Goal: Contribute content: Contribute content

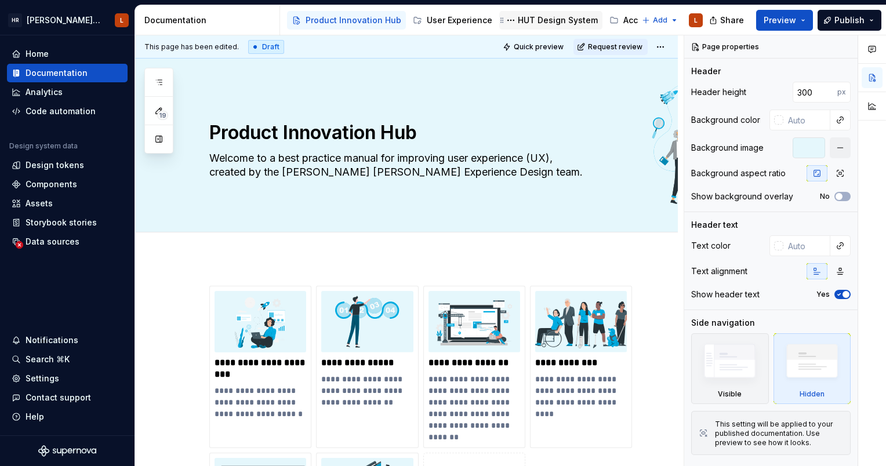
click at [546, 16] on div "HUT Design System" at bounding box center [558, 20] width 80 height 12
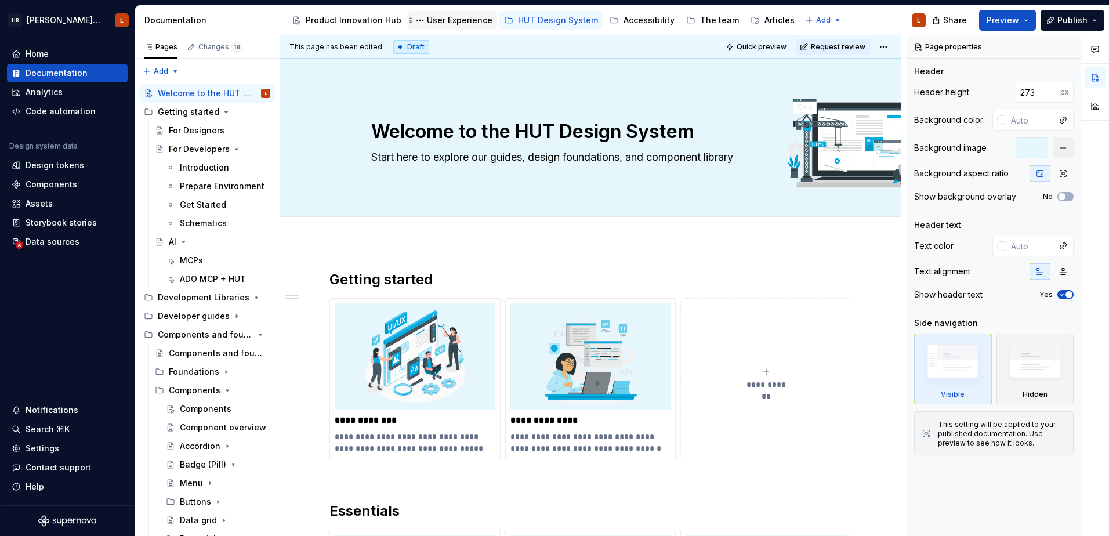
click at [463, 20] on div "User Experience" at bounding box center [460, 20] width 66 height 12
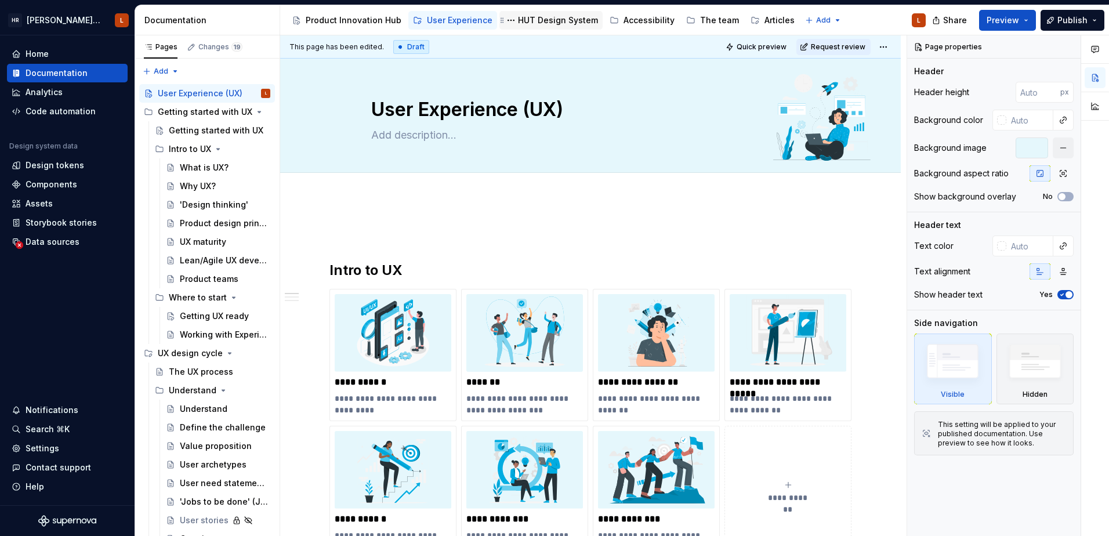
click at [534, 22] on div "HUT Design System" at bounding box center [558, 20] width 80 height 12
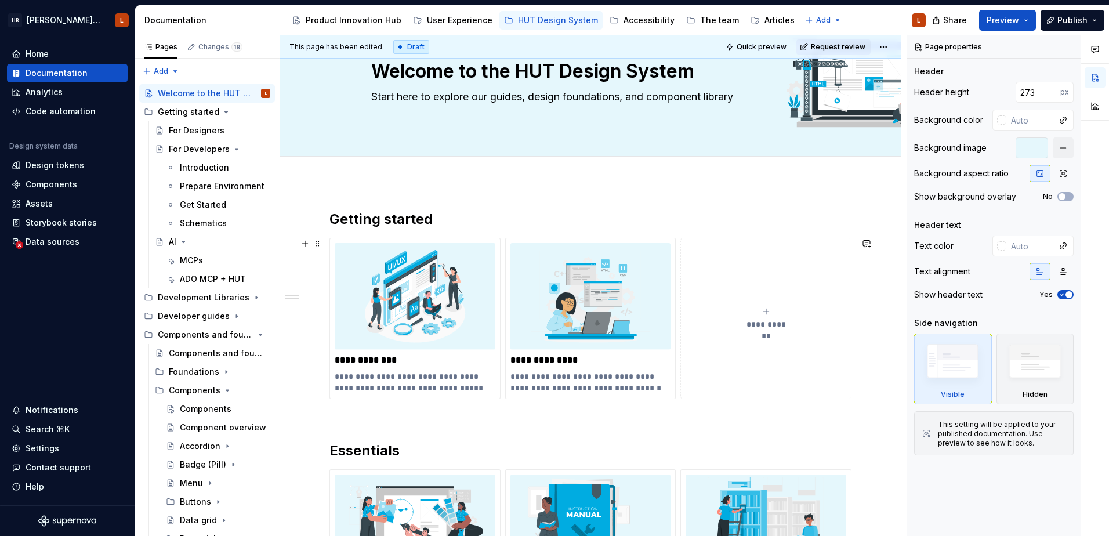
scroll to position [58, 0]
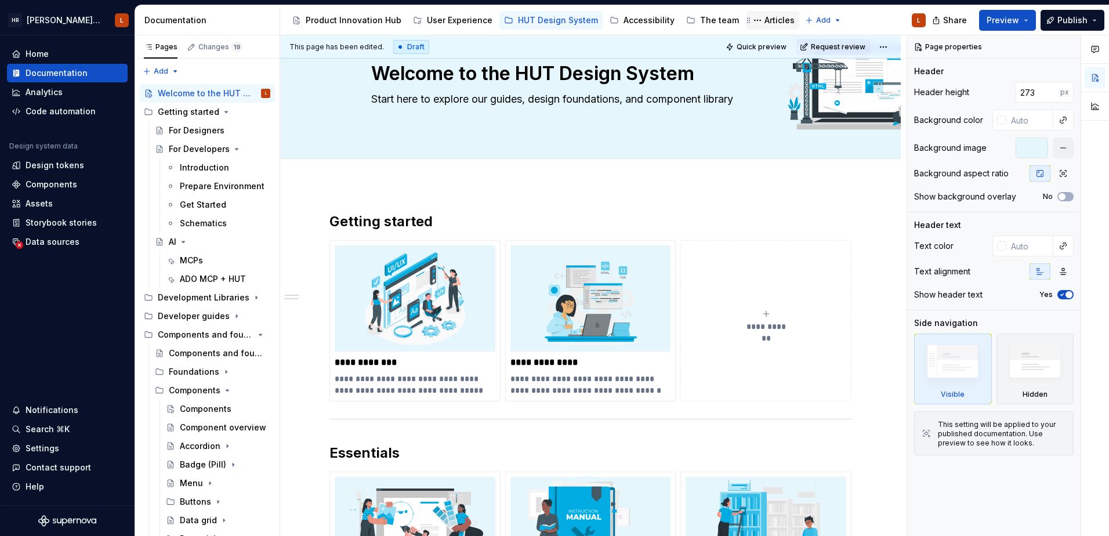
click at [764, 26] on div "Articles" at bounding box center [779, 20] width 30 height 12
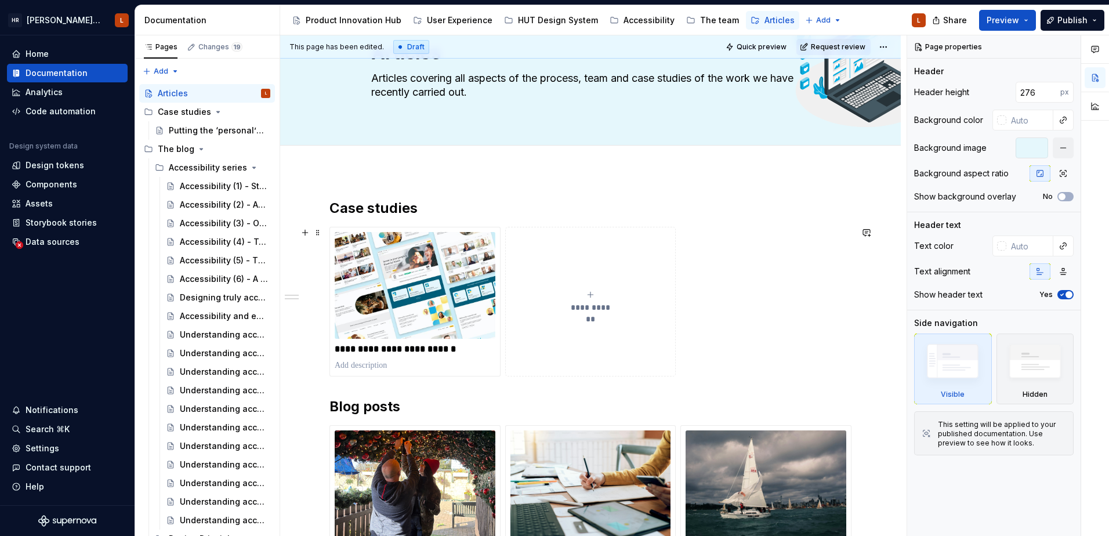
scroll to position [116, 0]
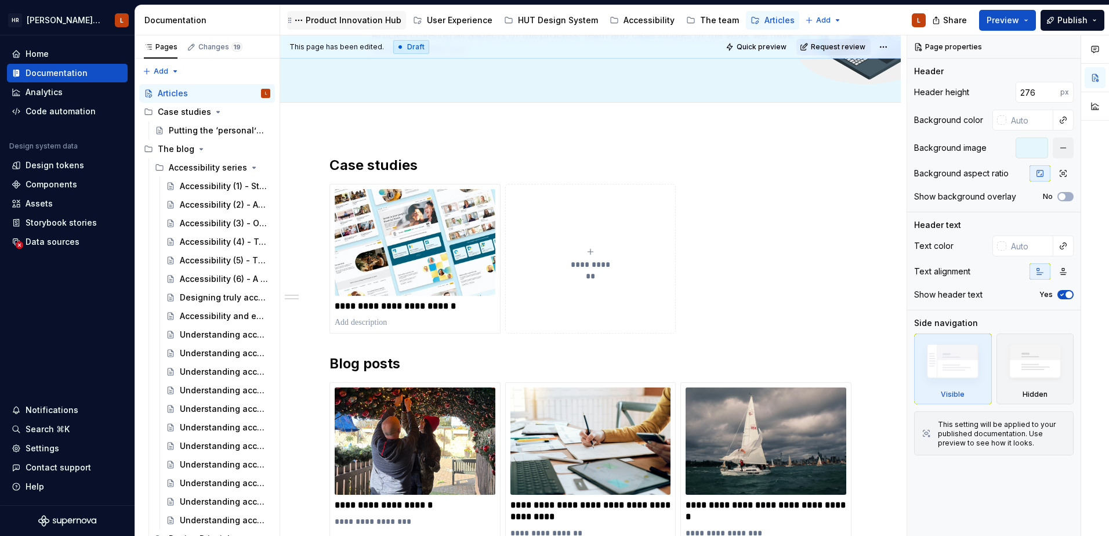
click at [346, 24] on div "Product Innovation Hub" at bounding box center [354, 20] width 96 height 12
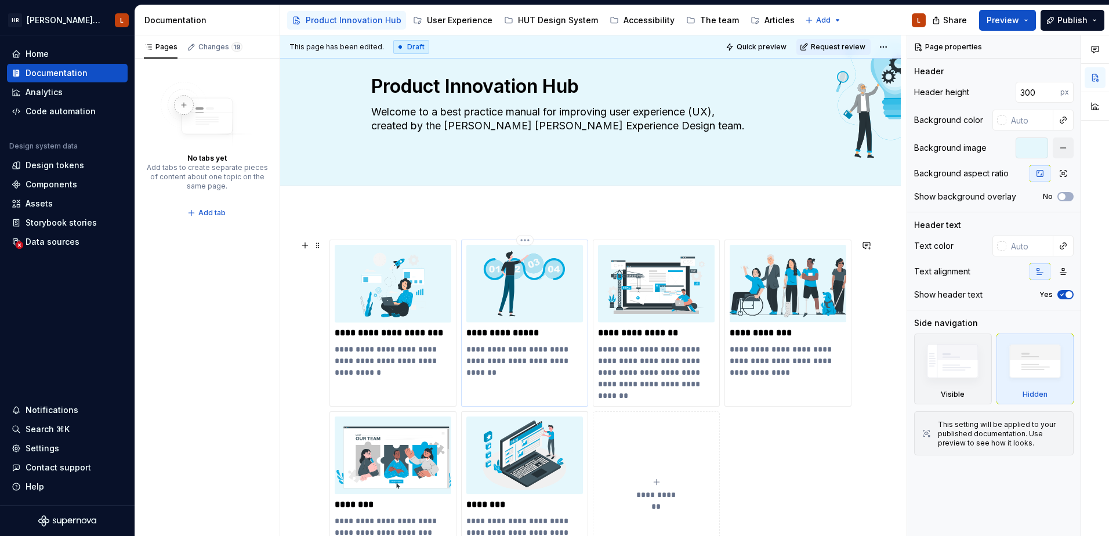
scroll to position [116, 0]
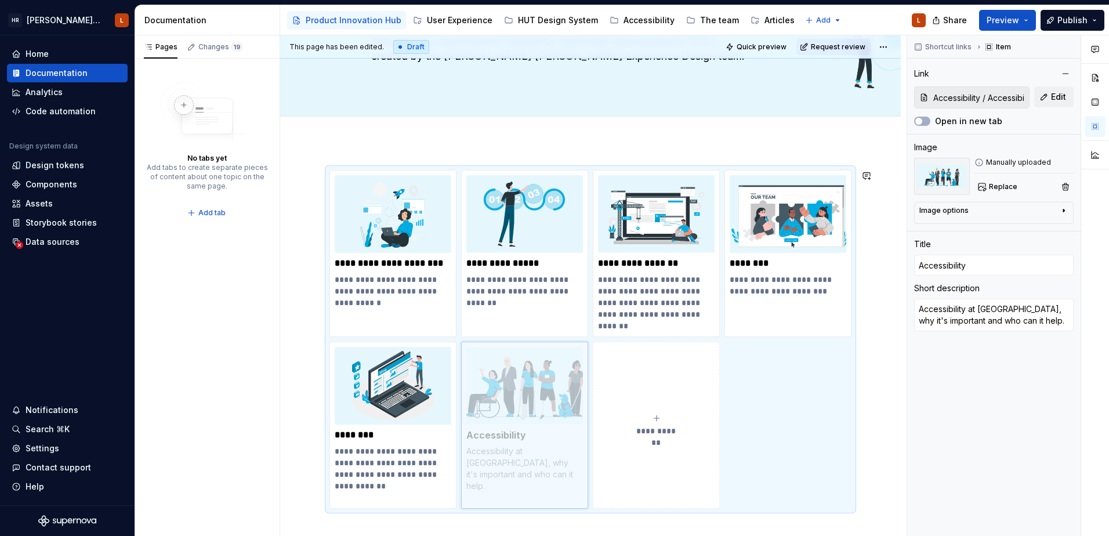
drag, startPoint x: 789, startPoint y: 220, endPoint x: 534, endPoint y: 389, distance: 306.2
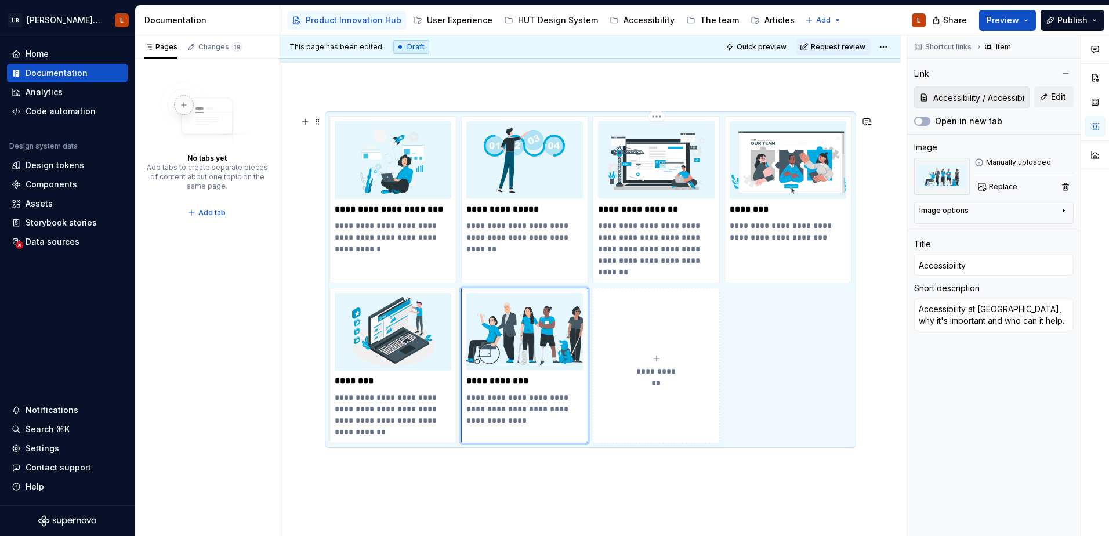
scroll to position [174, 0]
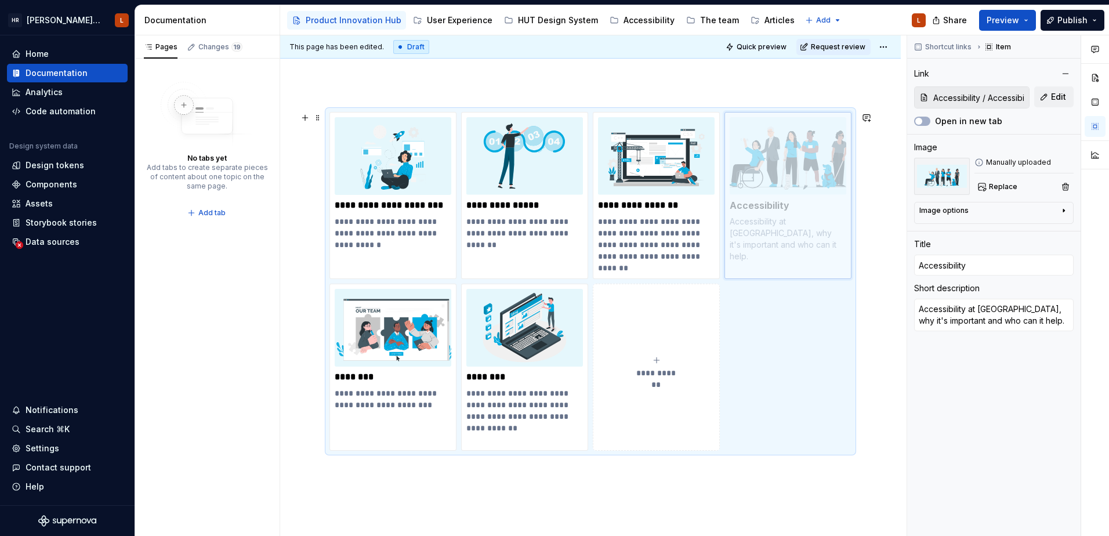
drag, startPoint x: 498, startPoint y: 356, endPoint x: 732, endPoint y: 183, distance: 291.1
click at [732, 183] on body "[PERSON_NAME] UI Toolkit (HUT) L Home Documentation Analytics Code automation D…" at bounding box center [554, 268] width 1109 height 536
click at [800, 353] on div "**********" at bounding box center [590, 275] width 522 height 327
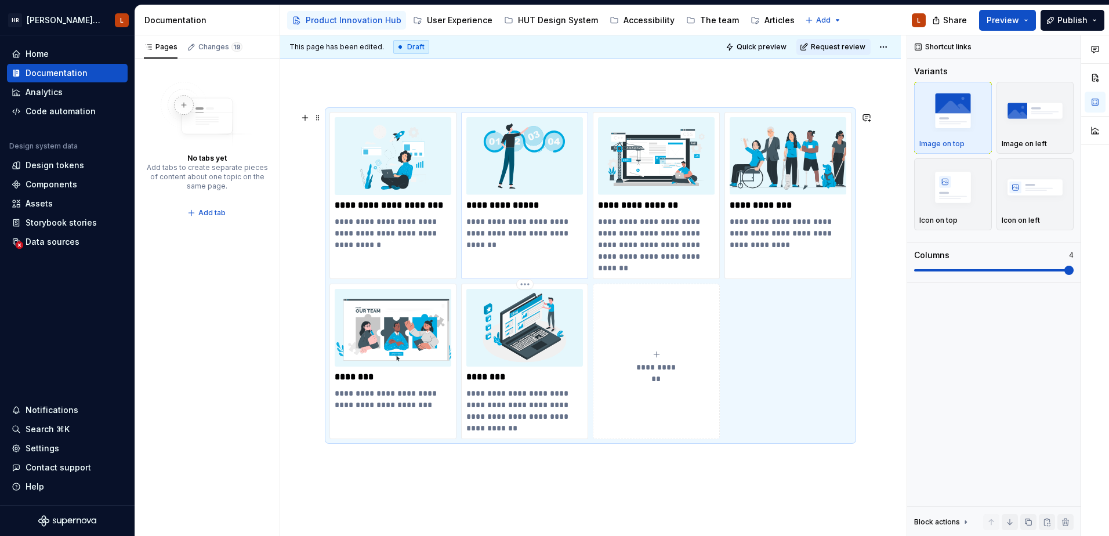
scroll to position [58, 0]
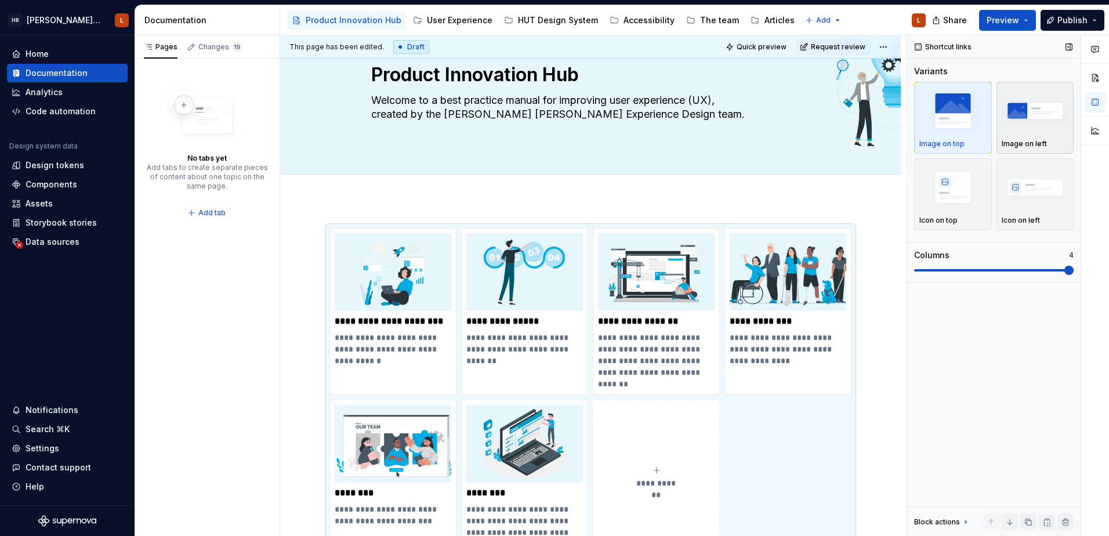
click at [885, 118] on img "button" at bounding box center [1034, 110] width 67 height 42
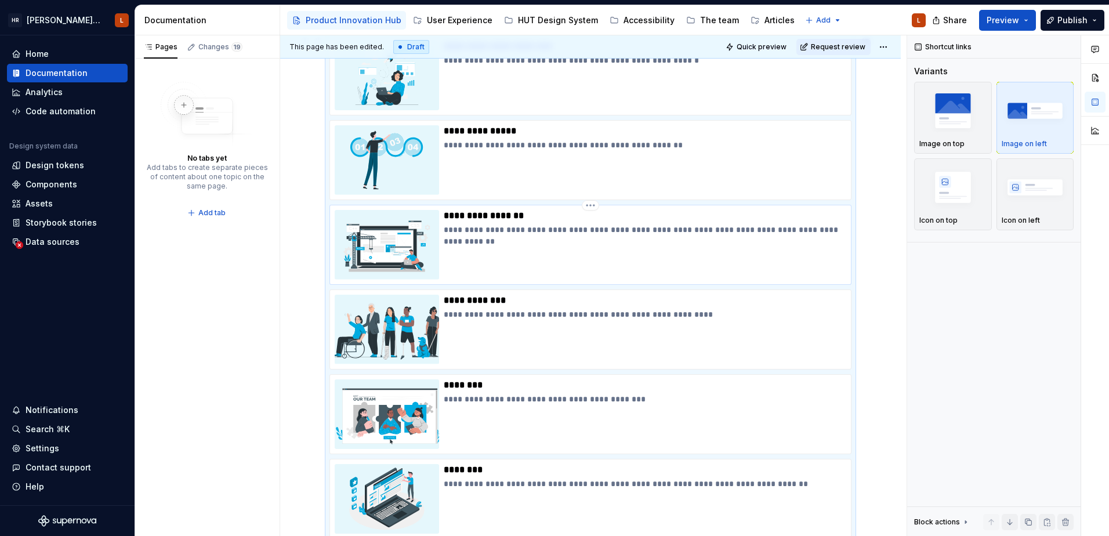
scroll to position [19, 0]
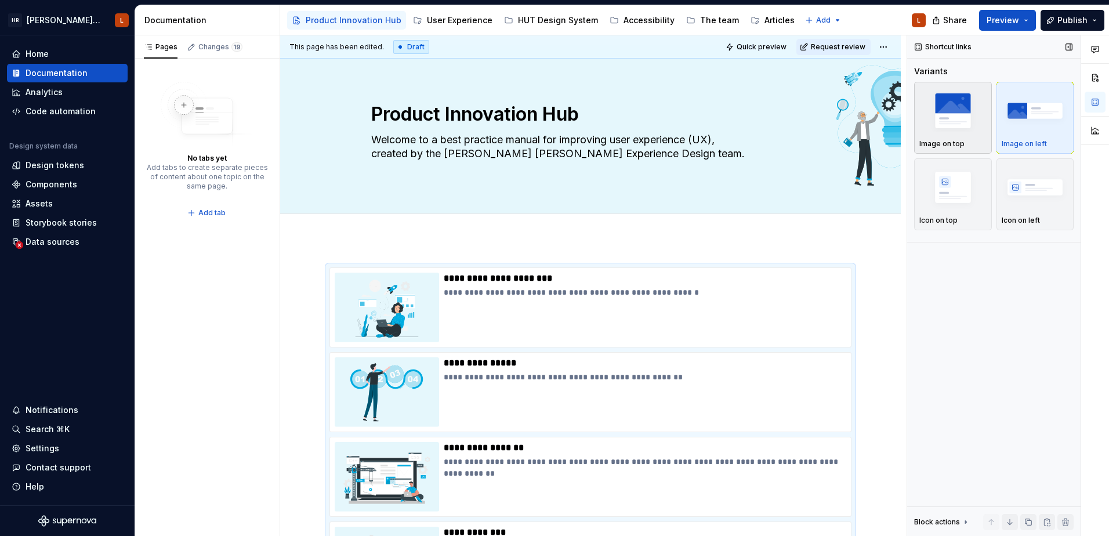
click at [885, 139] on div "Image on top" at bounding box center [952, 143] width 67 height 9
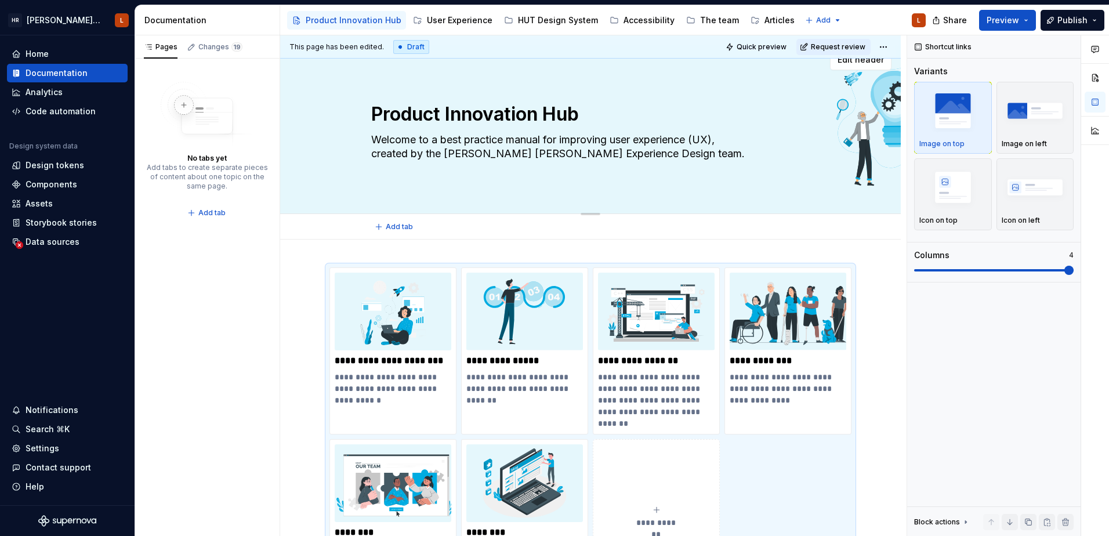
click at [491, 179] on div "Product Innovation Hub Welcome to a best practice manual for improving user exp…" at bounding box center [590, 127] width 438 height 128
click at [602, 201] on div "Product Innovation Hub Welcome to a best practice manual for improving user exp…" at bounding box center [590, 127] width 620 height 174
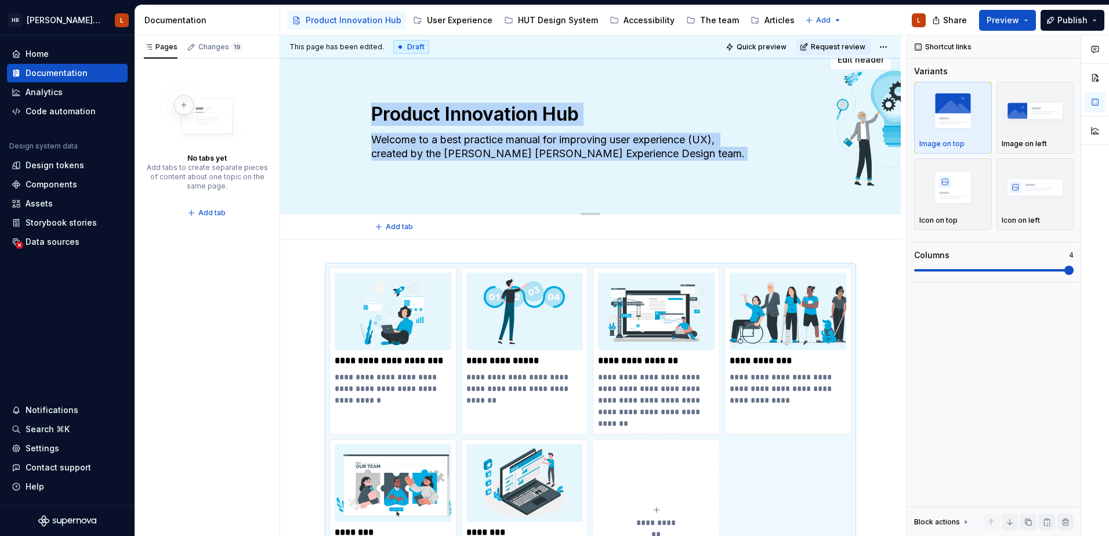
click at [602, 201] on div "Product Innovation Hub Welcome to a best practice manual for improving user exp…" at bounding box center [590, 127] width 620 height 174
drag, startPoint x: 602, startPoint y: 201, endPoint x: 523, endPoint y: 166, distance: 87.0
click at [523, 166] on div "Product Innovation Hub Welcome to a best practice manual for improving user exp…" at bounding box center [590, 127] width 438 height 128
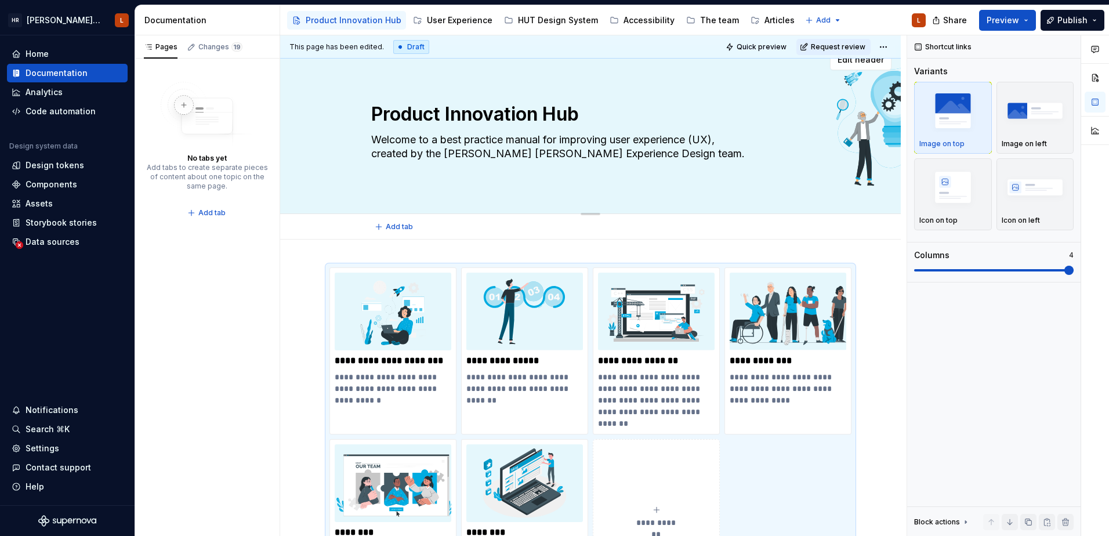
click at [514, 137] on textarea "Welcome to a best practice manual for improving user experience (UX), created b…" at bounding box center [588, 146] width 438 height 32
type textarea "*"
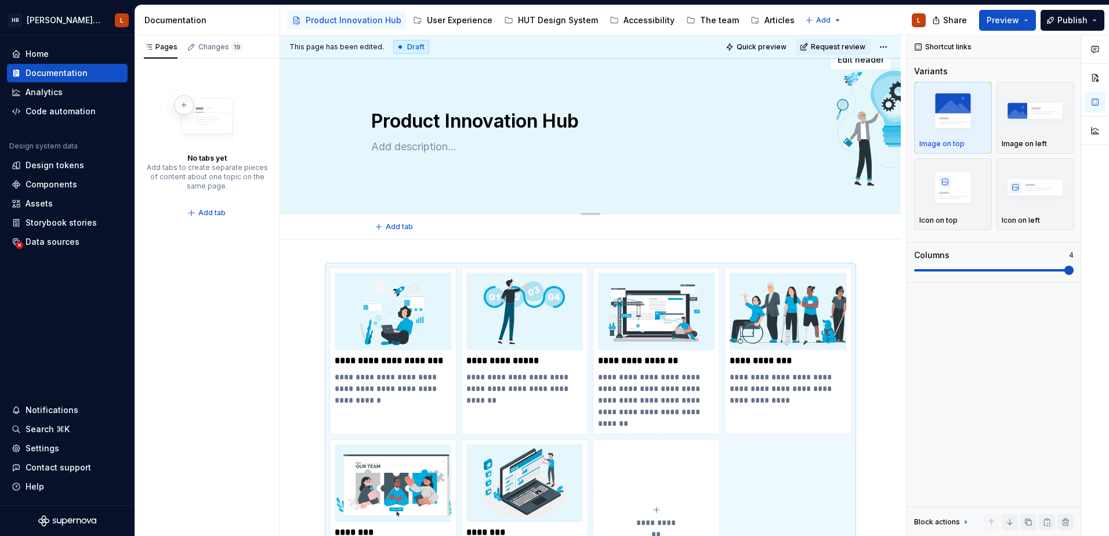
scroll to position [26, 0]
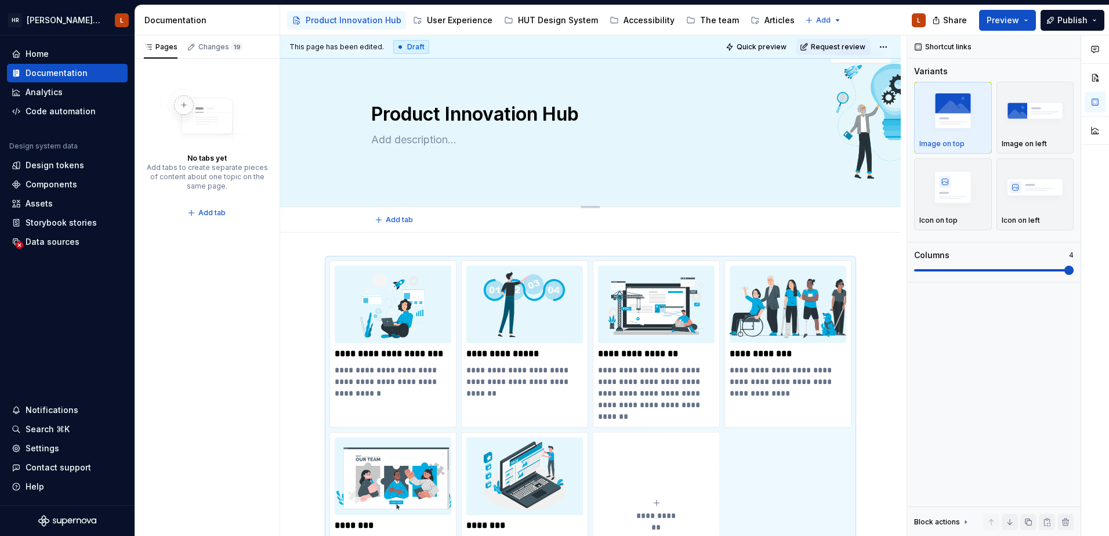
type textarea "*"
click at [557, 201] on div "Product Innovation Hub Edit header" at bounding box center [590, 120] width 620 height 174
click at [468, 156] on div "Product Innovation Hub" at bounding box center [590, 120] width 438 height 114
click at [803, 212] on div "Add tab" at bounding box center [590, 220] width 438 height 16
click at [748, 161] on div "Product Innovation Hub" at bounding box center [590, 120] width 438 height 114
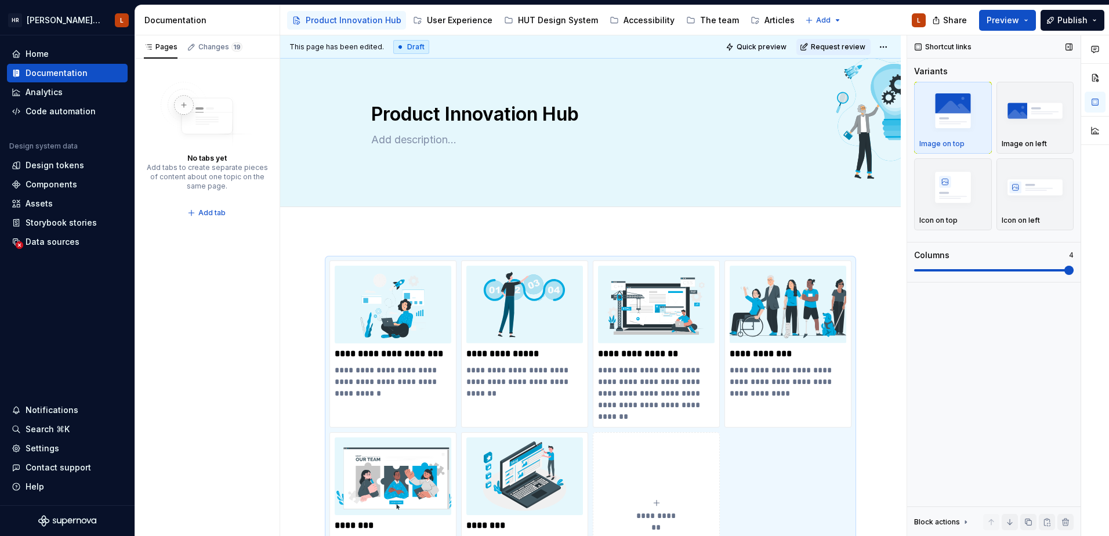
click at [885, 351] on div "Shortcut links Variants Image on top Image on left Icon on top Icon on left Col…" at bounding box center [993, 285] width 173 height 501
click at [821, 355] on p "**********" at bounding box center [787, 354] width 117 height 12
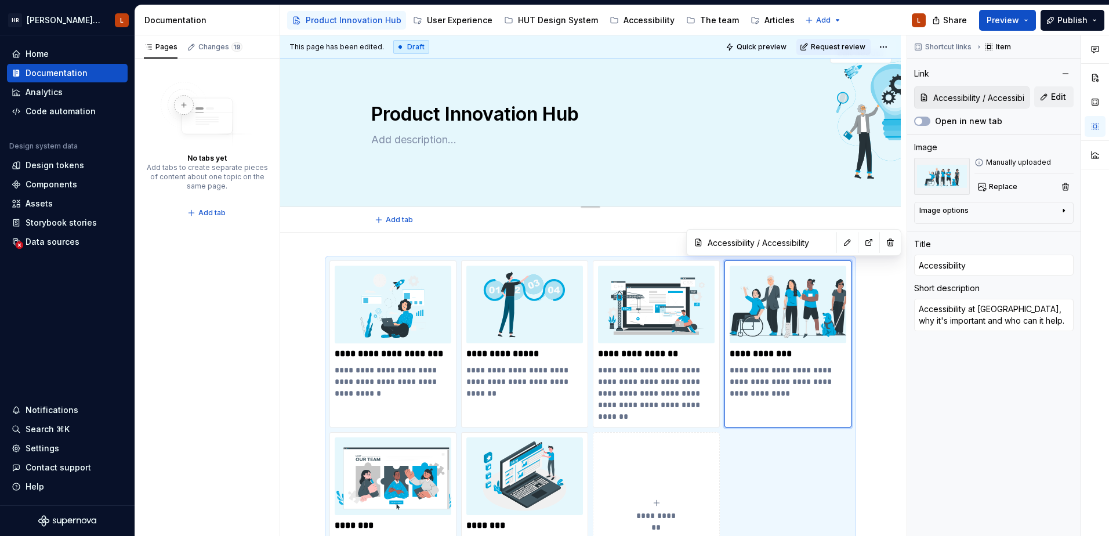
click at [754, 144] on textarea at bounding box center [588, 139] width 438 height 19
click at [448, 16] on div "User Experience" at bounding box center [460, 20] width 66 height 12
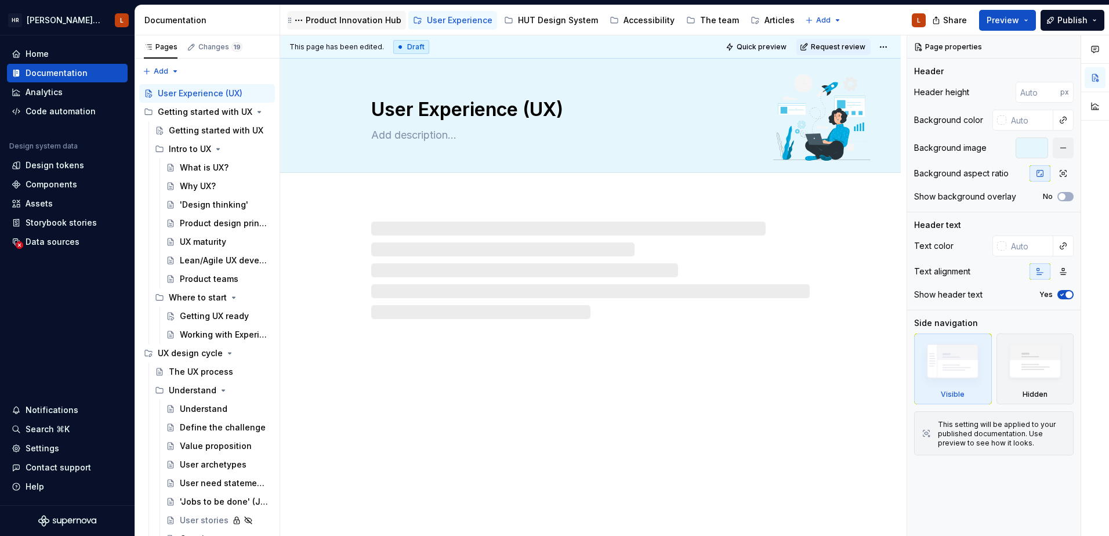
click at [364, 18] on div "Product Innovation Hub" at bounding box center [354, 20] width 96 height 12
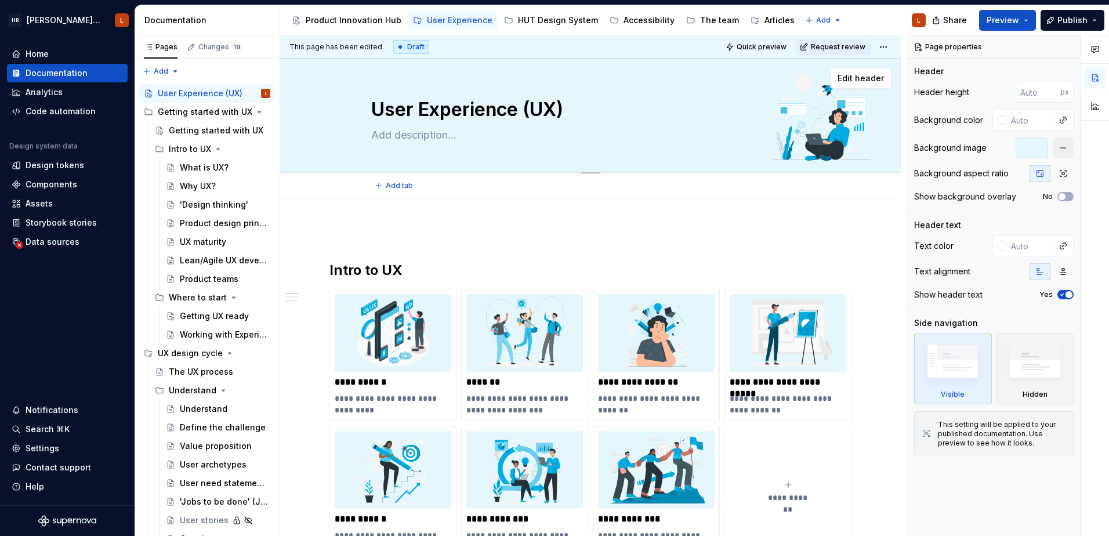
click at [566, 150] on div "User Experience (UX)" at bounding box center [590, 116] width 438 height 114
click at [357, 14] on div "Product Innovation Hub" at bounding box center [347, 20] width 110 height 14
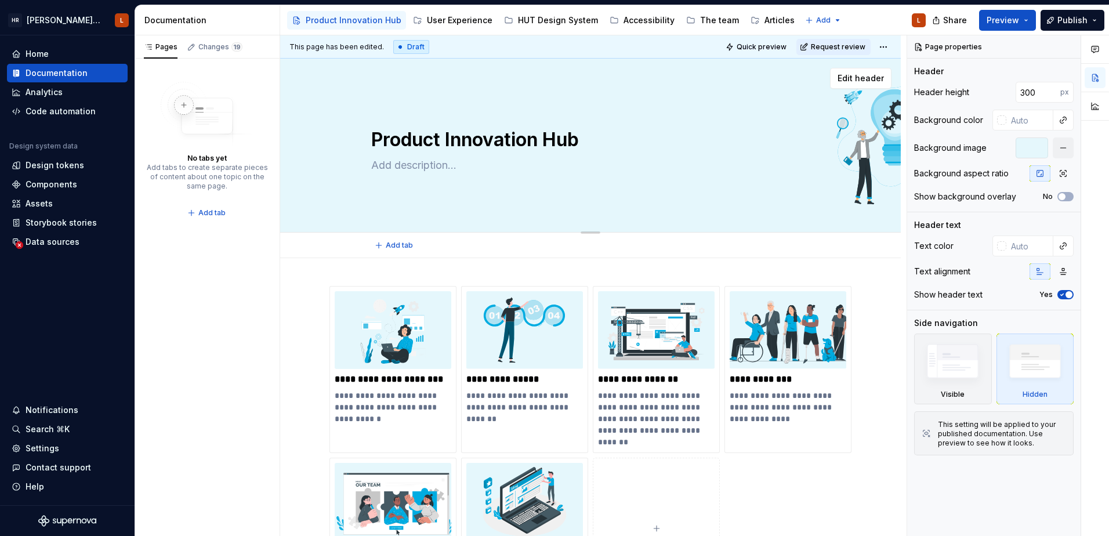
click at [602, 143] on textarea "Product Innovation Hub" at bounding box center [588, 140] width 438 height 28
click at [612, 70] on div "Edit header" at bounding box center [585, 78] width 611 height 21
click at [435, 17] on div "User Experience" at bounding box center [460, 20] width 66 height 12
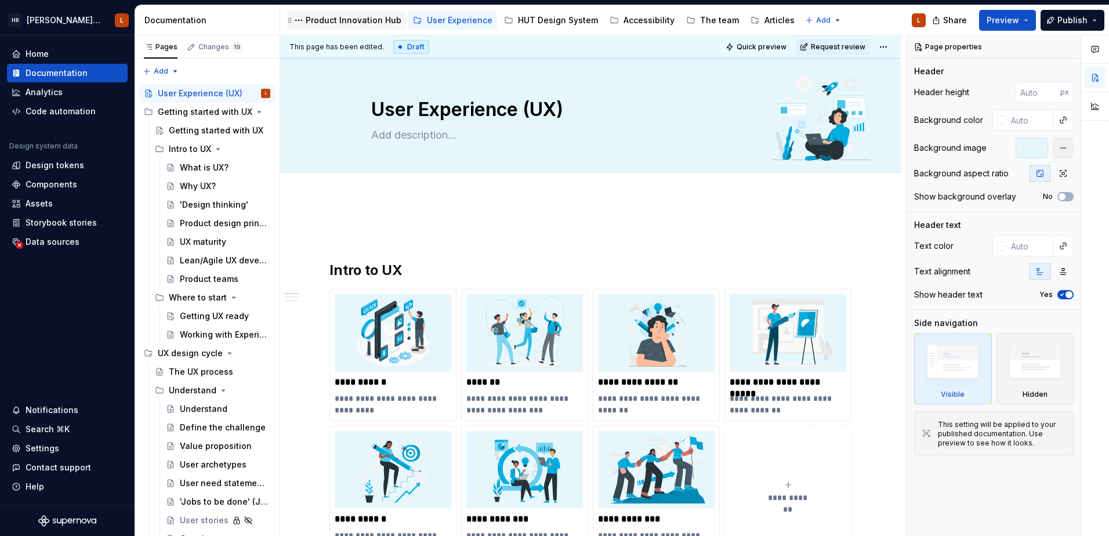
click at [321, 19] on div "Product Innovation Hub" at bounding box center [354, 20] width 96 height 12
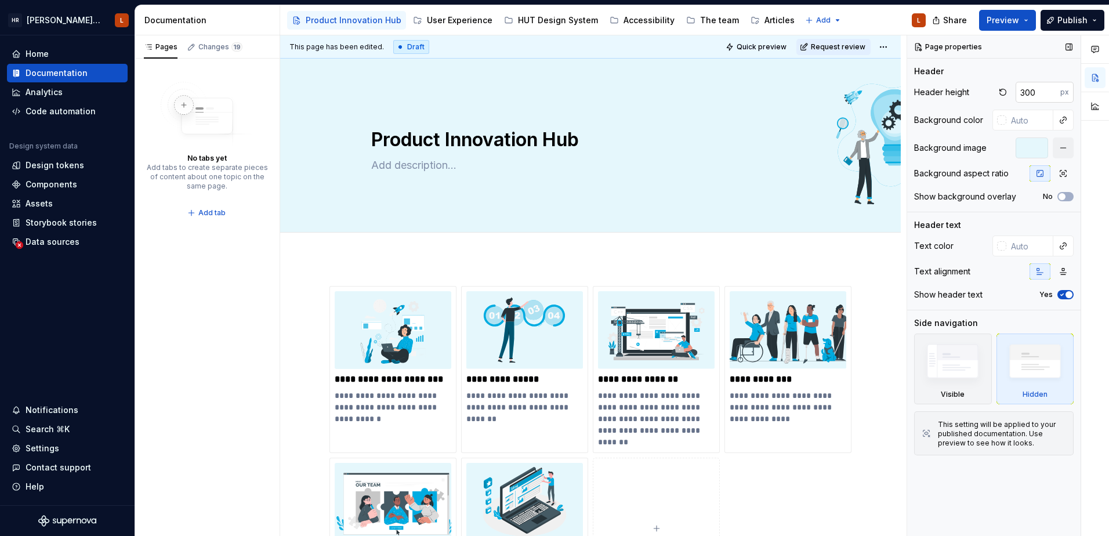
type textarea "*"
click at [885, 90] on input "300" at bounding box center [1037, 92] width 45 height 21
drag, startPoint x: 1041, startPoint y: 90, endPoint x: 995, endPoint y: 90, distance: 45.8
click at [885, 90] on div "300 px" at bounding box center [1033, 92] width 79 height 21
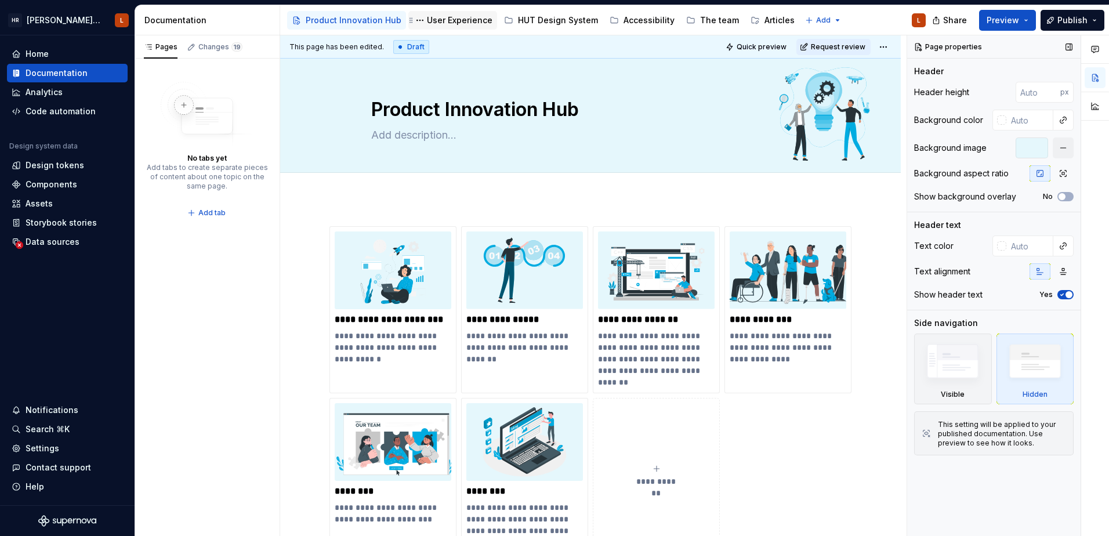
click at [464, 23] on div "User Experience" at bounding box center [460, 20] width 66 height 12
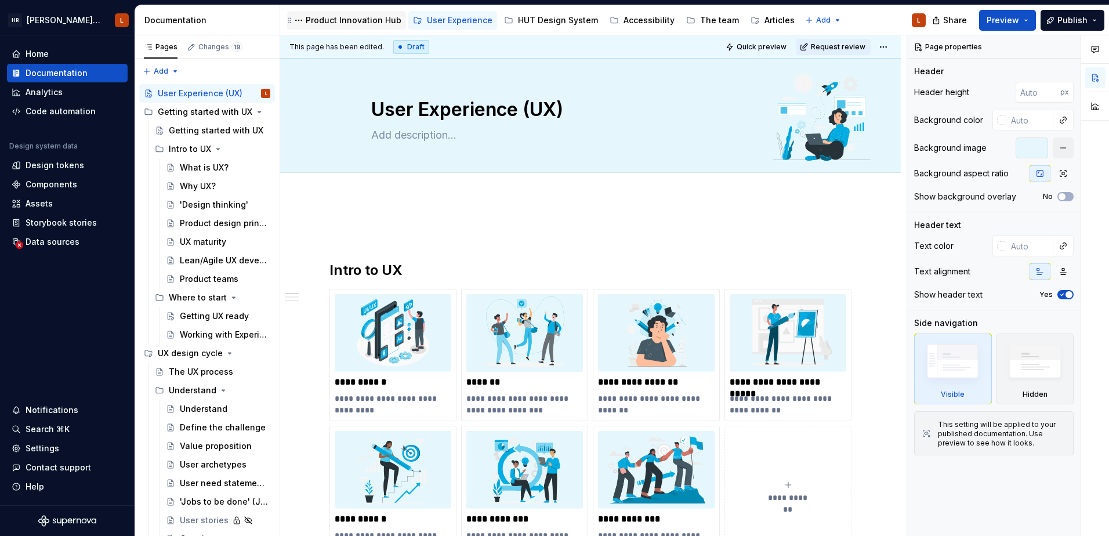
click at [333, 20] on div "Product Innovation Hub" at bounding box center [354, 20] width 96 height 12
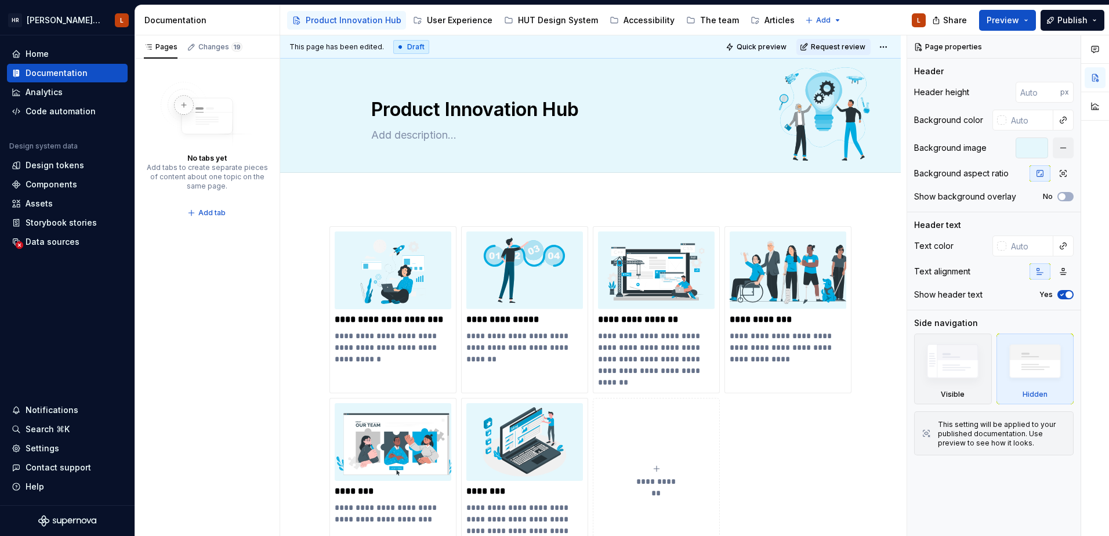
click at [400, 207] on div "**********" at bounding box center [590, 476] width 620 height 557
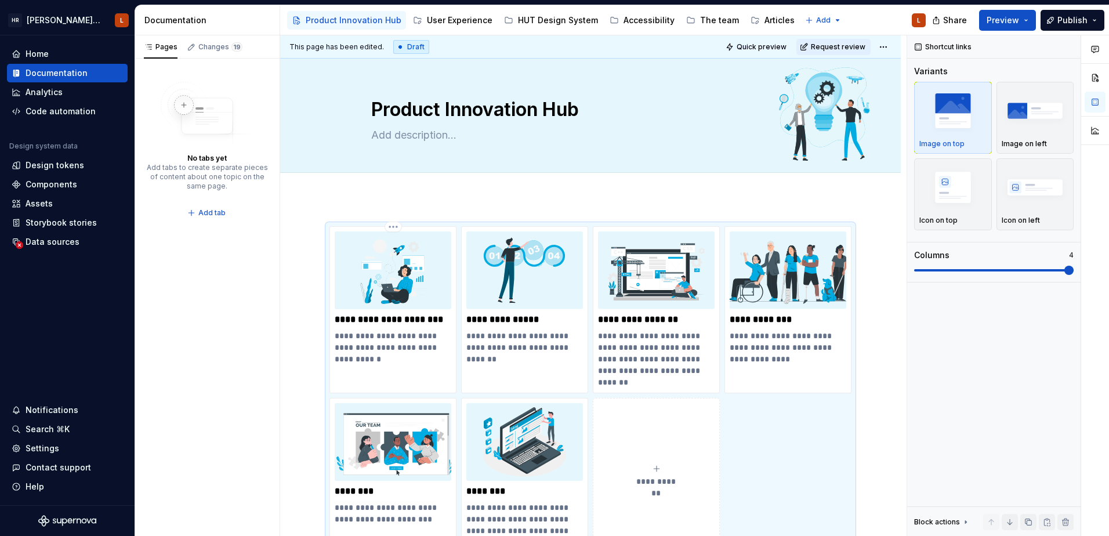
scroll to position [17, 0]
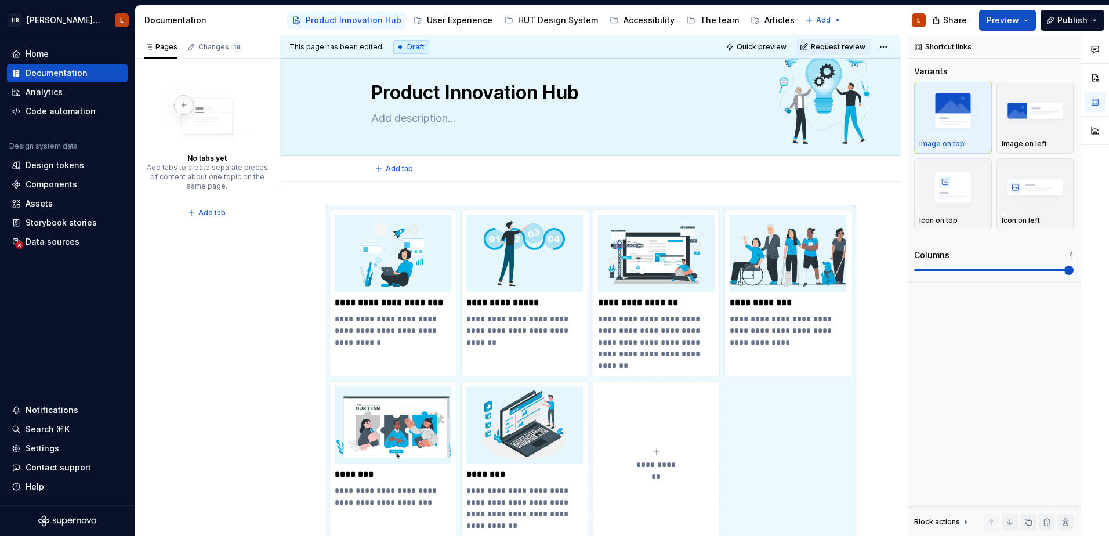
click at [410, 171] on span "Add tab" at bounding box center [399, 168] width 27 height 9
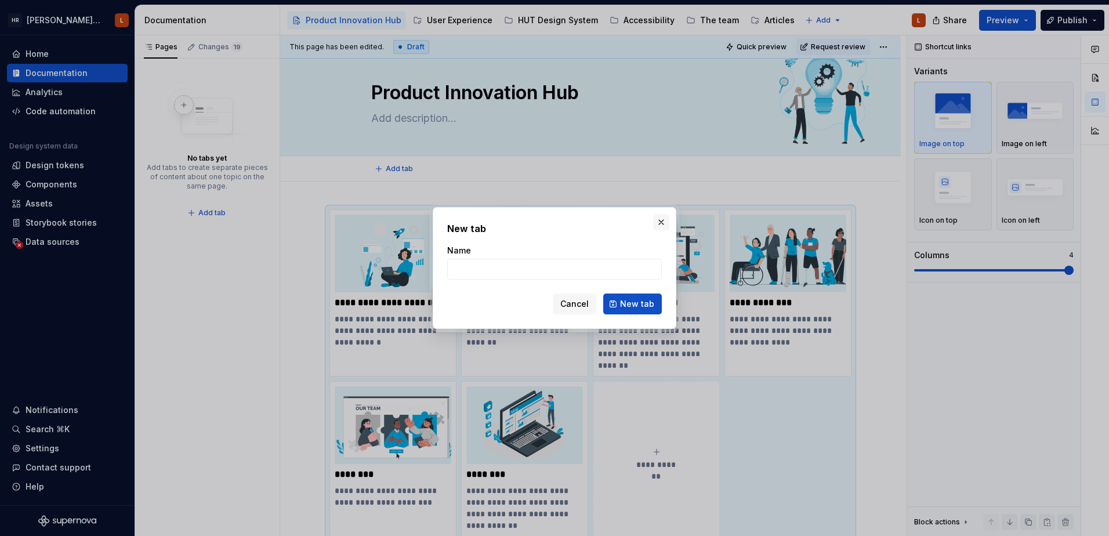
click at [656, 218] on button "button" at bounding box center [661, 222] width 16 height 16
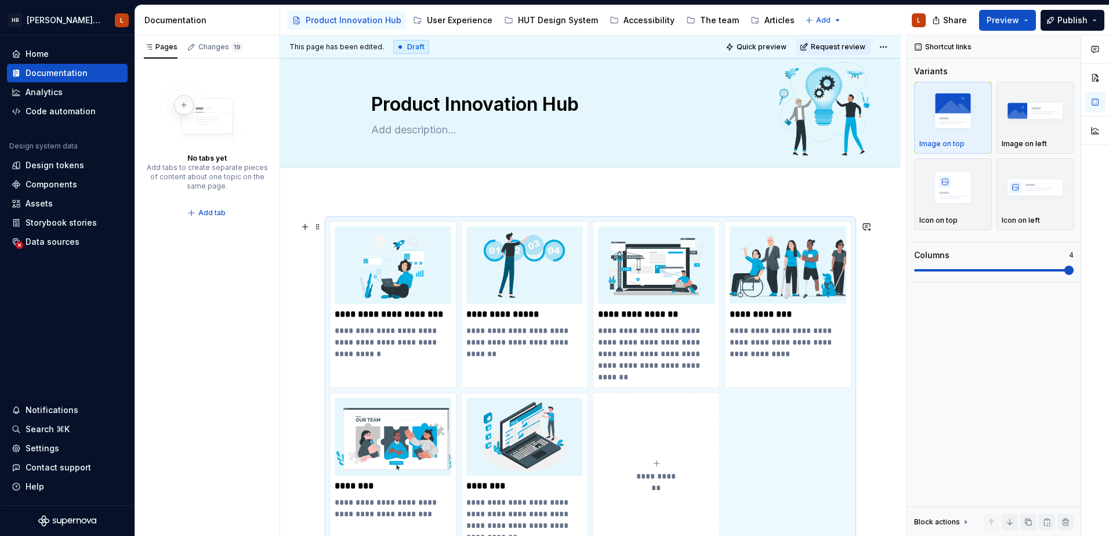
scroll to position [0, 0]
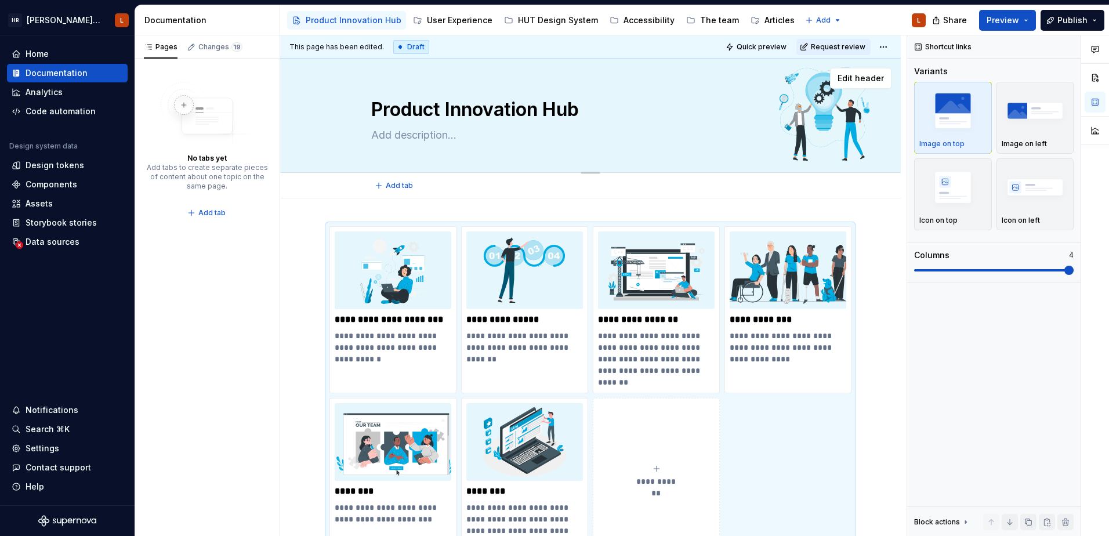
click at [636, 106] on textarea "Product Innovation Hub" at bounding box center [588, 110] width 438 height 28
click at [694, 79] on div "Edit header" at bounding box center [585, 78] width 611 height 21
click at [865, 81] on span "Edit header" at bounding box center [860, 78] width 46 height 12
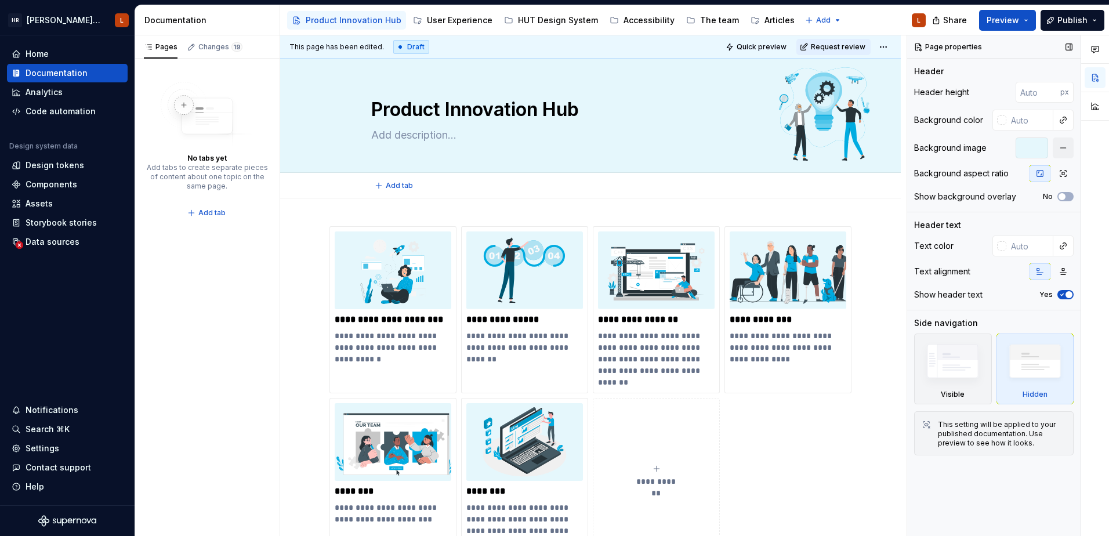
type textarea "*"
click at [885, 88] on input "number" at bounding box center [1037, 92] width 45 height 21
type input "200"
type textarea "*"
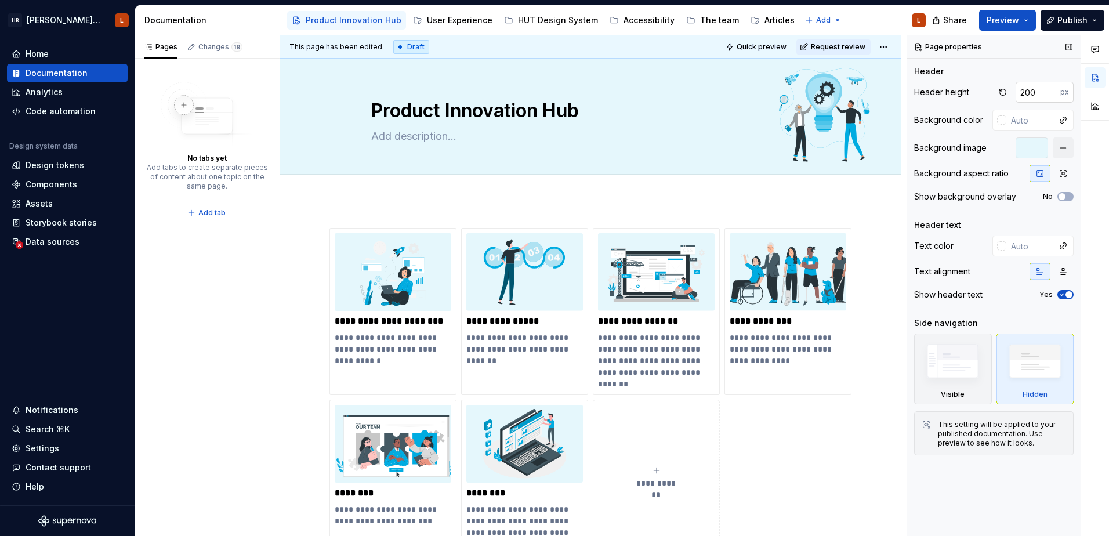
click at [885, 88] on input "200" at bounding box center [1037, 92] width 45 height 21
click at [885, 92] on input "200" at bounding box center [1037, 92] width 45 height 21
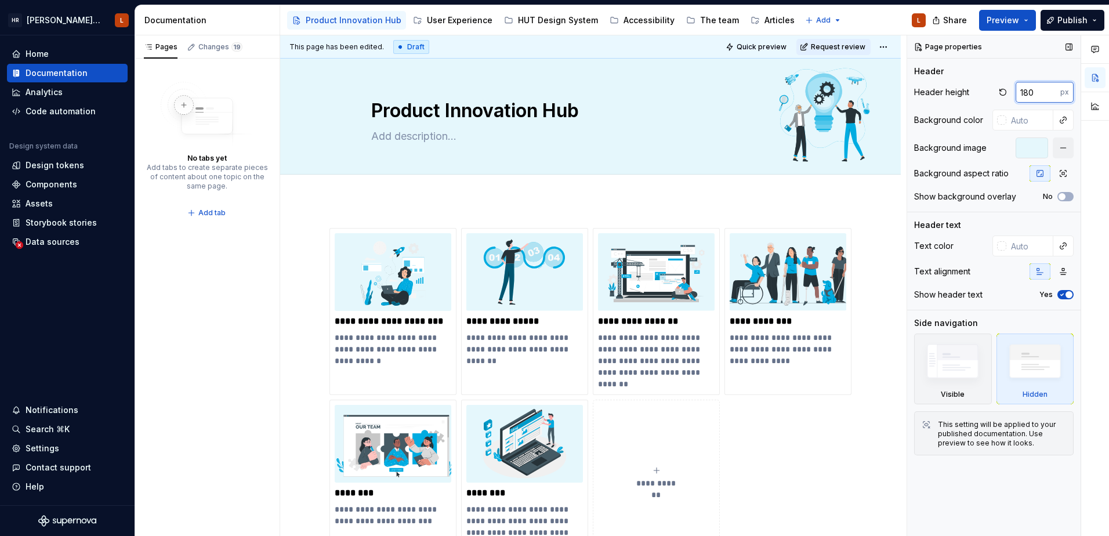
type input "180"
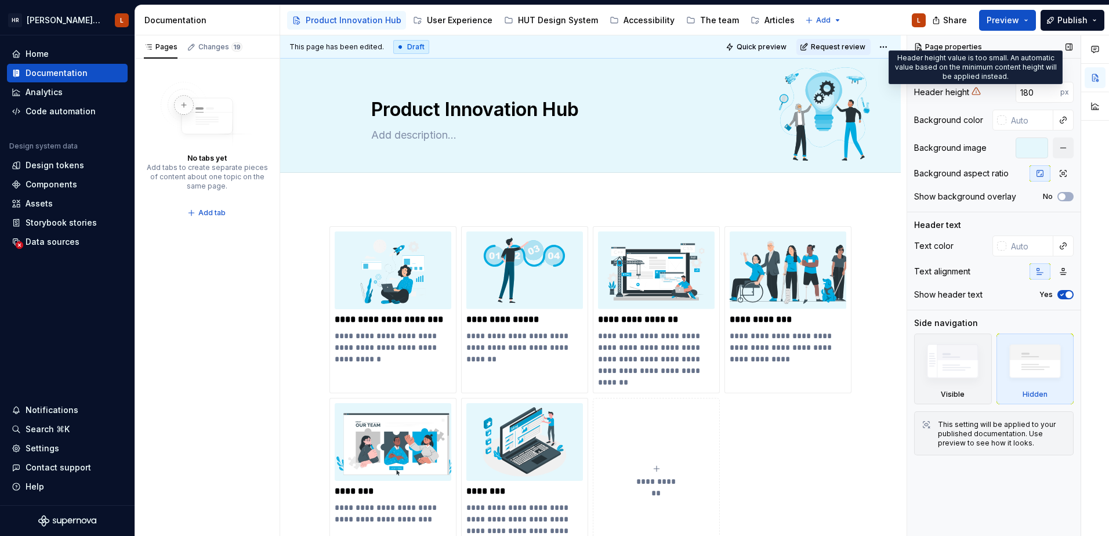
type textarea "*"
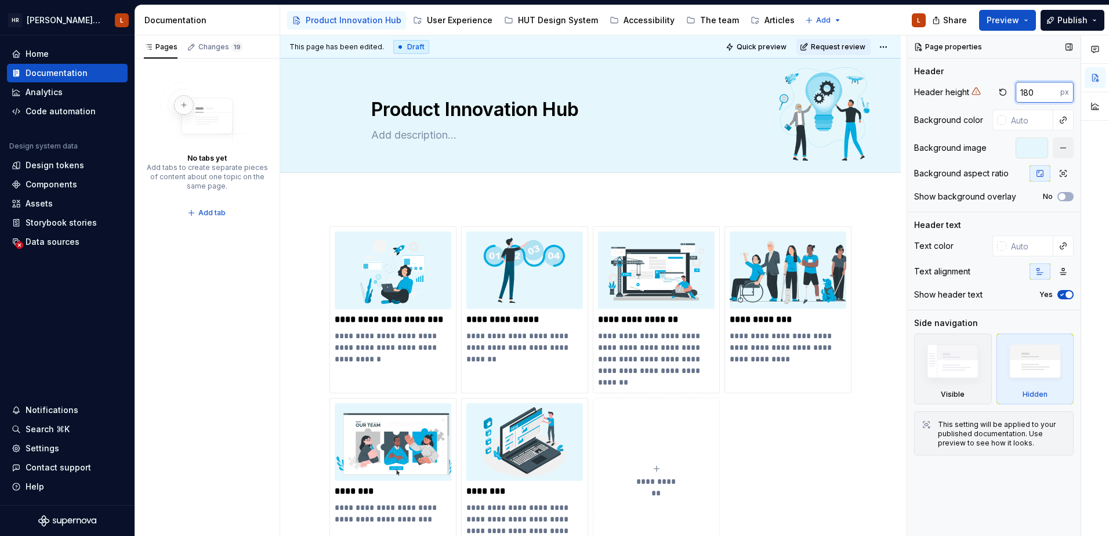
click at [885, 90] on input "180" at bounding box center [1037, 92] width 45 height 21
click at [885, 99] on div "180 px" at bounding box center [1033, 92] width 79 height 21
click at [885, 195] on button "No" at bounding box center [1065, 196] width 16 height 9
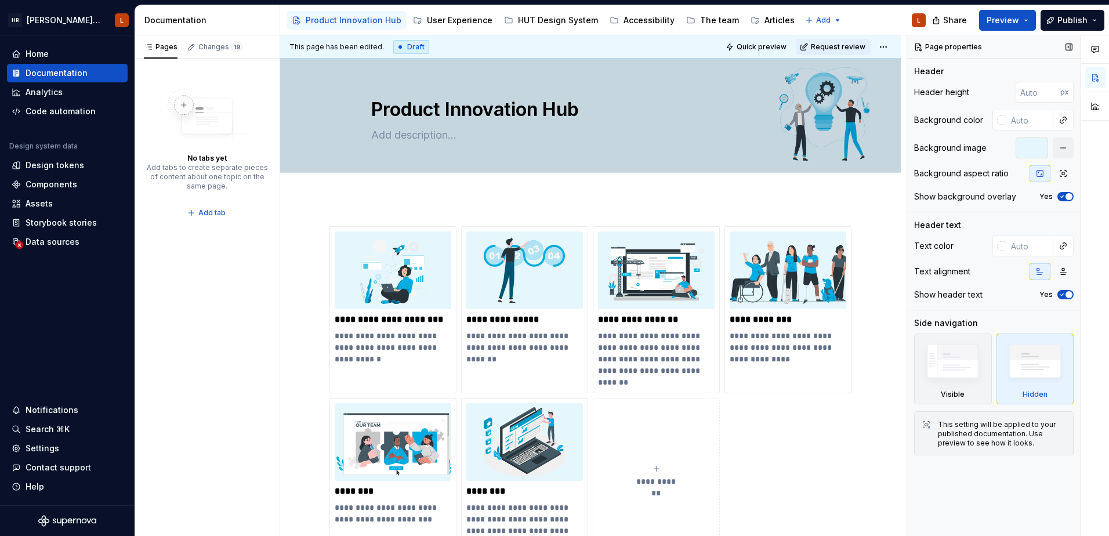
click at [885, 195] on span "button" at bounding box center [1068, 196] width 7 height 7
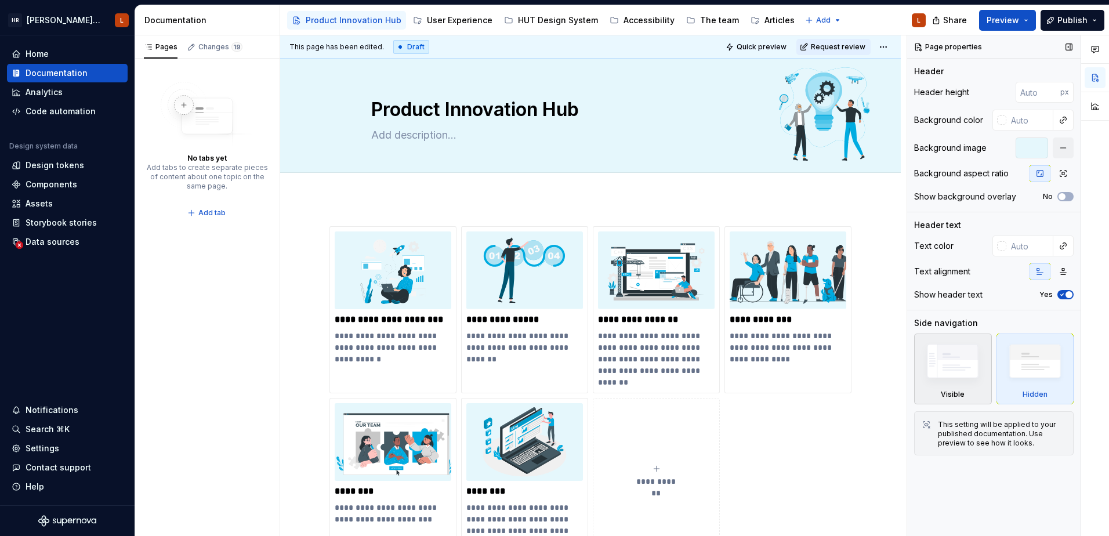
click at [885, 390] on div "Visible" at bounding box center [953, 394] width 24 height 9
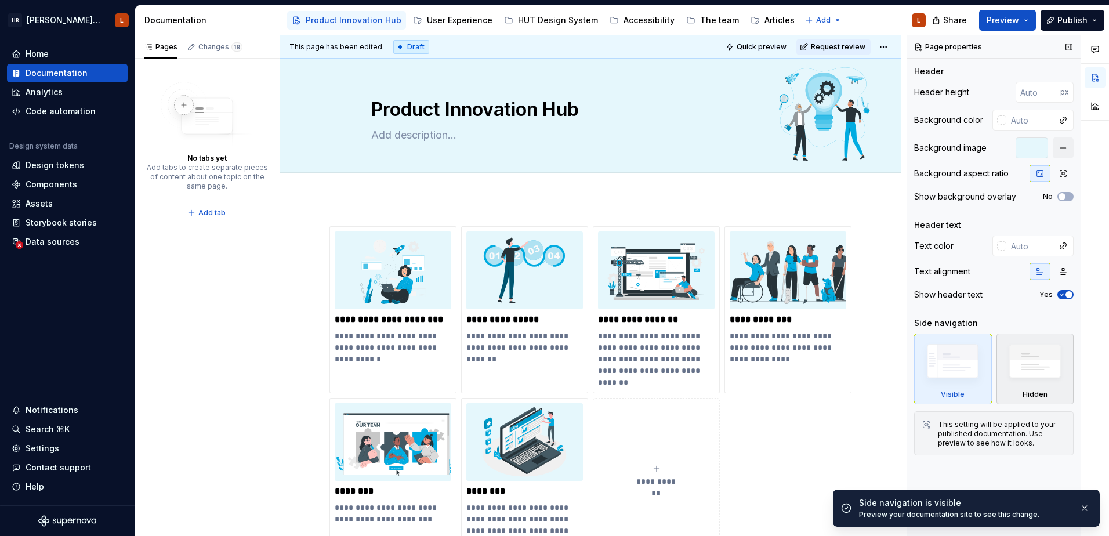
click at [885, 380] on img at bounding box center [1034, 364] width 67 height 51
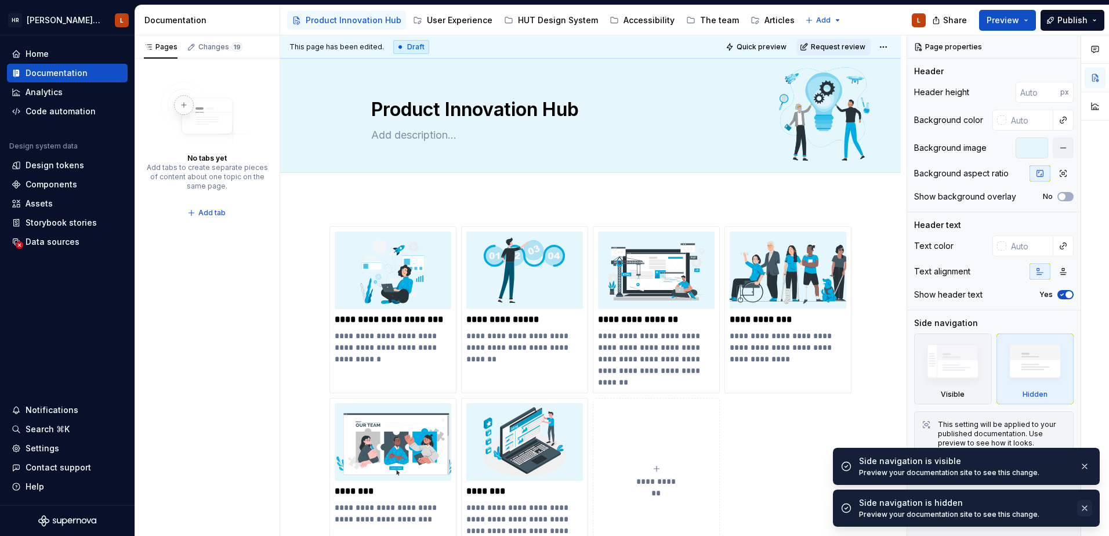
click at [885, 466] on button "button" at bounding box center [1084, 508] width 15 height 16
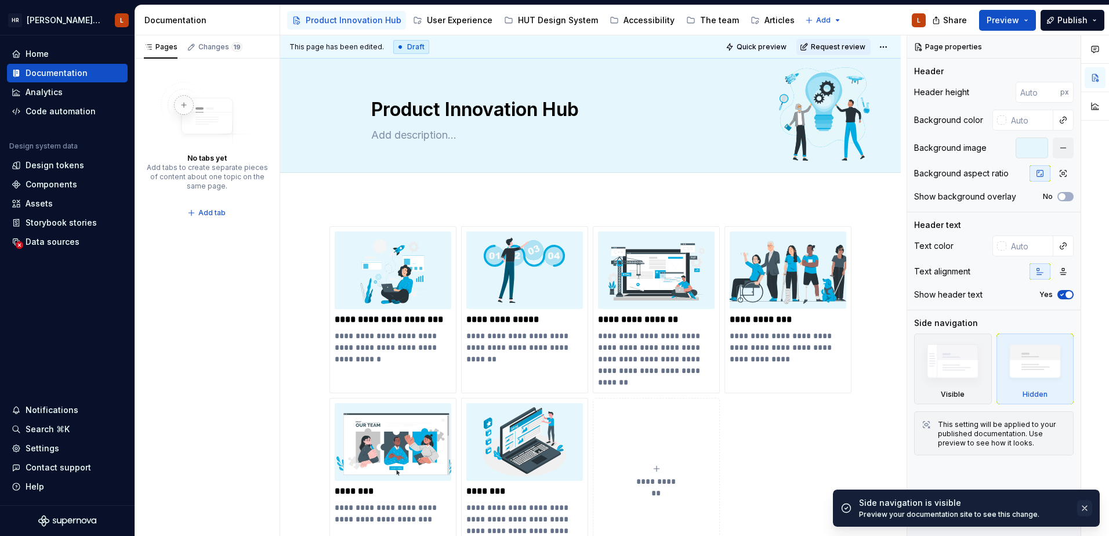
click at [885, 466] on button "button" at bounding box center [1084, 508] width 15 height 16
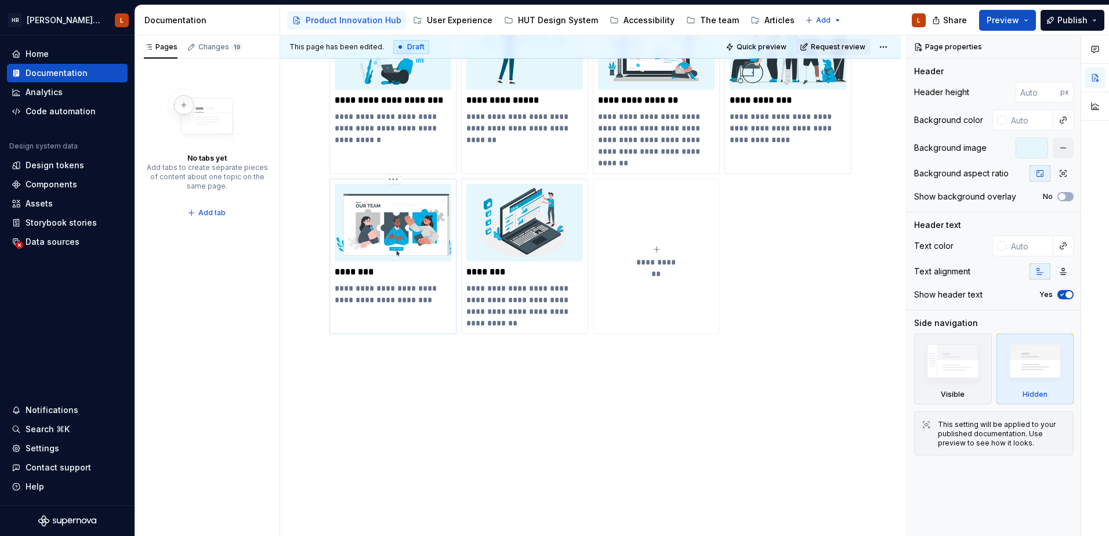
scroll to position [103, 0]
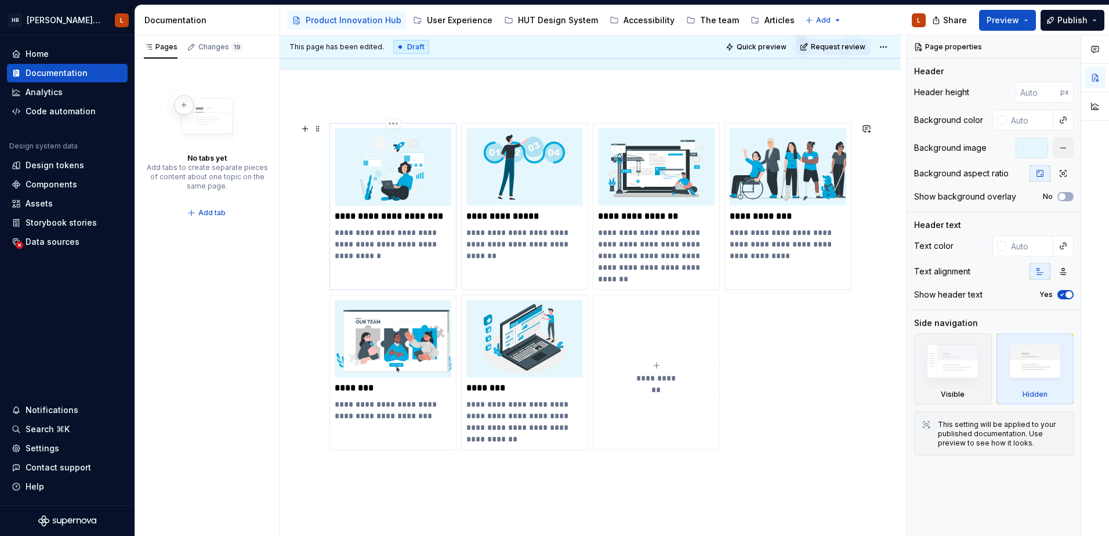
click at [452, 197] on div "**********" at bounding box center [392, 206] width 127 height 167
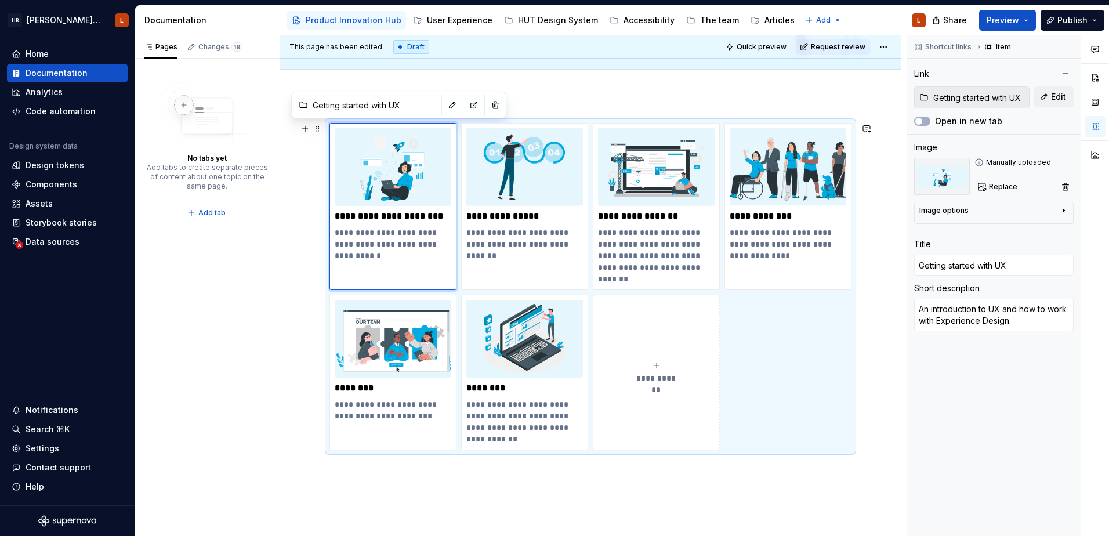
click at [294, 191] on div "**********" at bounding box center [590, 373] width 620 height 557
click at [527, 102] on div "**********" at bounding box center [590, 373] width 620 height 557
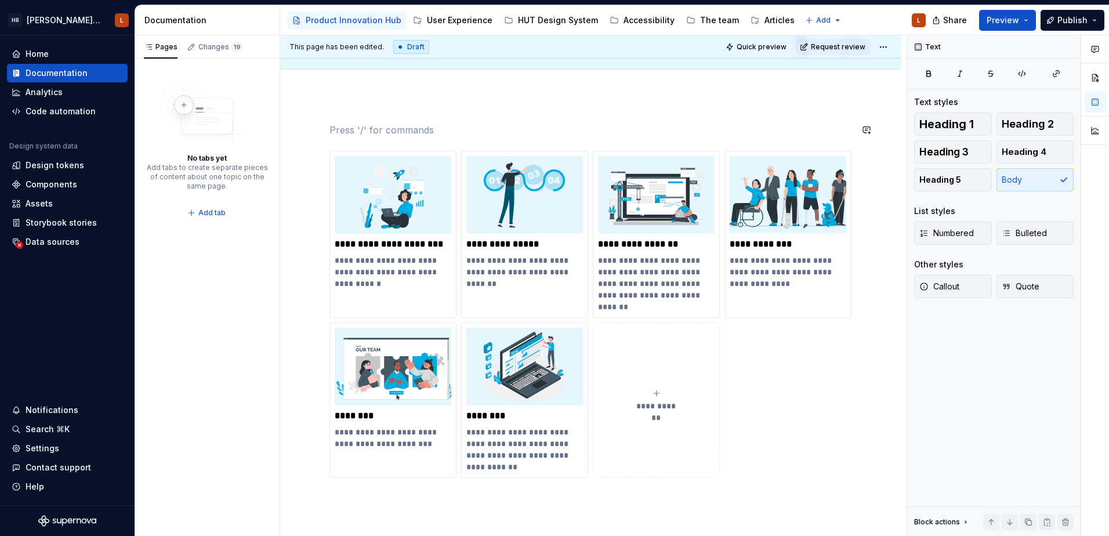
click at [549, 151] on div "**********" at bounding box center [590, 314] width 522 height 327
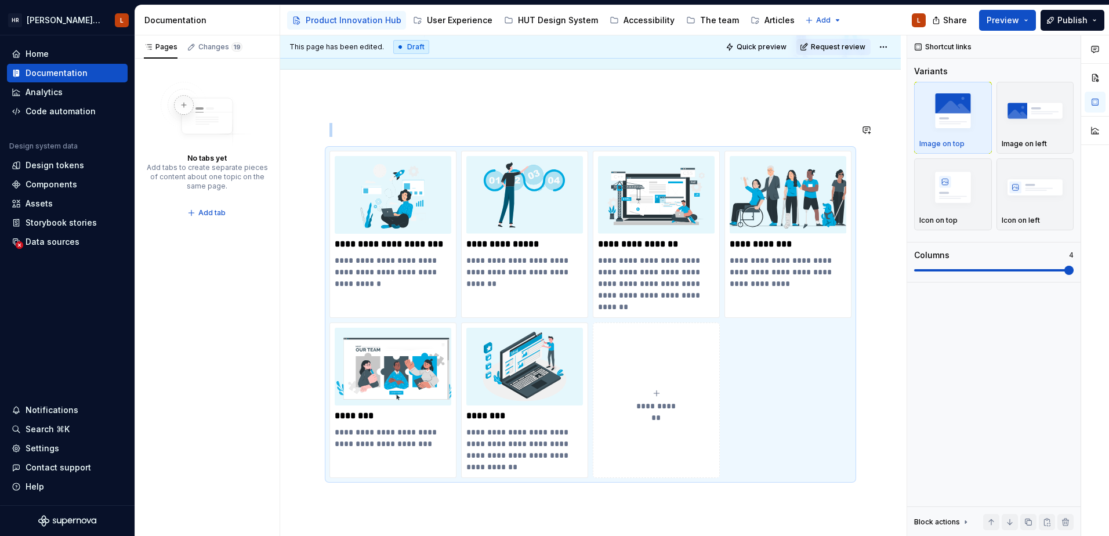
click at [387, 122] on div "**********" at bounding box center [590, 387] width 620 height 585
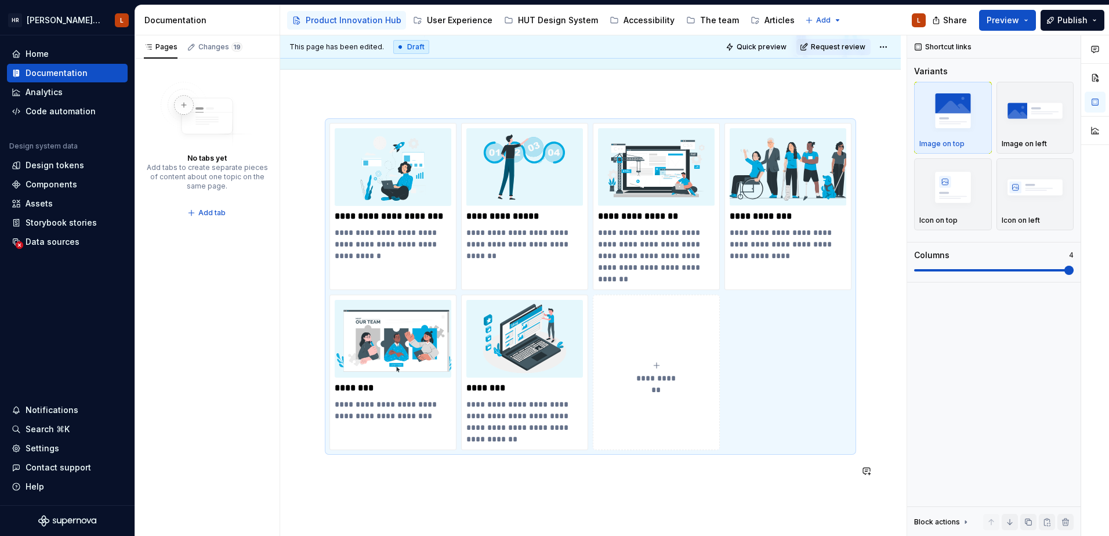
click at [585, 466] on div "**********" at bounding box center [593, 285] width 626 height 501
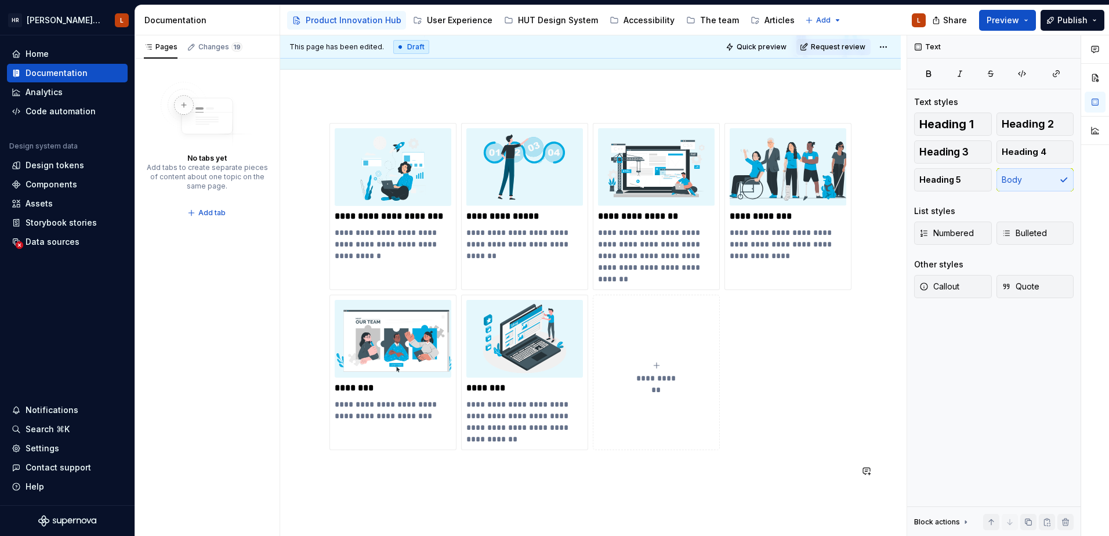
scroll to position [112, 0]
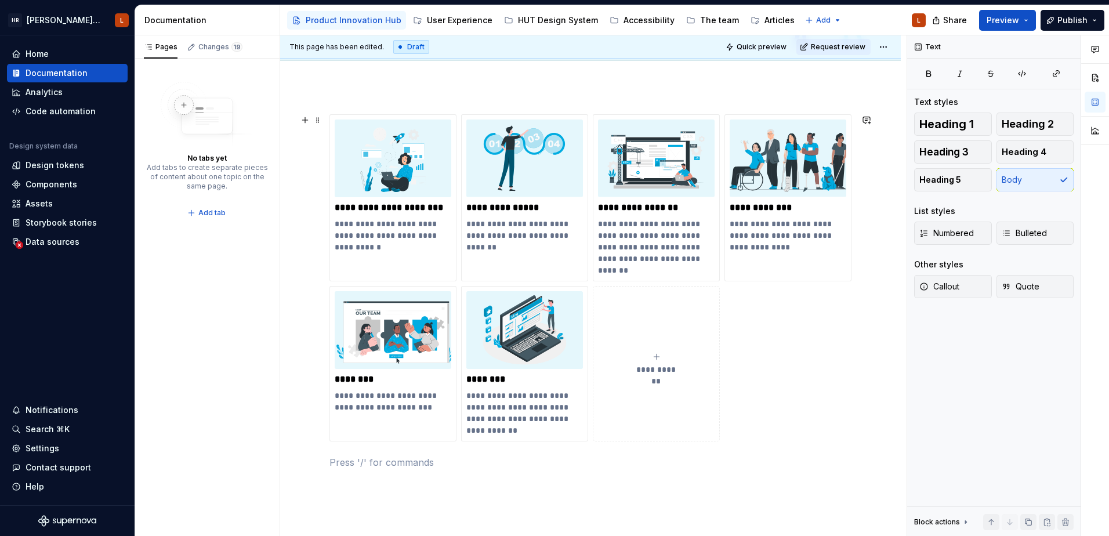
click at [777, 400] on div "**********" at bounding box center [590, 277] width 522 height 327
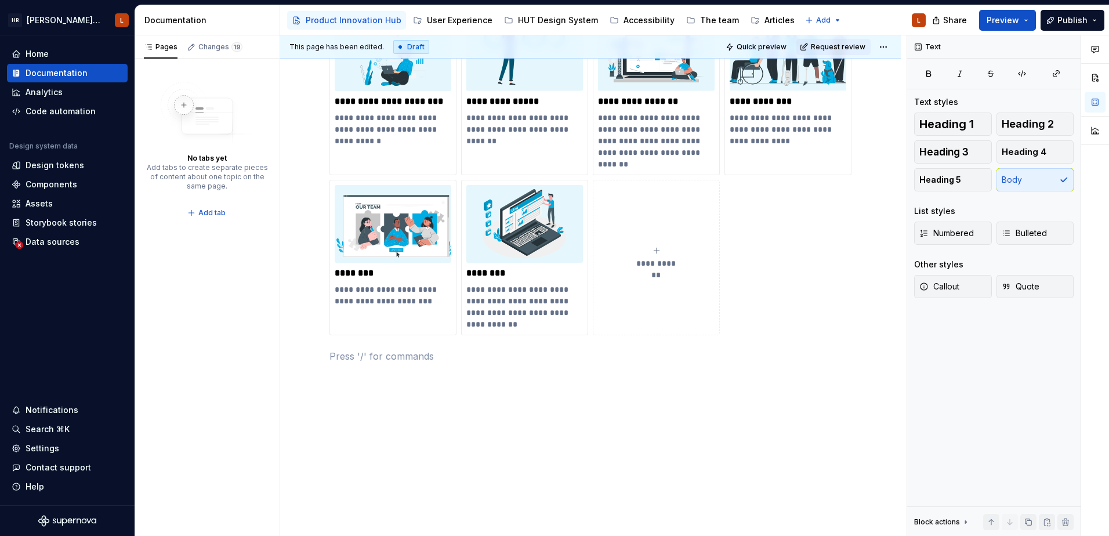
scroll to position [219, 0]
click at [542, 370] on div "**********" at bounding box center [590, 191] width 522 height 369
click at [342, 350] on p at bounding box center [590, 355] width 522 height 14
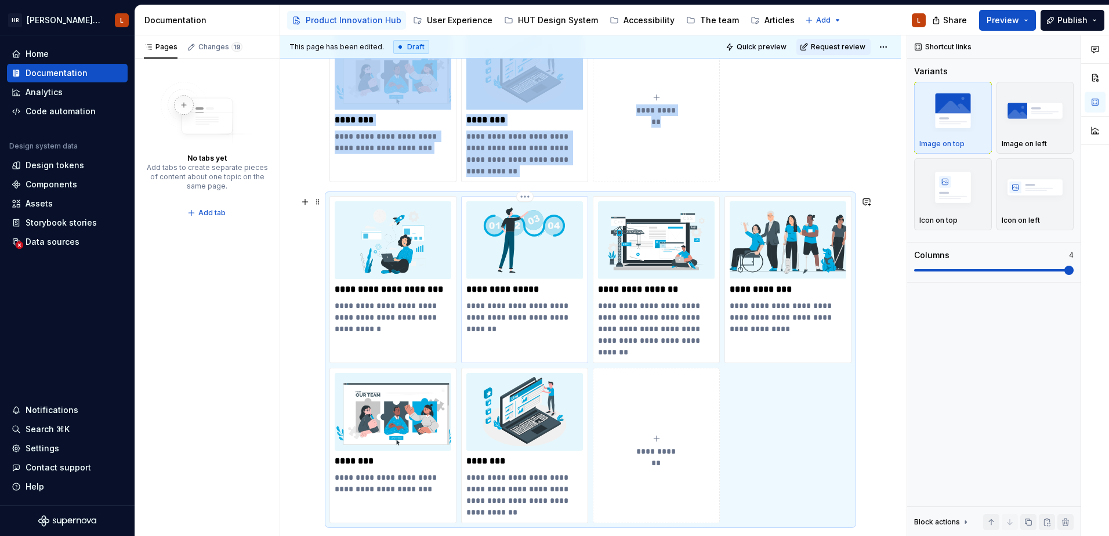
scroll to position [451, 0]
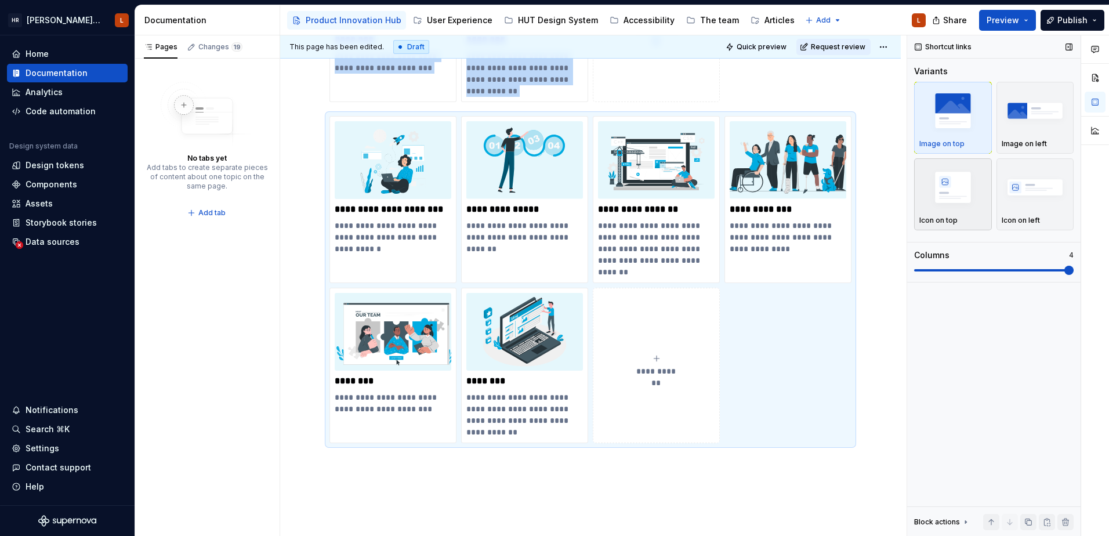
click at [885, 206] on img "button" at bounding box center [952, 187] width 67 height 42
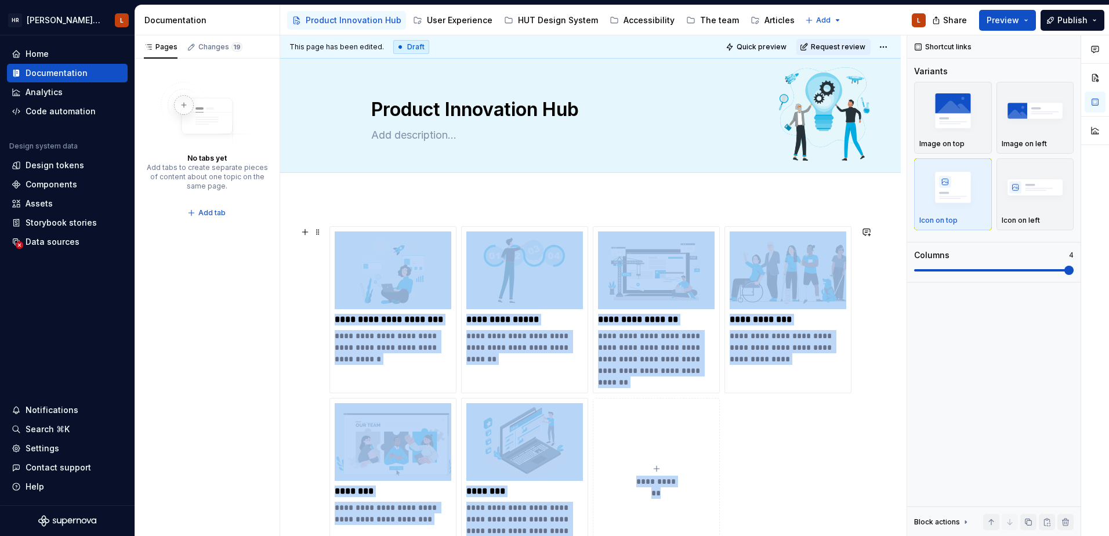
scroll to position [232, 0]
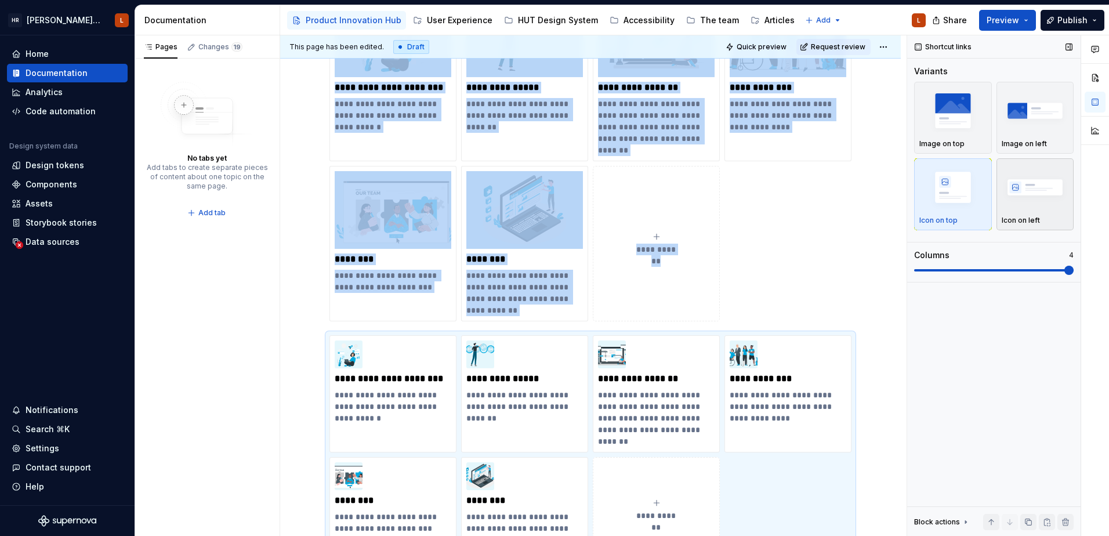
click at [885, 205] on img "button" at bounding box center [1034, 187] width 67 height 42
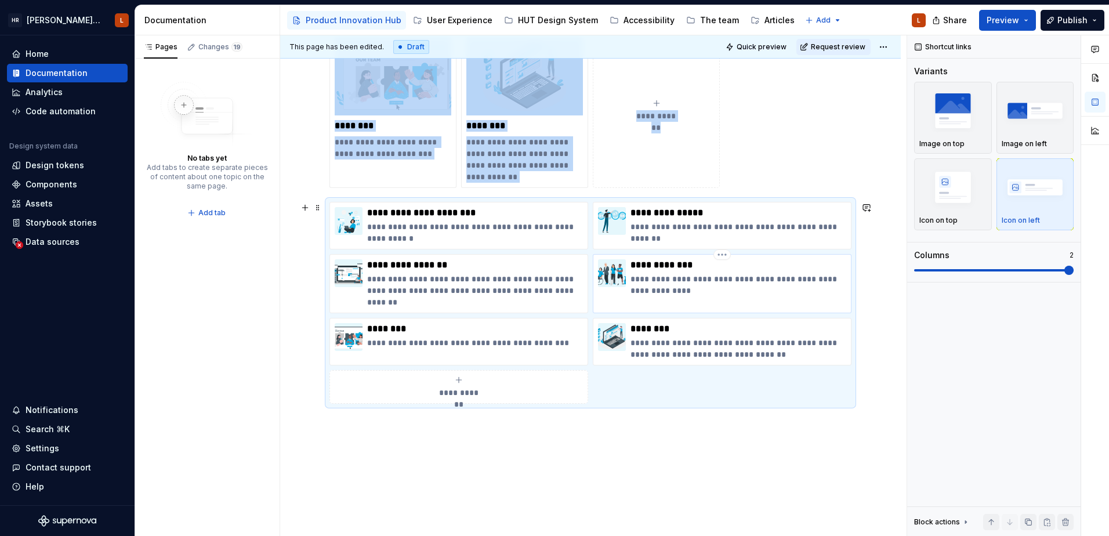
scroll to position [406, 0]
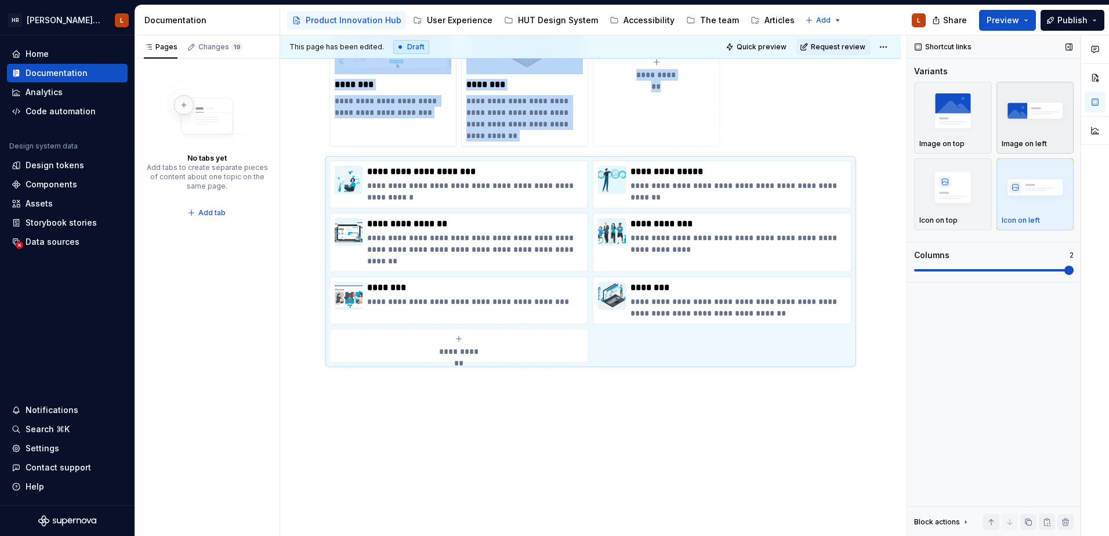
click at [885, 131] on img "button" at bounding box center [1034, 110] width 67 height 42
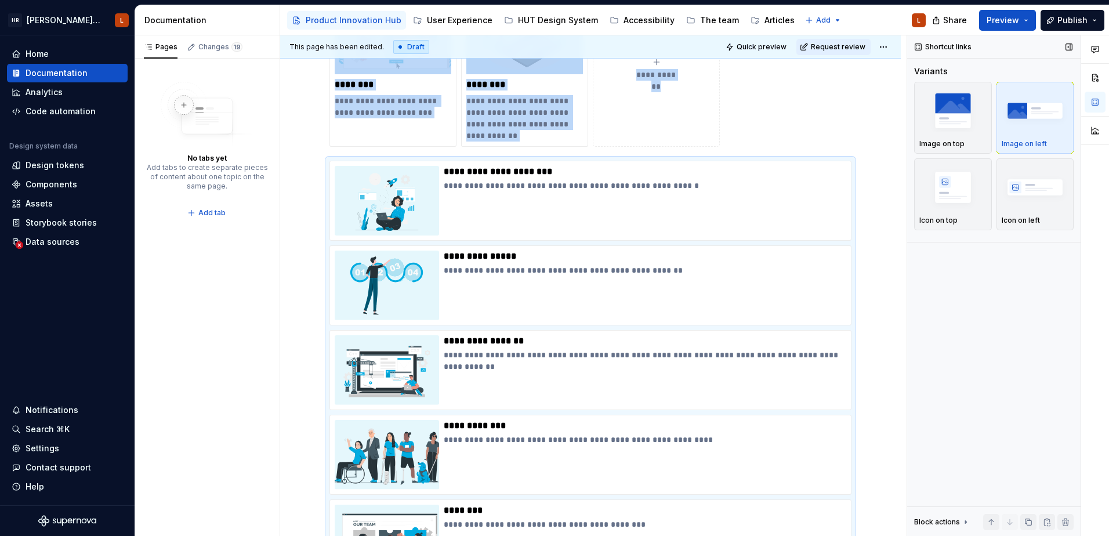
scroll to position [532, 0]
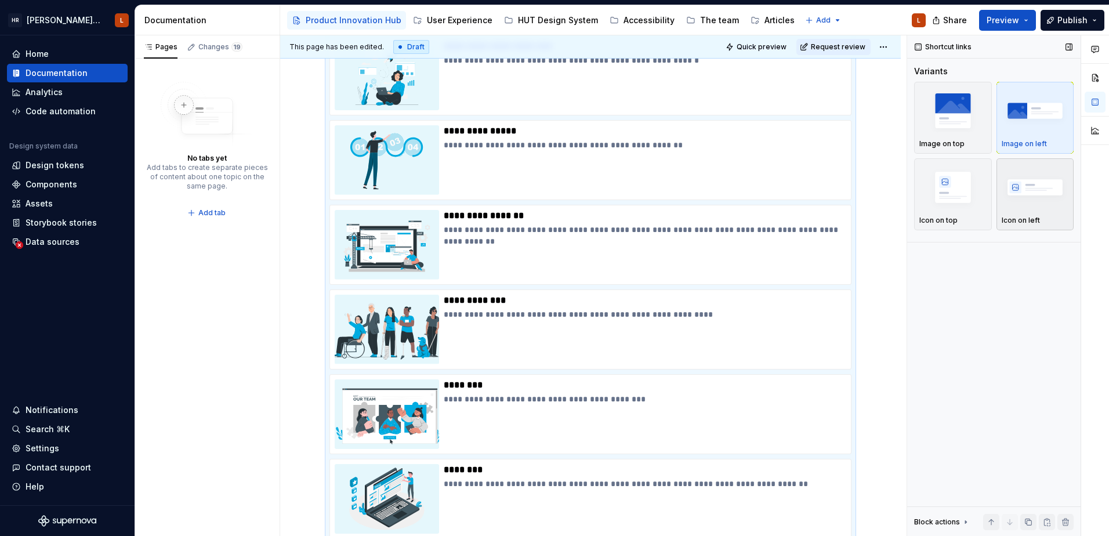
click at [885, 197] on img "button" at bounding box center [1034, 187] width 67 height 42
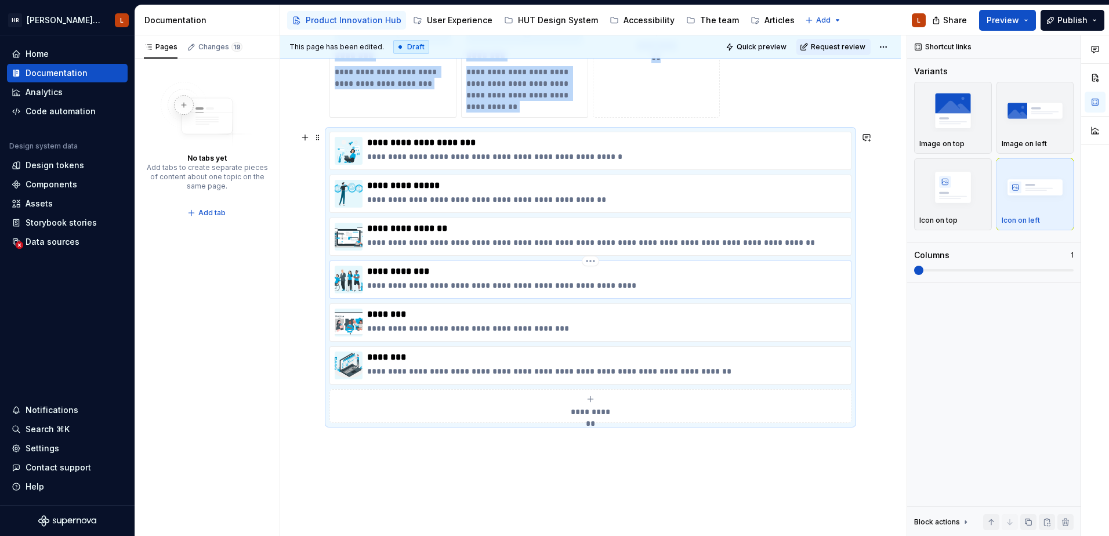
scroll to position [438, 0]
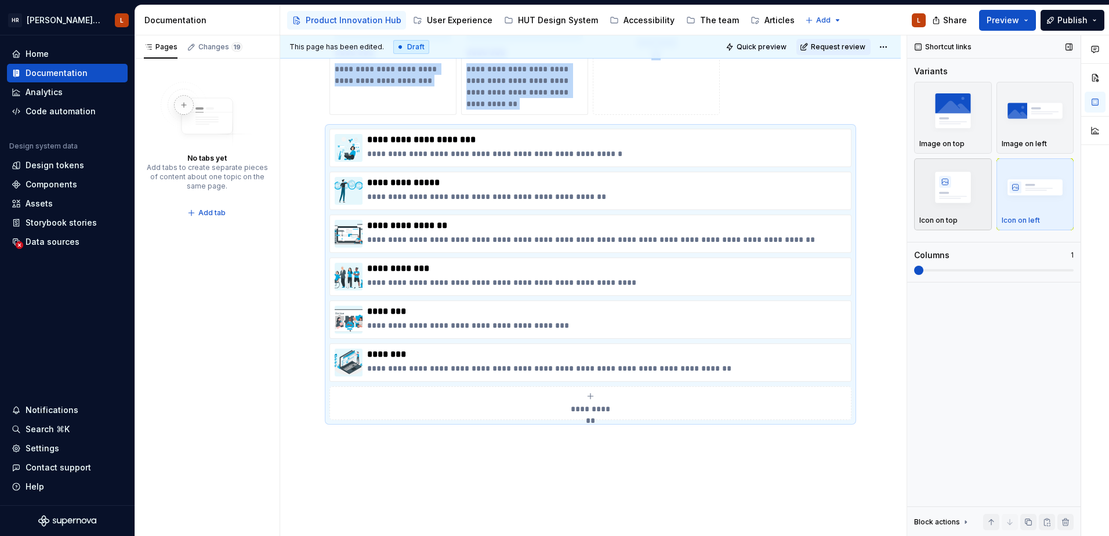
click at [885, 213] on div "Icon on top" at bounding box center [952, 194] width 67 height 61
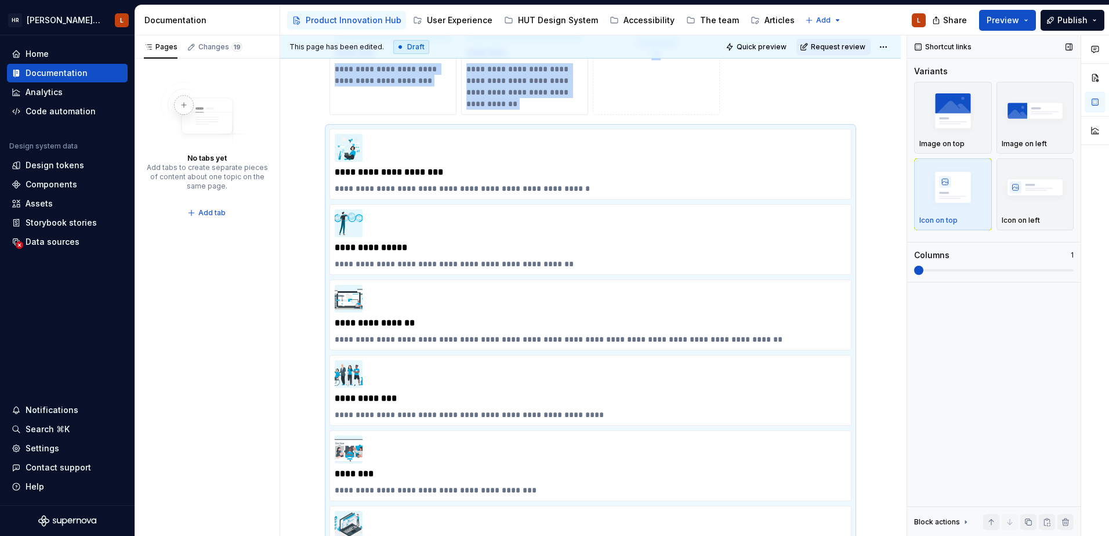
scroll to position [517, 0]
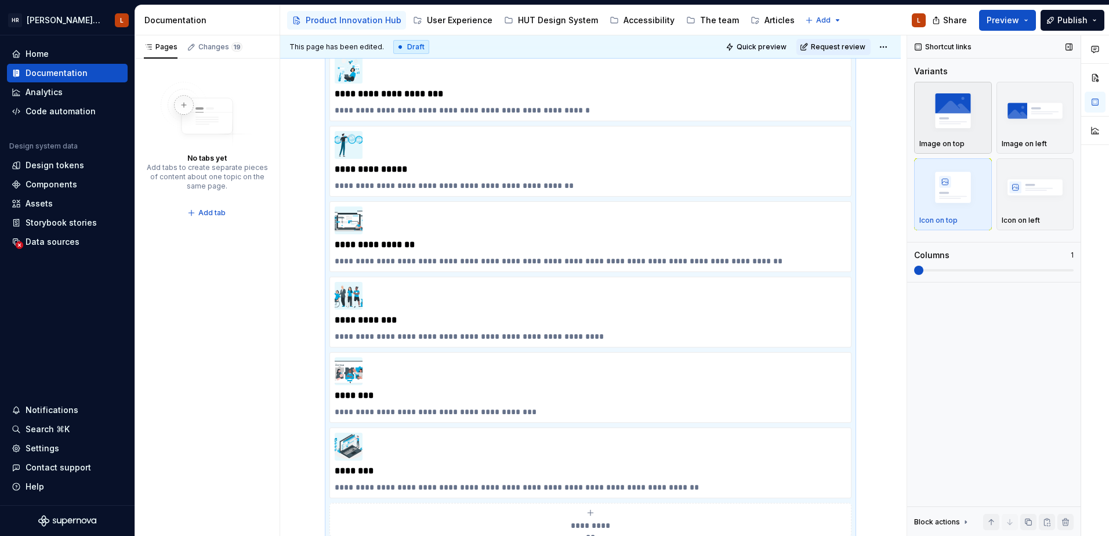
click at [885, 124] on img "button" at bounding box center [952, 110] width 67 height 42
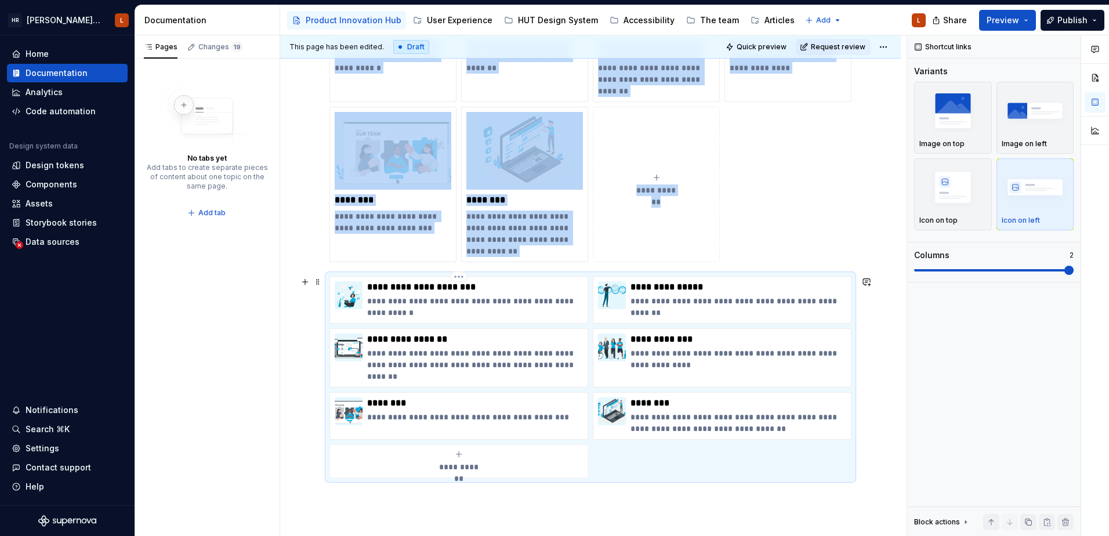
scroll to position [349, 0]
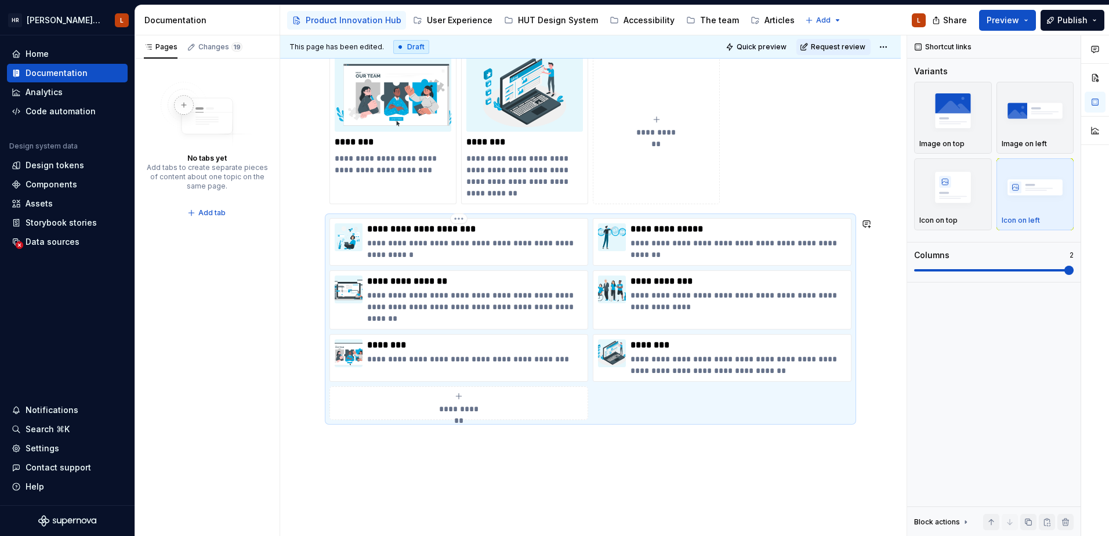
click at [592, 453] on div "**********" at bounding box center [590, 221] width 620 height 745
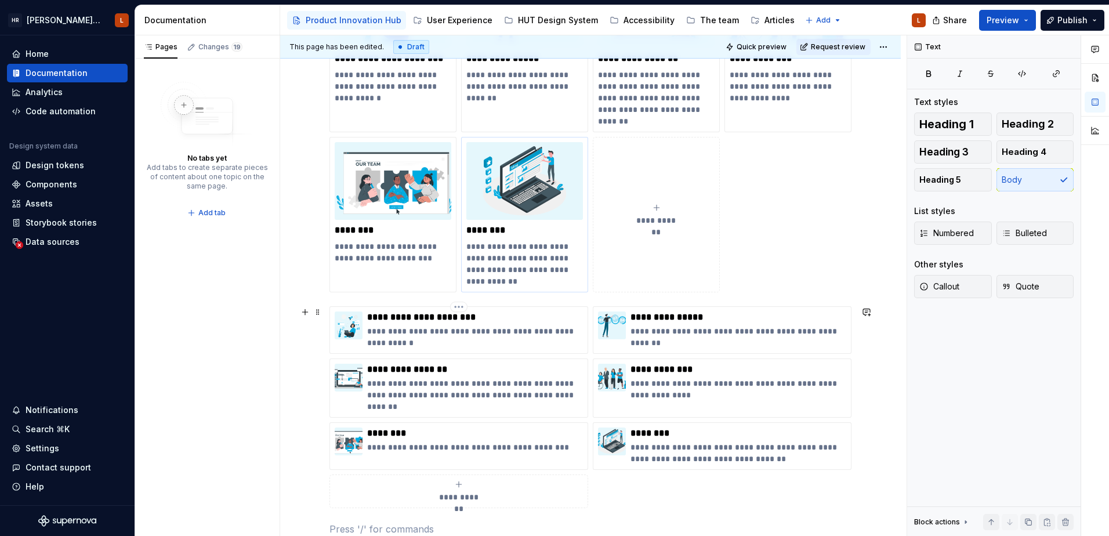
scroll to position [435, 0]
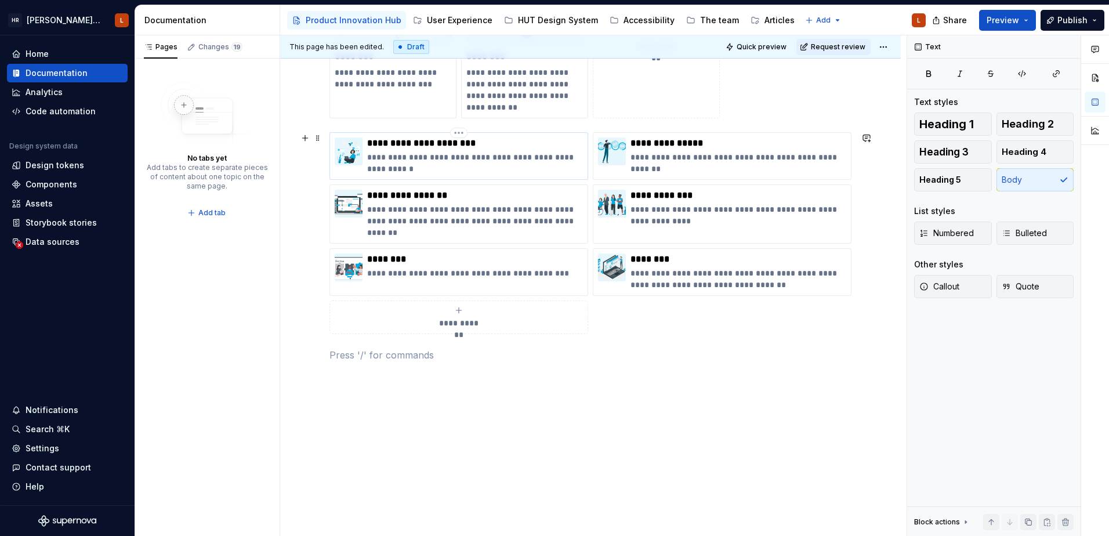
click at [456, 168] on p "**********" at bounding box center [475, 162] width 216 height 23
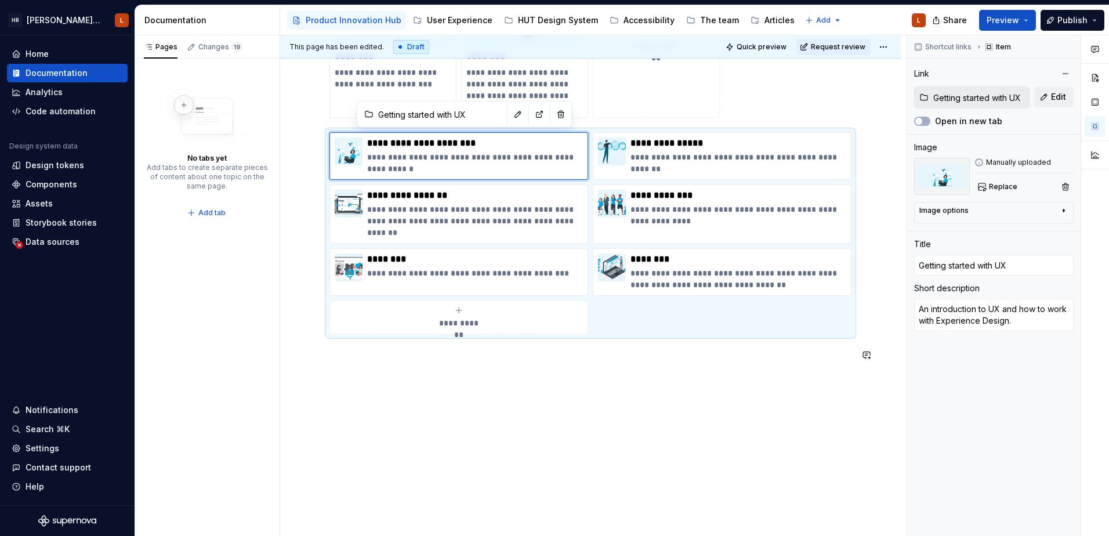
type textarea "*"
type textarea "An introduction to UX and how to work with Experience Design."
type textarea "*"
type textarea "An introduction to UX and how to work with Experience Design. L"
type textarea "*"
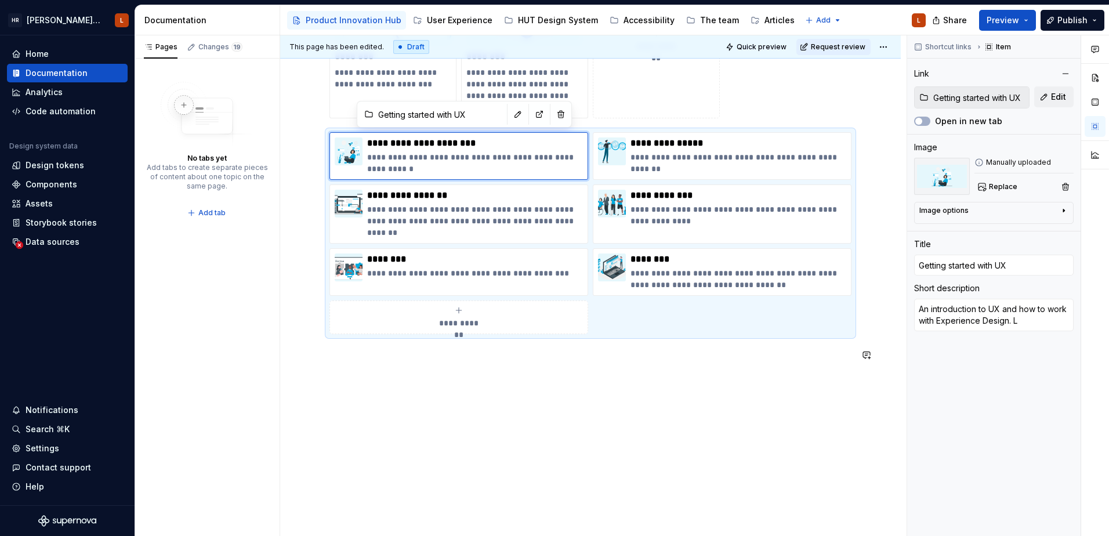
type textarea "An introduction to UX and how to work with Experience Design. Li"
type textarea "*"
type textarea "An introduction to UX and how to work with Experience Design. Lin"
type textarea "*"
type textarea "An introduction to UX and how to work with Experience Design. Link"
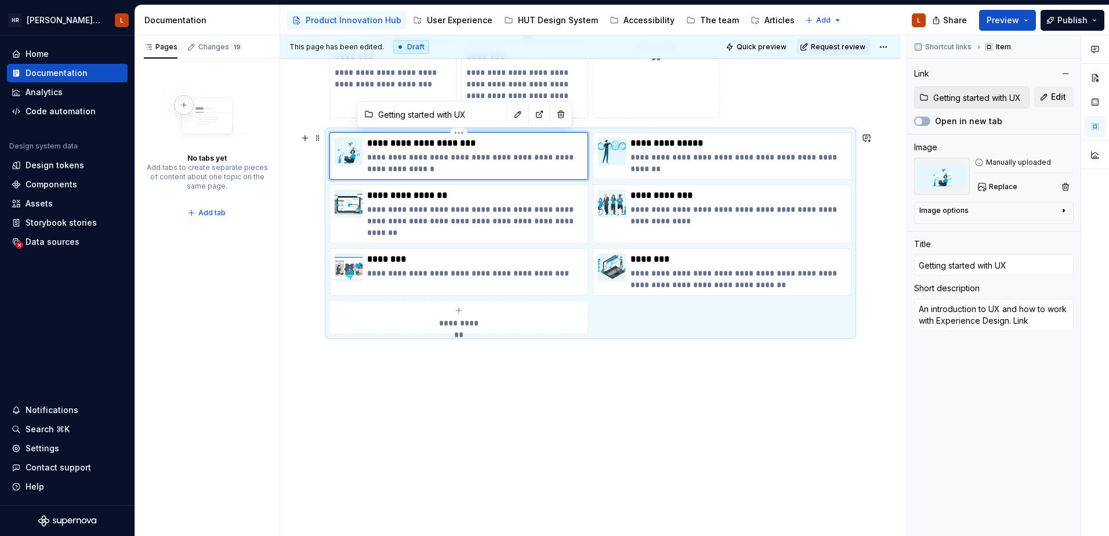
click at [410, 164] on p "**********" at bounding box center [475, 162] width 216 height 23
drag, startPoint x: 410, startPoint y: 164, endPoint x: 792, endPoint y: 430, distance: 464.9
click at [792, 430] on div "**********" at bounding box center [590, 149] width 620 height 773
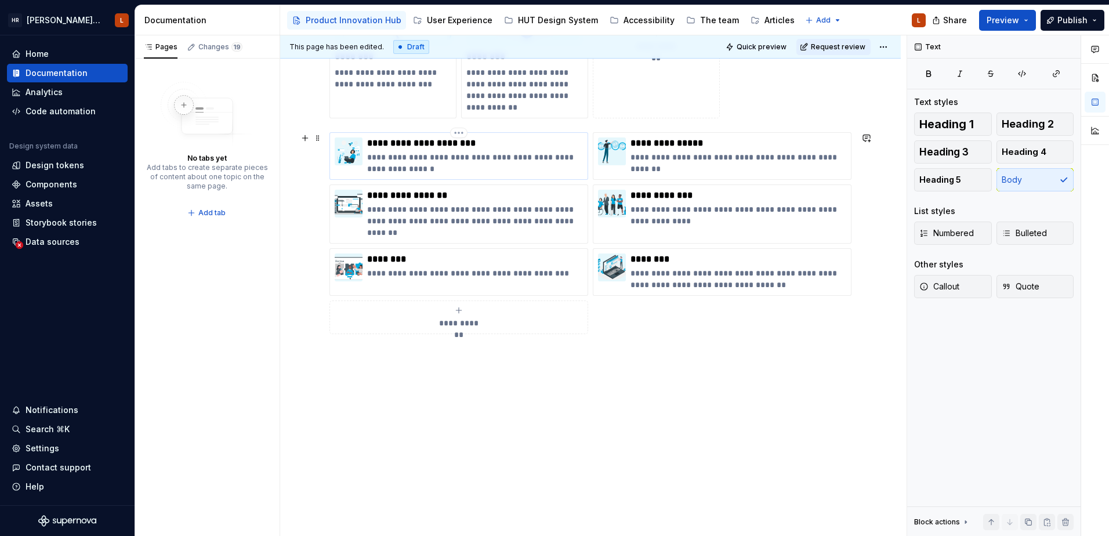
click at [396, 172] on p "**********" at bounding box center [475, 162] width 216 height 23
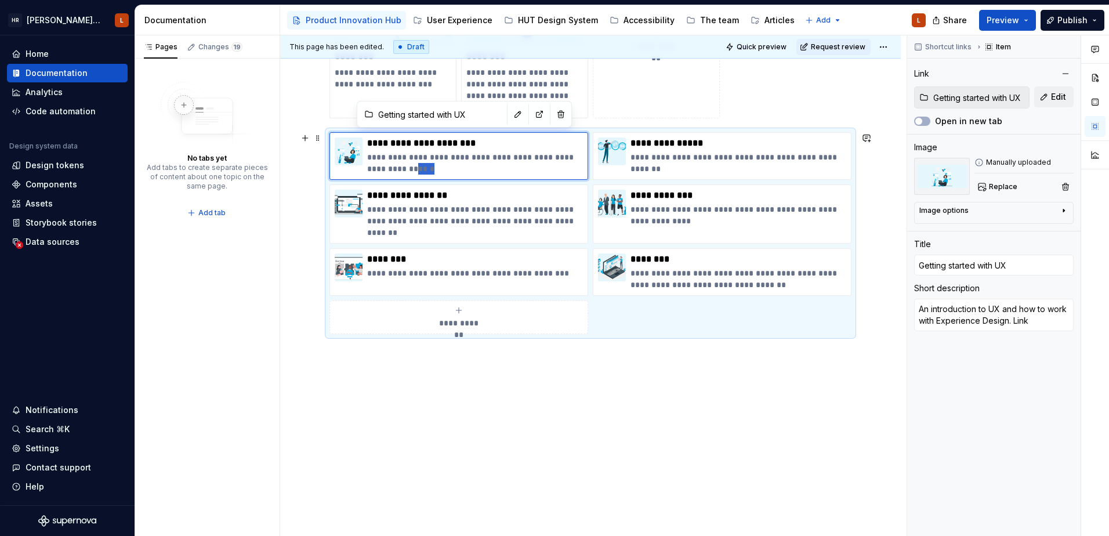
drag, startPoint x: 418, startPoint y: 172, endPoint x: 397, endPoint y: 184, distance: 23.4
click at [397, 184] on div "**********" at bounding box center [590, 233] width 522 height 202
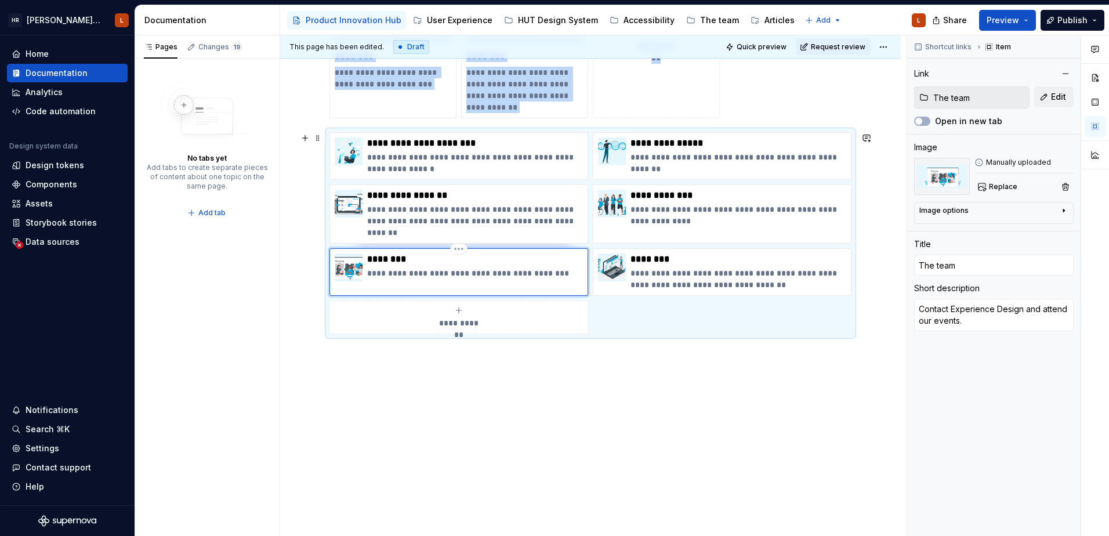
click at [473, 286] on div "**********" at bounding box center [458, 272] width 259 height 48
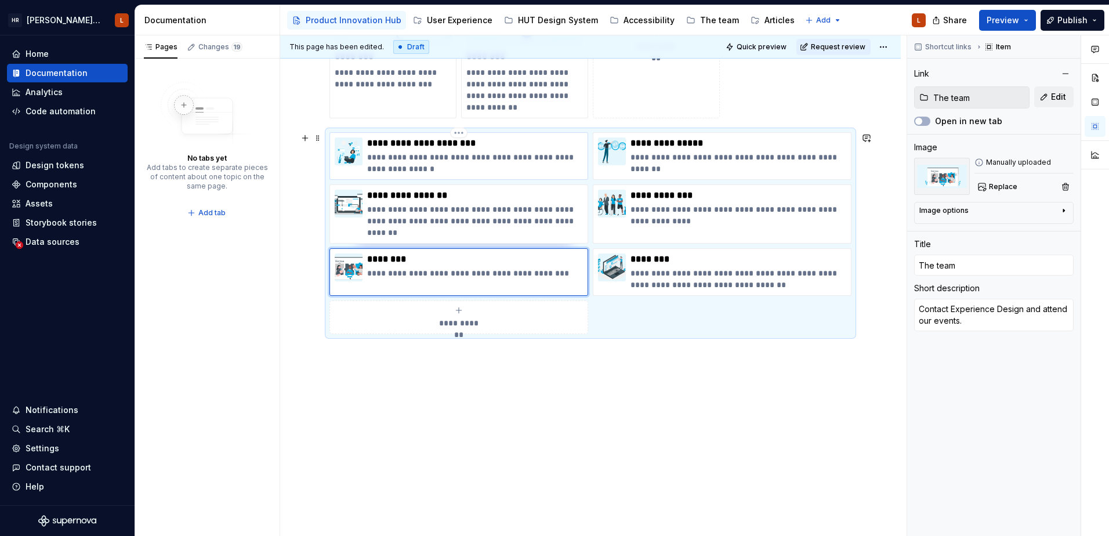
click at [427, 172] on p "**********" at bounding box center [475, 162] width 216 height 23
type textarea "*"
type input "Getting started with UX"
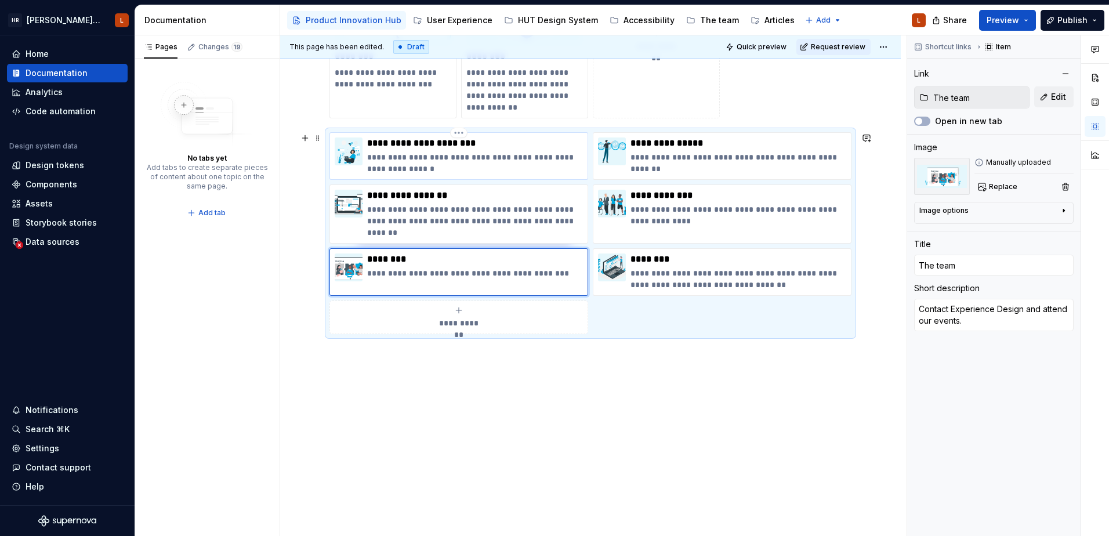
type textarea "An introduction to UX and how to work with Experience Design. Link"
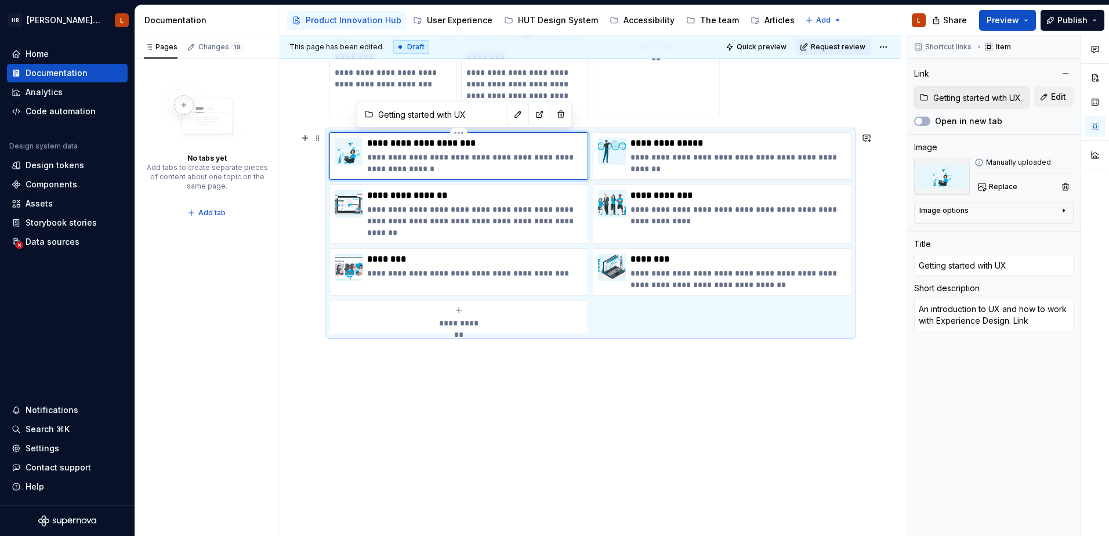
click at [414, 170] on p "**********" at bounding box center [475, 162] width 216 height 23
click at [408, 168] on p "**********" at bounding box center [475, 162] width 216 height 23
click at [418, 166] on p "**********" at bounding box center [475, 162] width 216 height 23
type textarea "*"
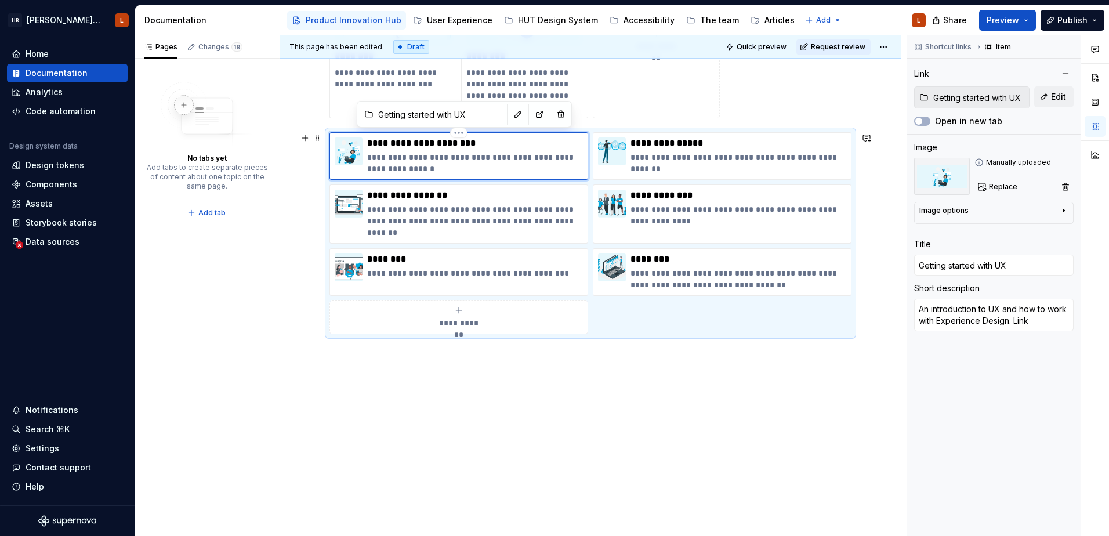
type textarea "An introduction to UX and how to work with Experience Design. Lin"
type textarea "*"
type textarea "An introduction to UX and how to work with Experience Design. Li"
type textarea "*"
type textarea "An introduction to UX and how to work with Experience Design. L"
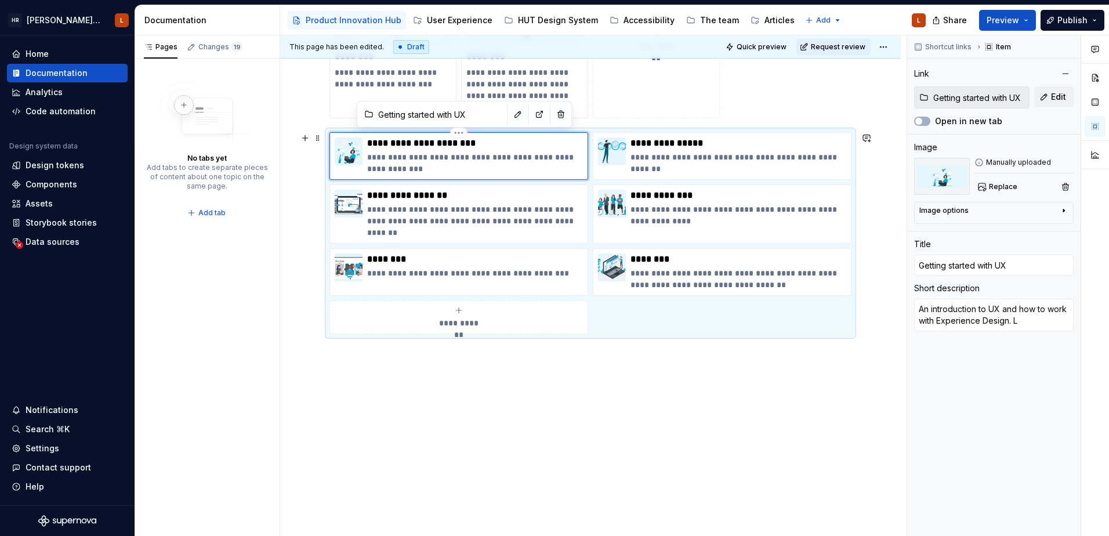
type textarea "*"
type textarea "An introduction to UX and how to work with Experience Design."
type textarea "*"
type textarea "An introduction to UX and how to work with Experience Design."
click at [463, 386] on div "**********" at bounding box center [593, 285] width 626 height 501
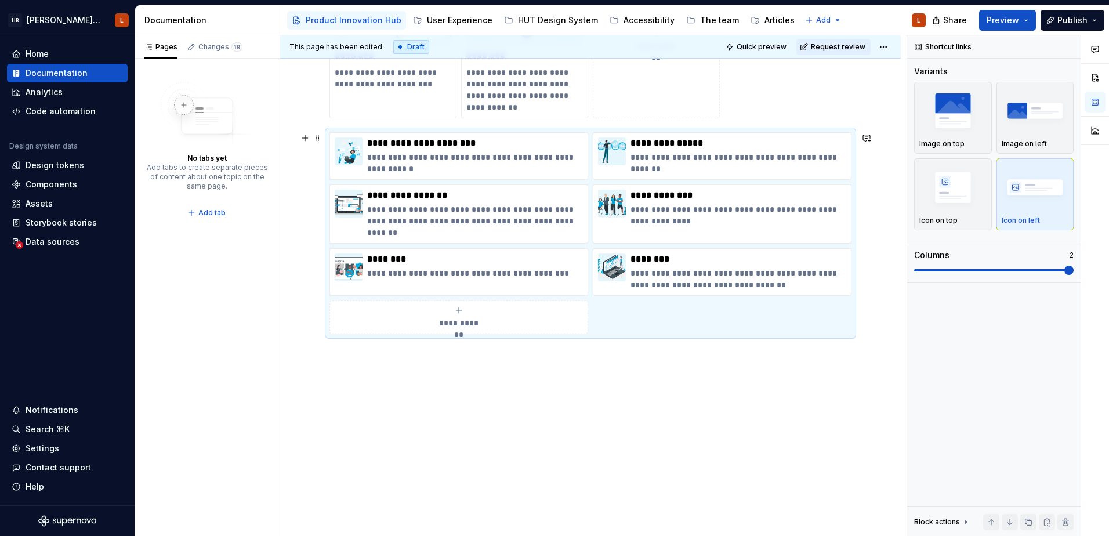
click at [633, 329] on div "**********" at bounding box center [590, 233] width 522 height 202
click at [678, 305] on div "**********" at bounding box center [590, 233] width 522 height 202
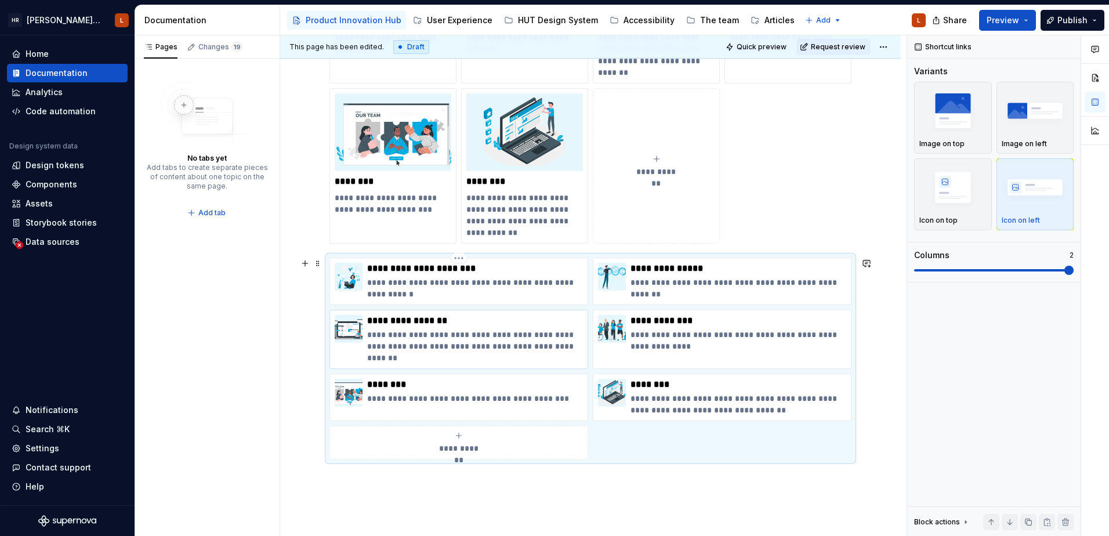
scroll to position [319, 0]
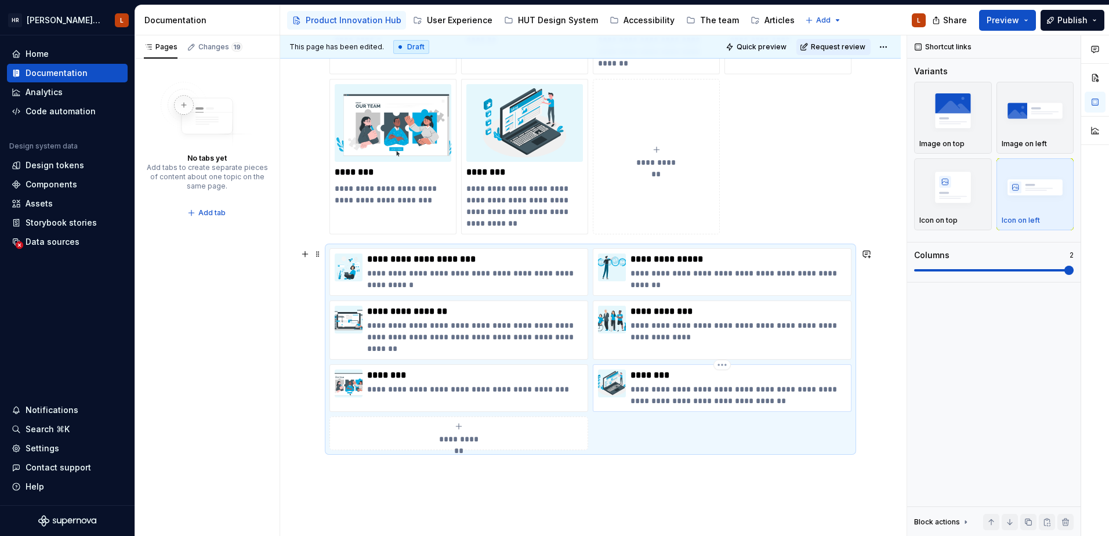
drag, startPoint x: 629, startPoint y: 428, endPoint x: 691, endPoint y: 374, distance: 82.2
click at [691, 374] on div "**********" at bounding box center [590, 349] width 522 height 202
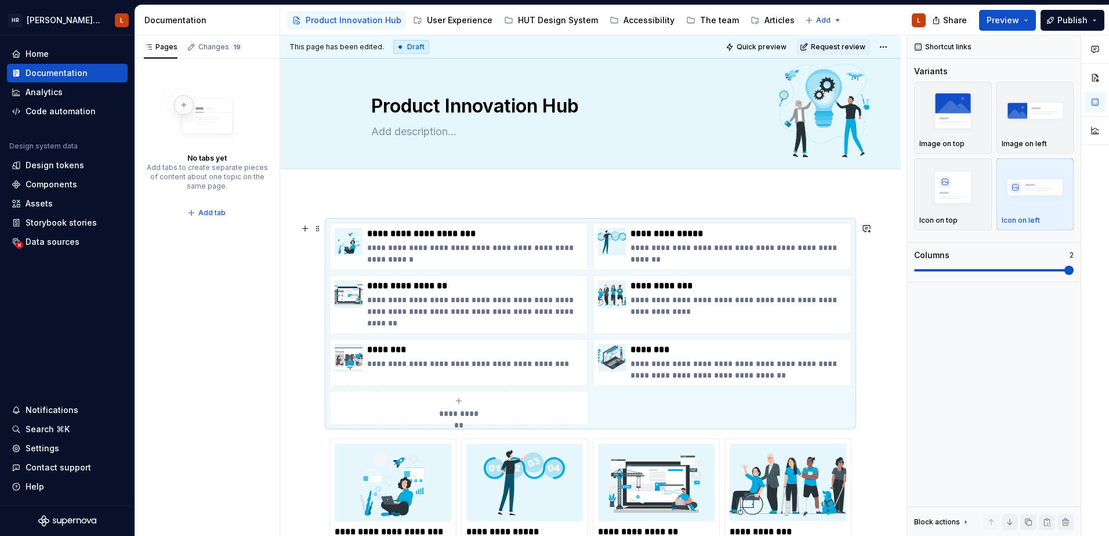
scroll to position [0, 0]
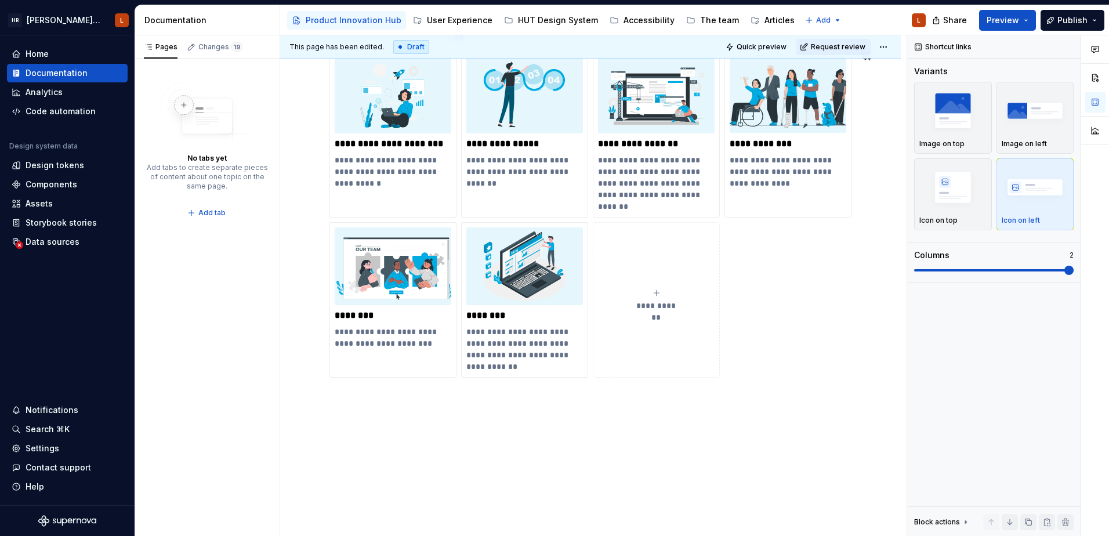
scroll to position [435, 0]
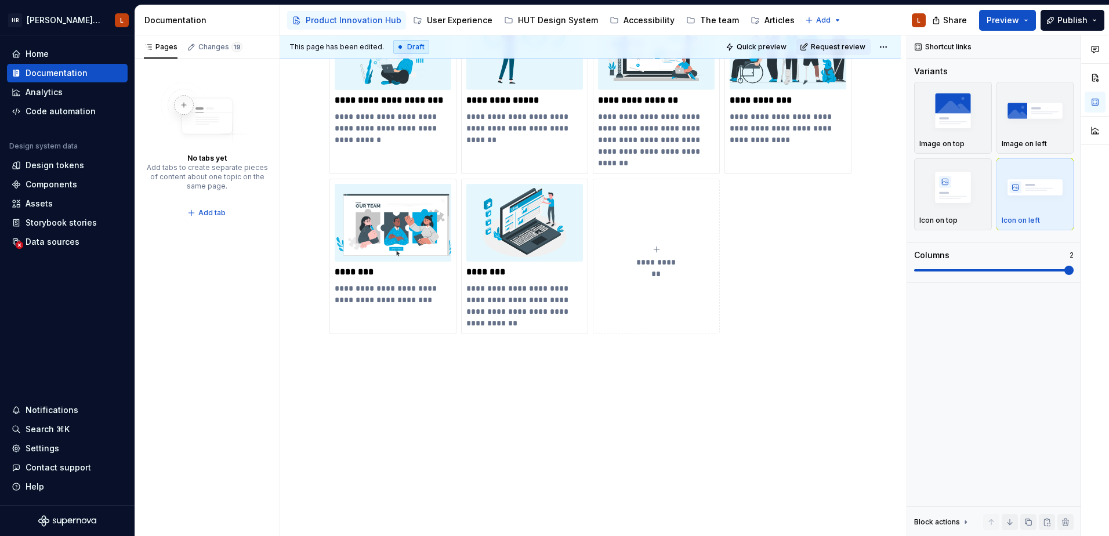
click at [467, 415] on div "**********" at bounding box center [590, 149] width 620 height 773
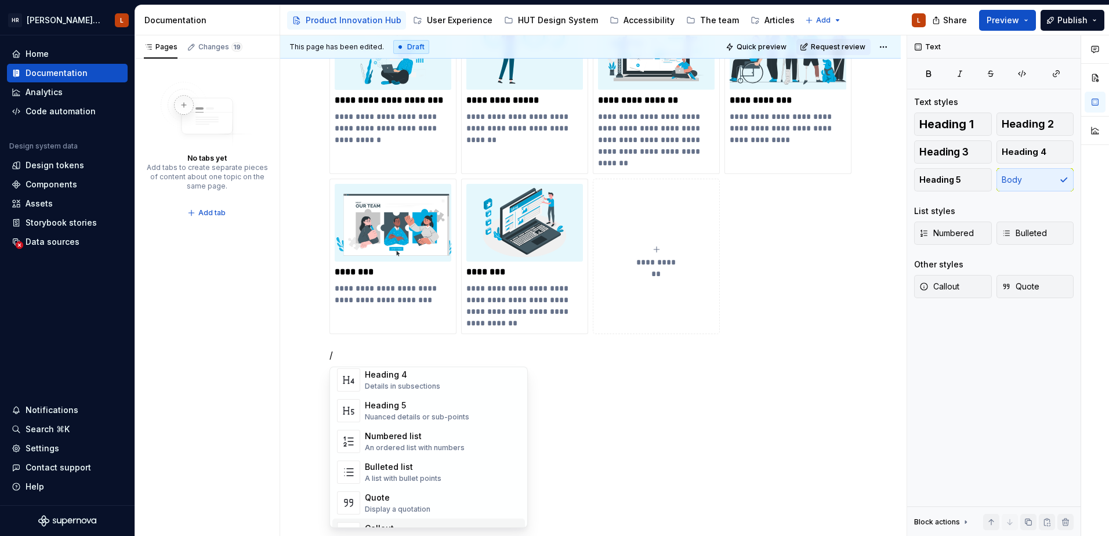
scroll to position [175, 0]
click at [618, 466] on div "**********" at bounding box center [590, 149] width 620 height 773
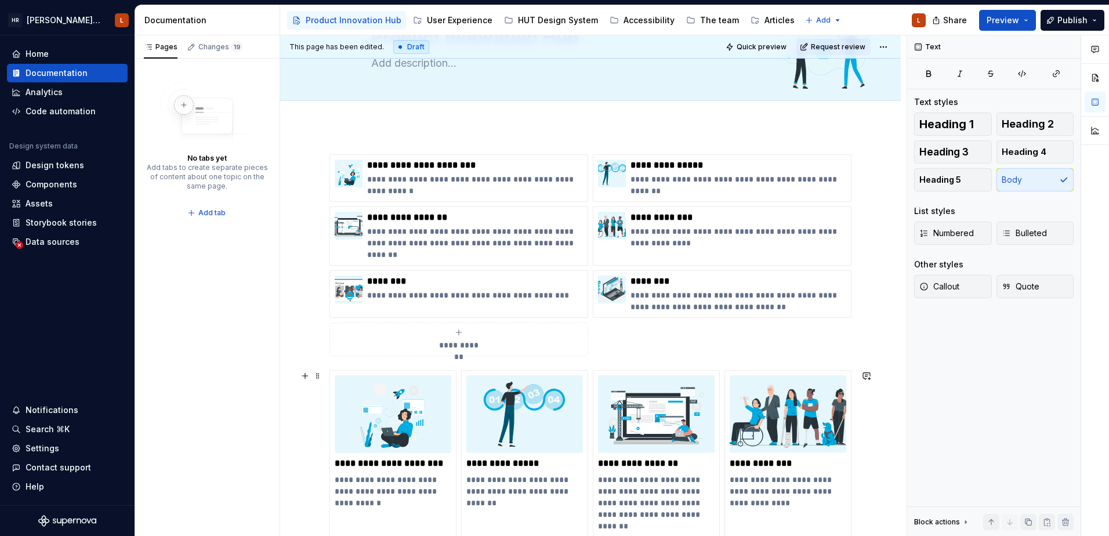
scroll to position [0, 0]
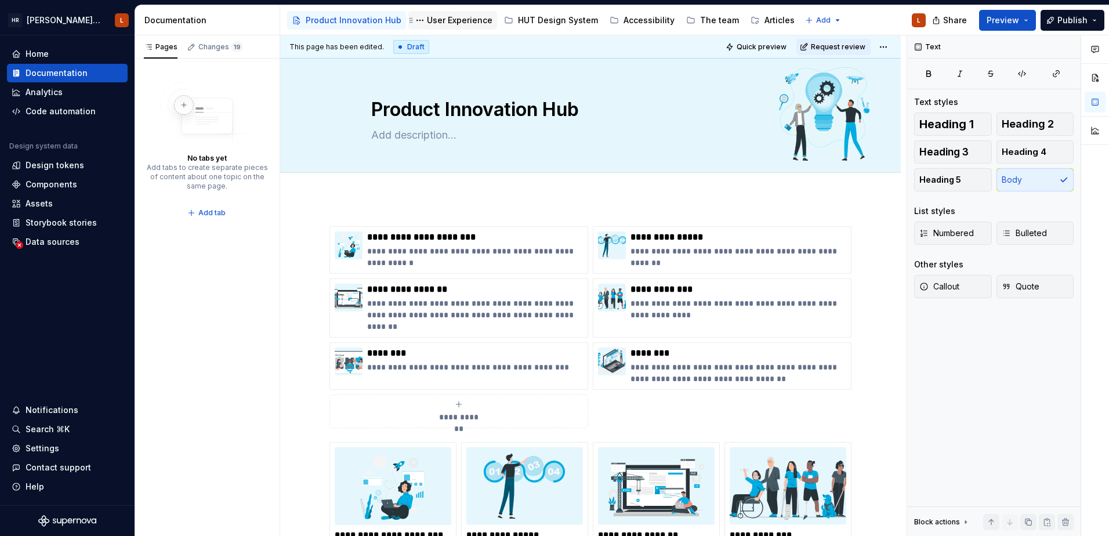
click at [458, 19] on div "User Experience" at bounding box center [460, 20] width 66 height 12
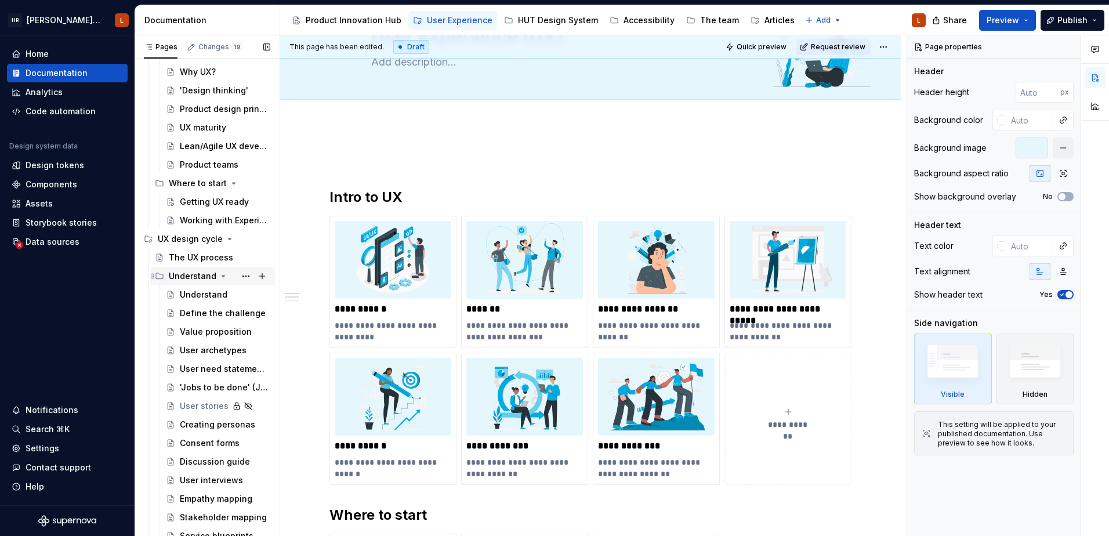
scroll to position [58, 0]
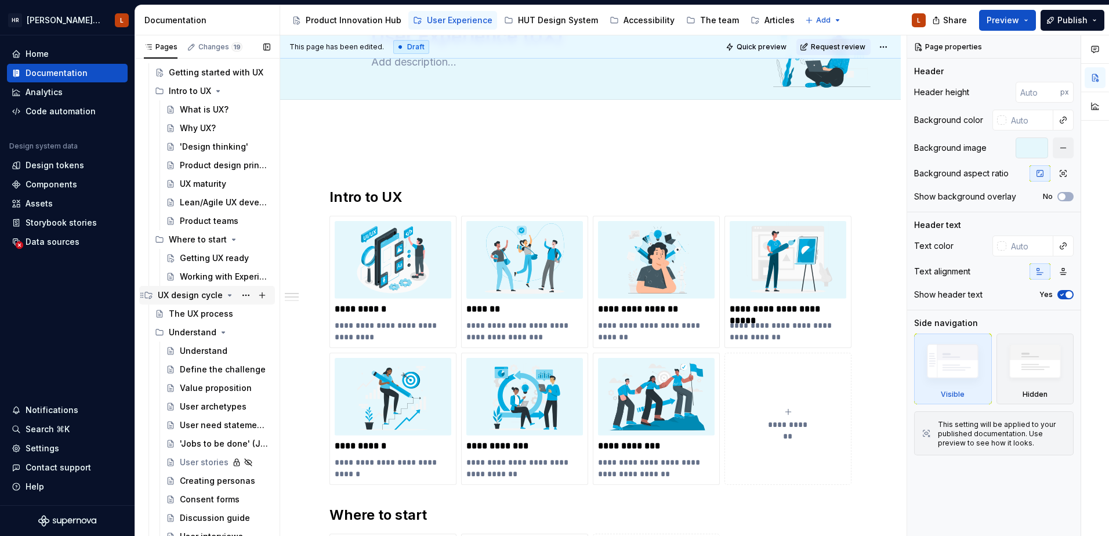
click at [186, 295] on div "UX design cycle" at bounding box center [190, 295] width 65 height 12
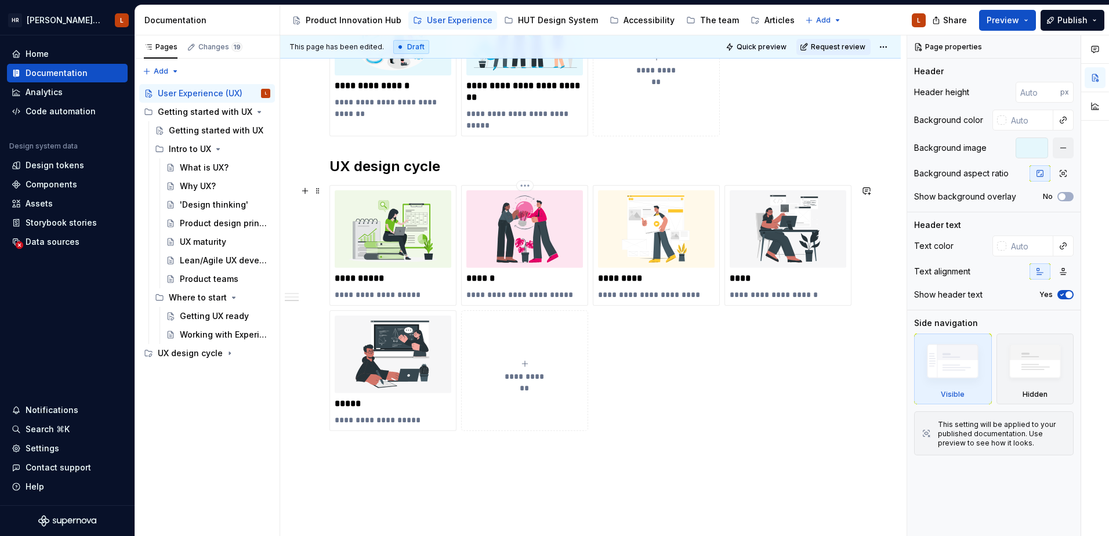
scroll to position [711, 0]
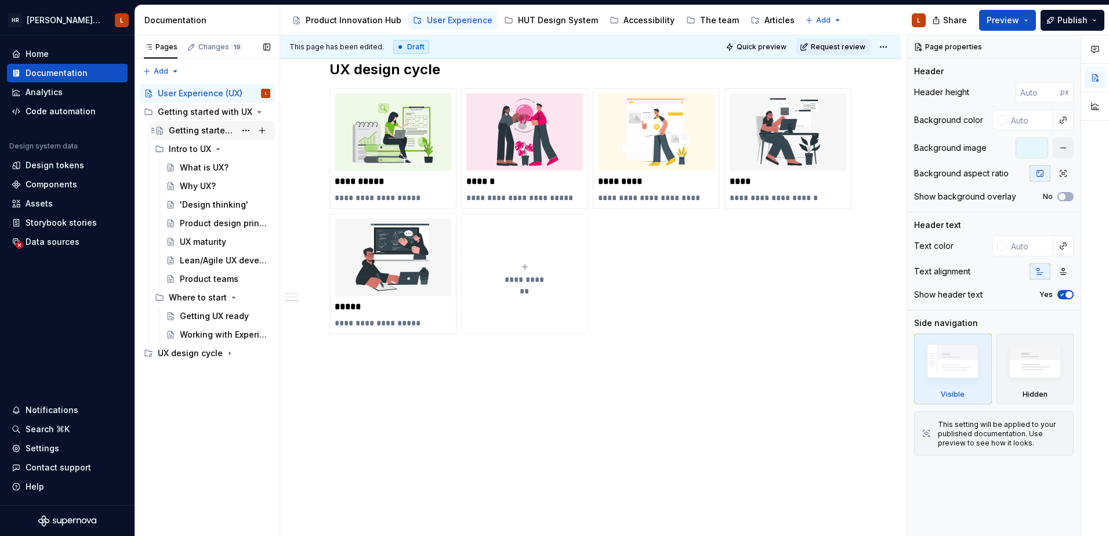
click at [197, 129] on div "Getting started with UX" at bounding box center [202, 131] width 67 height 12
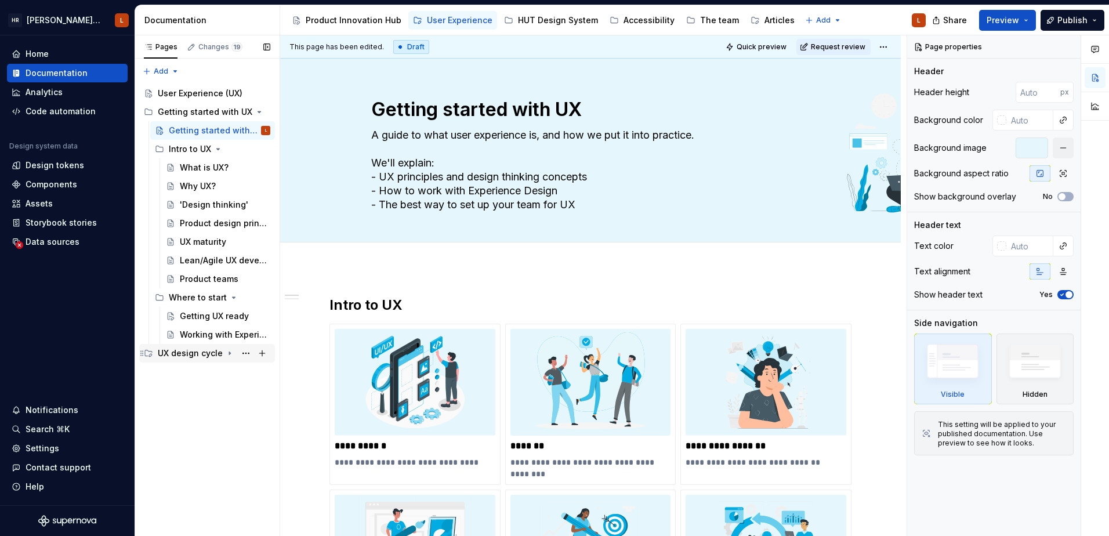
click at [226, 354] on icon "Page tree" at bounding box center [229, 353] width 9 height 9
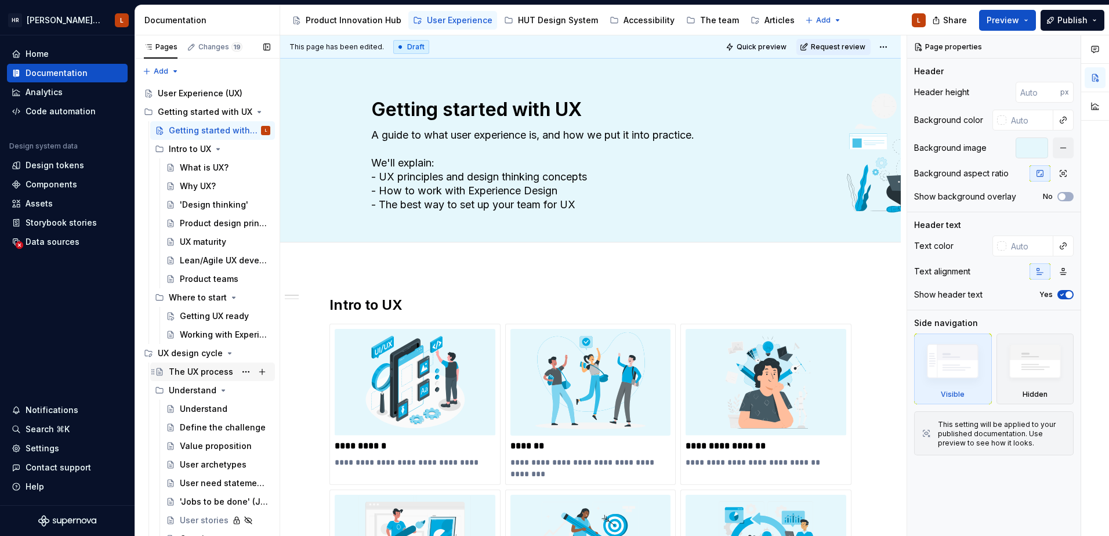
click at [209, 369] on div "The UX process" at bounding box center [201, 372] width 64 height 12
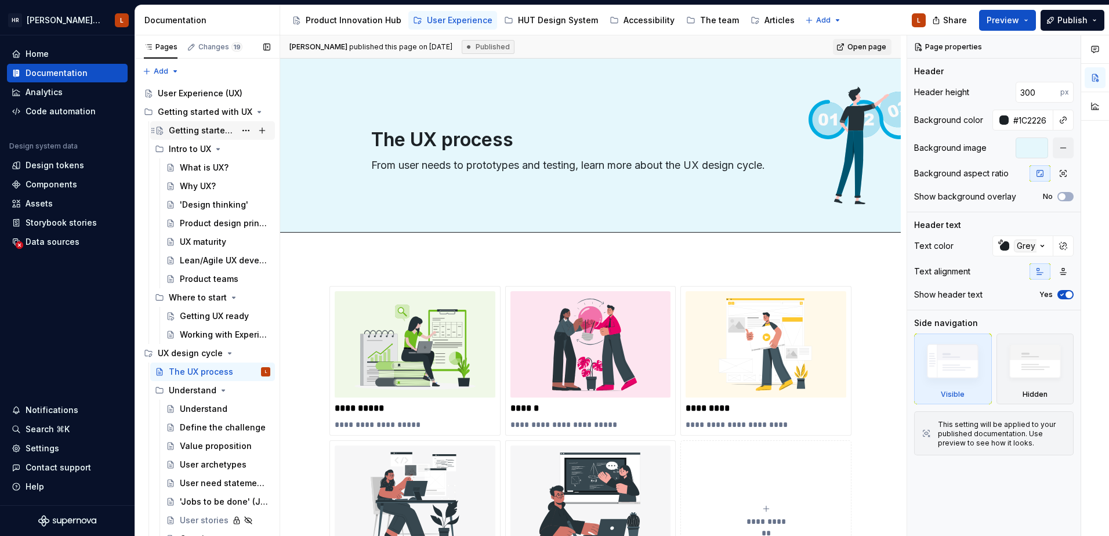
click at [222, 134] on div "Getting started with UX" at bounding box center [202, 131] width 67 height 12
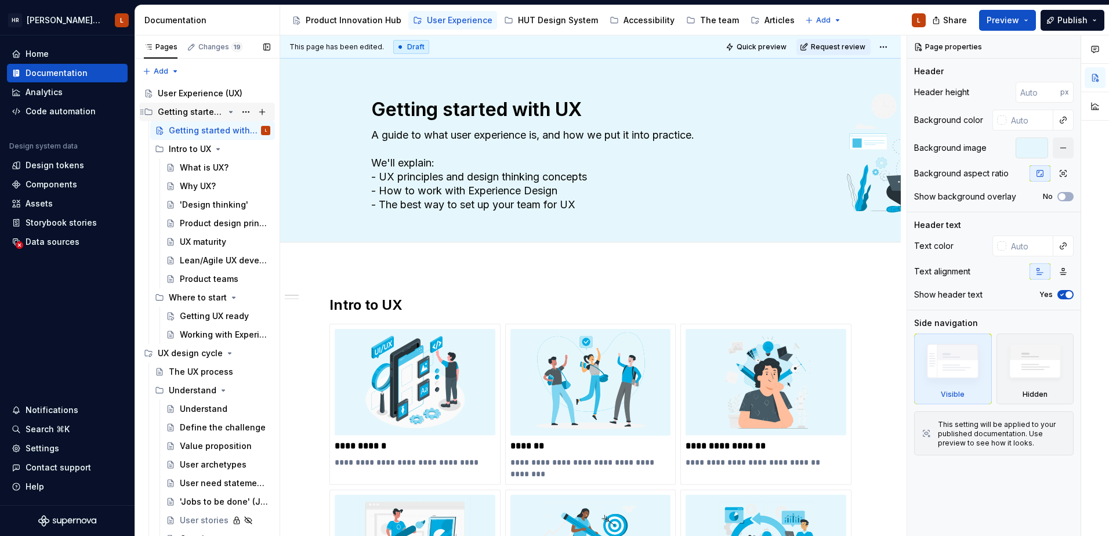
click at [228, 113] on icon "Page tree" at bounding box center [230, 111] width 9 height 9
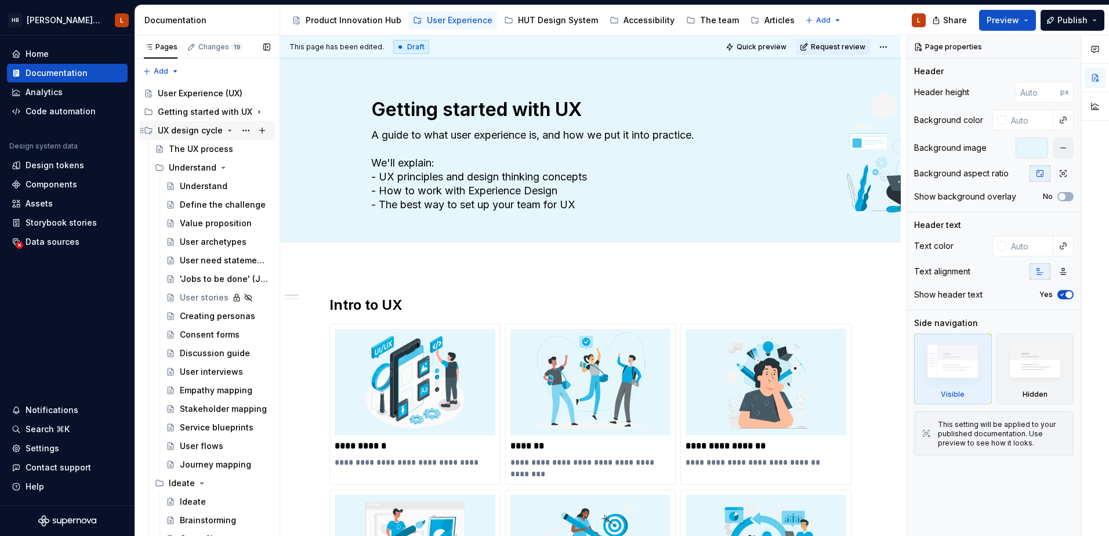
click at [225, 133] on icon "Page tree" at bounding box center [229, 130] width 9 height 9
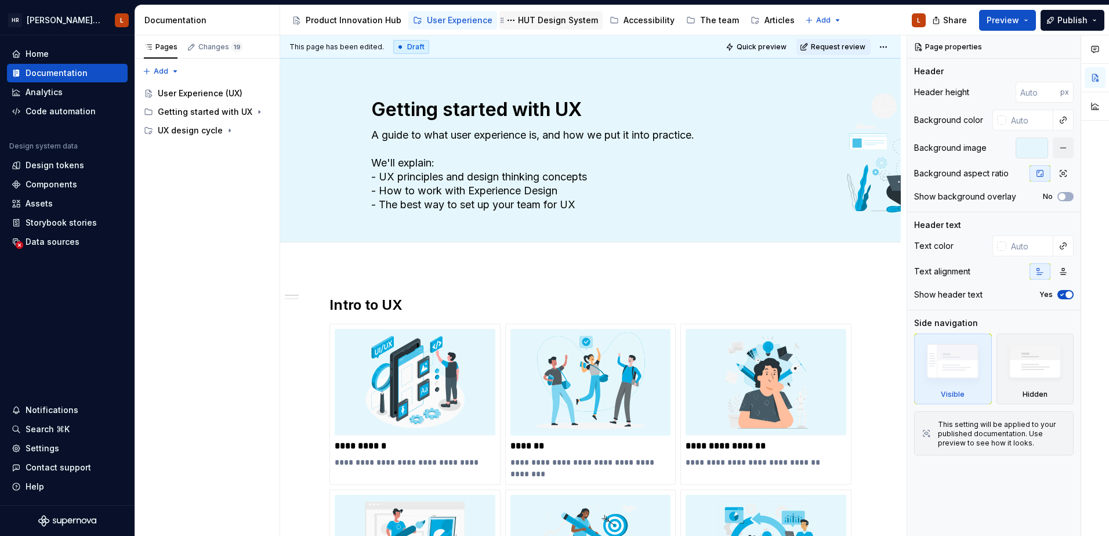
click at [558, 23] on div "HUT Design System" at bounding box center [558, 20] width 80 height 12
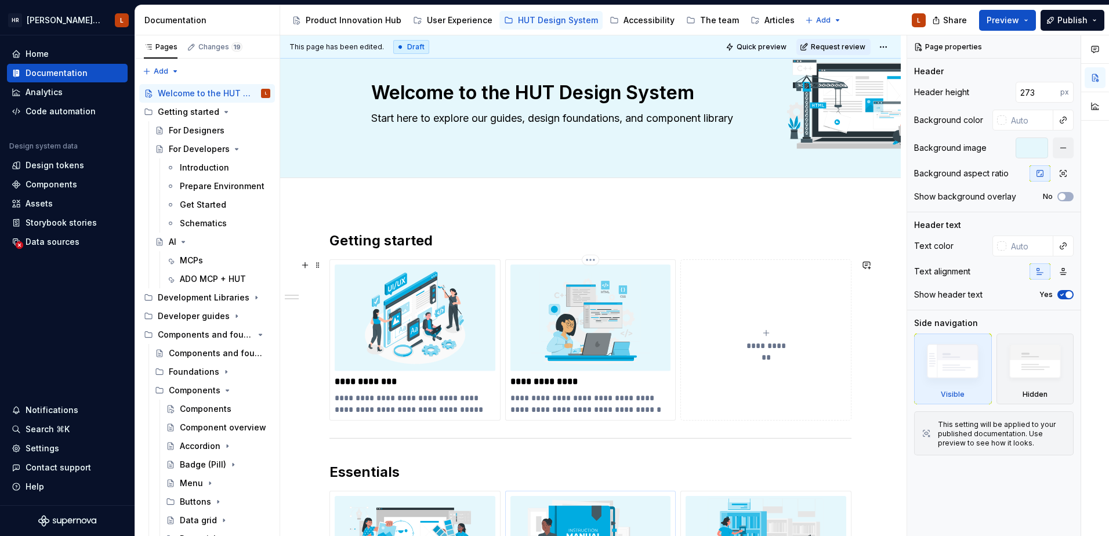
scroll to position [58, 0]
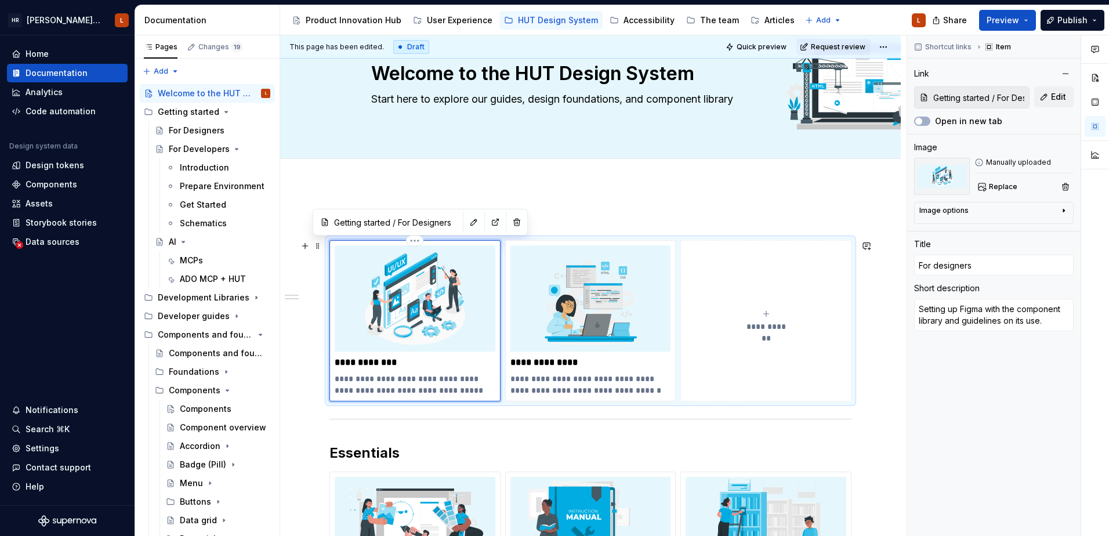
click at [433, 352] on img at bounding box center [415, 298] width 161 height 107
click at [319, 248] on span at bounding box center [317, 246] width 9 height 16
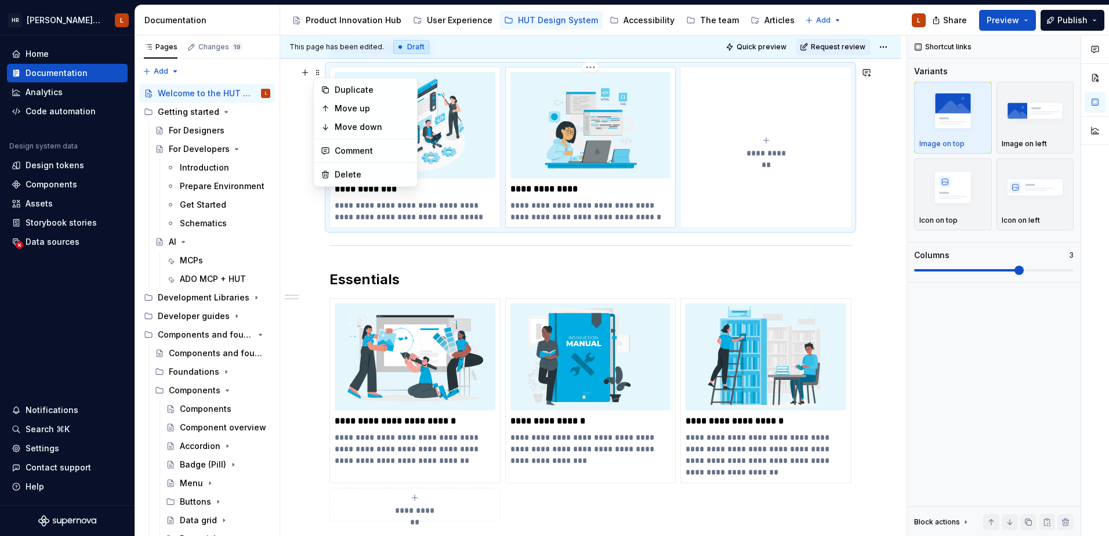
scroll to position [232, 0]
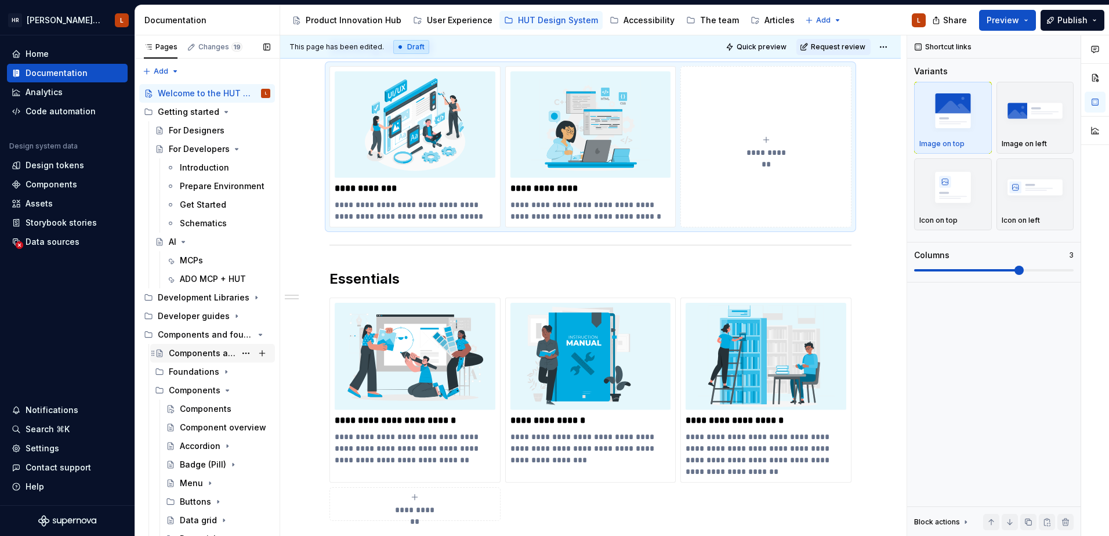
click at [193, 346] on div "Components and foundations" at bounding box center [219, 353] width 101 height 16
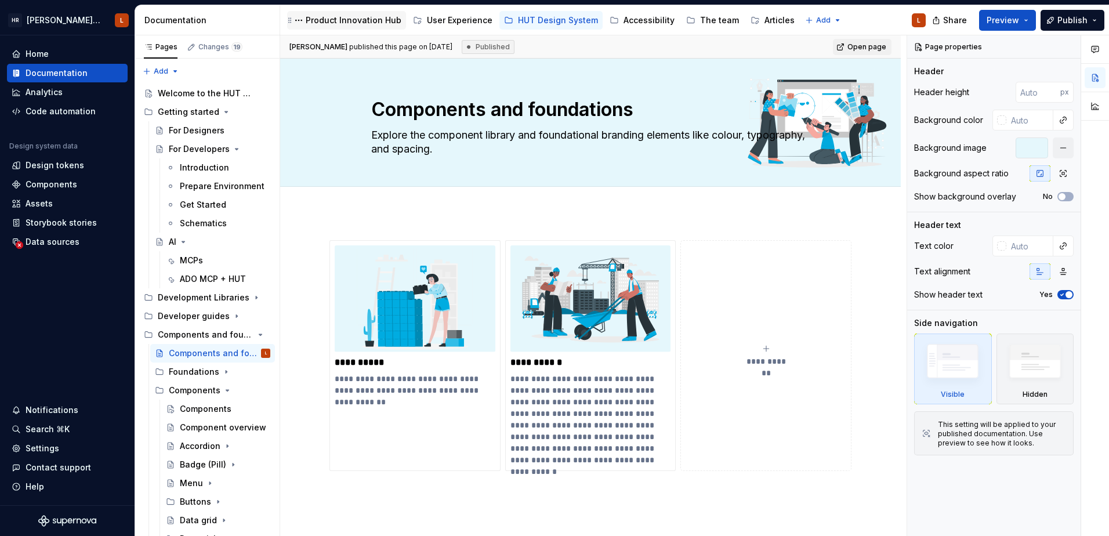
click at [315, 16] on div "Product Innovation Hub" at bounding box center [354, 20] width 96 height 12
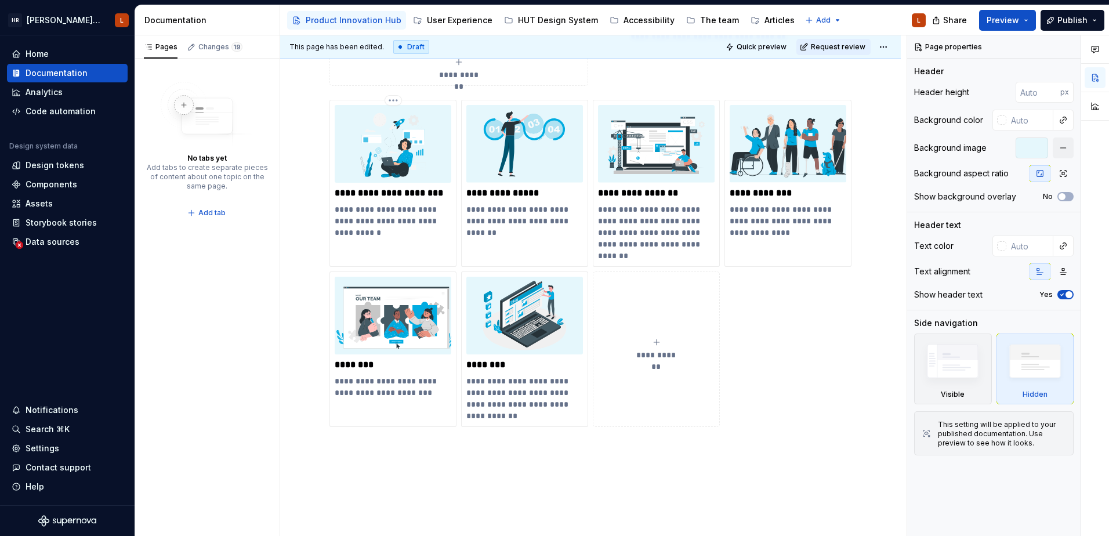
scroll to position [348, 0]
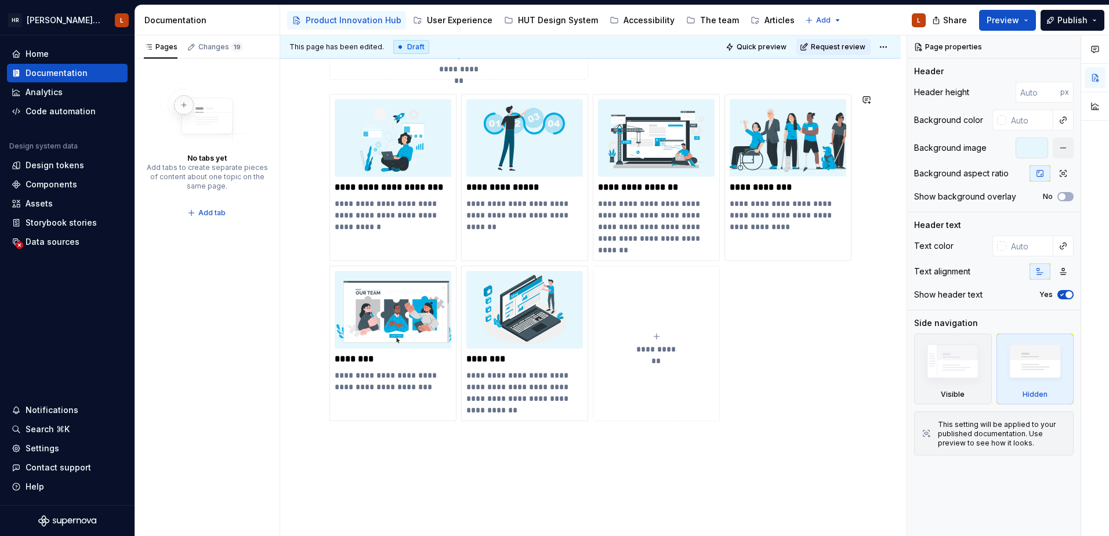
type textarea "*"
click at [456, 466] on div "**********" at bounding box center [590, 236] width 620 height 773
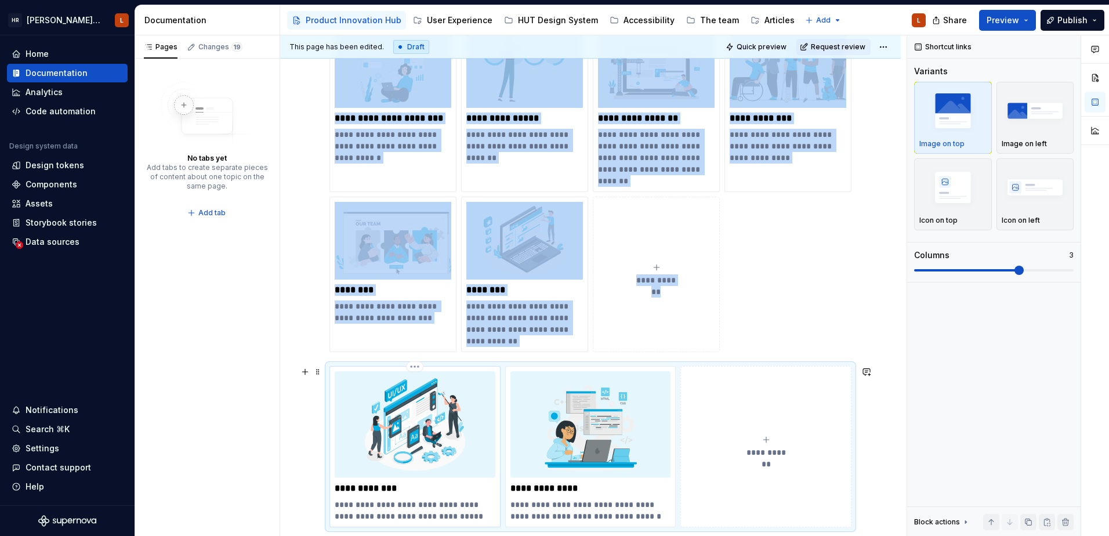
scroll to position [522, 0]
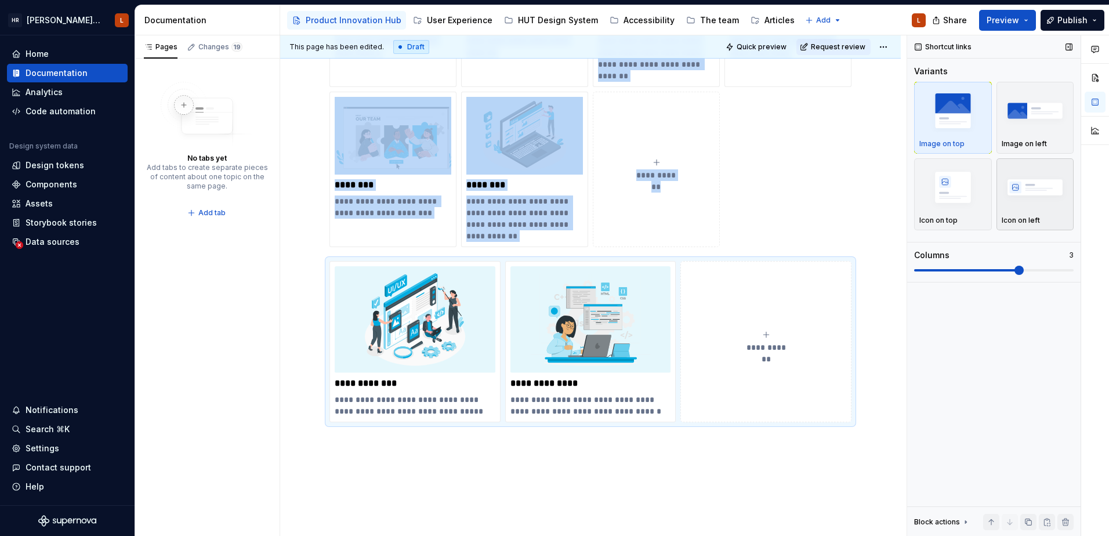
click at [885, 205] on img "button" at bounding box center [1034, 187] width 67 height 42
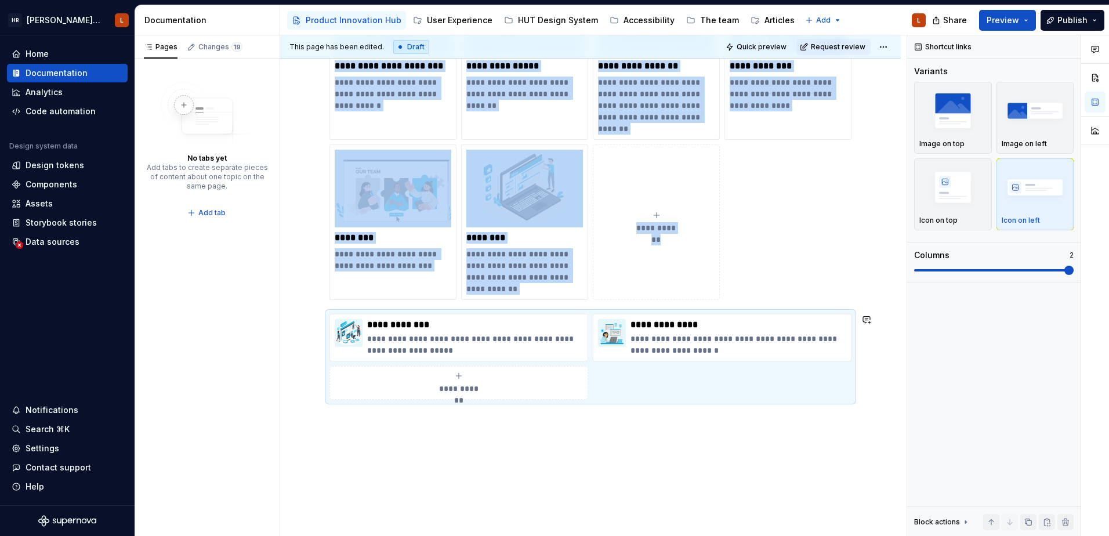
scroll to position [449, 0]
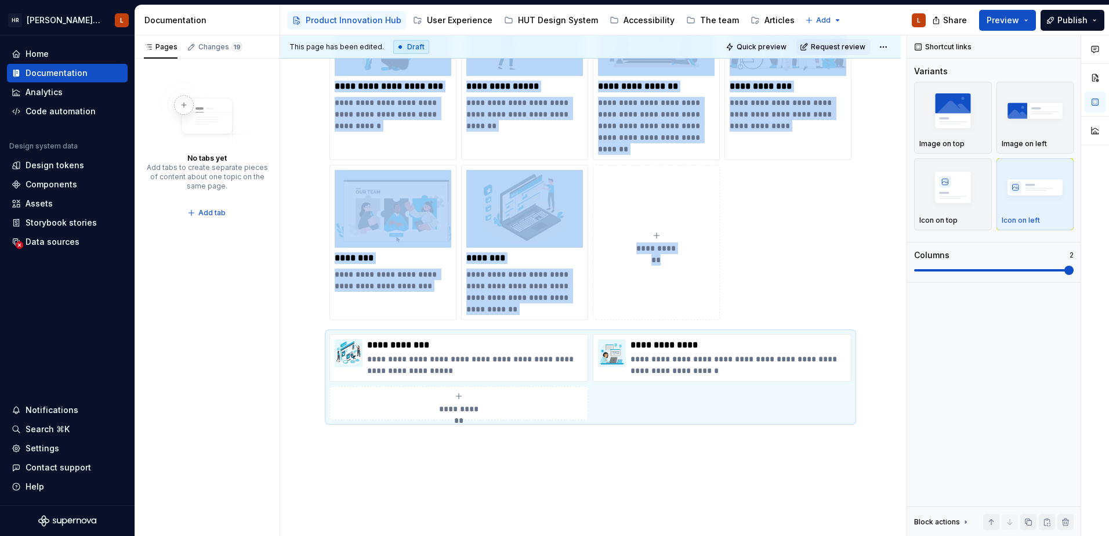
click at [342, 328] on div "**********" at bounding box center [590, 98] width 522 height 642
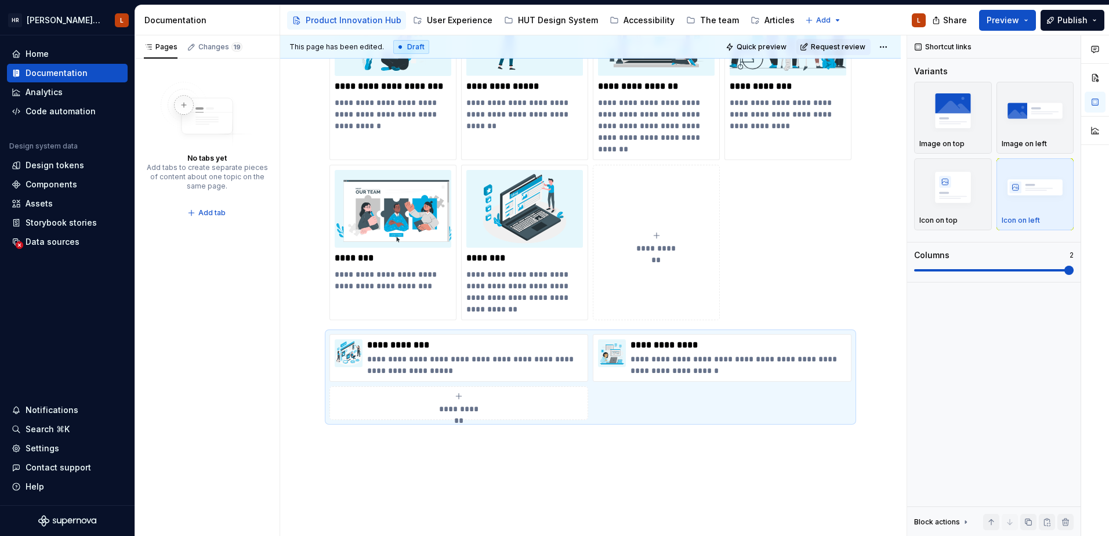
click at [342, 320] on div "**********" at bounding box center [590, 156] width 522 height 327
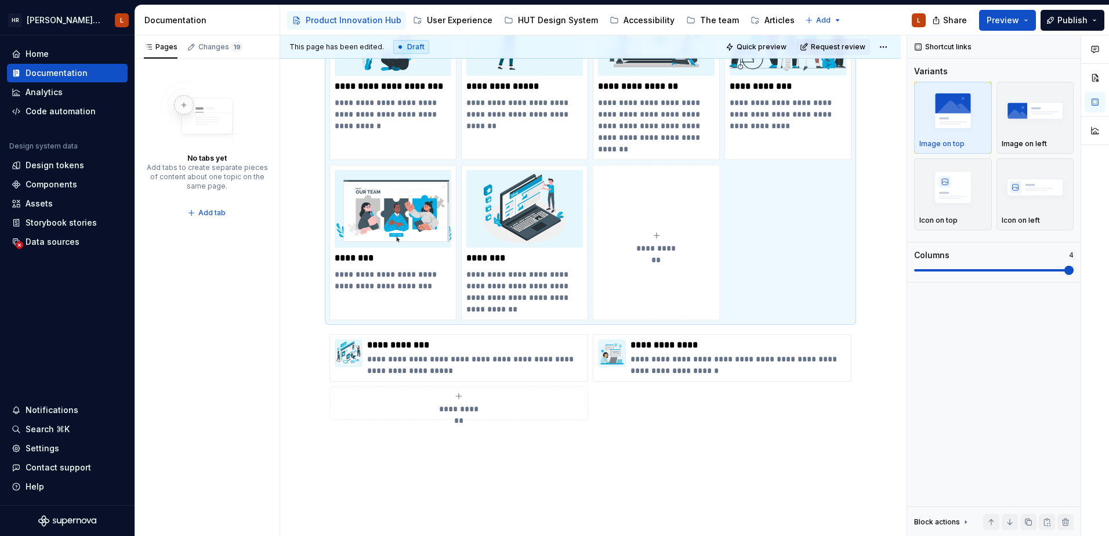
click at [870, 321] on div "**********" at bounding box center [590, 171] width 620 height 845
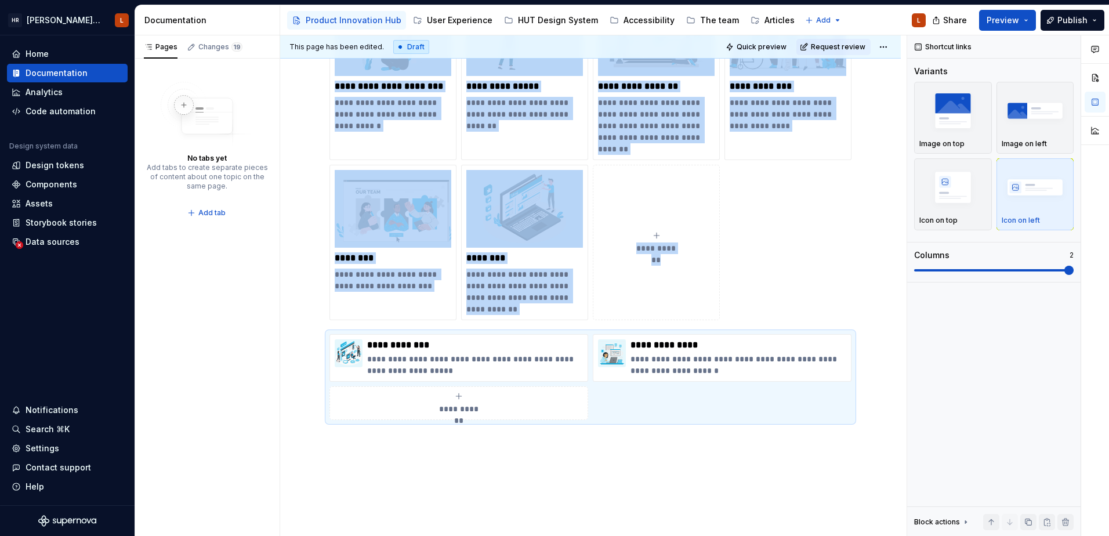
click at [870, 321] on div "**********" at bounding box center [590, 171] width 620 height 845
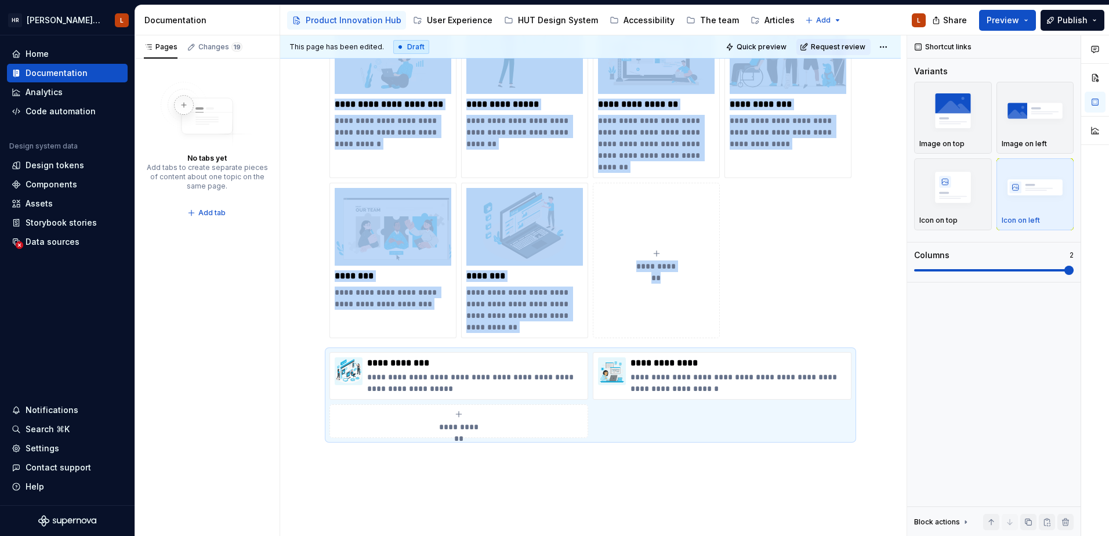
scroll to position [507, 0]
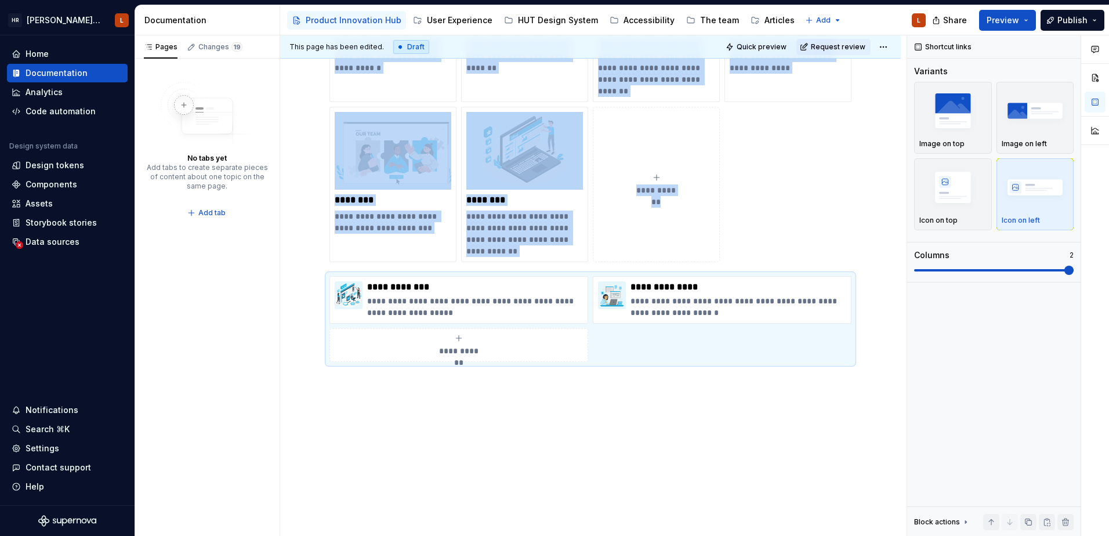
click at [470, 401] on div "**********" at bounding box center [590, 114] width 620 height 845
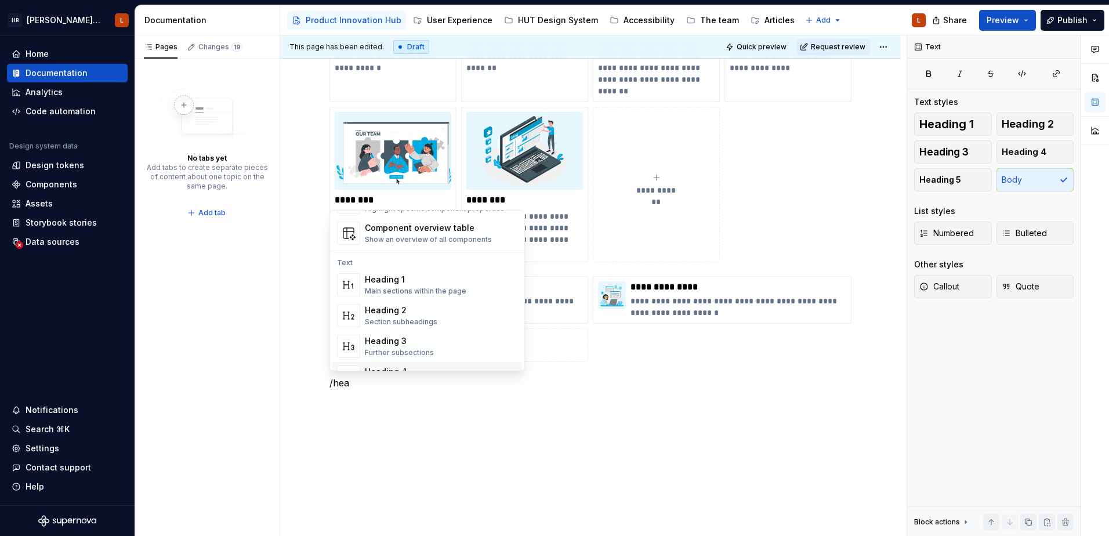
scroll to position [103, 0]
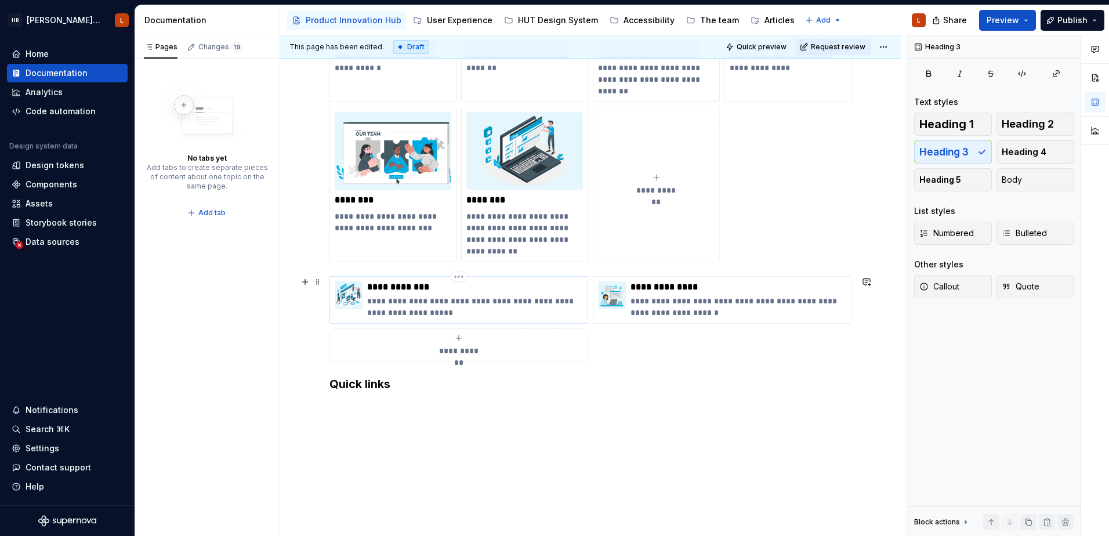
click at [369, 285] on p "**********" at bounding box center [475, 287] width 216 height 12
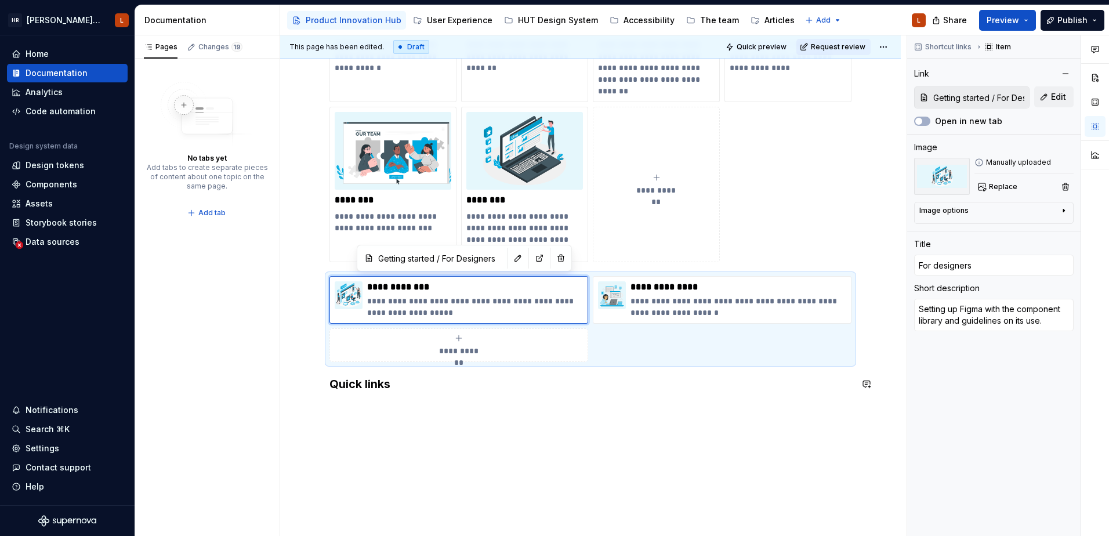
click at [456, 413] on div "**********" at bounding box center [590, 129] width 620 height 875
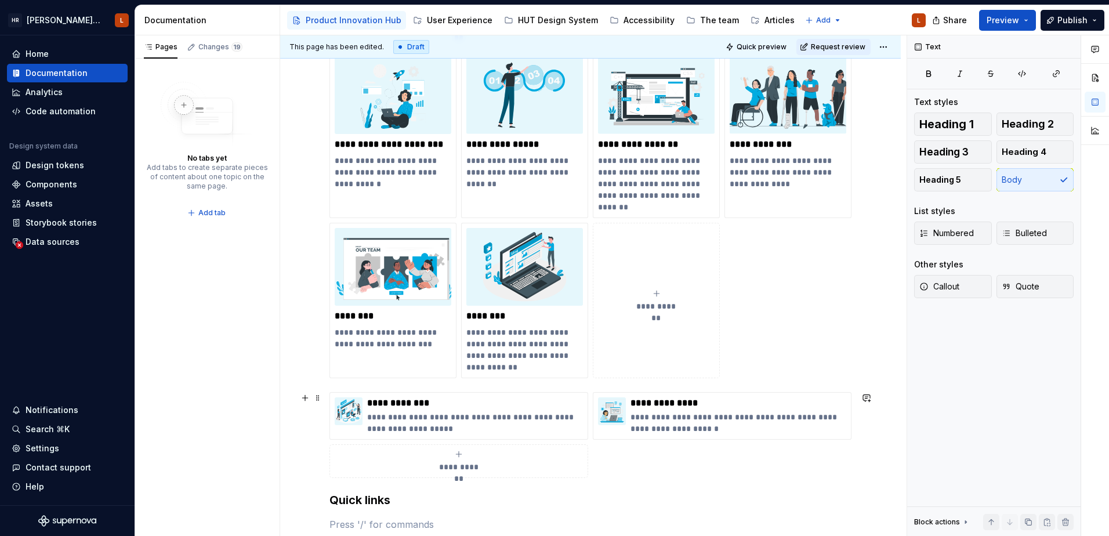
scroll to position [449, 0]
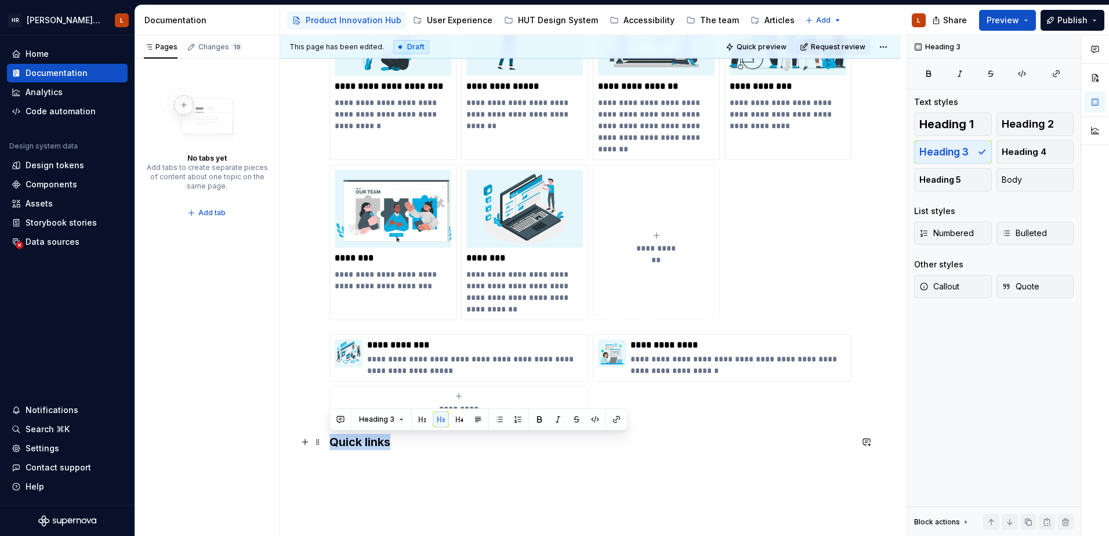
drag, startPoint x: 409, startPoint y: 442, endPoint x: 329, endPoint y: 444, distance: 80.6
click at [329, 444] on div "**********" at bounding box center [590, 198] width 620 height 898
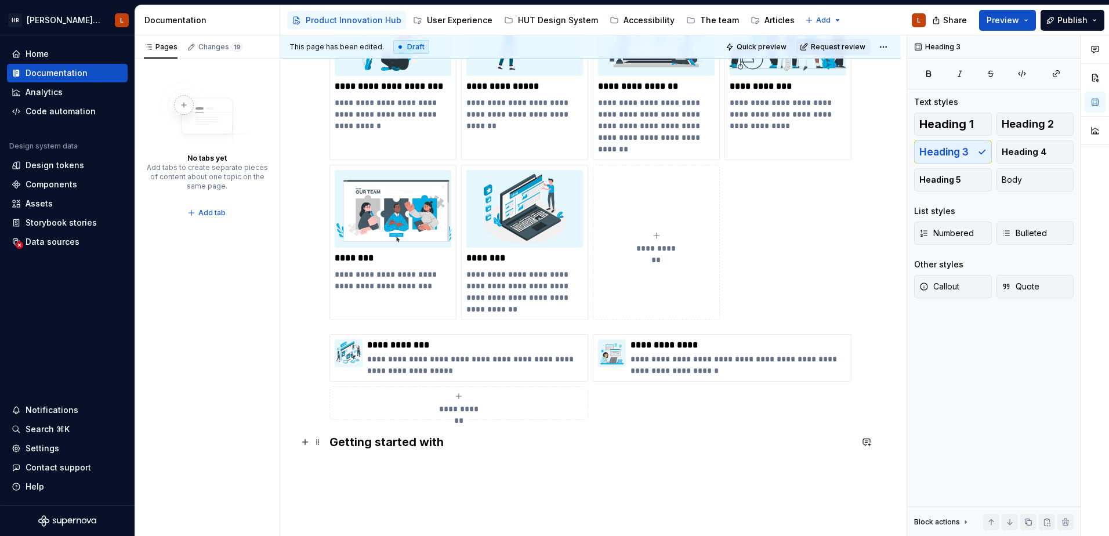
click at [508, 437] on h3 "Getting started with" at bounding box center [590, 442] width 522 height 16
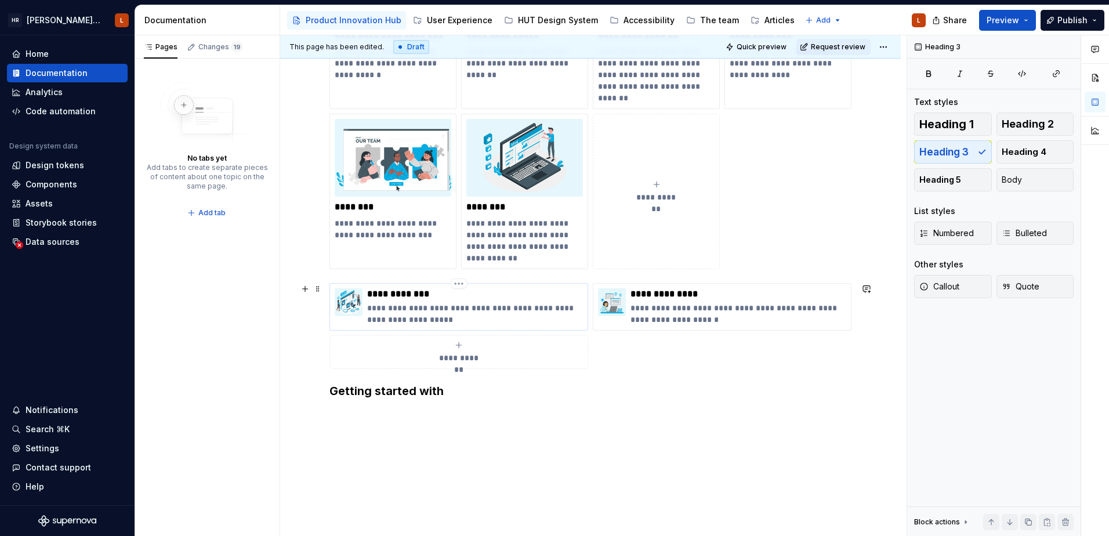
scroll to position [560, 0]
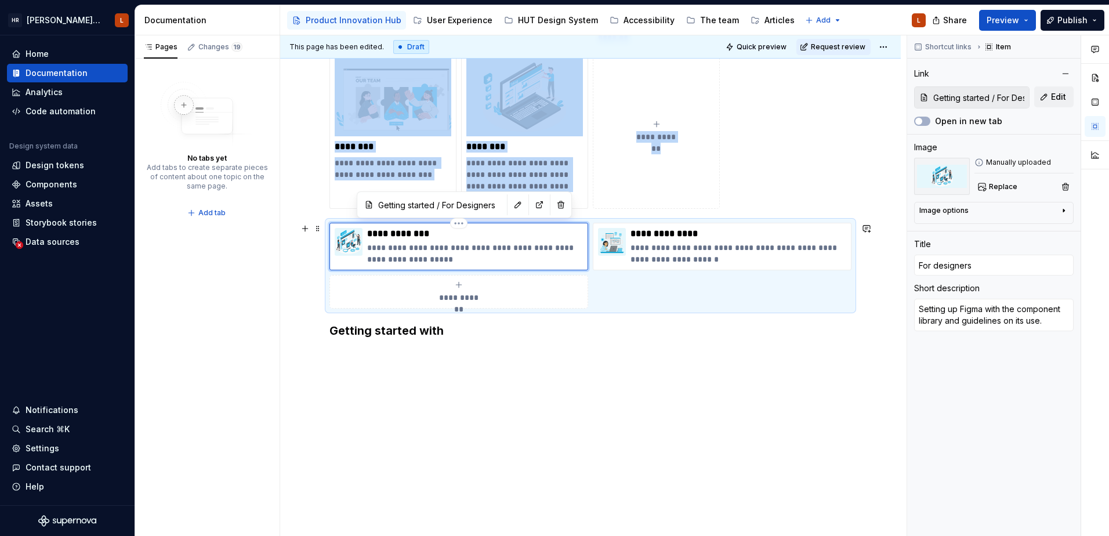
click at [347, 225] on div "**********" at bounding box center [458, 247] width 259 height 48
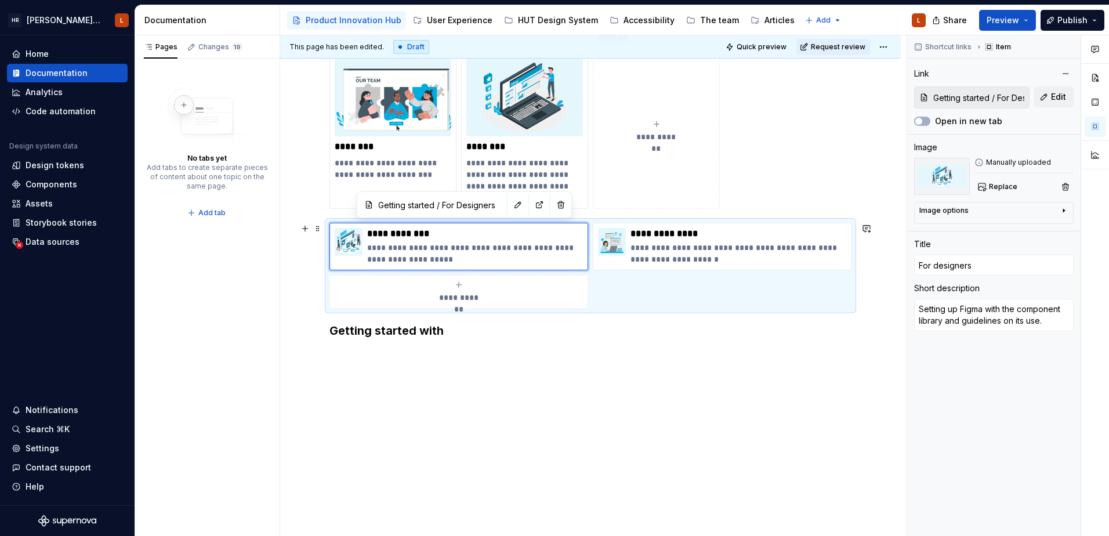
click at [647, 292] on div "**********" at bounding box center [590, 266] width 522 height 86
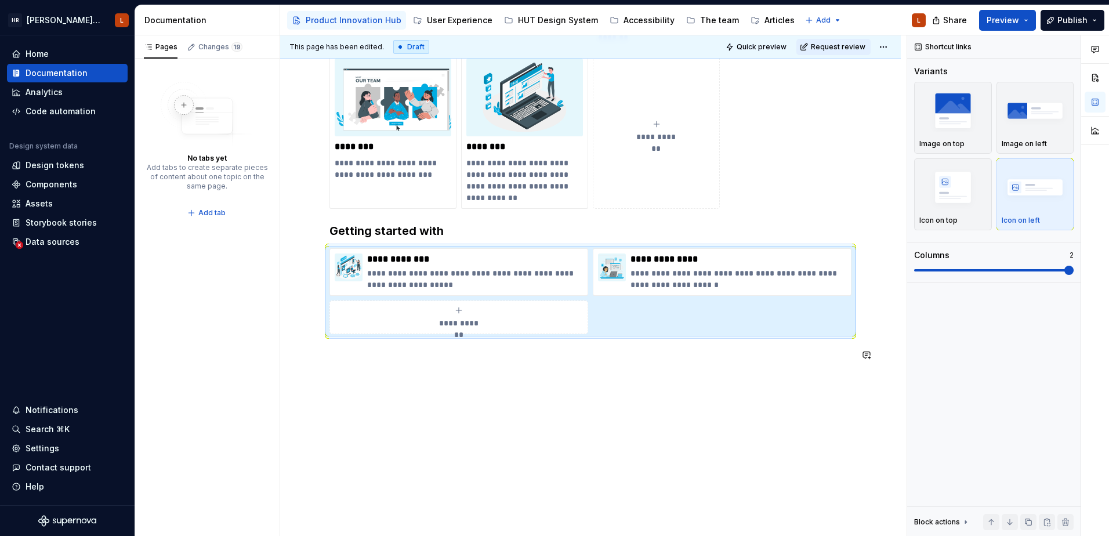
click at [455, 405] on div "**********" at bounding box center [590, 87] width 620 height 898
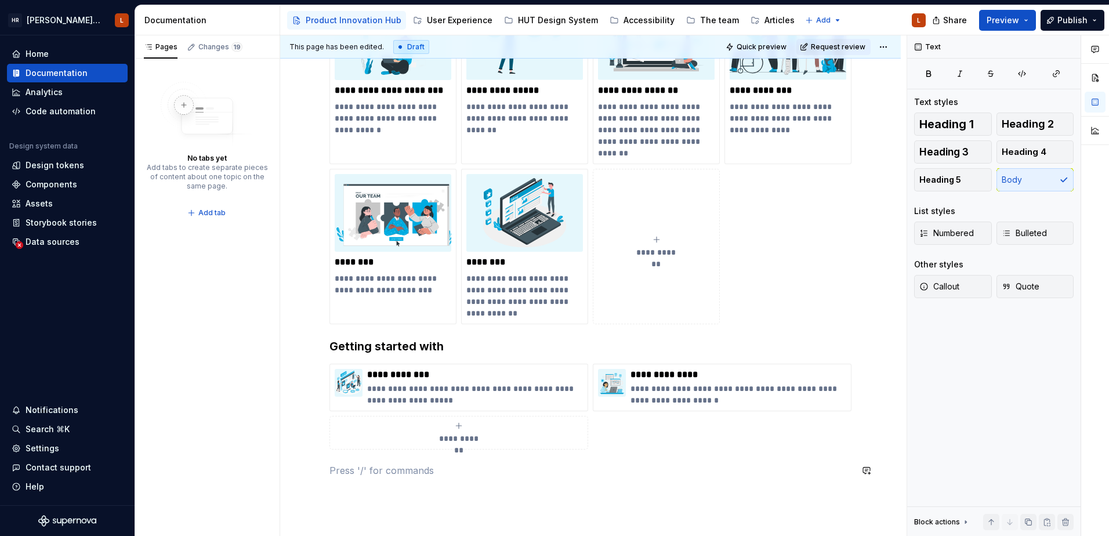
scroll to position [444, 0]
click at [422, 344] on h3 "Getting started with" at bounding box center [590, 347] width 522 height 16
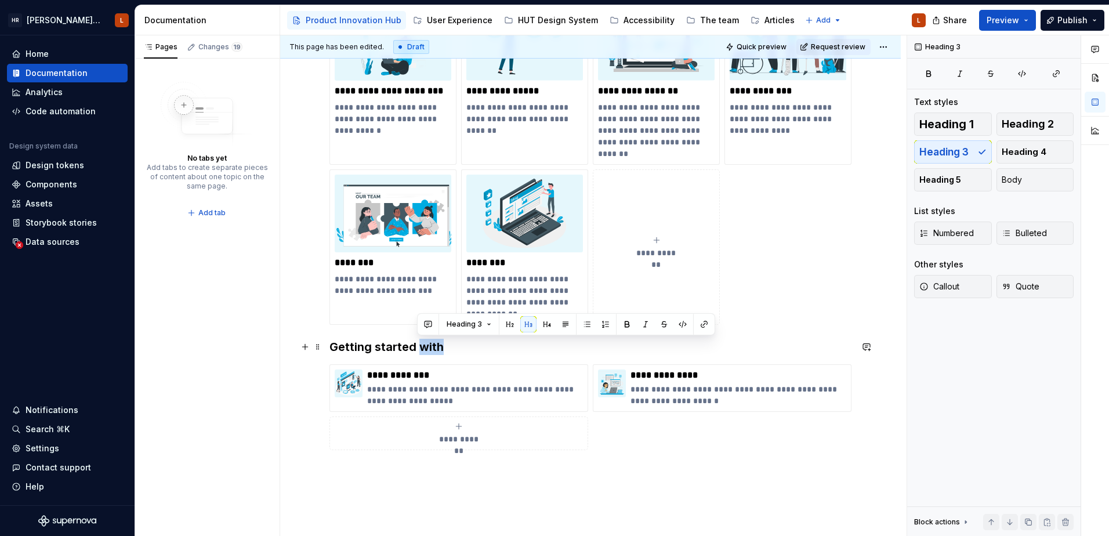
click at [422, 344] on h3 "Getting started with" at bounding box center [590, 347] width 522 height 16
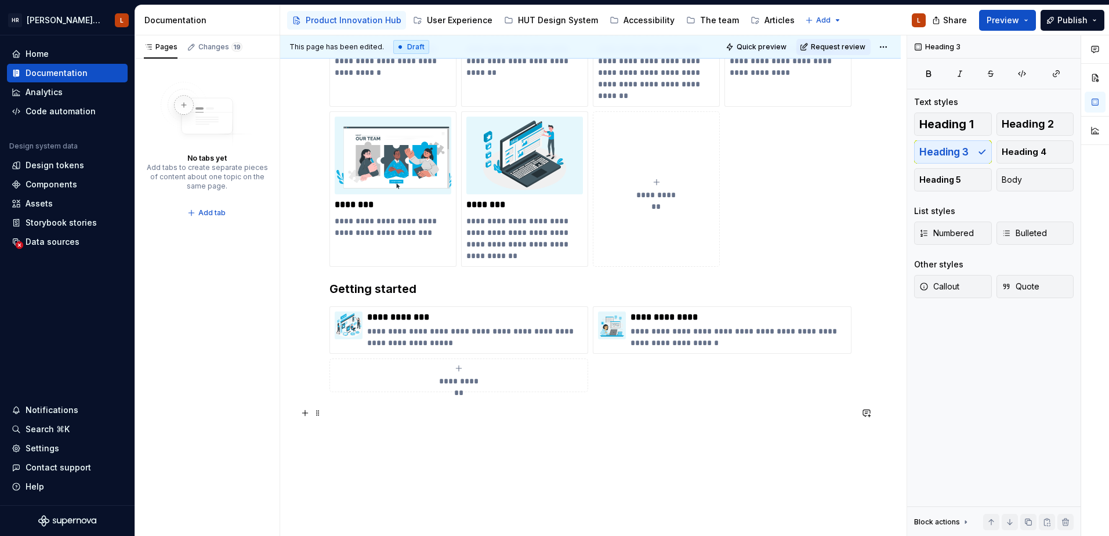
scroll to position [386, 0]
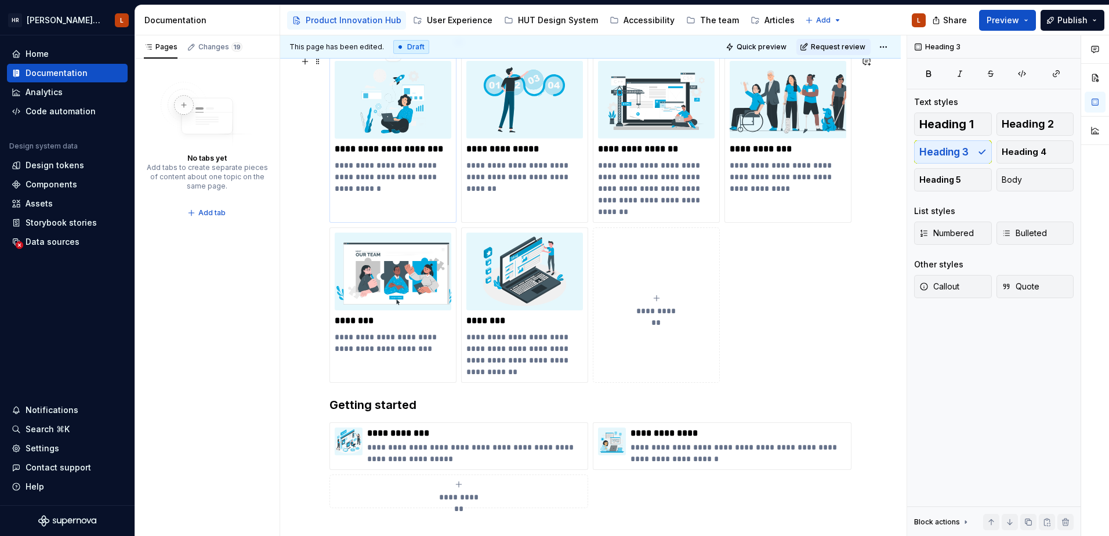
click at [410, 184] on p "**********" at bounding box center [393, 176] width 117 height 35
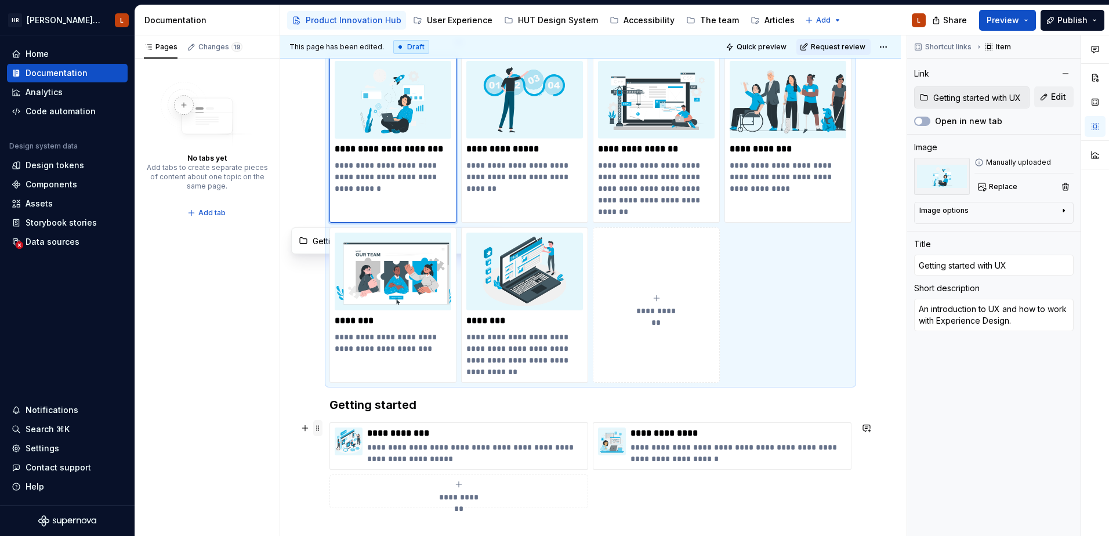
click at [317, 431] on span at bounding box center [317, 428] width 9 height 16
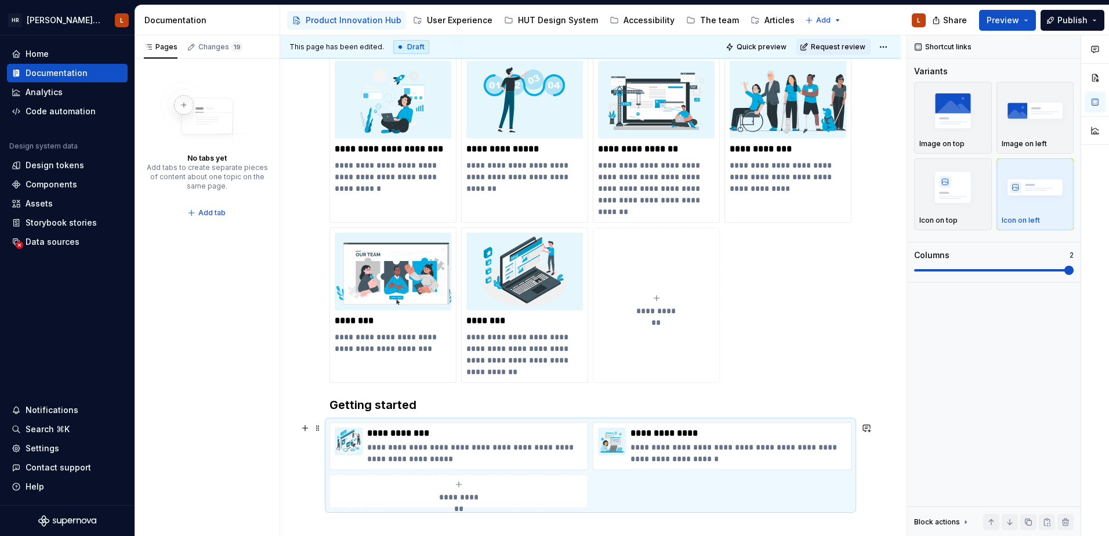
click at [707, 466] on div "**********" at bounding box center [590, 465] width 522 height 86
click at [275, 466] on div "Pages Changes 19 No tabs yet Add tabs to create separate pieces of content abou…" at bounding box center [207, 285] width 145 height 501
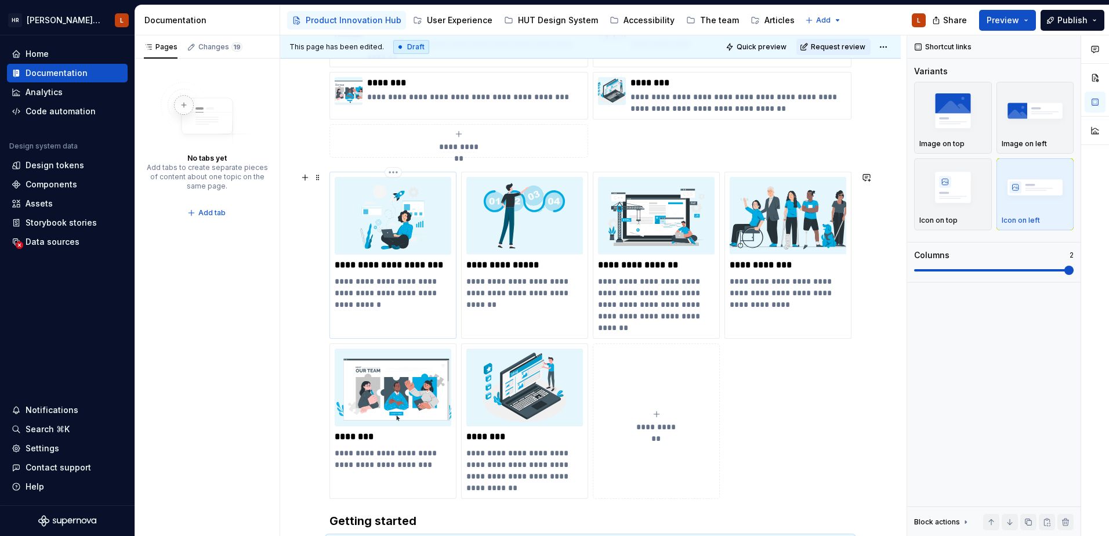
scroll to position [560, 0]
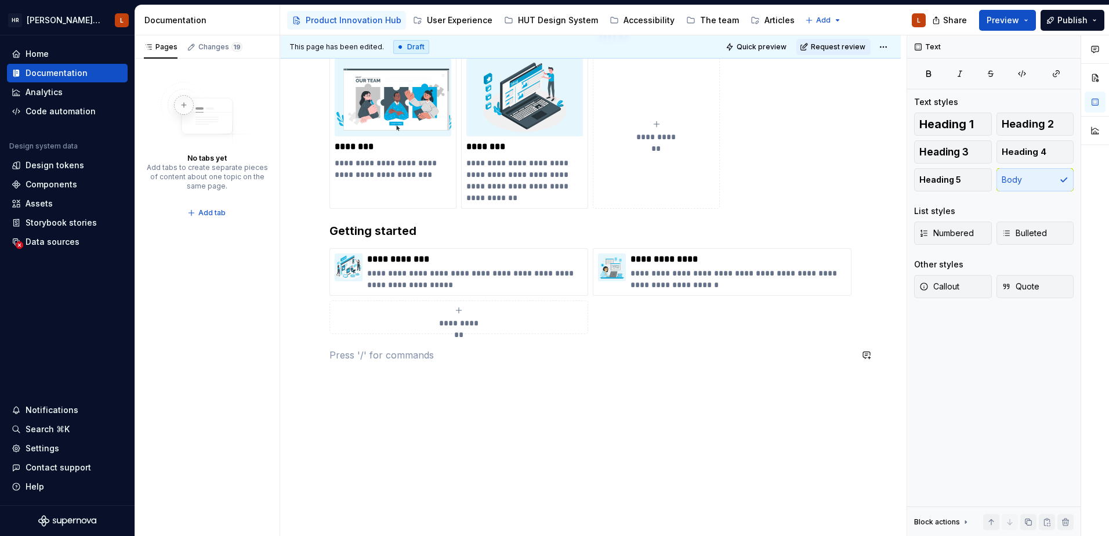
click at [464, 365] on div "**********" at bounding box center [590, 21] width 522 height 710
click at [453, 393] on div "**********" at bounding box center [590, 88] width 620 height 901
drag, startPoint x: 537, startPoint y: 23, endPoint x: 536, endPoint y: 30, distance: 6.5
click at [537, 23] on div "HUT Design System" at bounding box center [558, 20] width 80 height 12
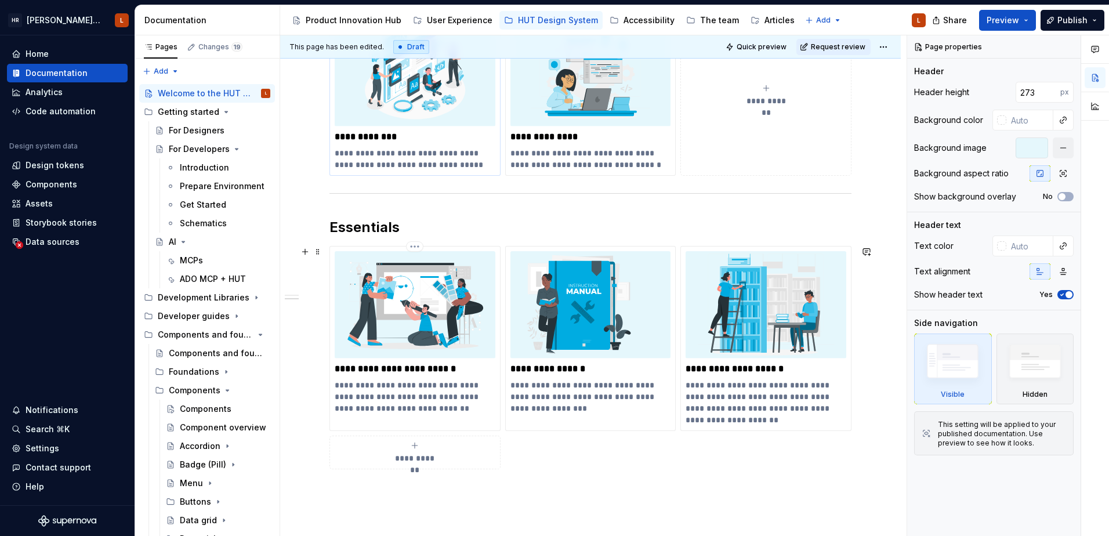
scroll to position [290, 0]
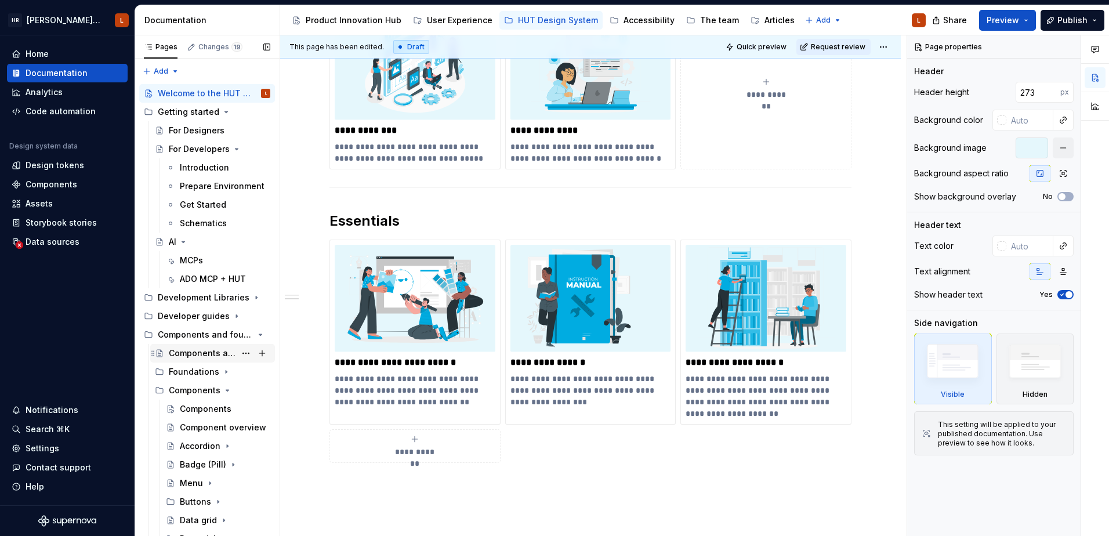
click at [201, 351] on div "Components and foundations" at bounding box center [202, 353] width 67 height 12
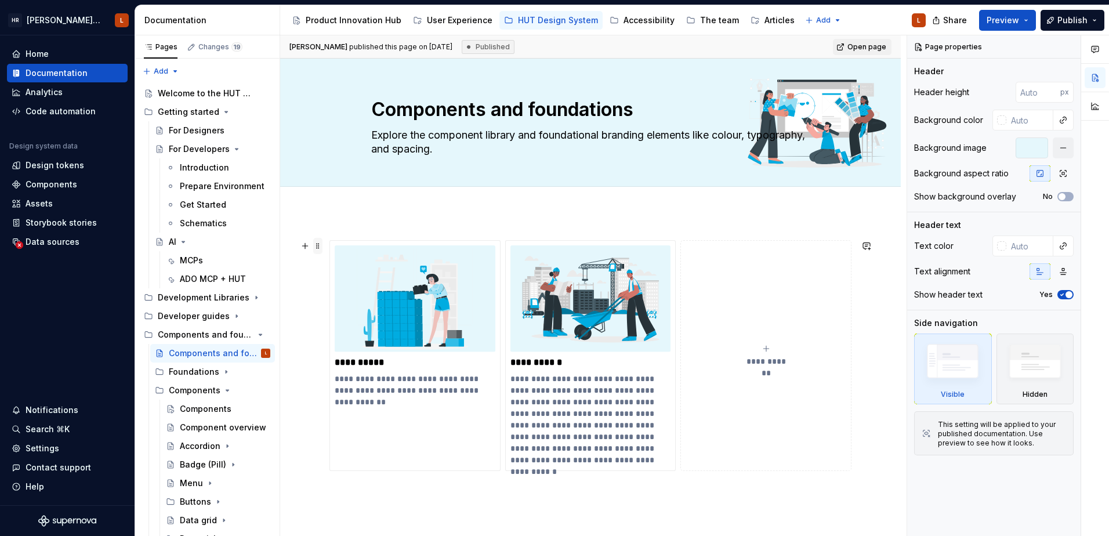
click at [317, 249] on span at bounding box center [317, 246] width 9 height 16
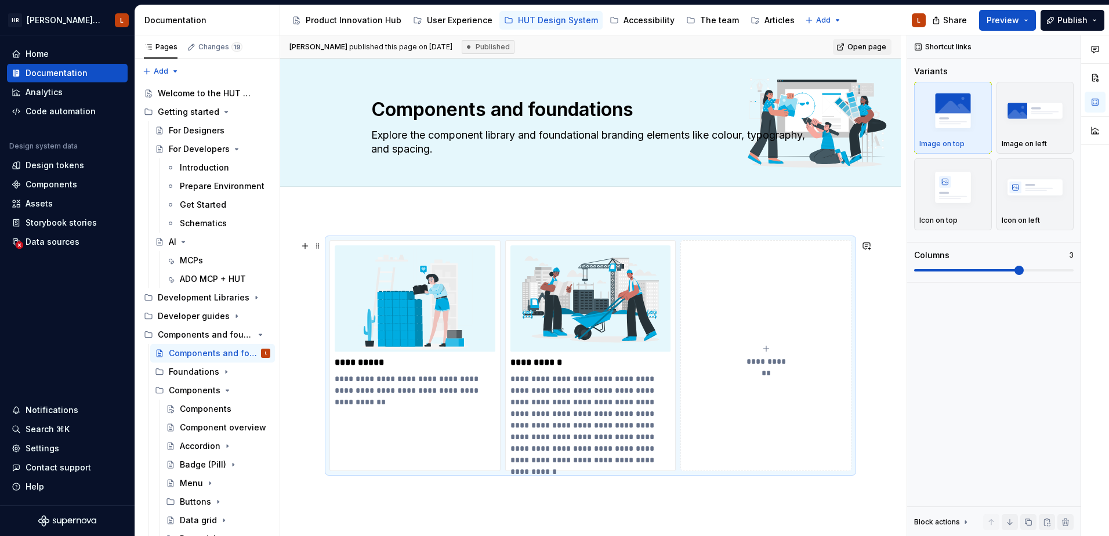
click at [456, 215] on div "**********" at bounding box center [590, 443] width 620 height 462
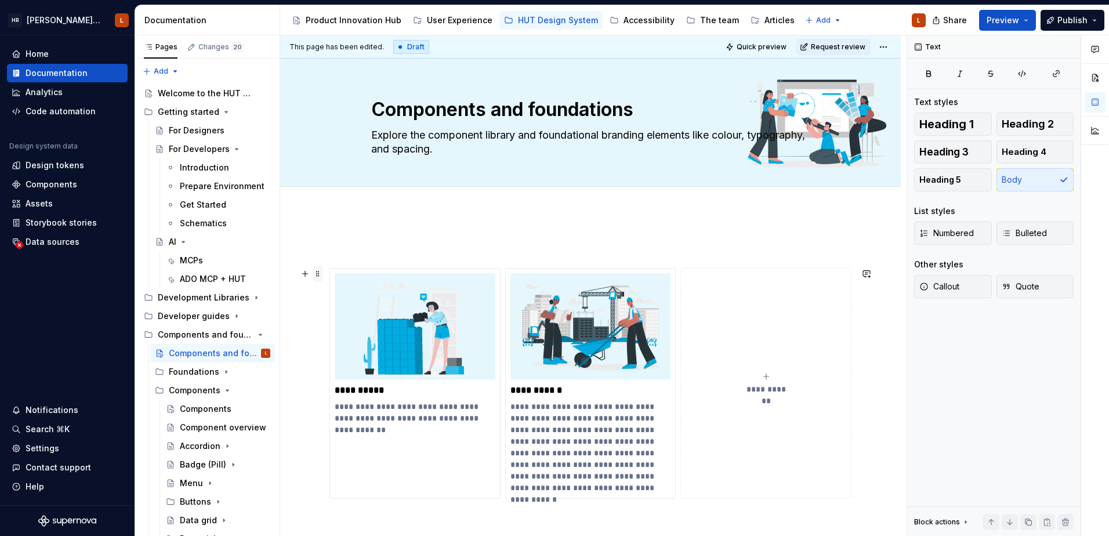
click at [318, 270] on span at bounding box center [317, 274] width 9 height 16
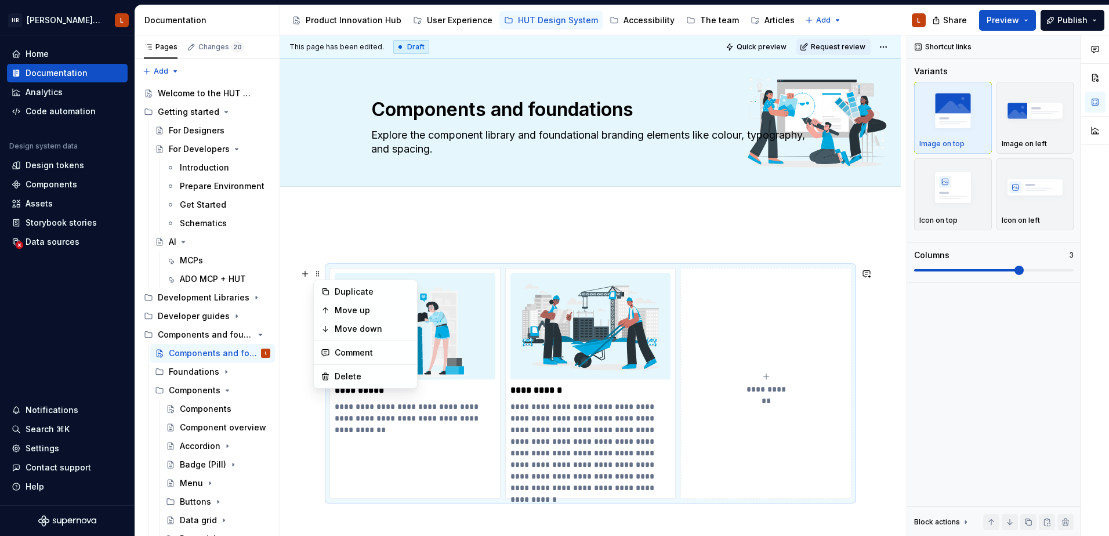
click at [348, 253] on p at bounding box center [590, 247] width 522 height 14
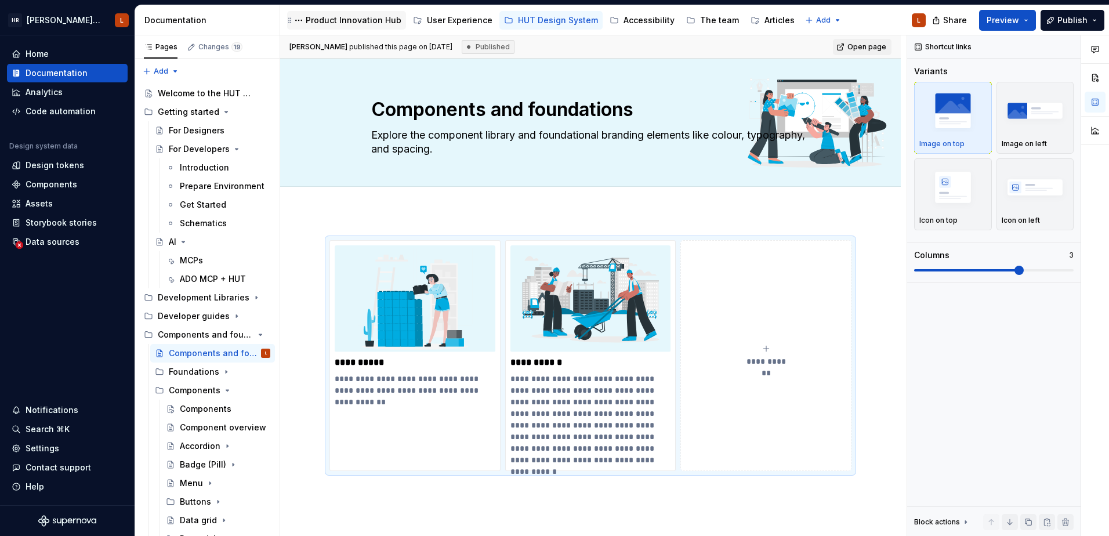
click at [336, 23] on div "Product Innovation Hub" at bounding box center [354, 20] width 96 height 12
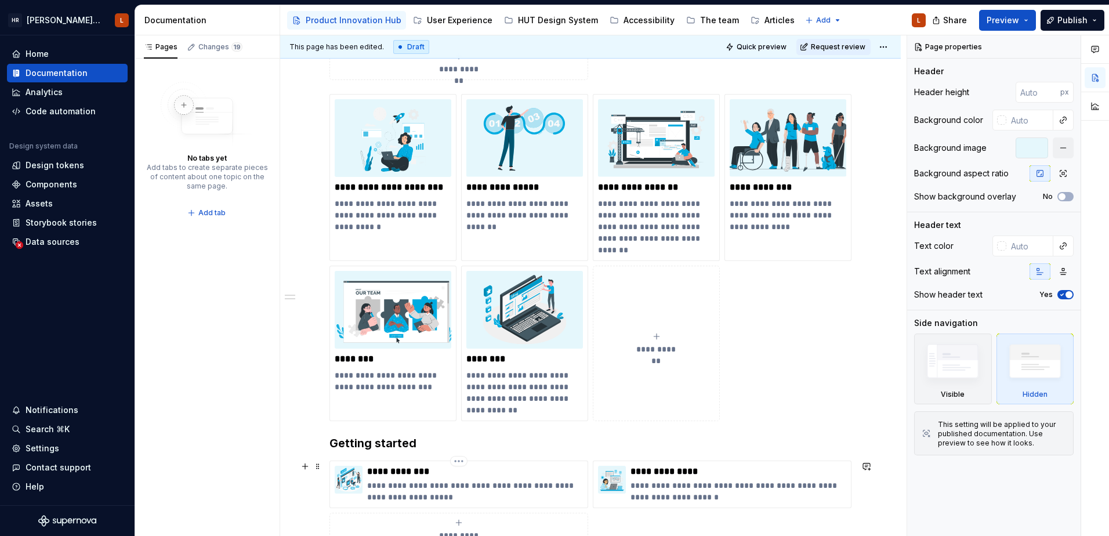
scroll to position [586, 0]
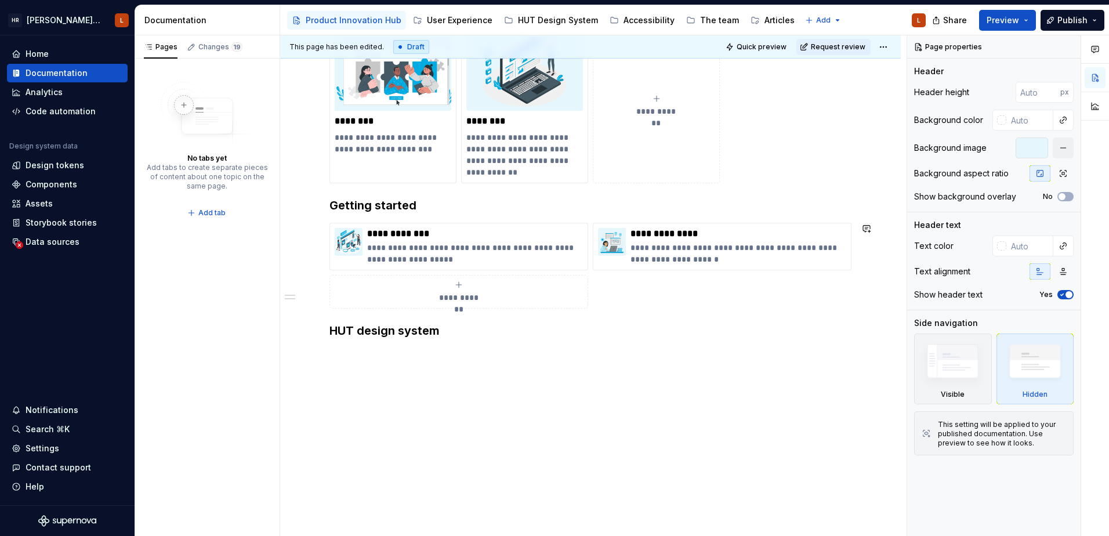
click at [445, 397] on div "**********" at bounding box center [590, 75] width 620 height 924
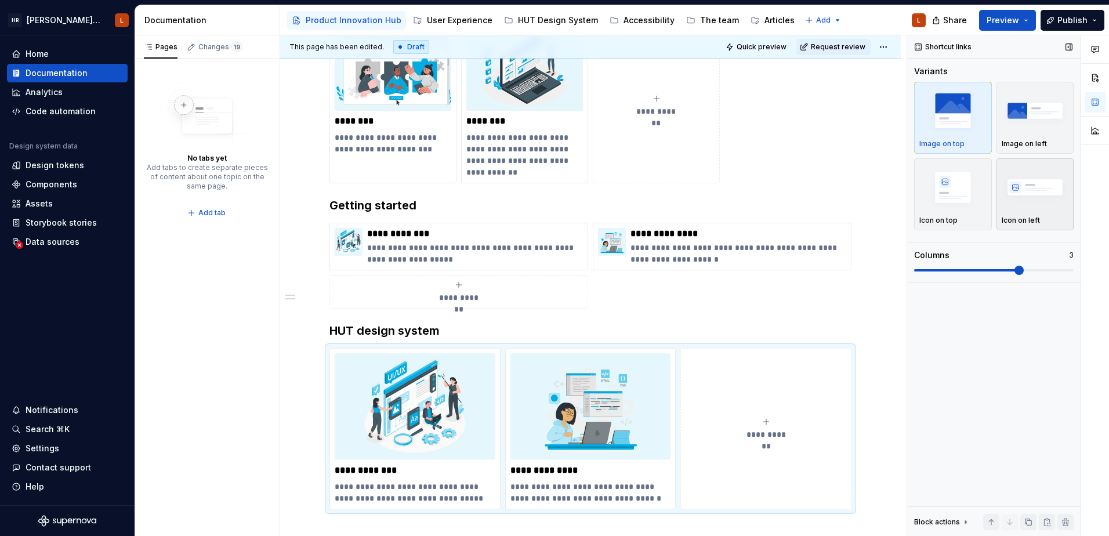
click at [885, 210] on div "button" at bounding box center [1034, 188] width 67 height 48
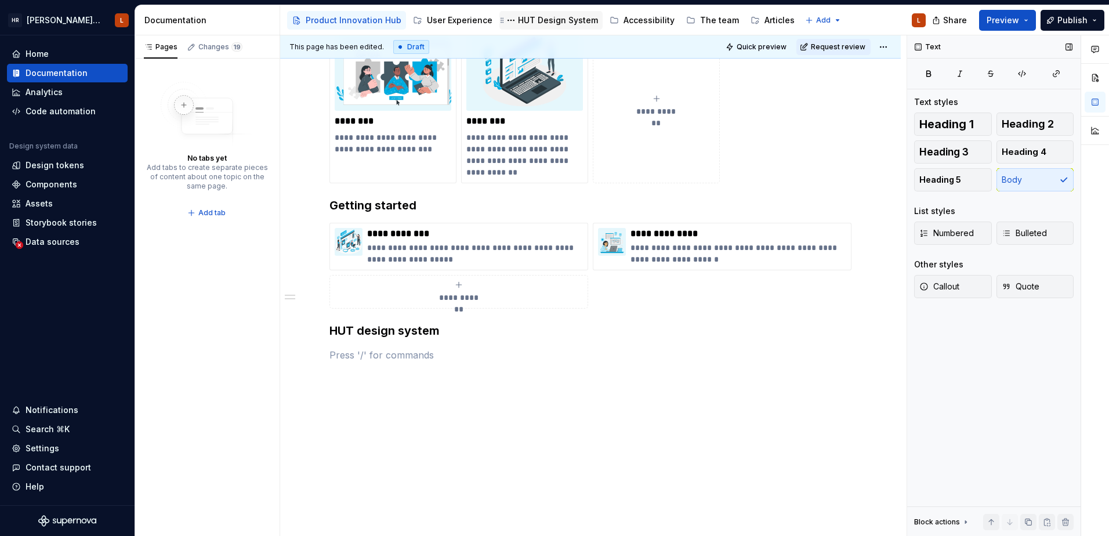
click at [529, 20] on div "HUT Design System" at bounding box center [558, 20] width 80 height 12
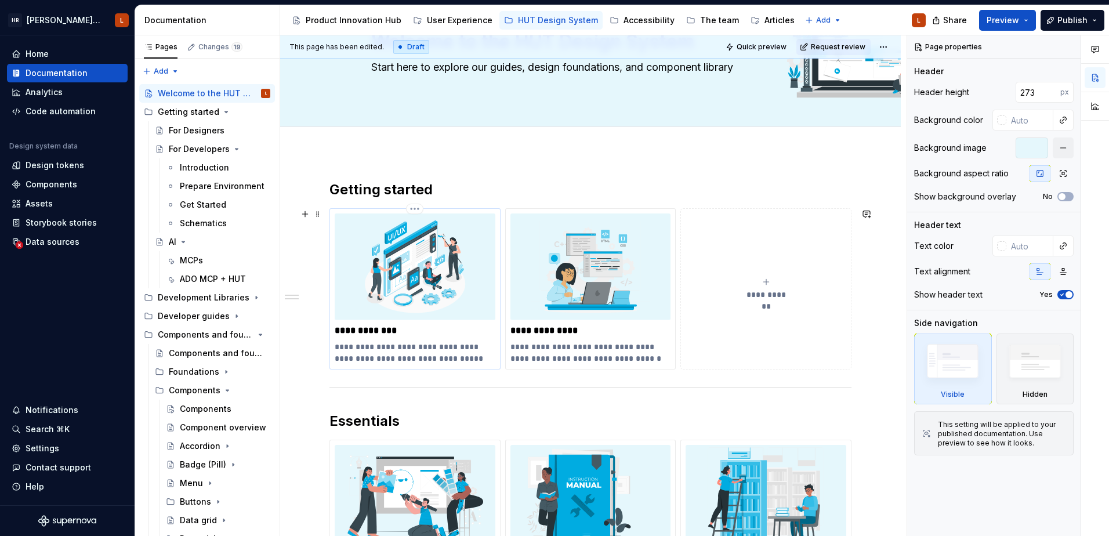
scroll to position [232, 0]
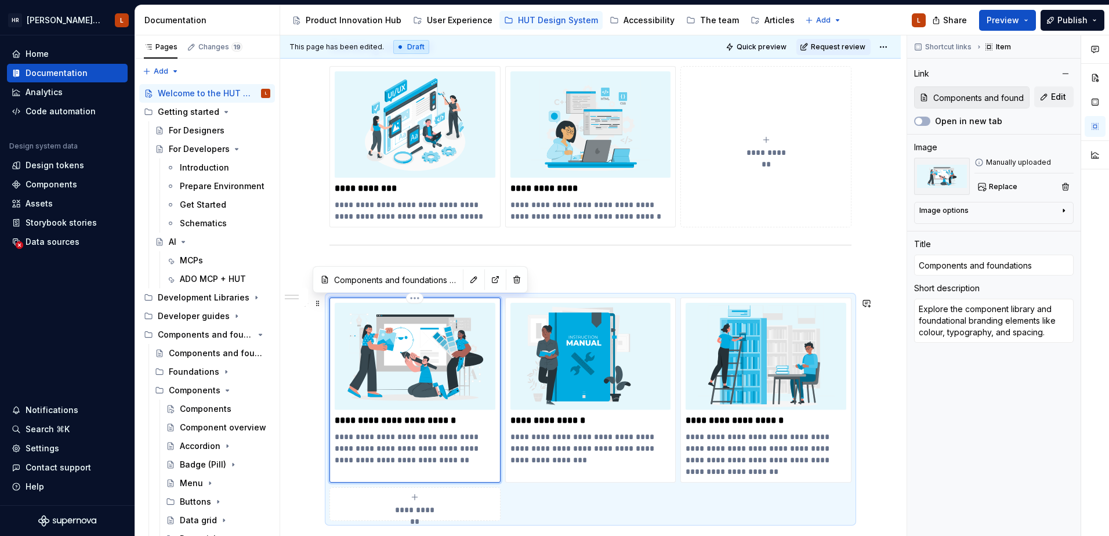
click at [440, 363] on img at bounding box center [415, 356] width 161 height 107
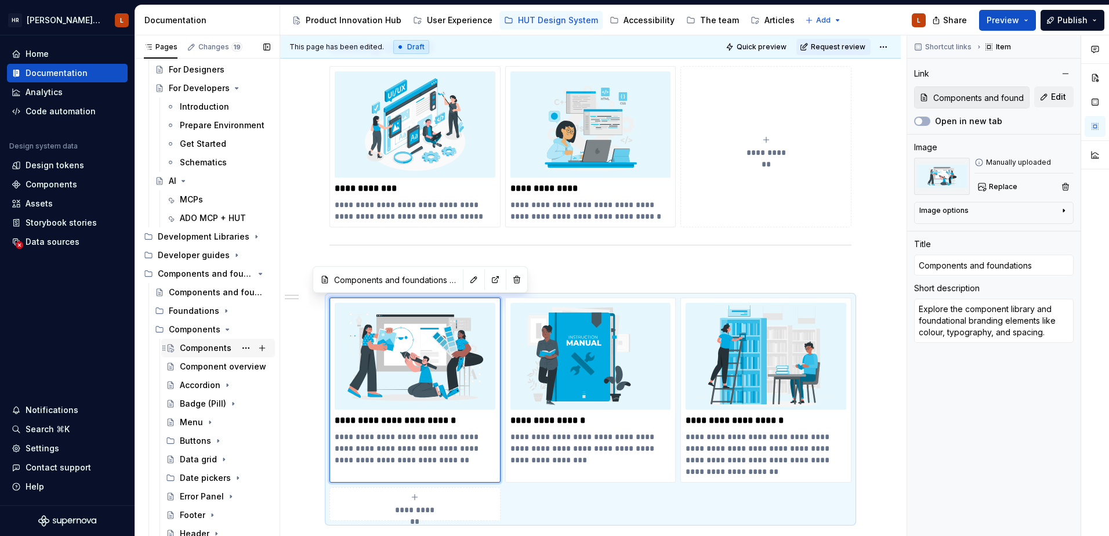
scroll to position [58, 0]
click at [198, 291] on div "Components and foundations" at bounding box center [202, 295] width 67 height 12
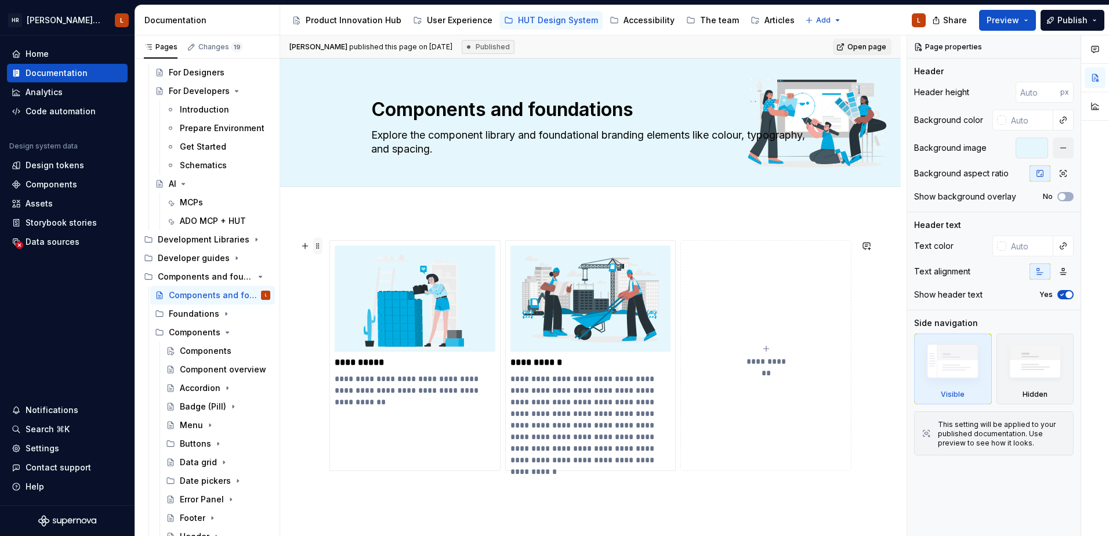
click at [318, 245] on span at bounding box center [317, 246] width 9 height 16
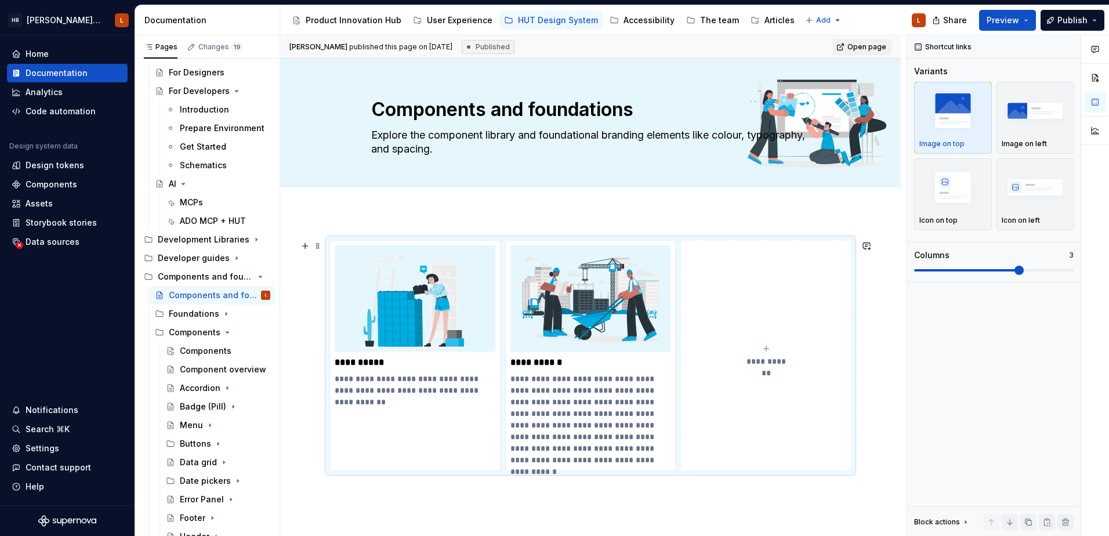
click at [367, 224] on div "**********" at bounding box center [590, 443] width 620 height 462
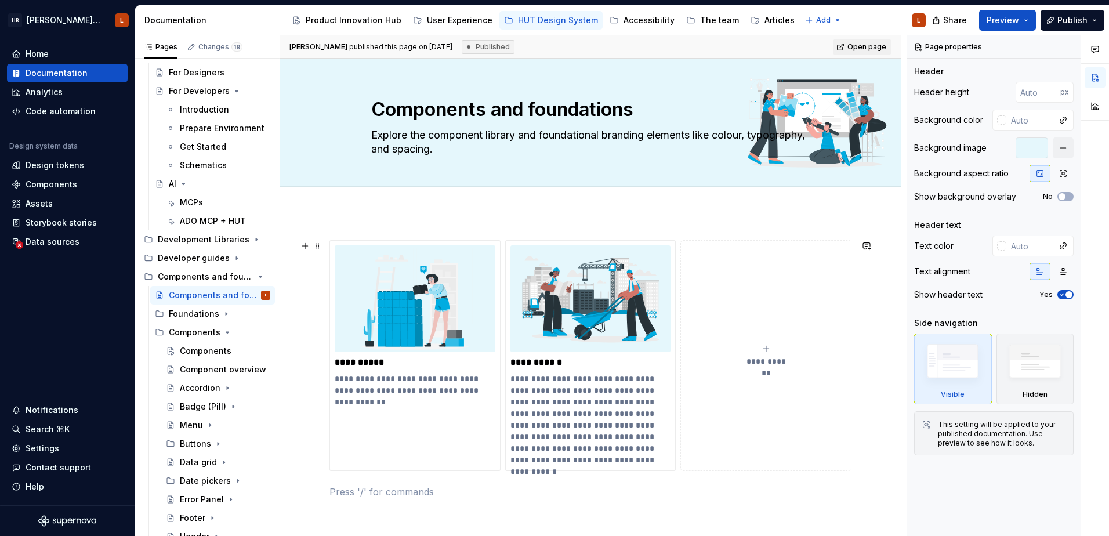
click at [729, 409] on button "**********" at bounding box center [765, 355] width 171 height 231
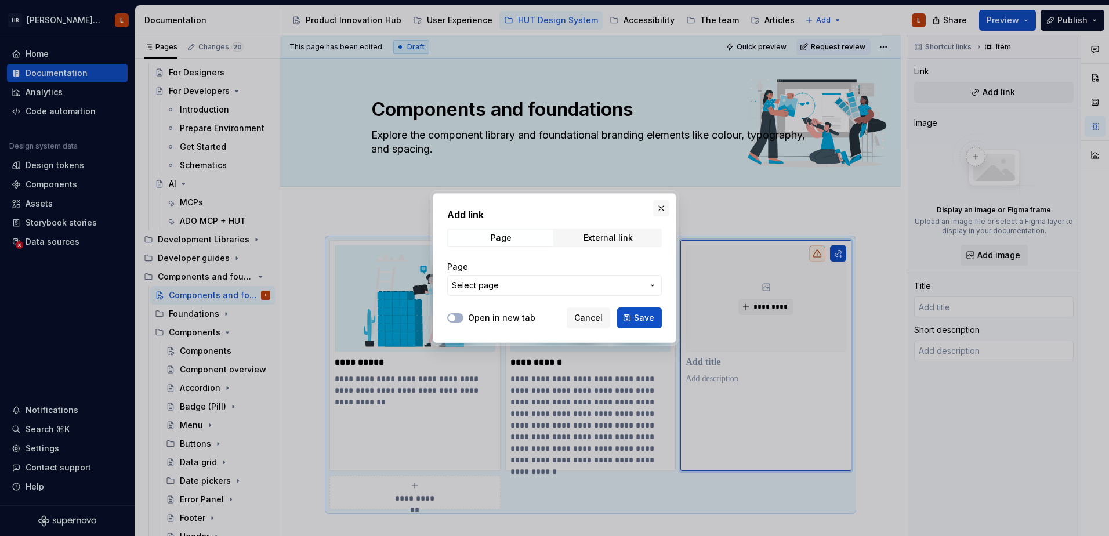
click at [656, 210] on button "button" at bounding box center [661, 208] width 16 height 16
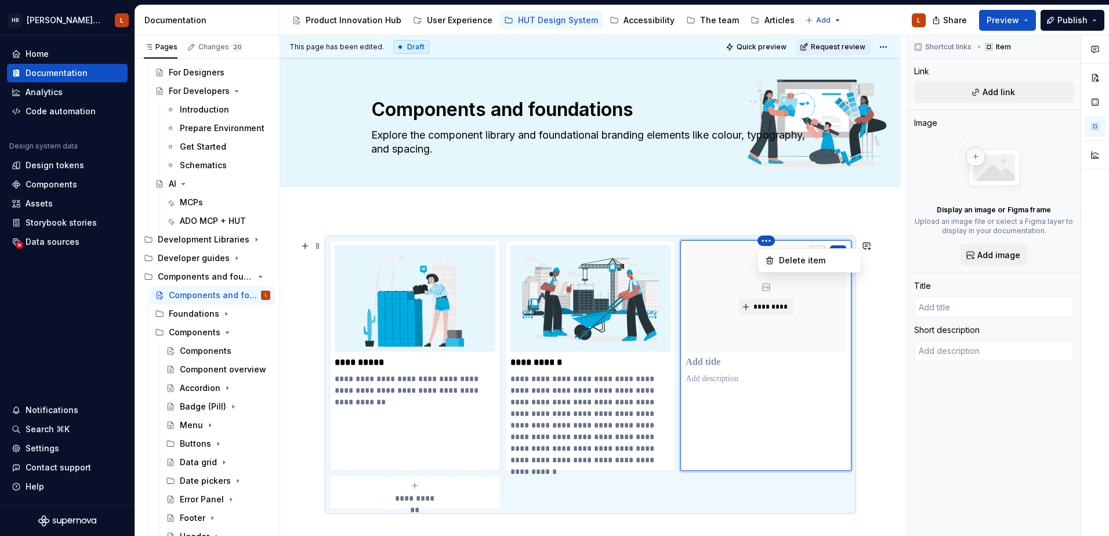
click at [767, 241] on html "[PERSON_NAME] UI Toolkit (HUT) L Home Documentation Analytics Code automation D…" at bounding box center [554, 268] width 1109 height 536
click at [792, 260] on div "Delete item" at bounding box center [816, 261] width 75 height 12
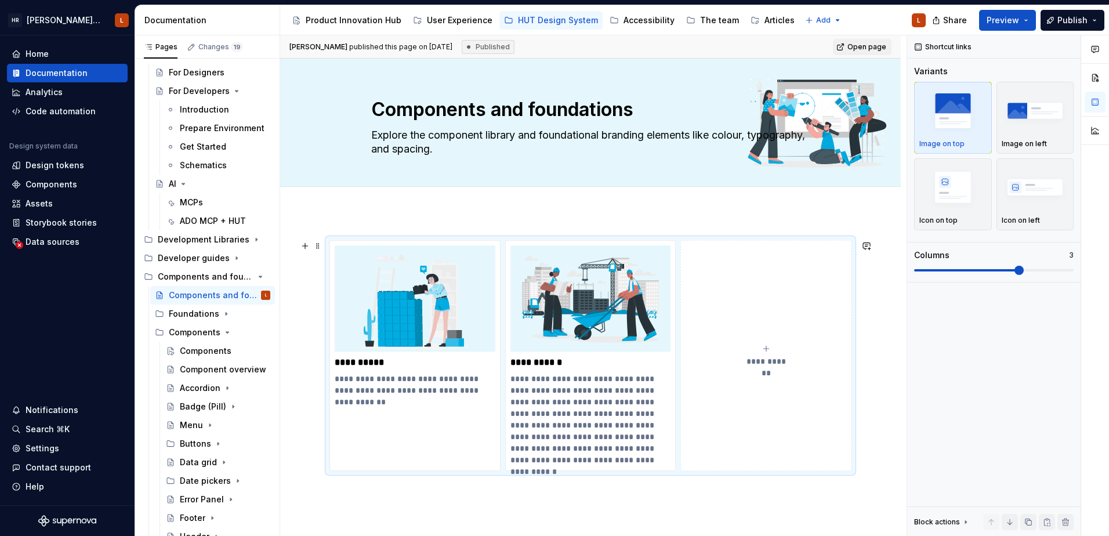
click at [851, 466] on div "**********" at bounding box center [590, 355] width 522 height 231
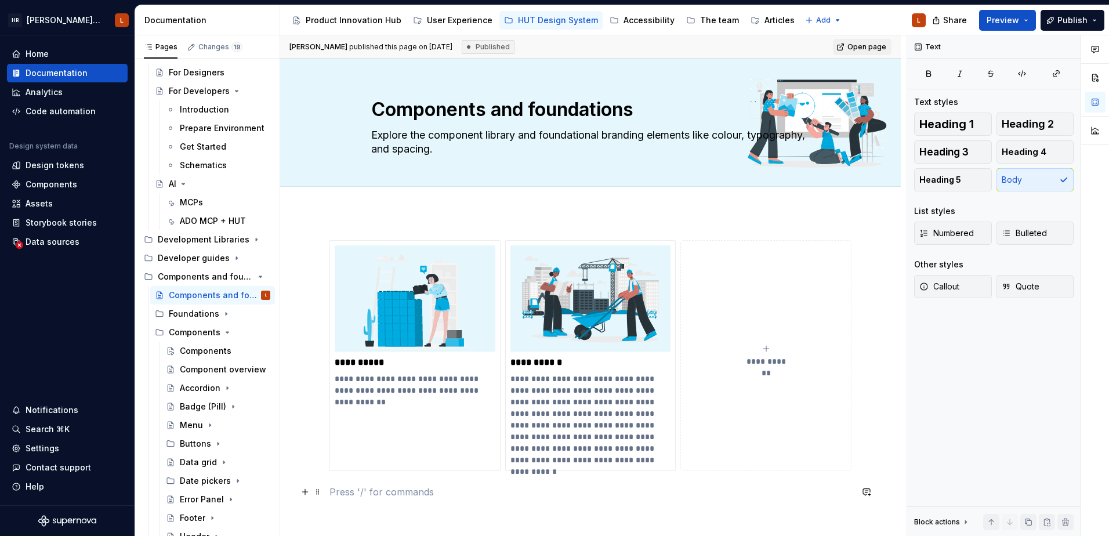
click at [652, 466] on p at bounding box center [590, 492] width 522 height 14
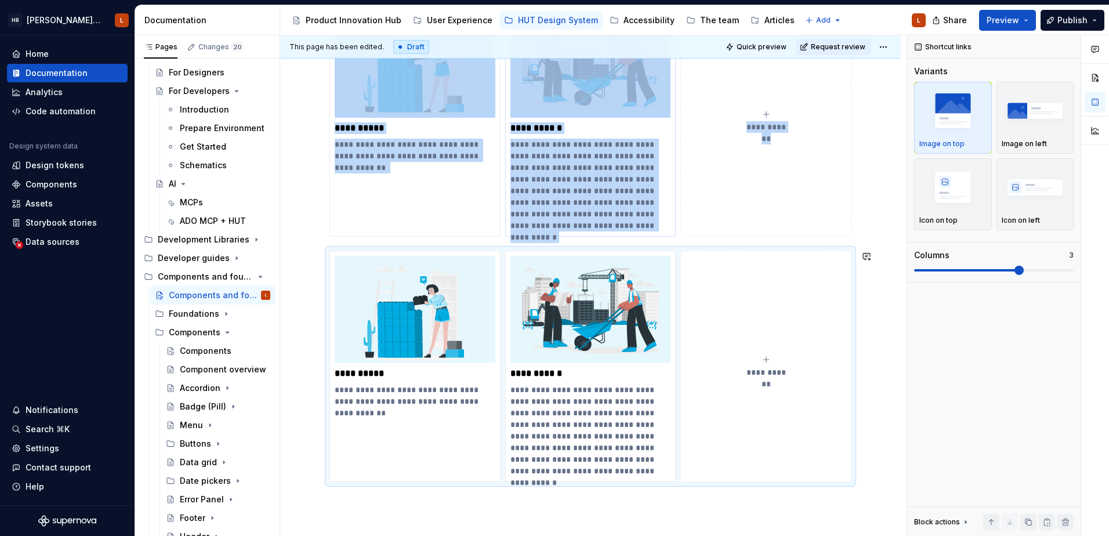
scroll to position [174, 0]
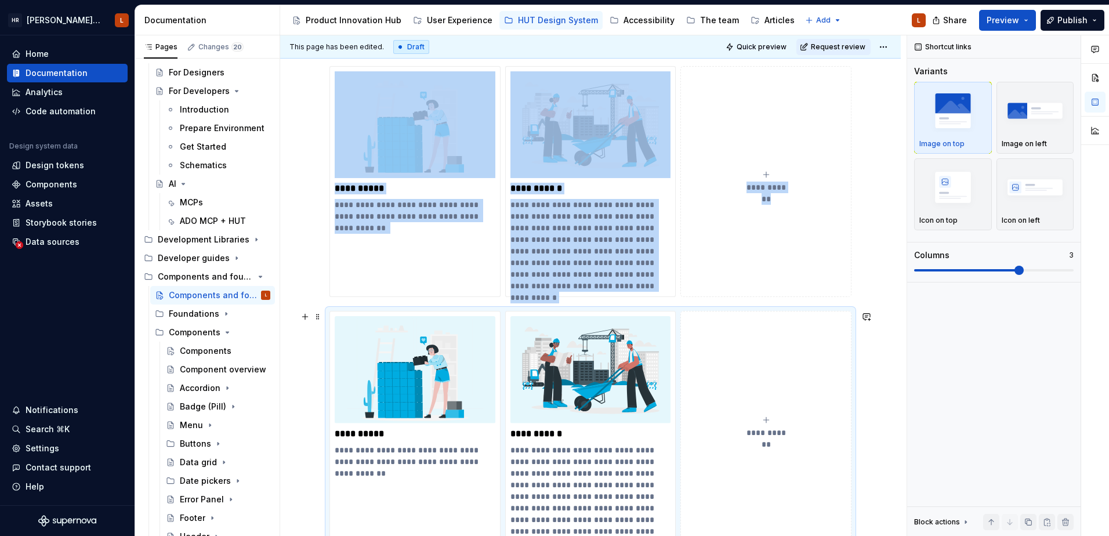
click at [763, 364] on button "**********" at bounding box center [765, 426] width 171 height 231
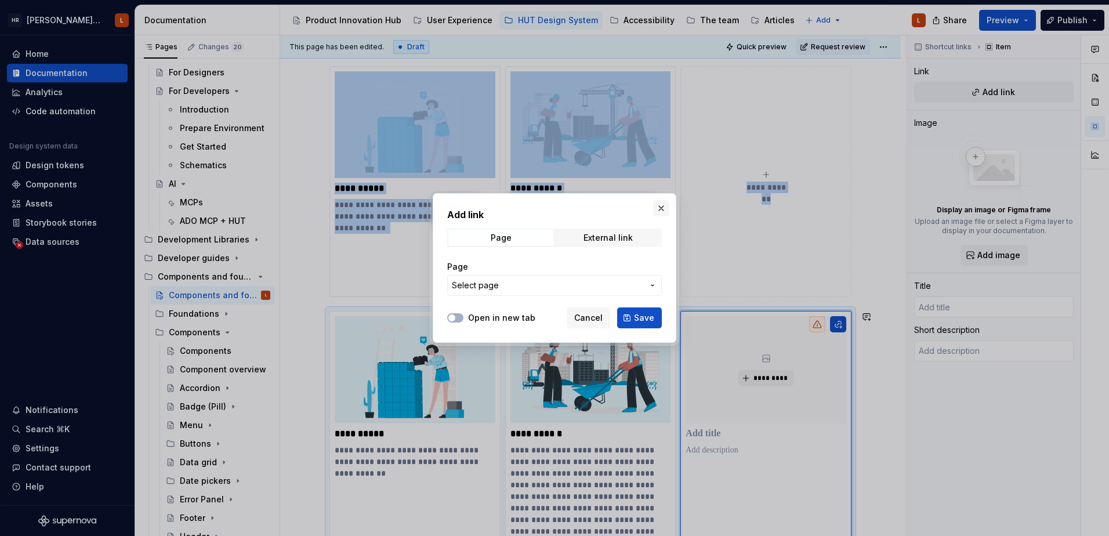
click at [653, 205] on button "button" at bounding box center [661, 208] width 16 height 16
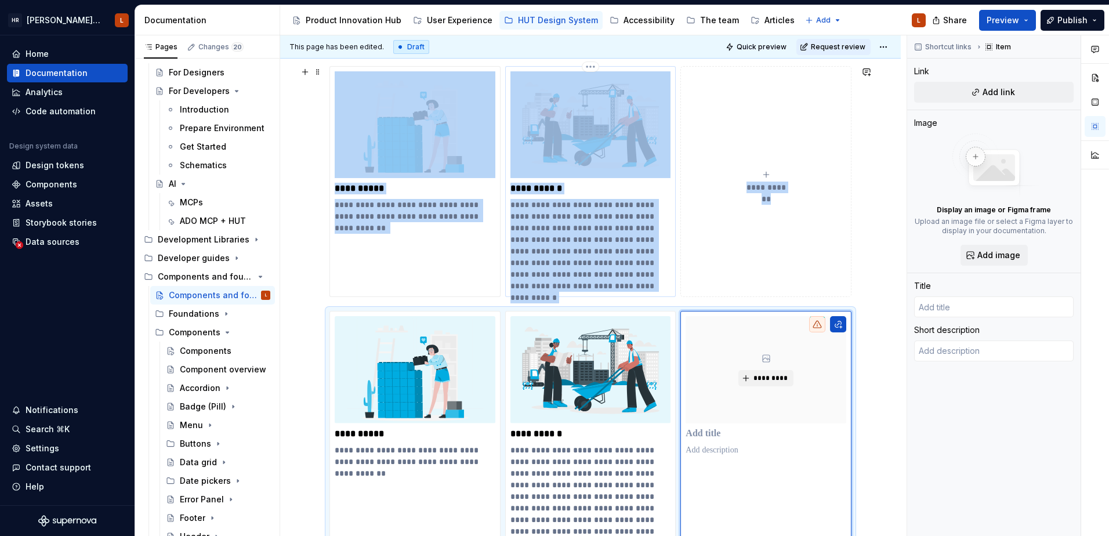
scroll to position [221, 0]
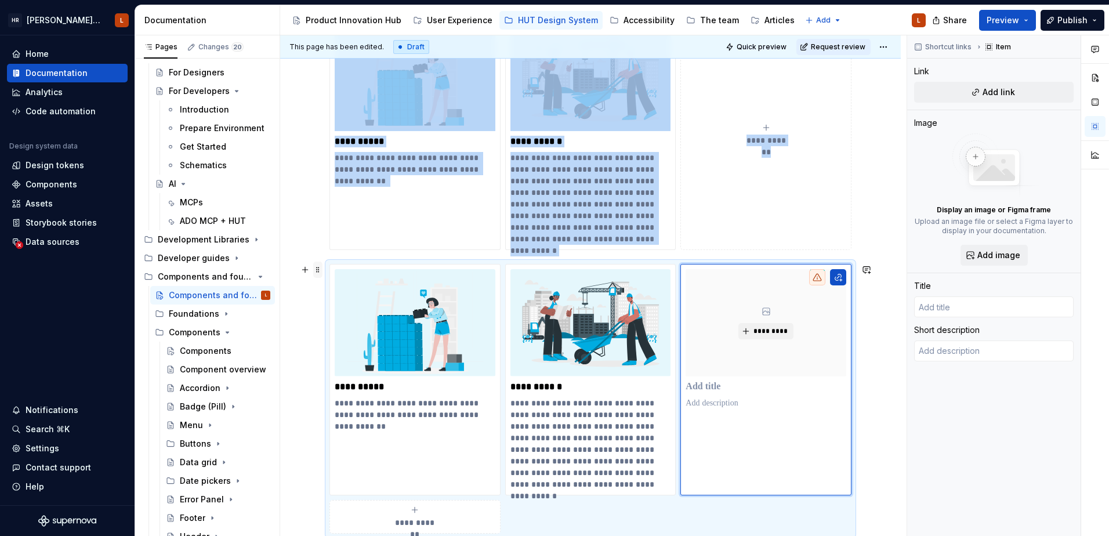
click at [317, 268] on span at bounding box center [317, 270] width 9 height 16
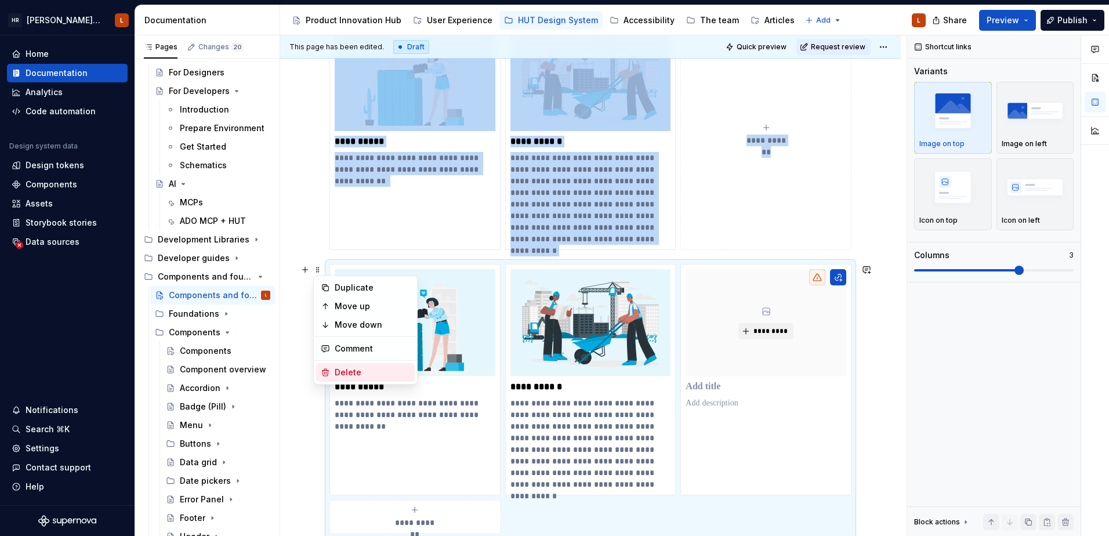
click at [343, 365] on div "Delete" at bounding box center [365, 372] width 99 height 19
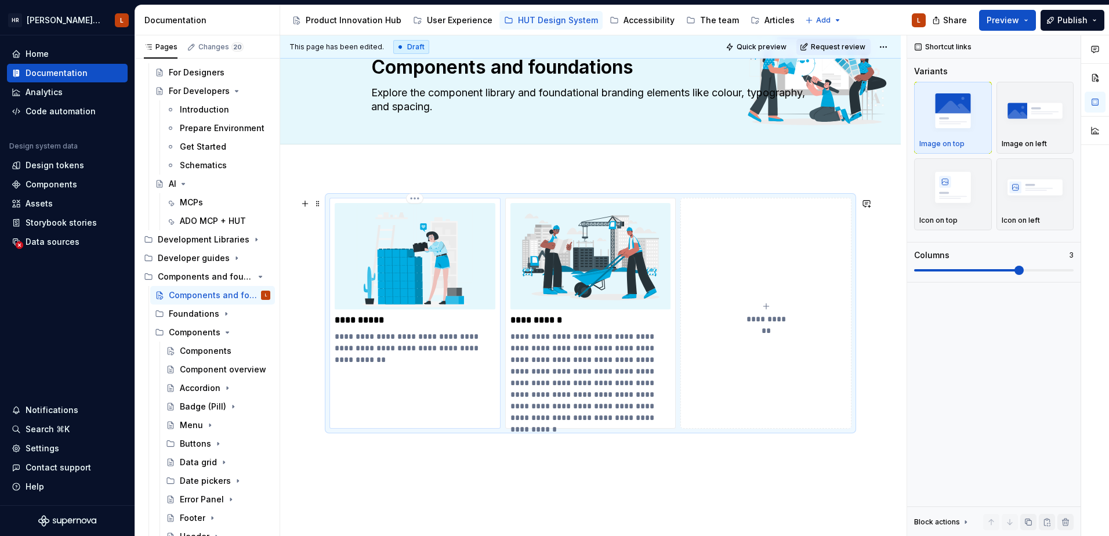
scroll to position [0, 0]
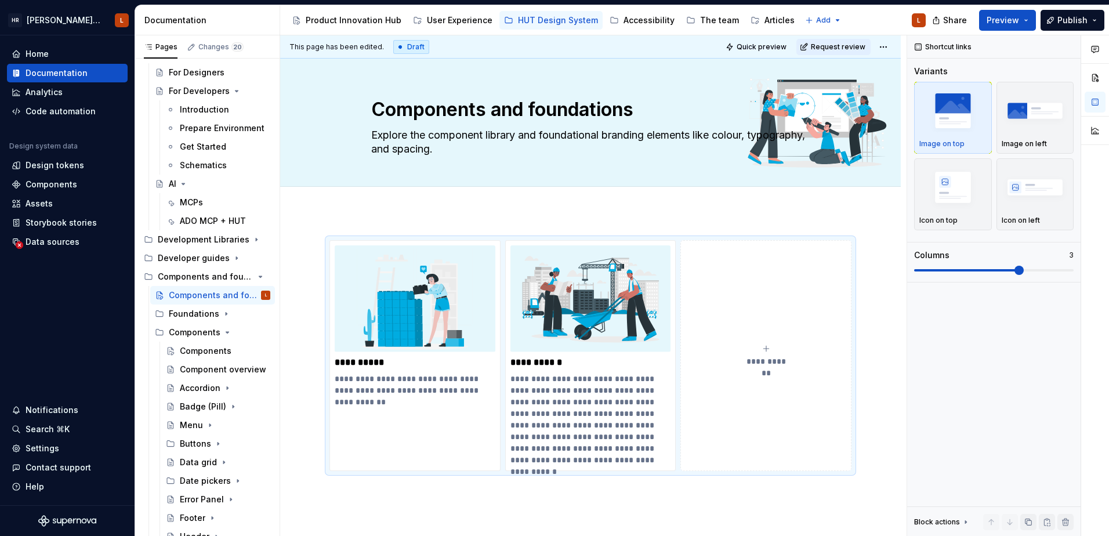
click at [364, 220] on div "**********" at bounding box center [590, 429] width 620 height 434
click at [376, 15] on div "Product Innovation Hub" at bounding box center [354, 20] width 96 height 12
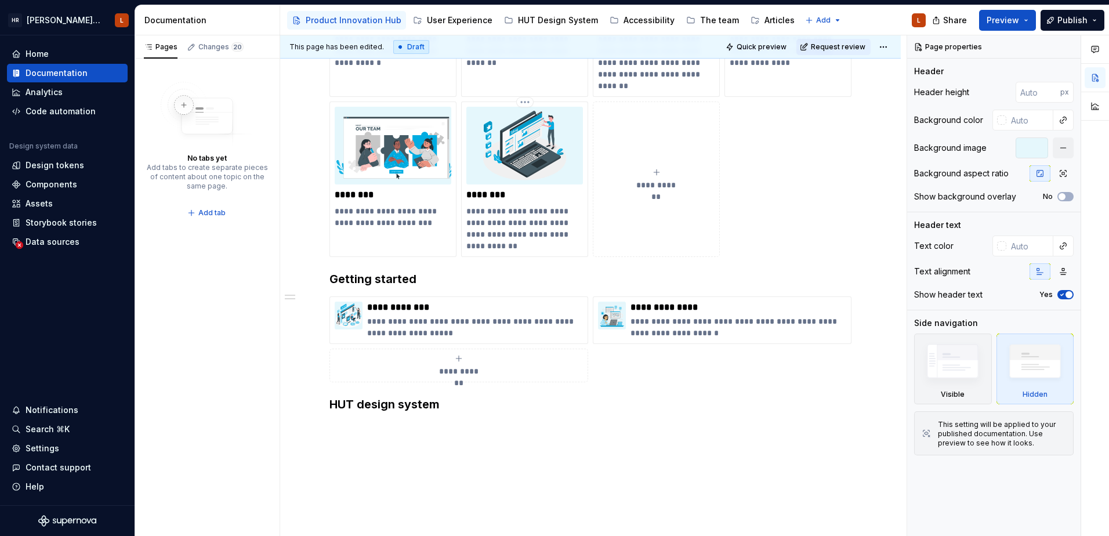
scroll to position [586, 0]
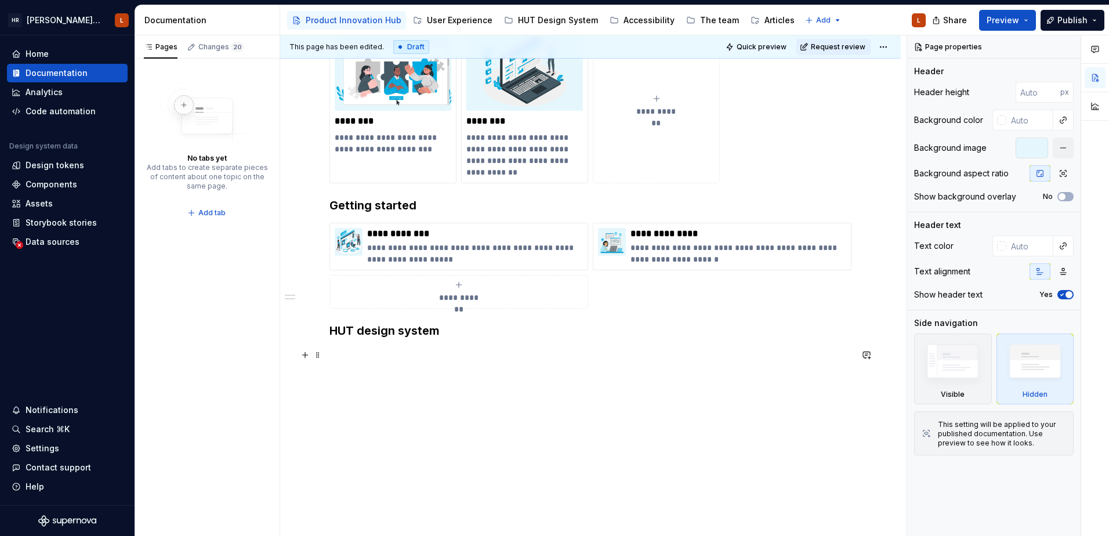
click at [409, 348] on p at bounding box center [590, 355] width 522 height 14
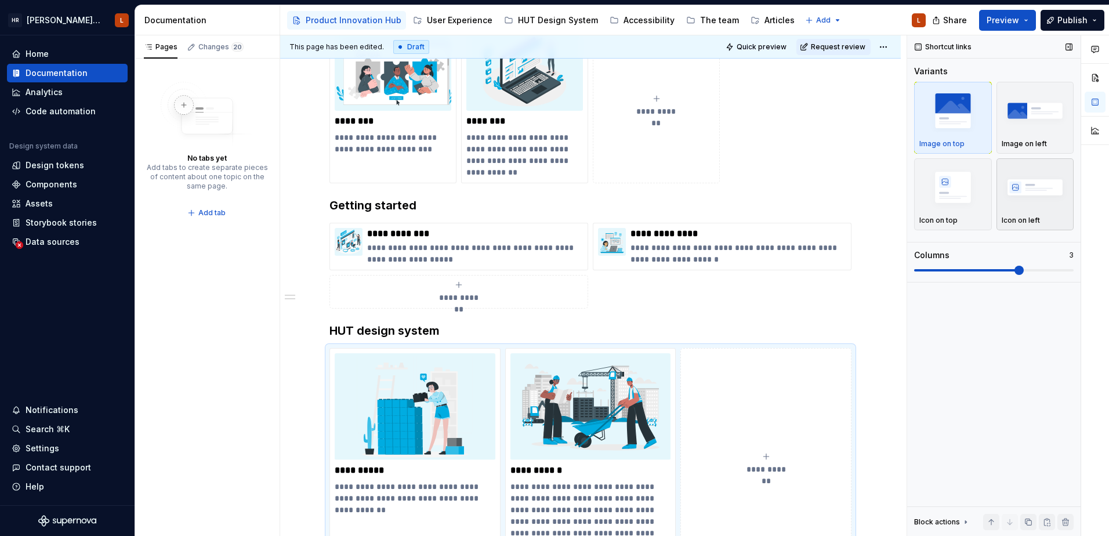
click at [885, 198] on img "button" at bounding box center [1034, 187] width 67 height 42
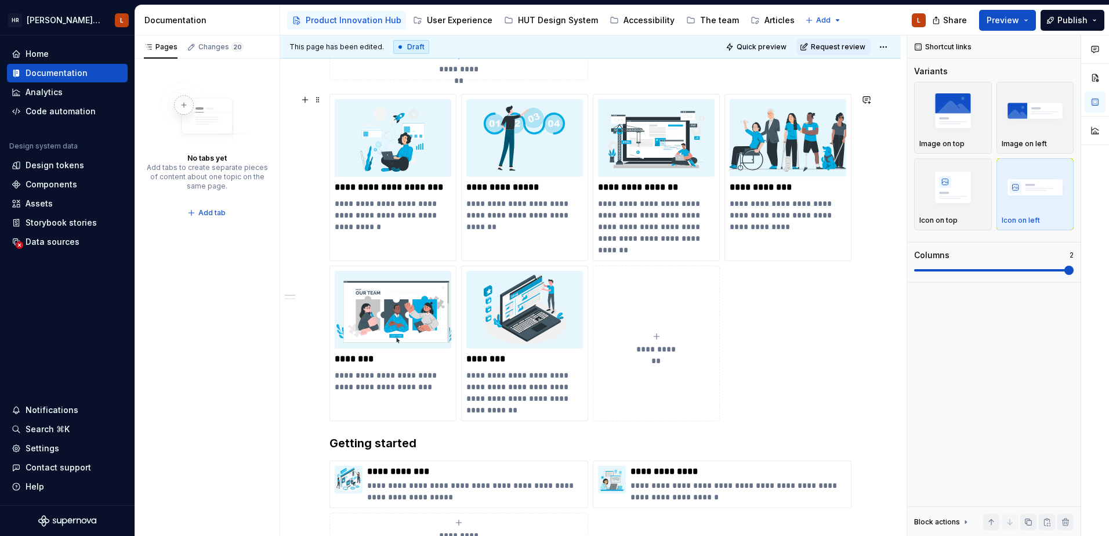
scroll to position [580, 0]
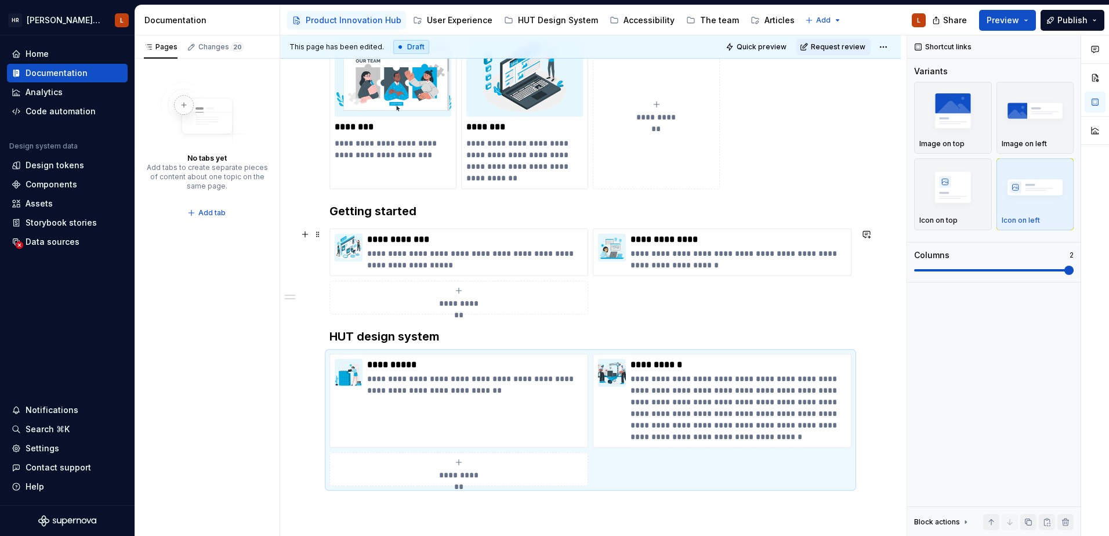
click at [459, 294] on icon "submit" at bounding box center [458, 290] width 9 height 9
type textarea "*"
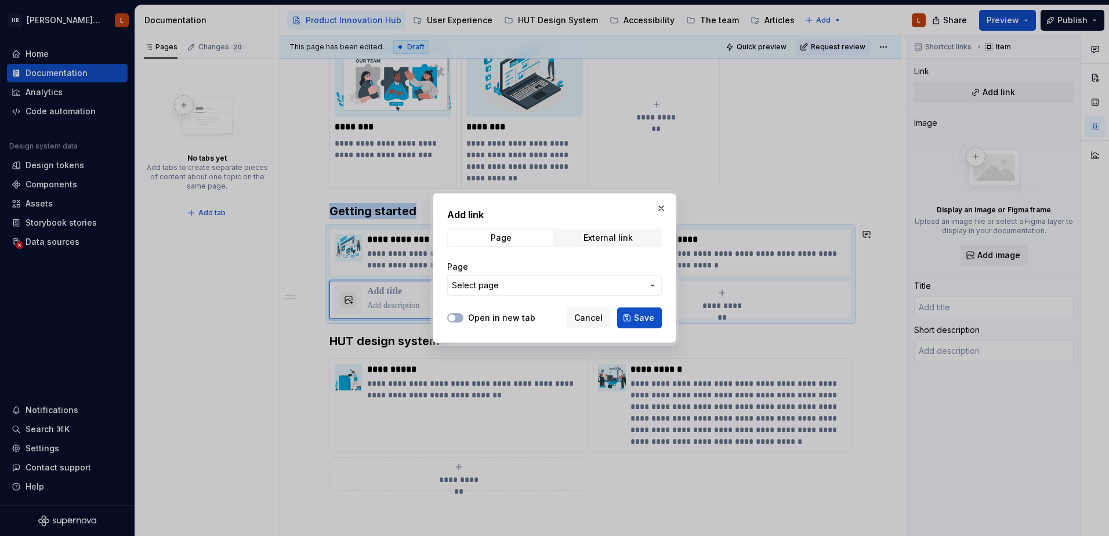
click at [504, 285] on span "Select page" at bounding box center [547, 285] width 191 height 12
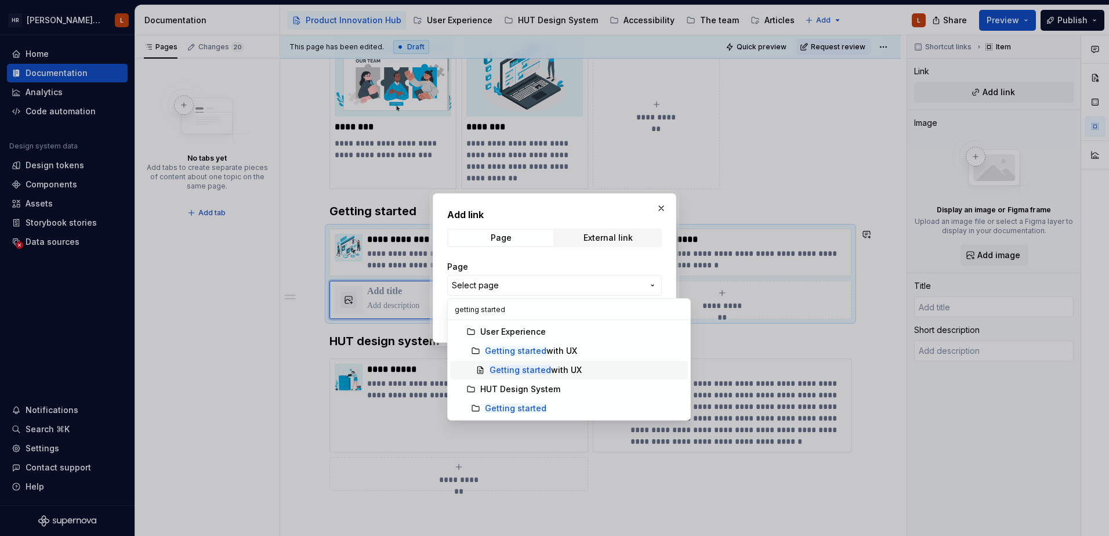
type input "getting started"
click at [540, 371] on mark "Getting started" at bounding box center [519, 370] width 61 height 10
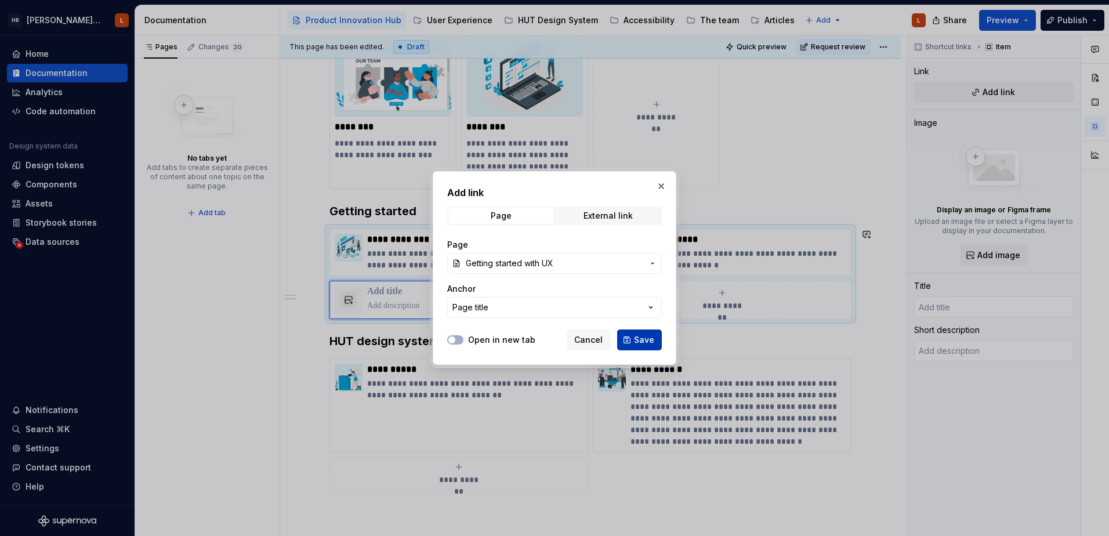
click at [636, 341] on span "Save" at bounding box center [644, 340] width 20 height 12
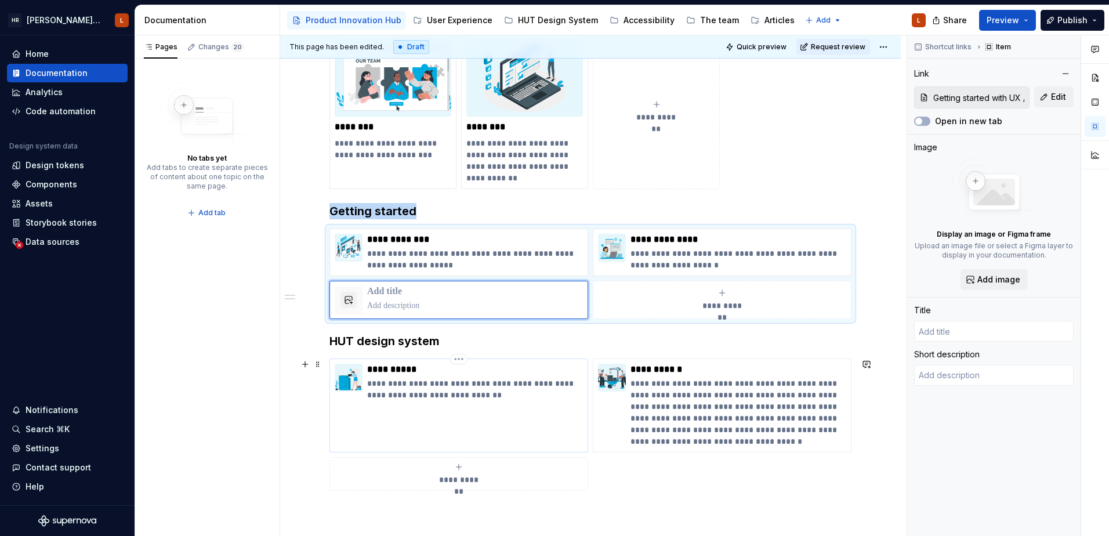
type textarea "*"
type input "Getting started with UX"
type textarea "A guide to what user experience is, and how we put it into practice. We'll expl…"
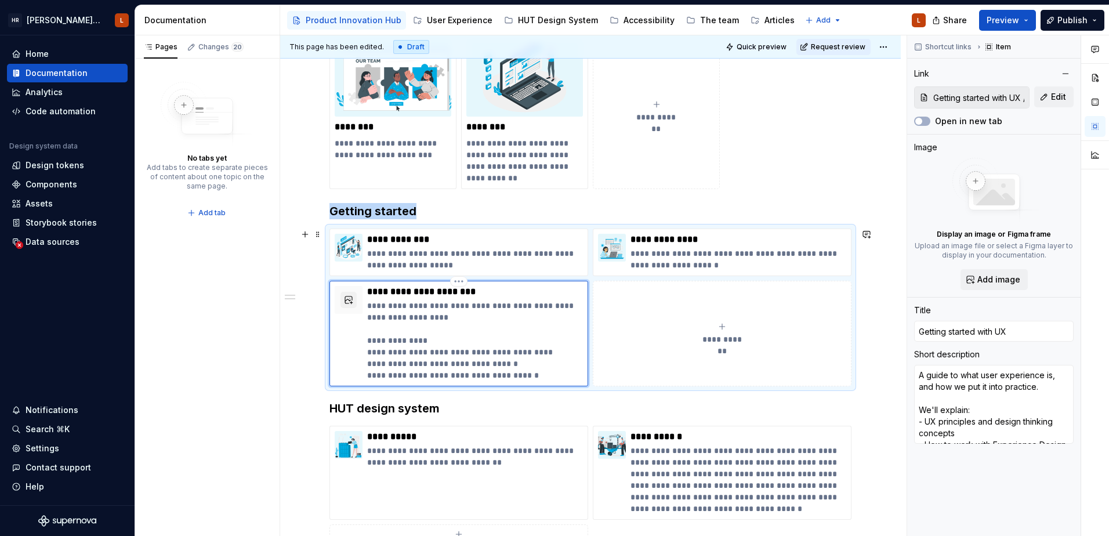
click at [434, 352] on p "**********" at bounding box center [475, 340] width 216 height 81
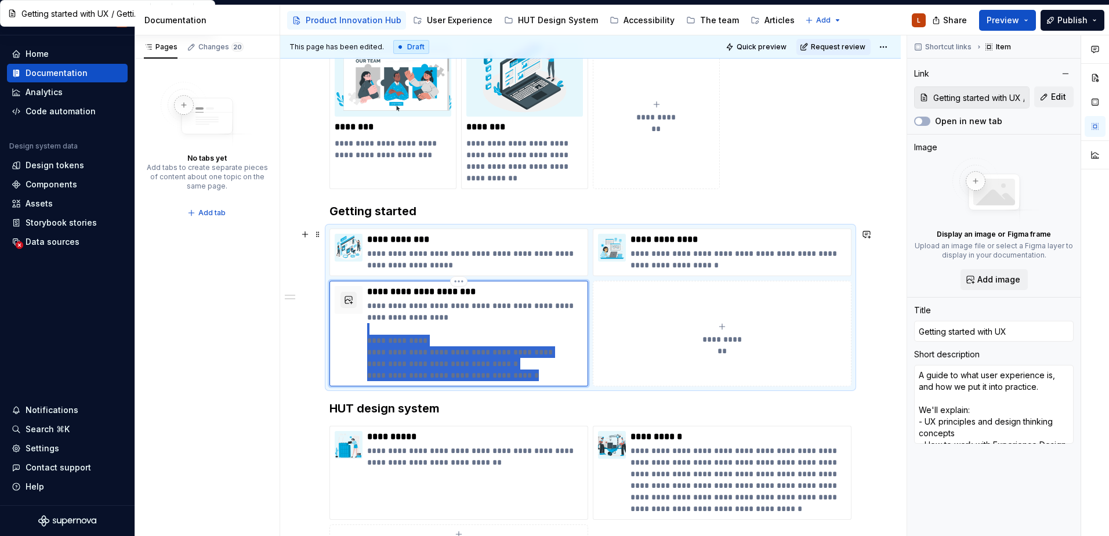
drag, startPoint x: 533, startPoint y: 376, endPoint x: 335, endPoint y: 332, distance: 203.2
click at [335, 332] on div "**********" at bounding box center [459, 333] width 248 height 95
type textarea "*"
type textarea "A guide to what user experience is, and how we put it into practice."
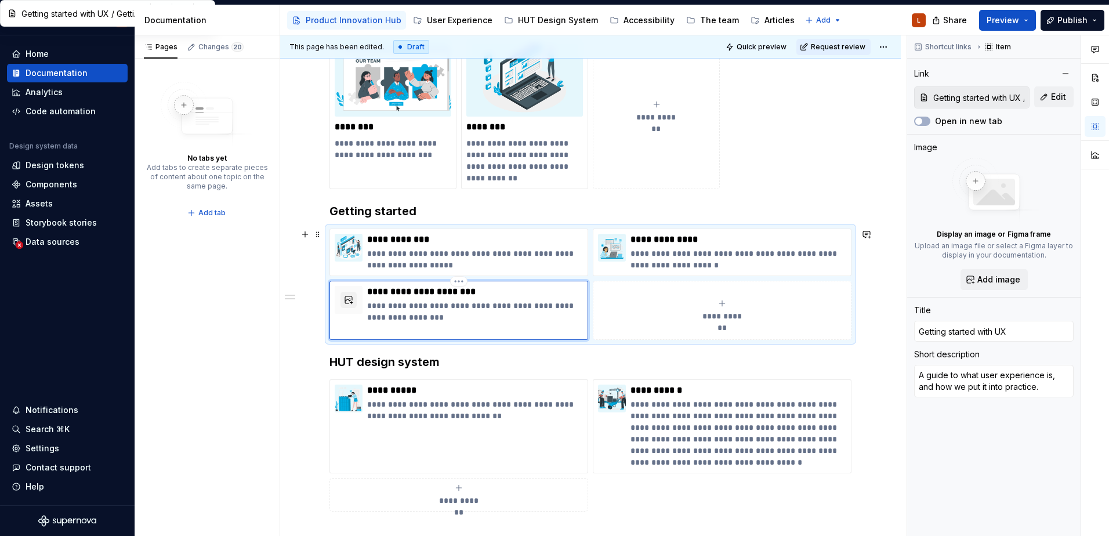
type textarea "*"
type textarea "A guide to what user experience is, and how we put it into practice."
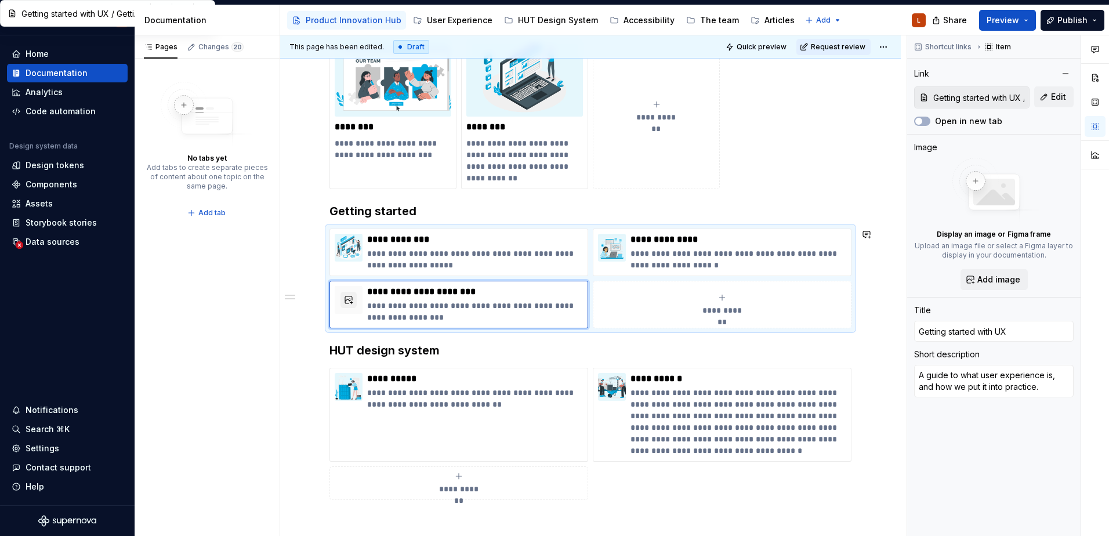
click at [288, 342] on div "**********" at bounding box center [590, 146] width 620 height 1056
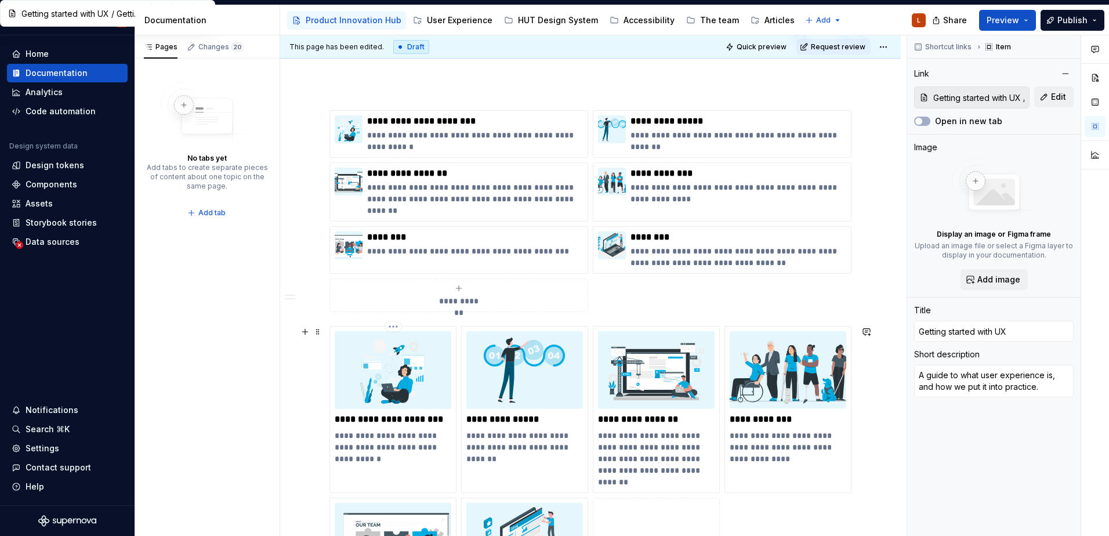
scroll to position [58, 0]
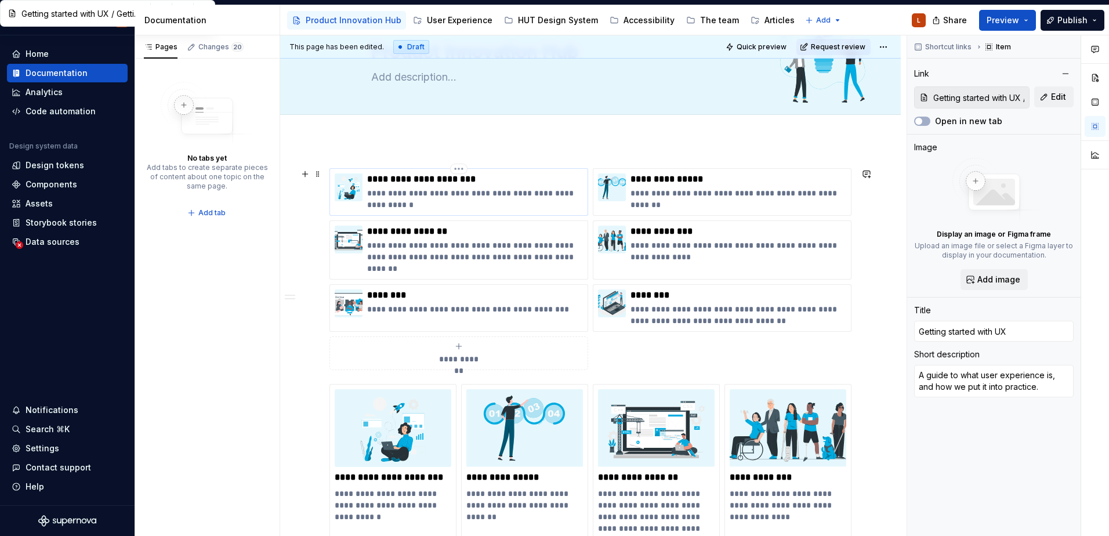
click at [416, 187] on p "**********" at bounding box center [475, 198] width 216 height 23
type textarea "*"
type input "Getting started with UX"
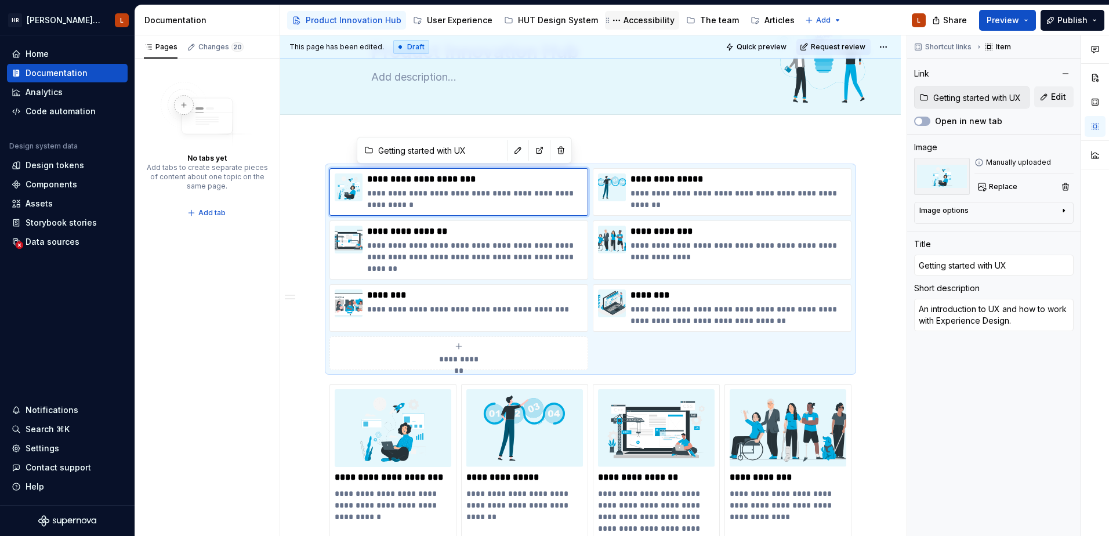
click at [652, 16] on div "Accessibility" at bounding box center [648, 20] width 51 height 12
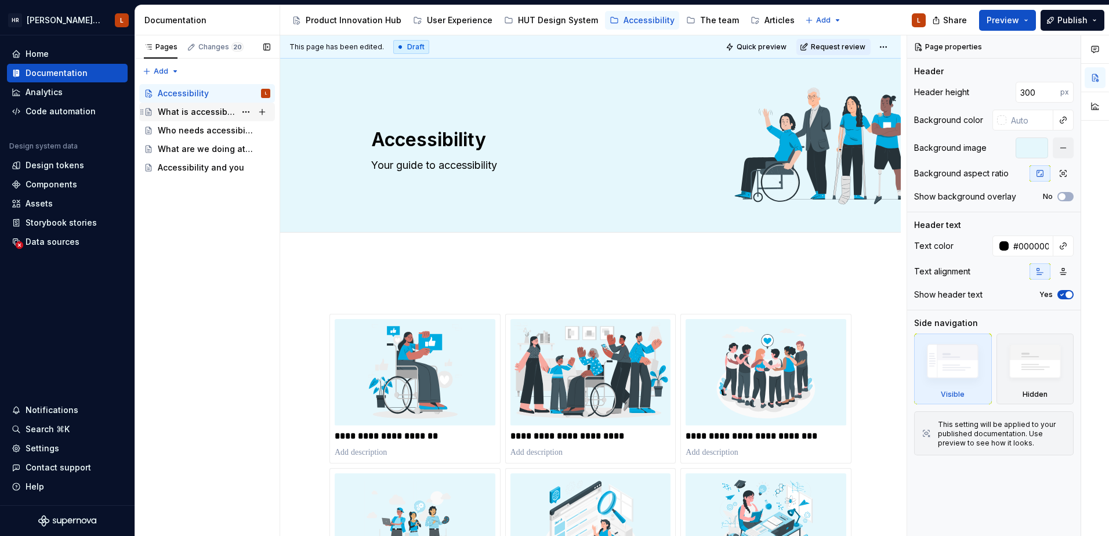
click at [211, 117] on div "What is accessibility?" at bounding box center [197, 112] width 78 height 12
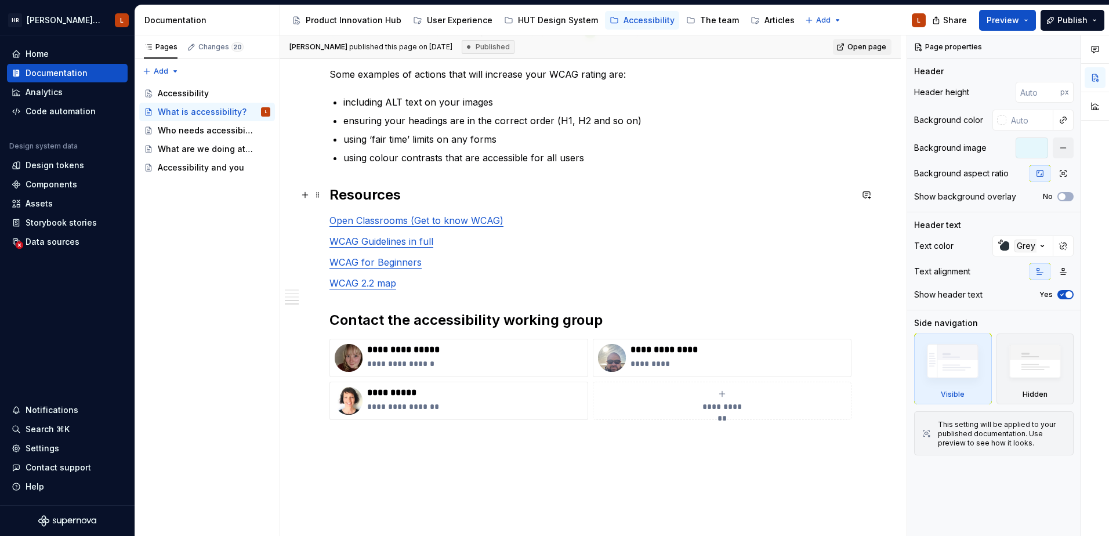
scroll to position [1508, 0]
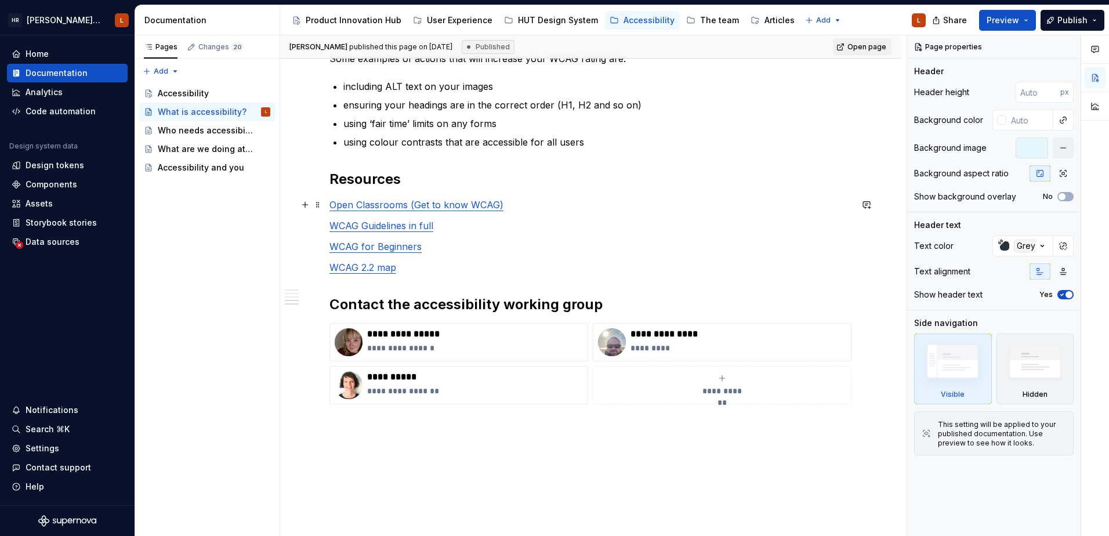
type textarea "*"
click at [404, 202] on link "Open Classrooms (Get to know WCAG)" at bounding box center [416, 205] width 174 height 12
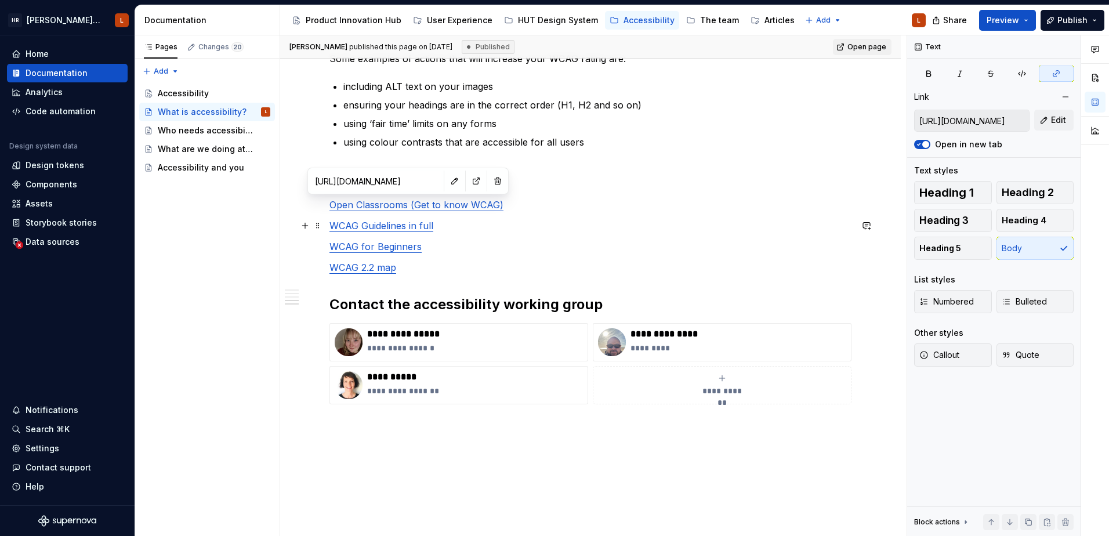
type input "[URL][DOMAIN_NAME]"
click at [398, 226] on link "WCAG Guidelines in full" at bounding box center [381, 226] width 104 height 12
click at [441, 268] on p "WCAG 2.2 map" at bounding box center [590, 267] width 522 height 14
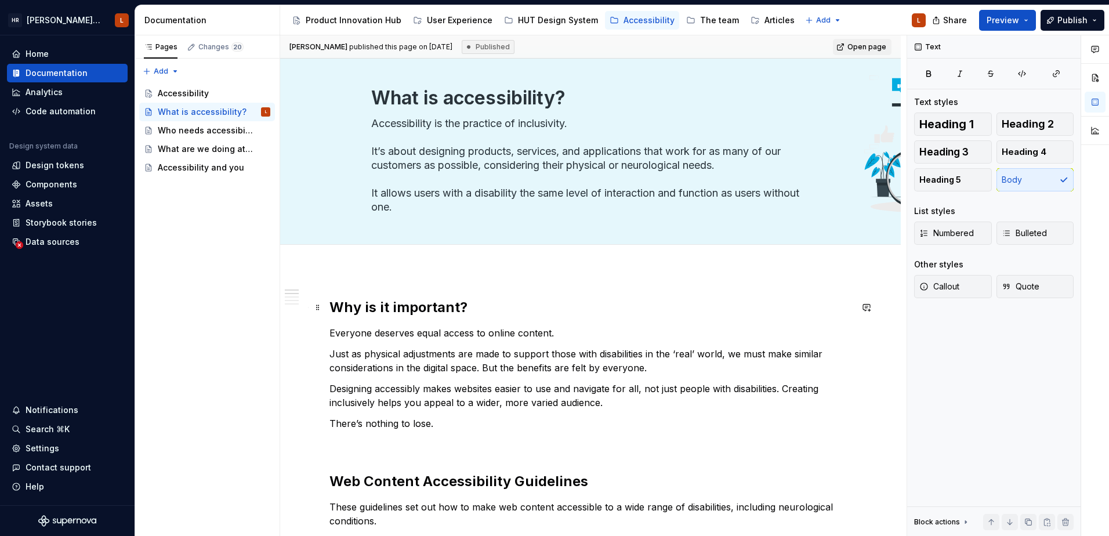
scroll to position [0, 0]
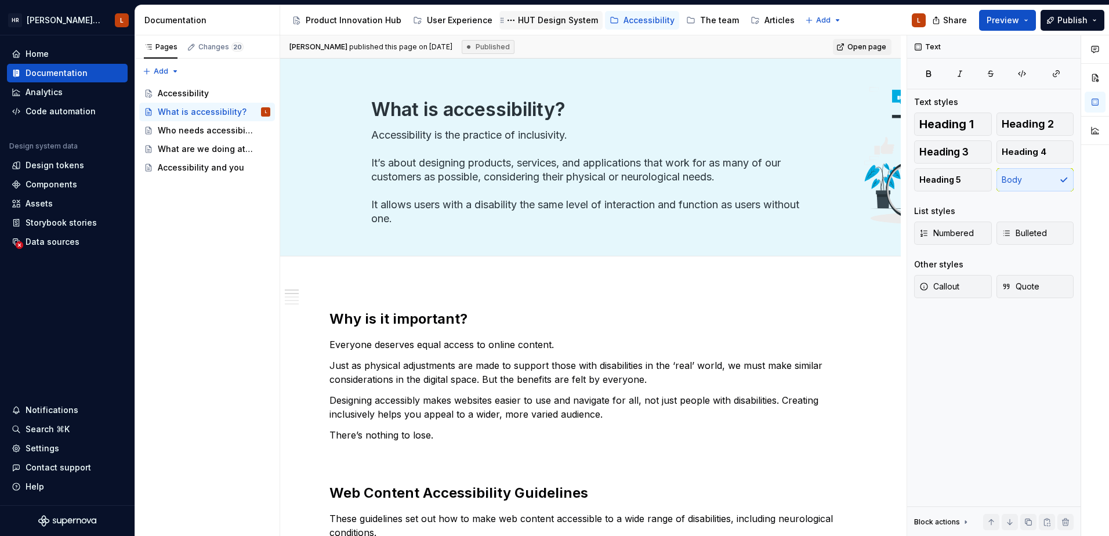
click at [552, 23] on div "HUT Design System" at bounding box center [558, 20] width 80 height 12
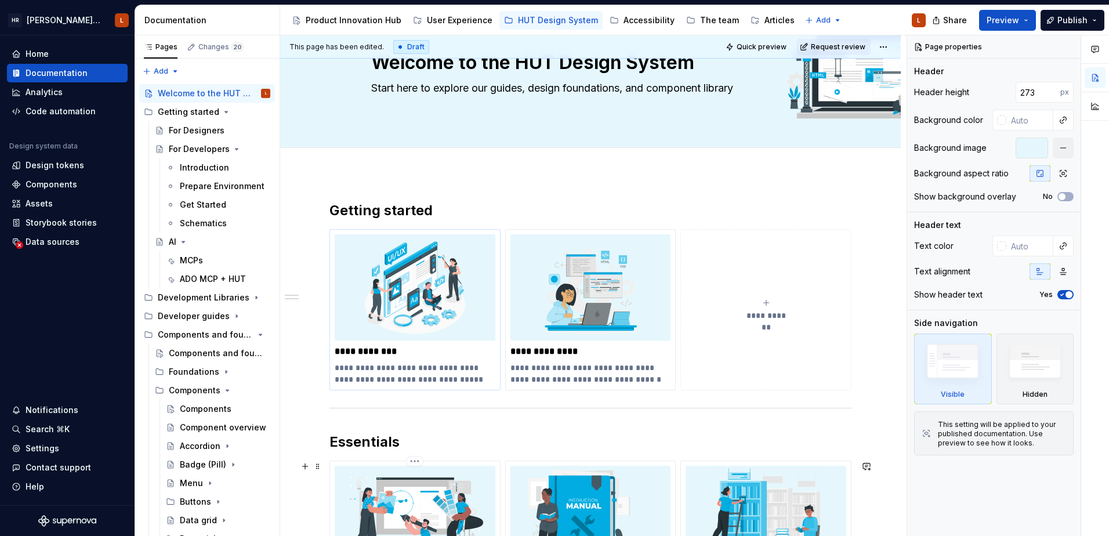
scroll to position [58, 0]
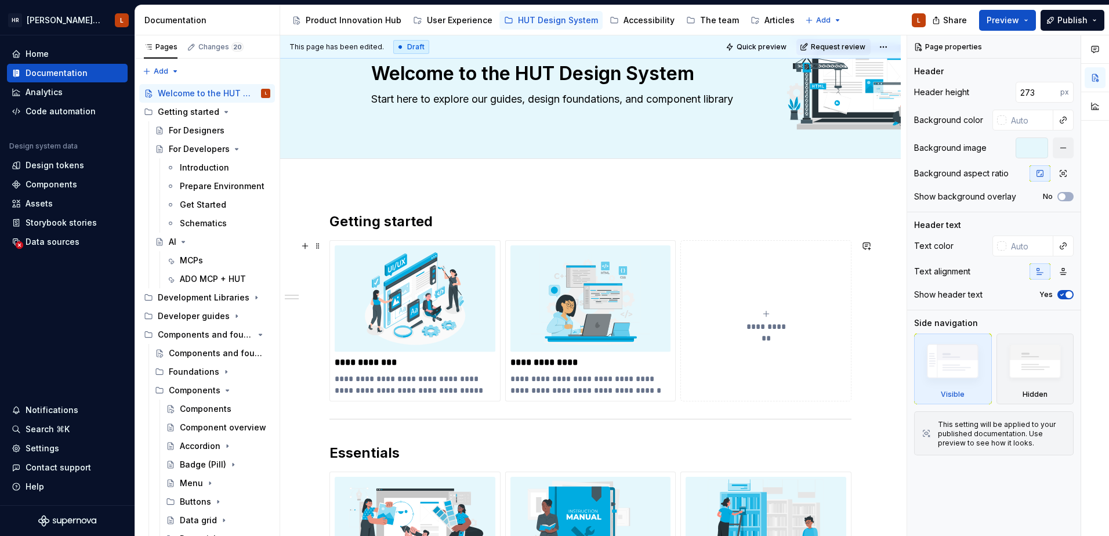
click at [804, 394] on button "**********" at bounding box center [765, 320] width 171 height 161
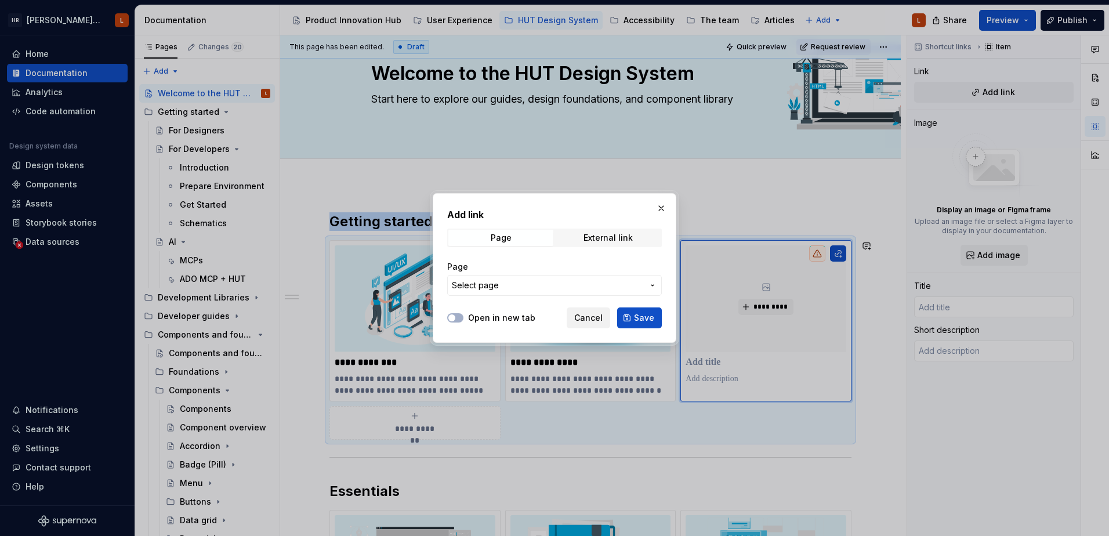
click at [592, 315] on span "Cancel" at bounding box center [588, 318] width 28 height 12
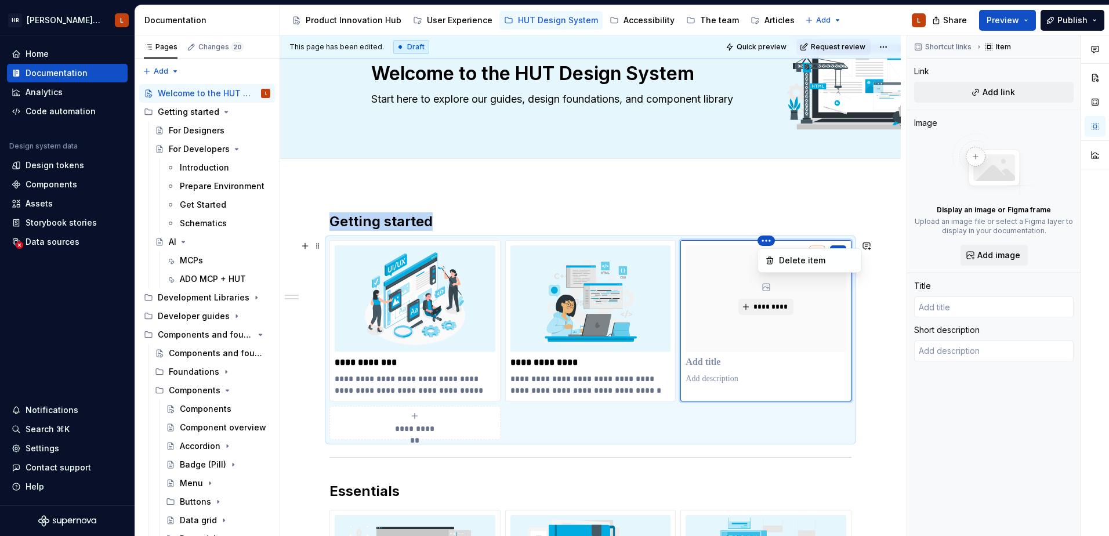
click at [765, 241] on html "[PERSON_NAME] UI Toolkit (HUT) L Home Documentation Analytics Code automation D…" at bounding box center [554, 268] width 1109 height 536
click at [786, 262] on div "Delete item" at bounding box center [816, 261] width 75 height 12
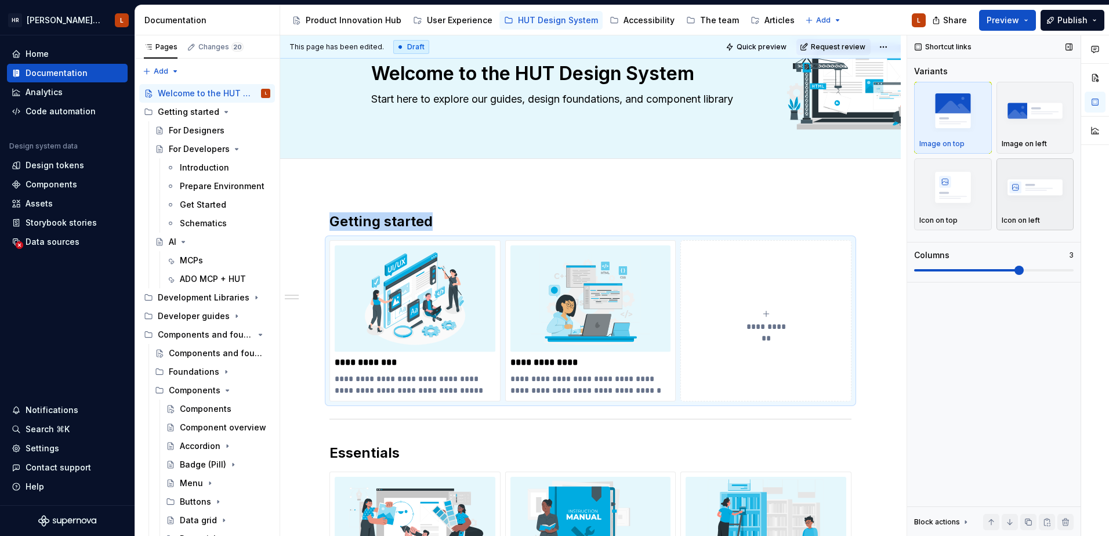
click at [885, 216] on div "Icon on left" at bounding box center [1034, 220] width 67 height 9
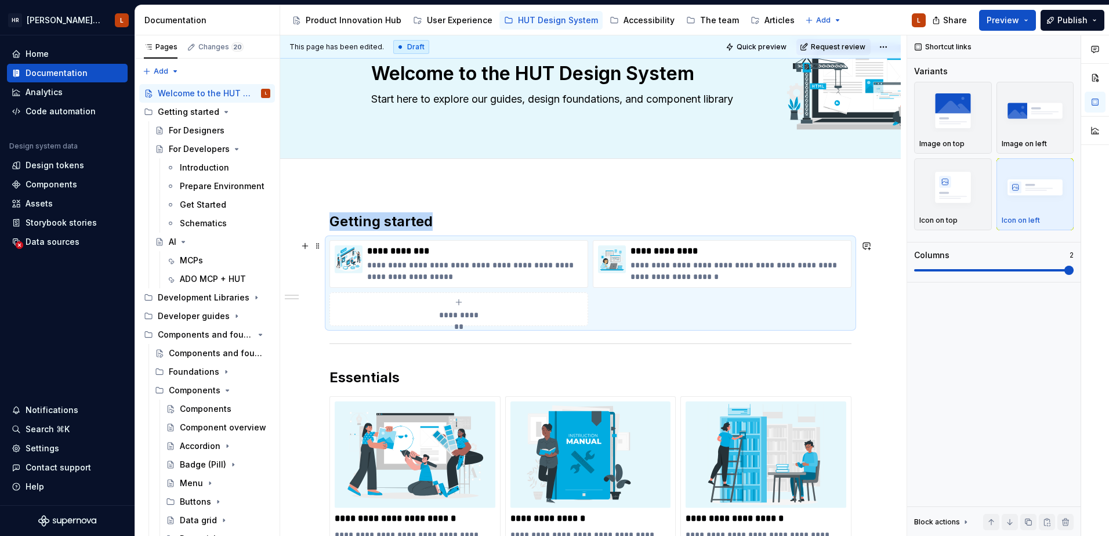
scroll to position [174, 0]
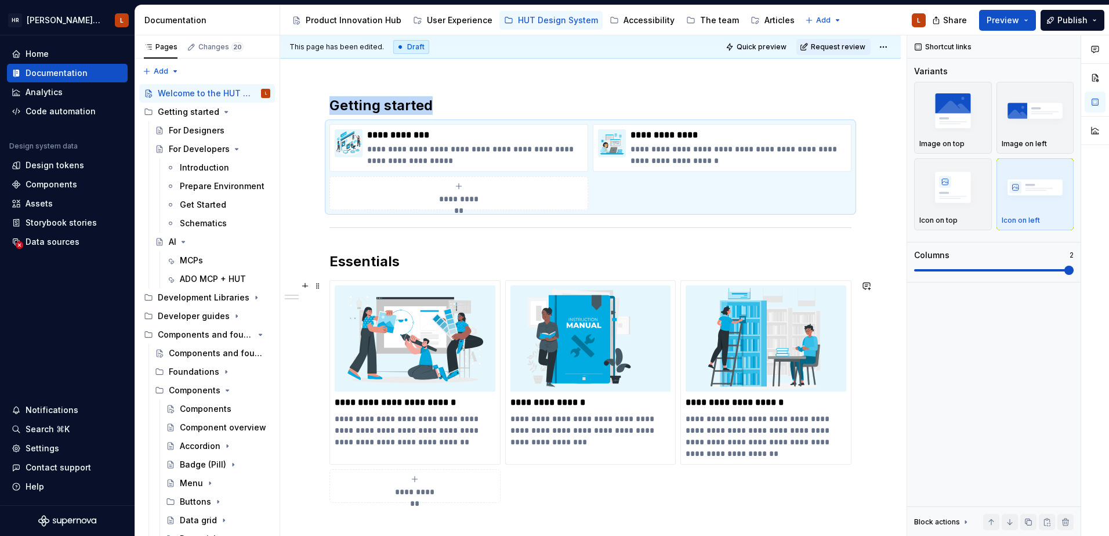
click at [863, 453] on div "**********" at bounding box center [590, 386] width 620 height 637
click at [843, 456] on p "**********" at bounding box center [765, 436] width 161 height 46
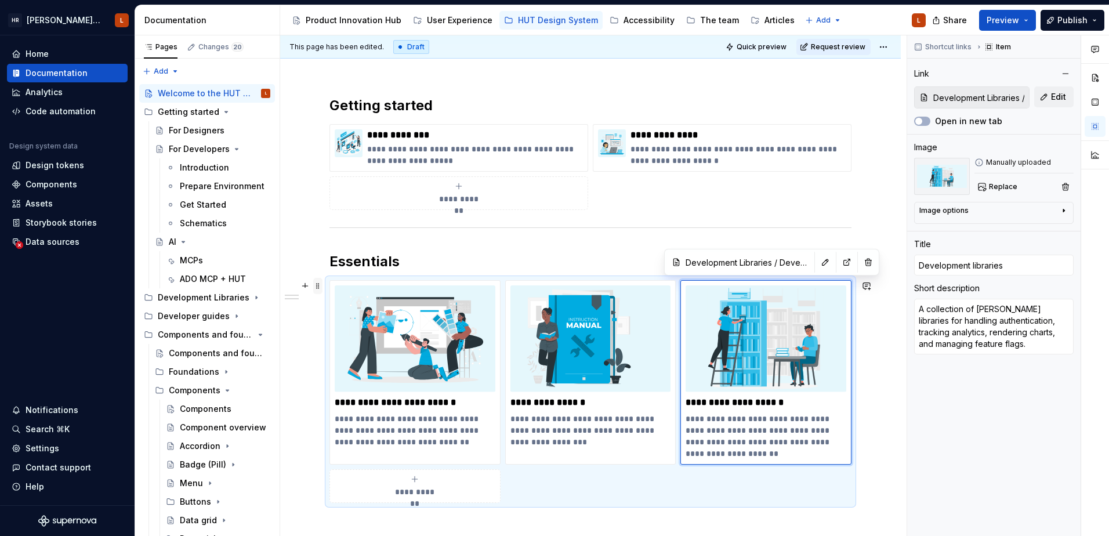
click at [316, 288] on span at bounding box center [317, 286] width 9 height 16
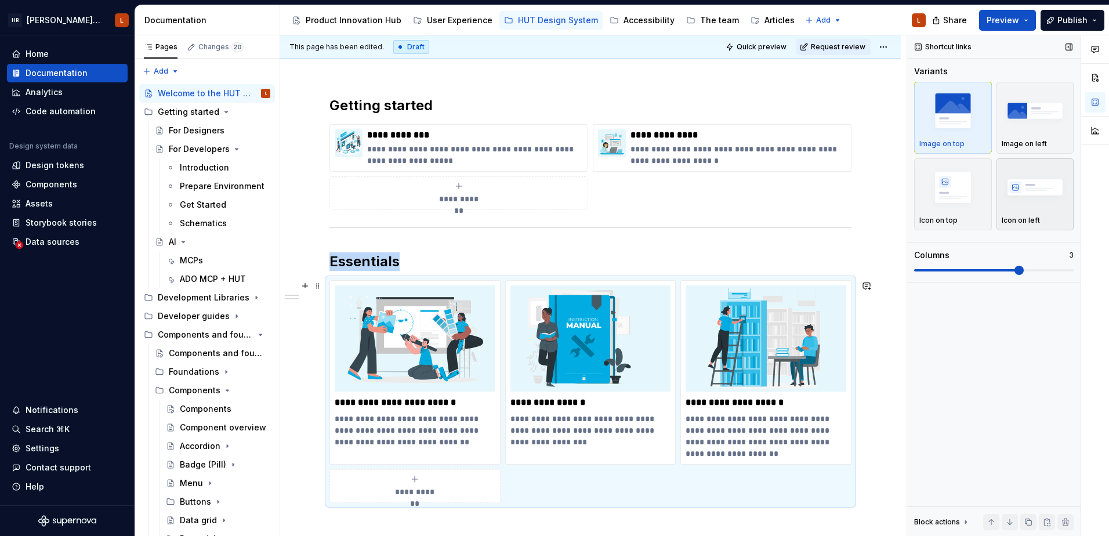
click at [885, 201] on img "button" at bounding box center [1034, 187] width 67 height 42
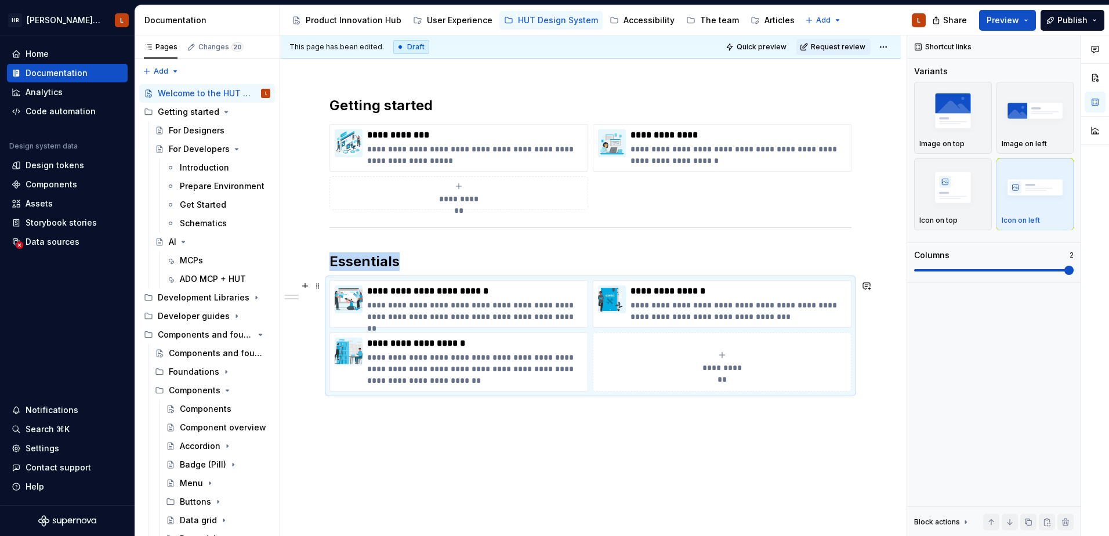
scroll to position [58, 0]
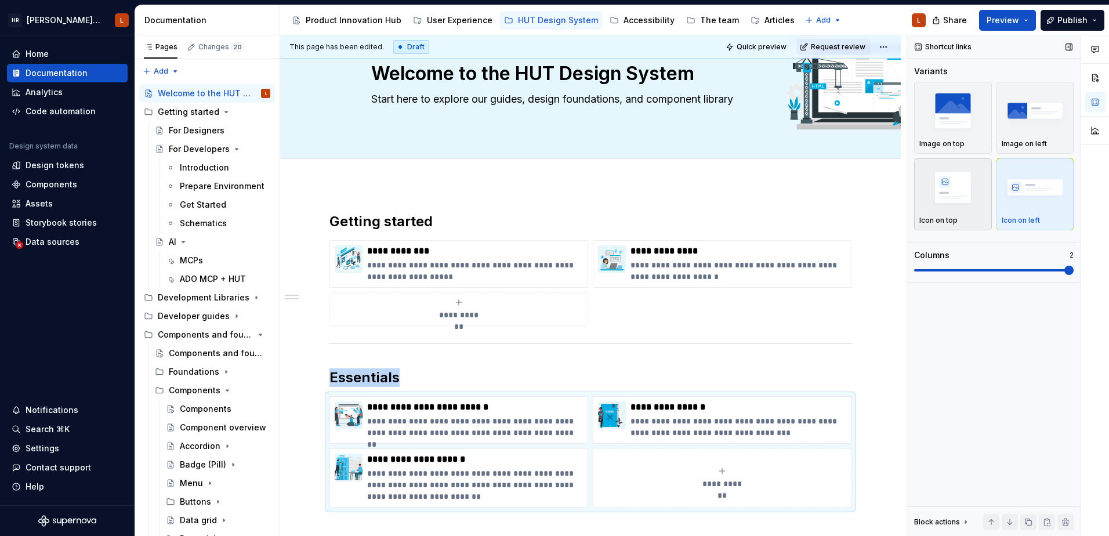
click at [885, 188] on img "button" at bounding box center [952, 187] width 67 height 42
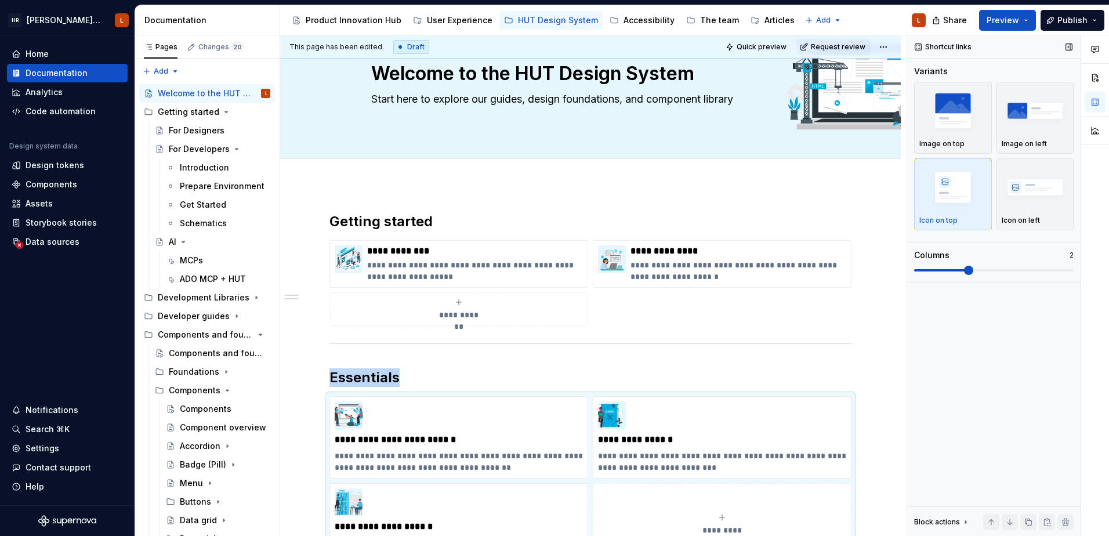
scroll to position [87, 0]
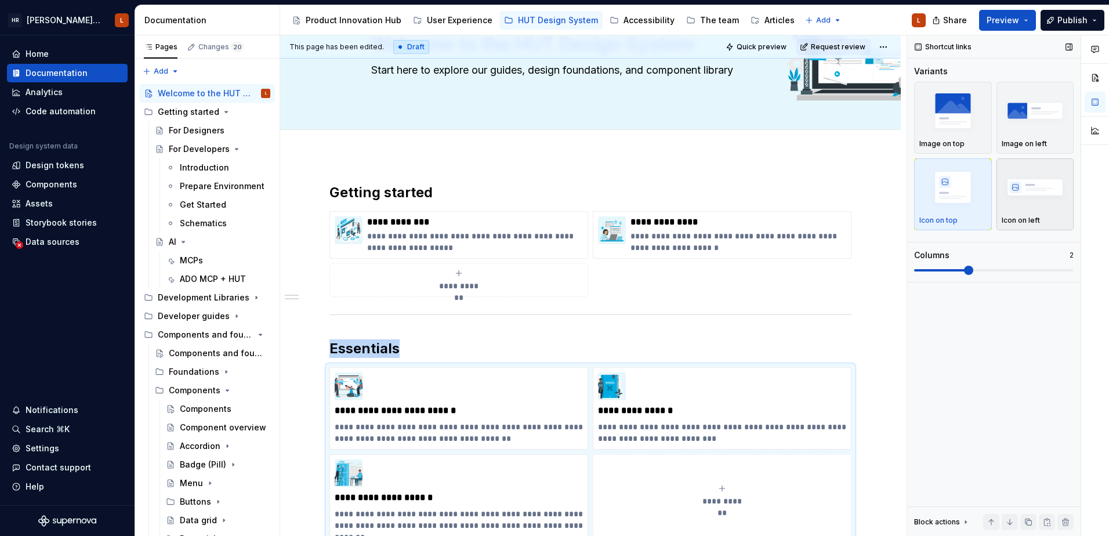
click at [885, 190] on img "button" at bounding box center [1034, 187] width 67 height 42
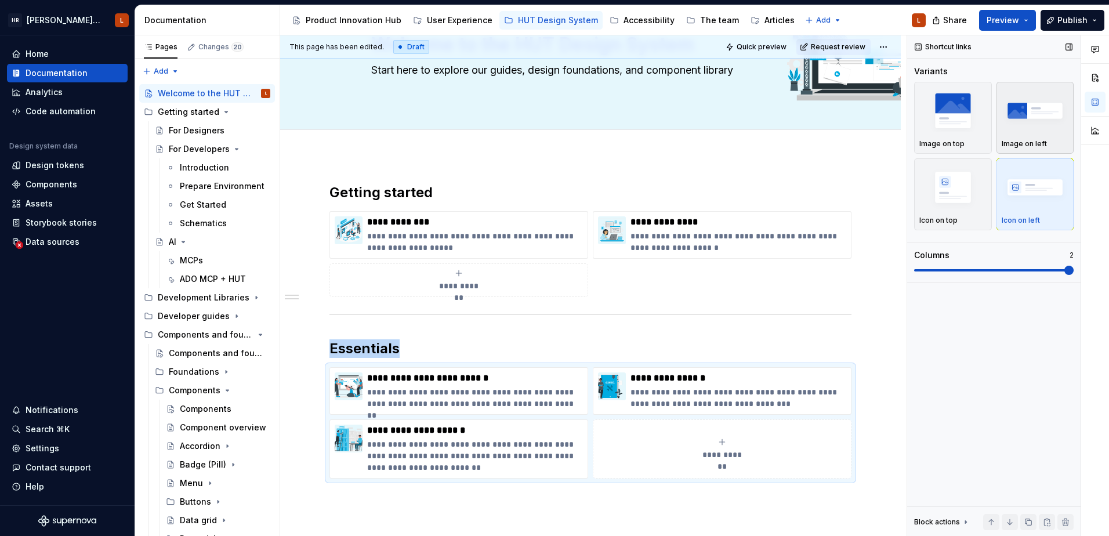
click at [885, 130] on img "button" at bounding box center [1034, 110] width 67 height 42
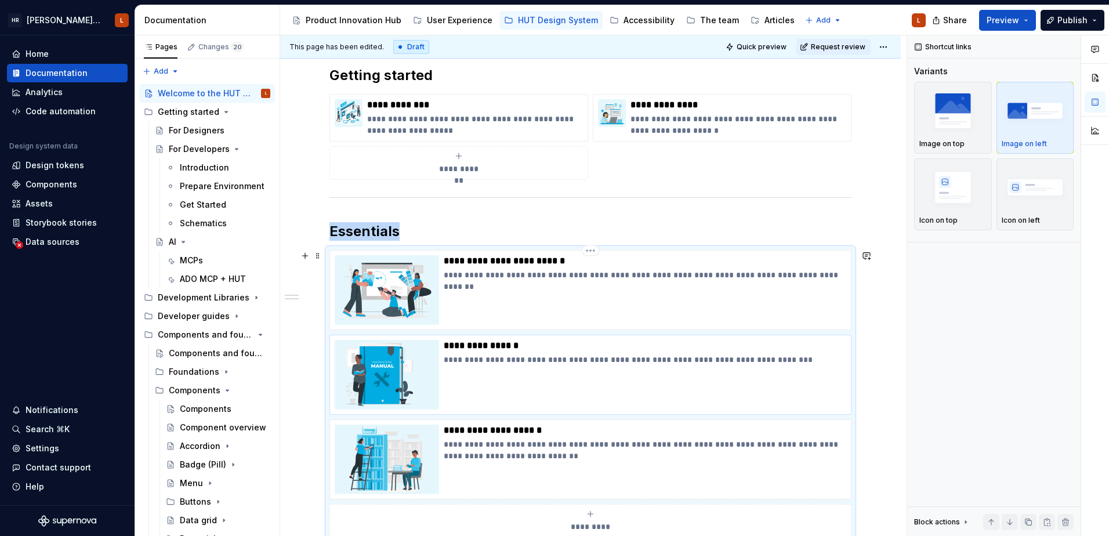
scroll to position [205, 0]
click at [885, 203] on img "button" at bounding box center [1034, 187] width 67 height 42
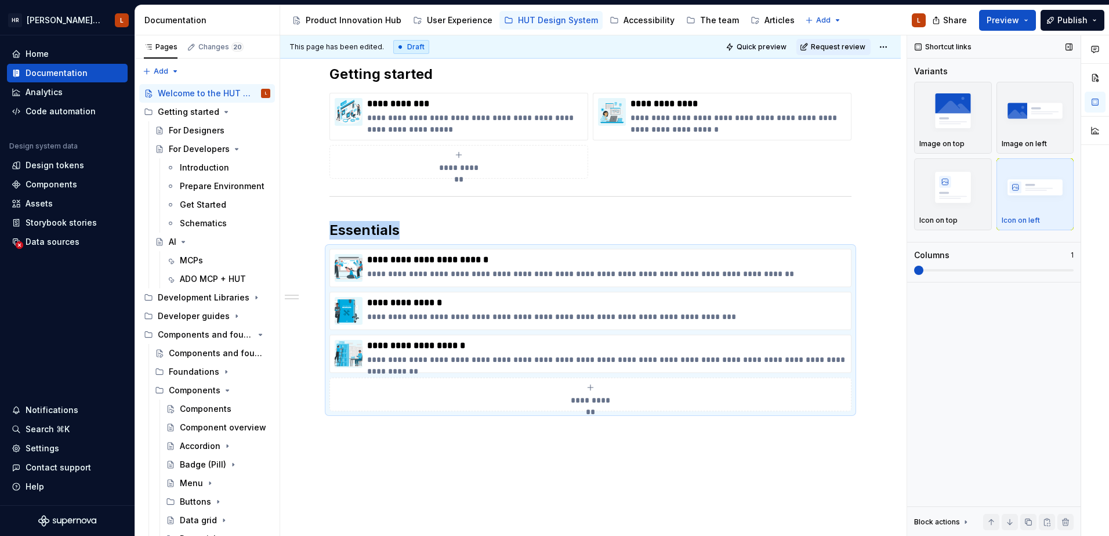
click at [885, 268] on span at bounding box center [918, 270] width 9 height 9
click at [885, 267] on span at bounding box center [918, 270] width 9 height 9
drag, startPoint x: 921, startPoint y: 264, endPoint x: 1016, endPoint y: 277, distance: 96.0
click at [885, 277] on div "Shortcut links Variants Image on top Image on left Icon on top Icon on left Col…" at bounding box center [993, 285] width 173 height 501
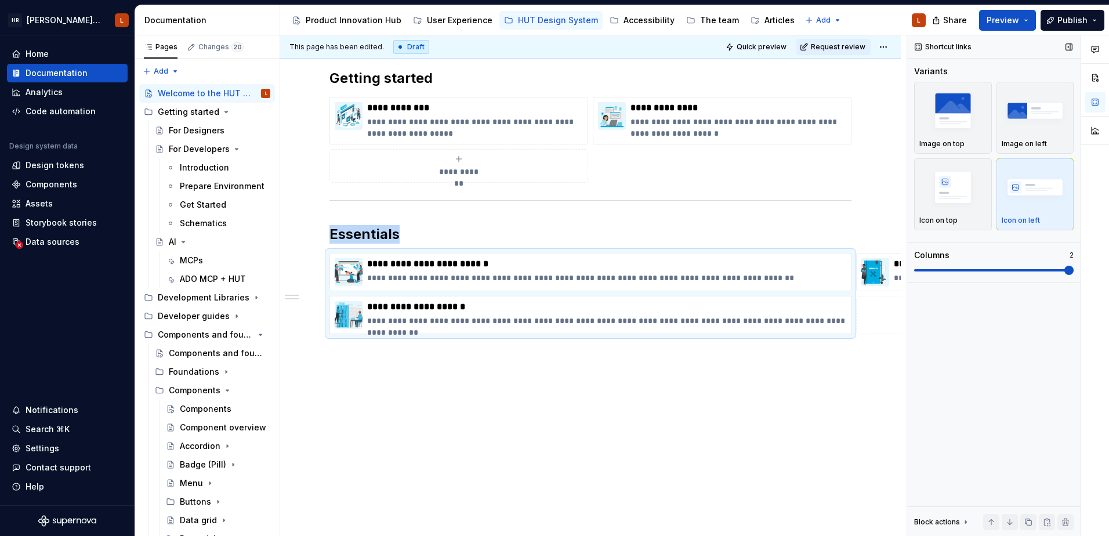
click at [885, 272] on span at bounding box center [993, 270] width 159 height 9
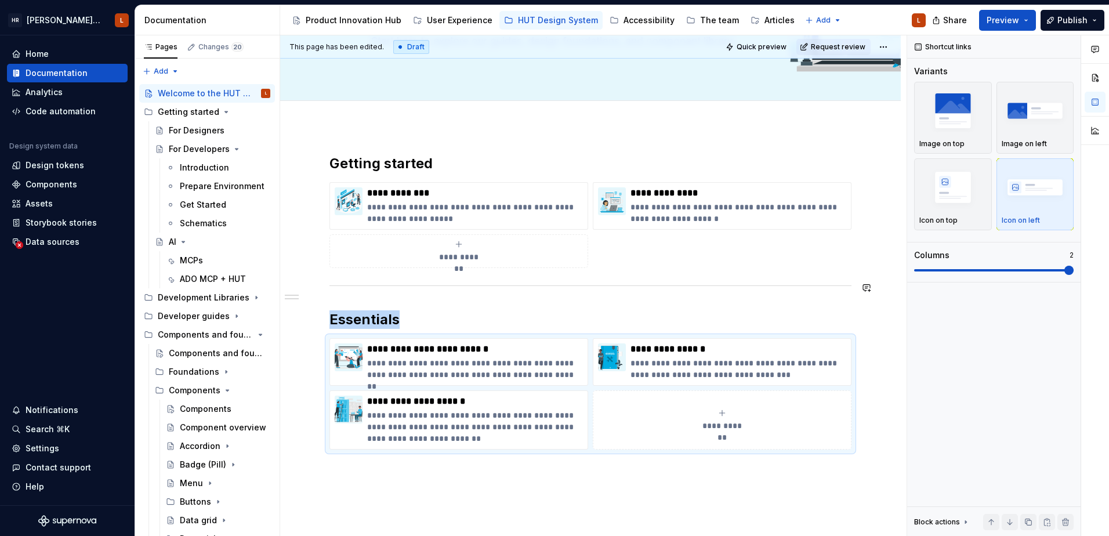
scroll to position [0, 0]
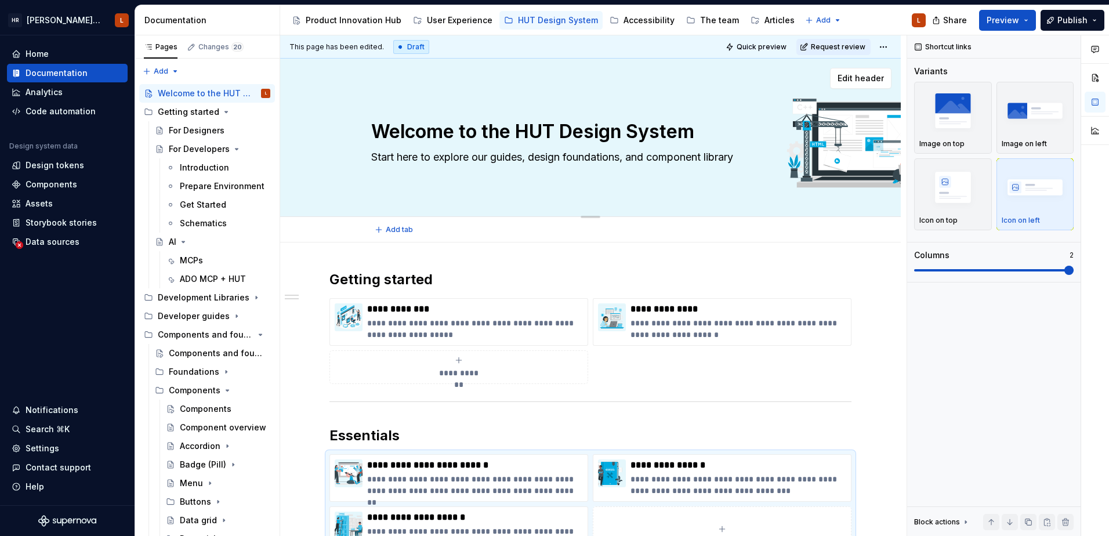
click at [491, 167] on div "Welcome to the HUT Design System Start here to explore our guides, design found…" at bounding box center [590, 138] width 438 height 114
click at [501, 157] on textarea "Start here to explore our guides, design foundations, and component library" at bounding box center [588, 157] width 438 height 19
click at [616, 232] on div "Add tab" at bounding box center [590, 230] width 438 height 16
click at [470, 262] on div "**********" at bounding box center [590, 504] width 620 height 525
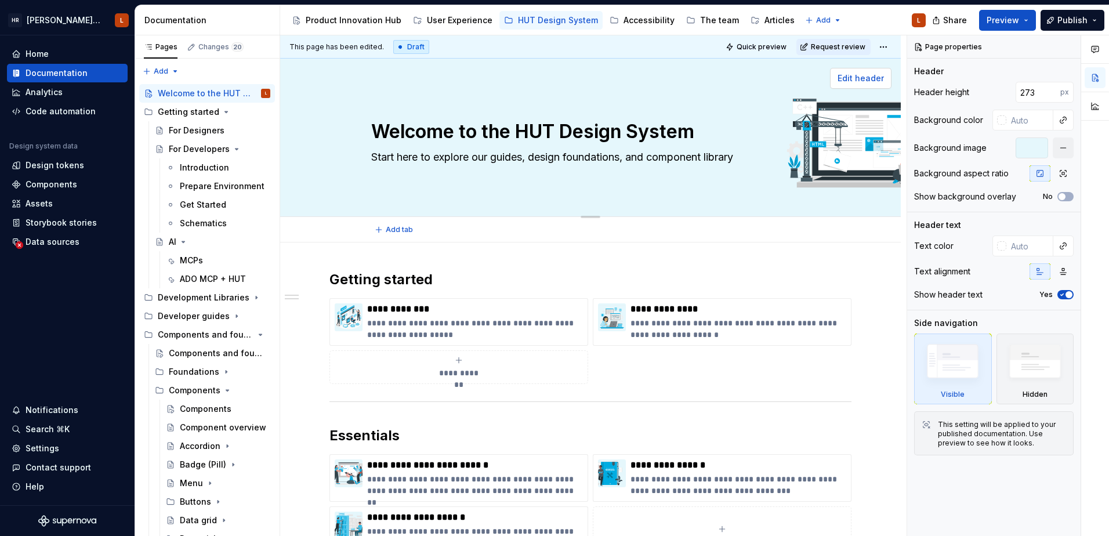
click at [859, 73] on span "Edit header" at bounding box center [860, 78] width 46 height 12
type textarea "*"
drag, startPoint x: 1035, startPoint y: 92, endPoint x: 1012, endPoint y: 92, distance: 23.2
click at [885, 92] on div "273 px" at bounding box center [1033, 92] width 79 height 21
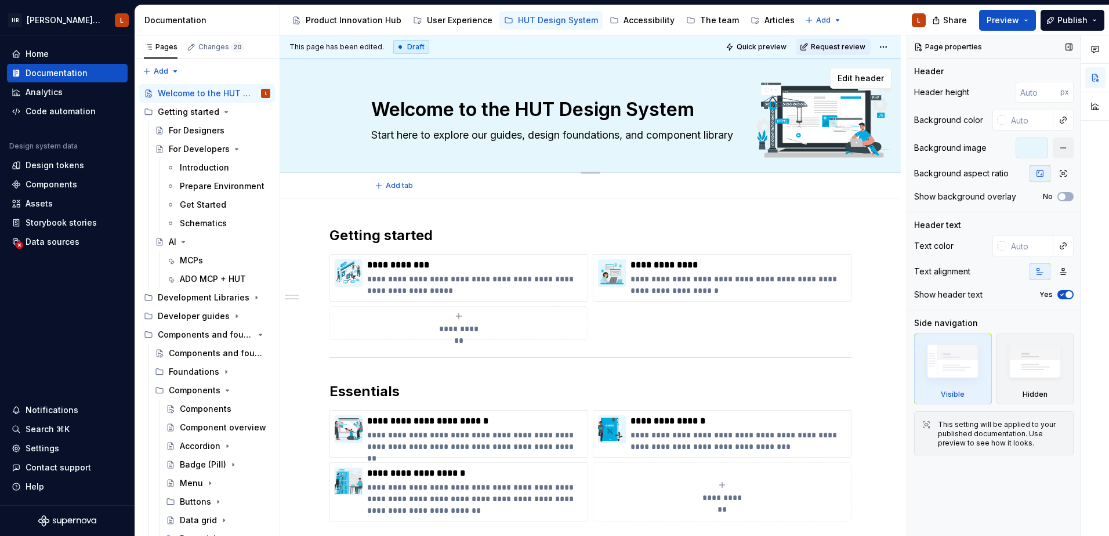
click at [644, 135] on textarea "Start here to explore our guides, design foundations, and component library" at bounding box center [588, 135] width 438 height 19
type textarea "*"
click at [674, 177] on div "Add tab" at bounding box center [590, 185] width 438 height 16
click at [397, 418] on p "**********" at bounding box center [475, 421] width 216 height 12
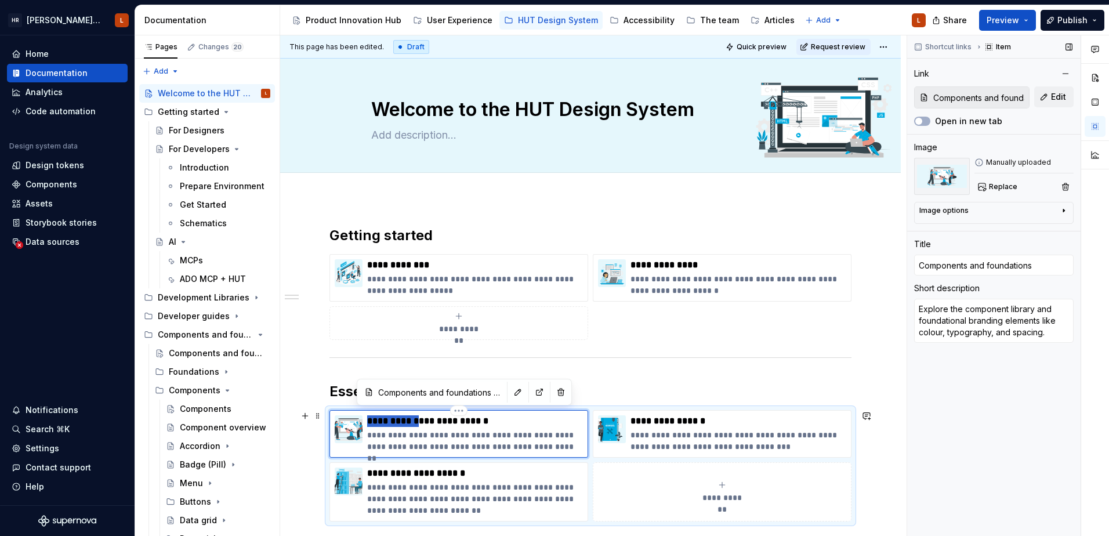
click at [397, 418] on p "**********" at bounding box center [475, 421] width 216 height 12
click at [582, 391] on h2 "Essentials" at bounding box center [590, 391] width 522 height 19
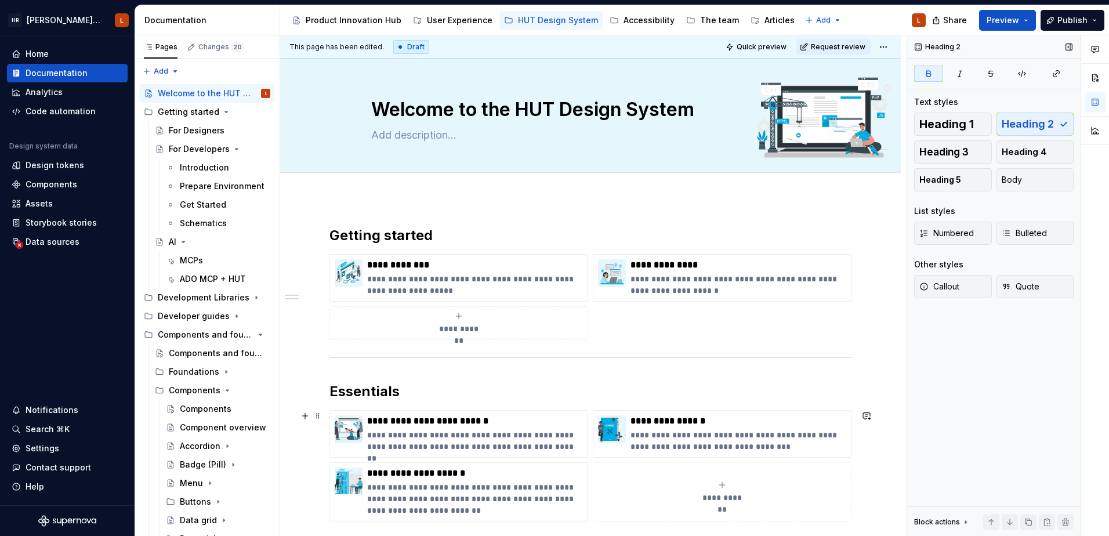
click at [715, 466] on div "**********" at bounding box center [722, 491] width 248 height 23
type textarea "*"
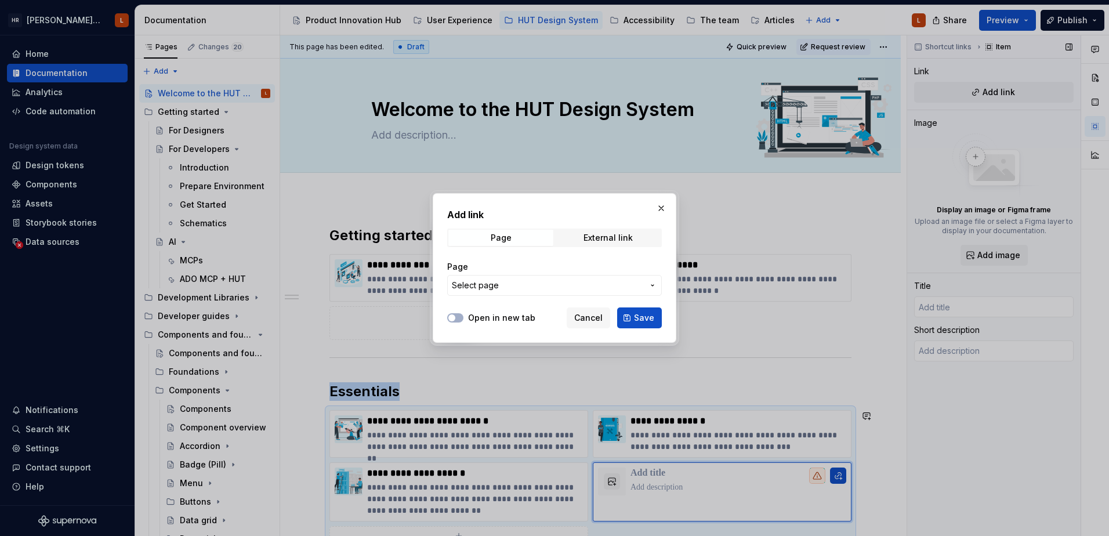
click at [545, 282] on span "Select page" at bounding box center [547, 285] width 191 height 12
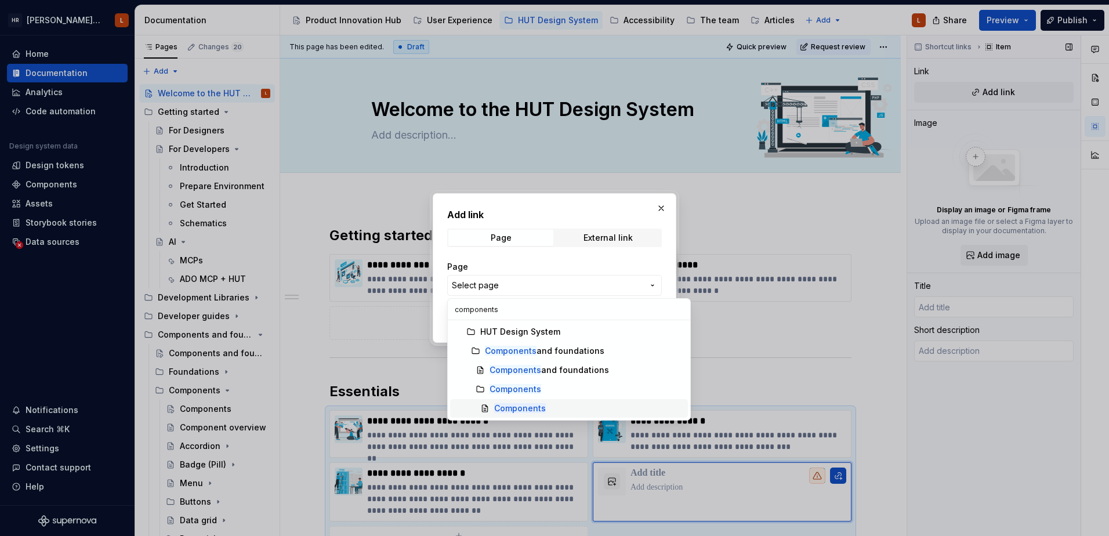
type input "components"
click at [554, 409] on div "Components" at bounding box center [588, 408] width 189 height 12
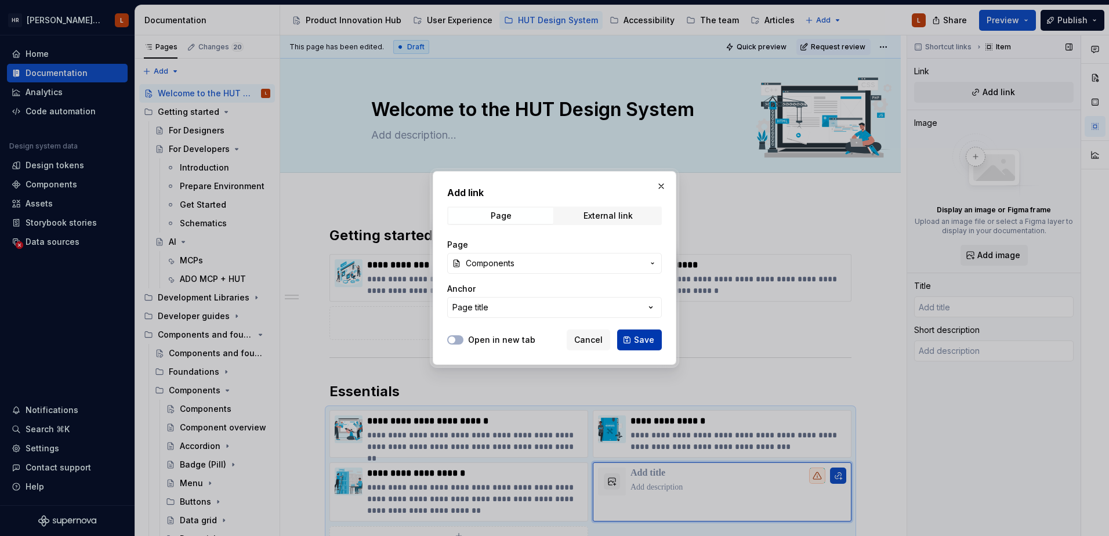
click at [639, 342] on span "Save" at bounding box center [644, 340] width 20 height 12
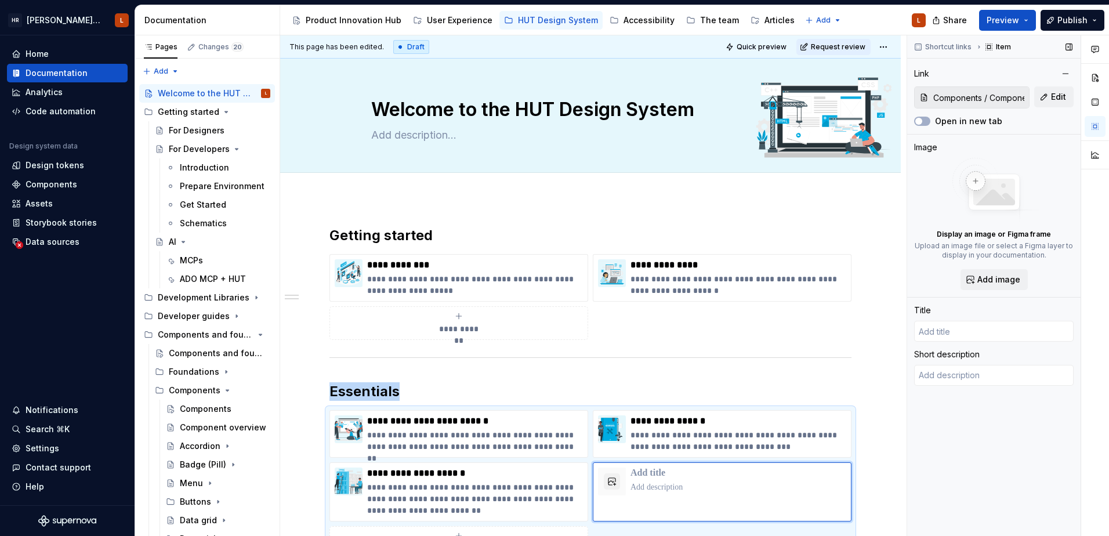
scroll to position [40, 0]
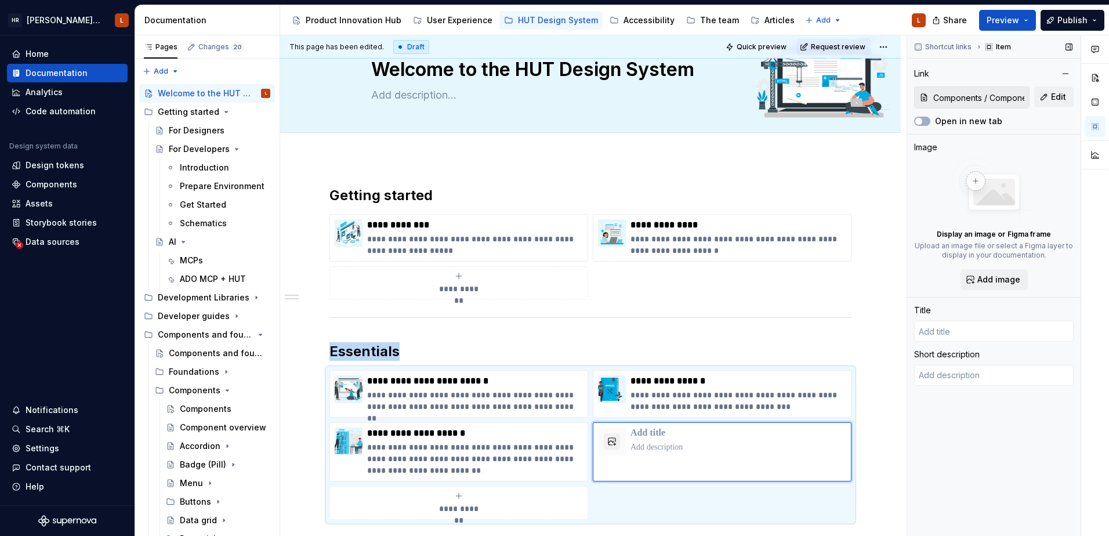
type textarea "*"
type input "Components"
type textarea "The [PERSON_NAME] UI toolkit, containing component specs, usage advice and code…"
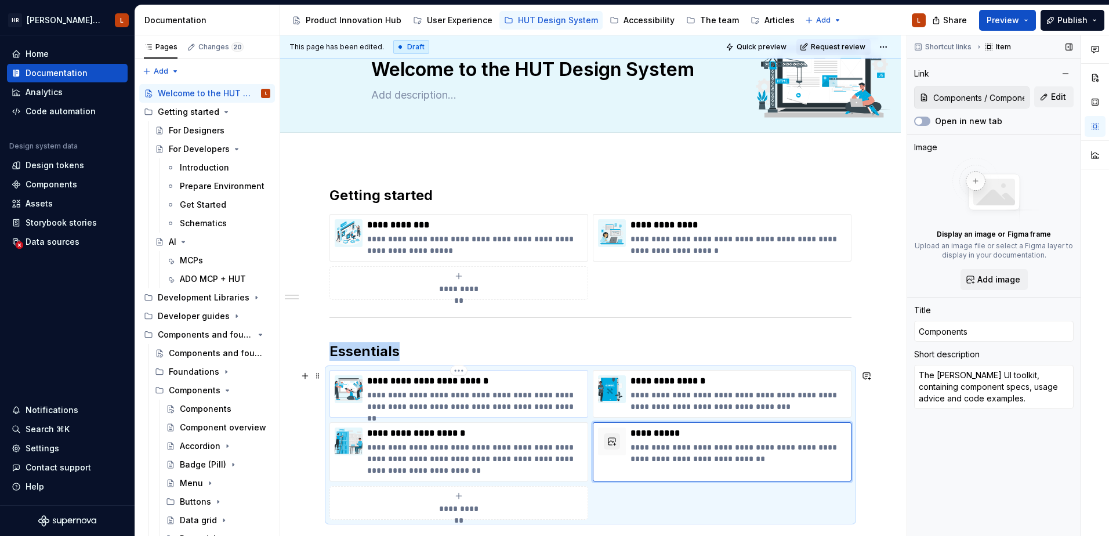
click at [458, 375] on p "**********" at bounding box center [475, 381] width 216 height 12
type textarea "*"
type input "Components and foundations / Components and foundations"
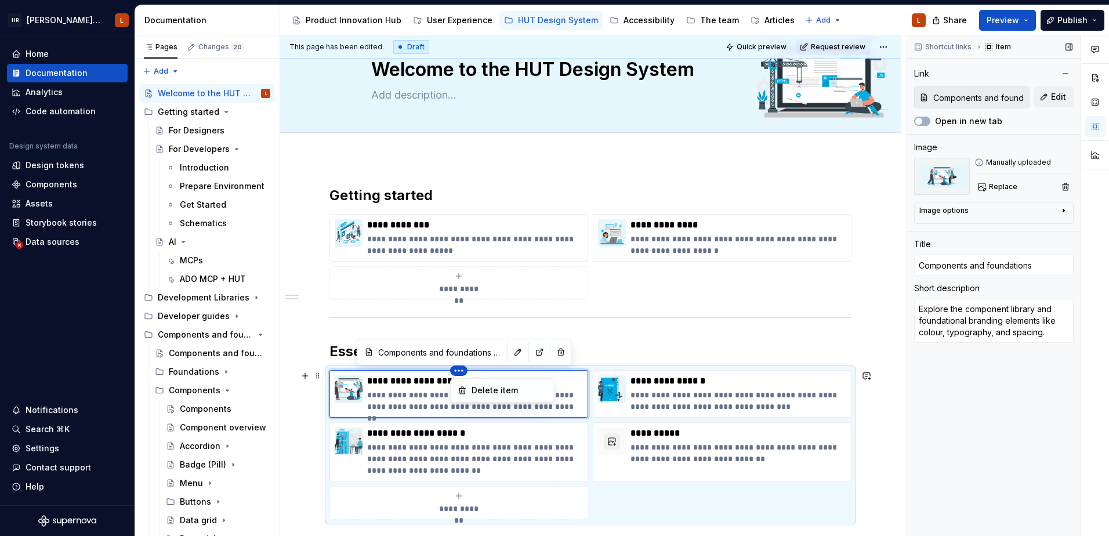
click at [464, 373] on html "[PERSON_NAME] UI Toolkit (HUT) L Home Documentation Analytics Code automation D…" at bounding box center [554, 268] width 1109 height 536
click at [885, 90] on div "Comments Open comments No comments yet Select ‘Comment’ from the block context …" at bounding box center [1008, 285] width 202 height 501
click at [885, 90] on button "Edit" at bounding box center [1053, 96] width 39 height 21
type textarea "*"
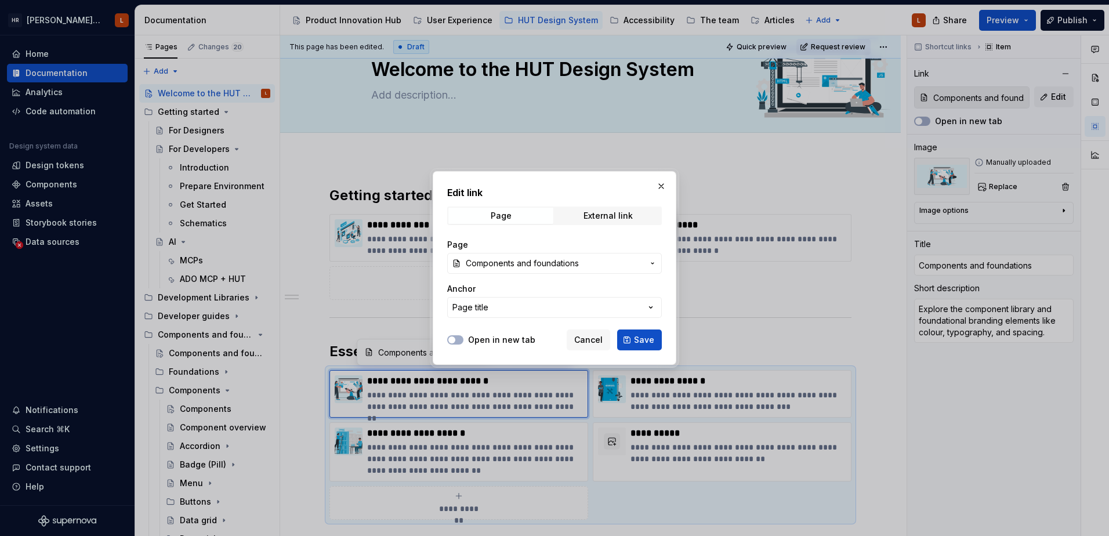
click at [549, 267] on span "Components and foundations" at bounding box center [522, 263] width 113 height 12
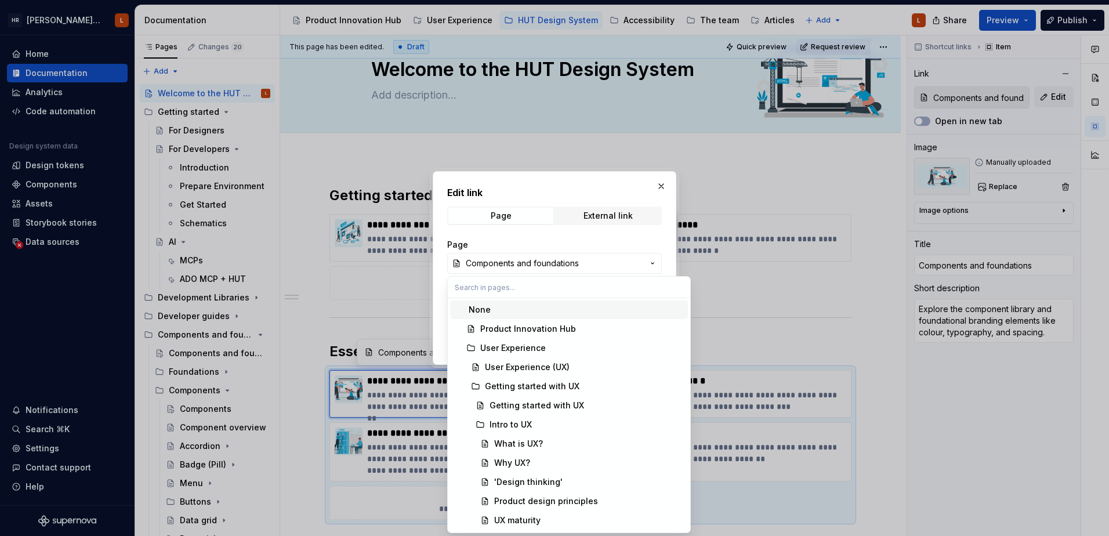
click at [505, 289] on input "text" at bounding box center [569, 287] width 242 height 21
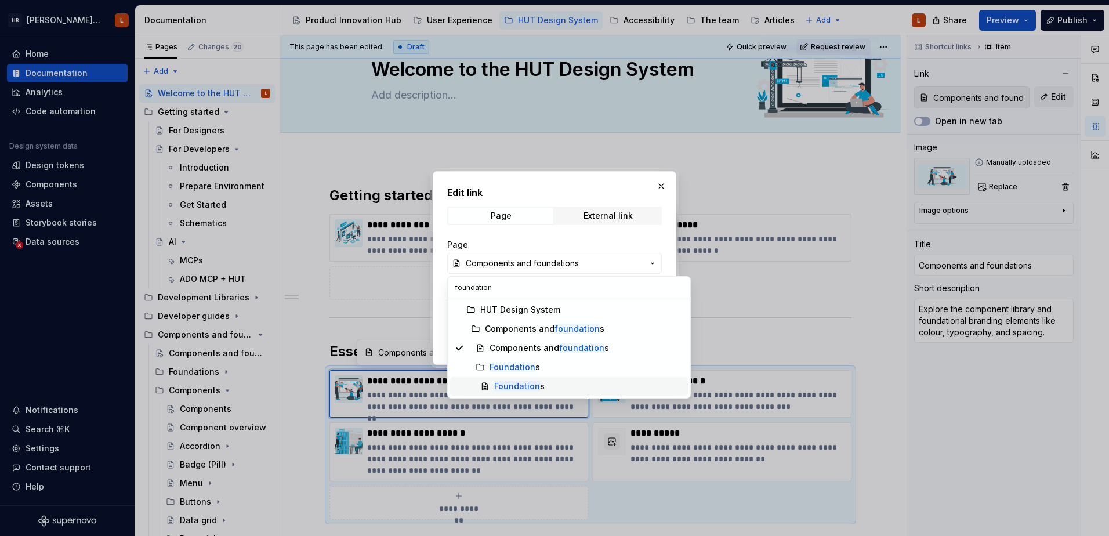
type input "foundation"
click at [533, 381] on mark "Foundation" at bounding box center [517, 386] width 46 height 10
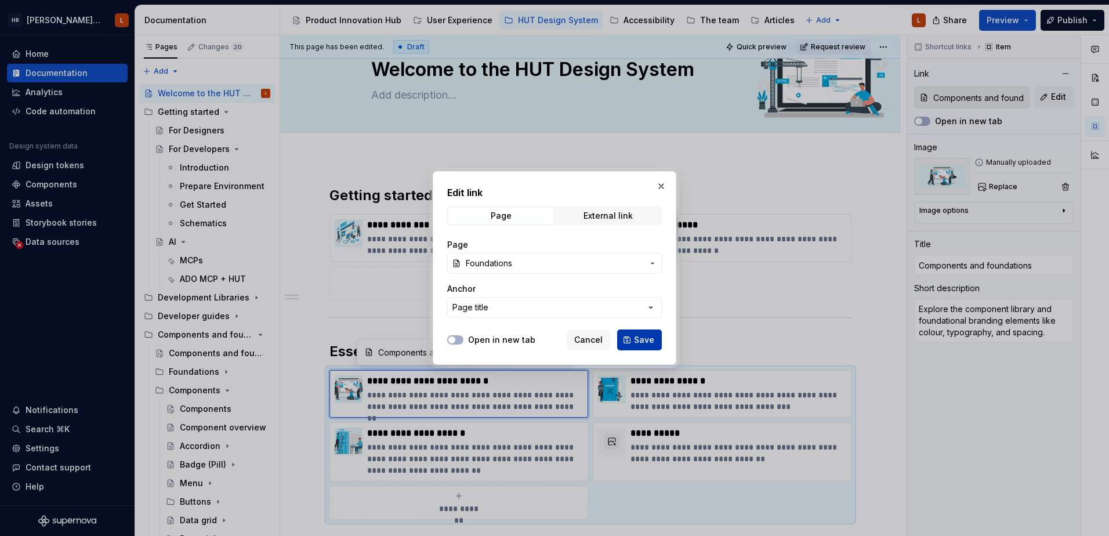
click at [644, 341] on span "Save" at bounding box center [644, 340] width 20 height 12
type textarea "*"
type input "Foundations / Foundations"
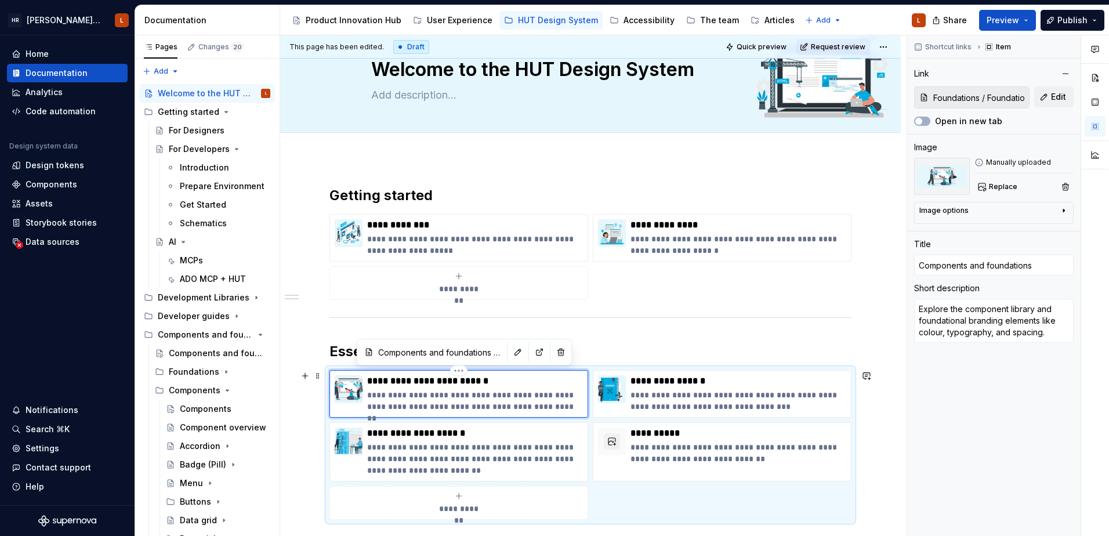
click at [422, 381] on p "**********" at bounding box center [475, 381] width 216 height 12
type textarea "*"
type input "and foundations"
type textarea "*"
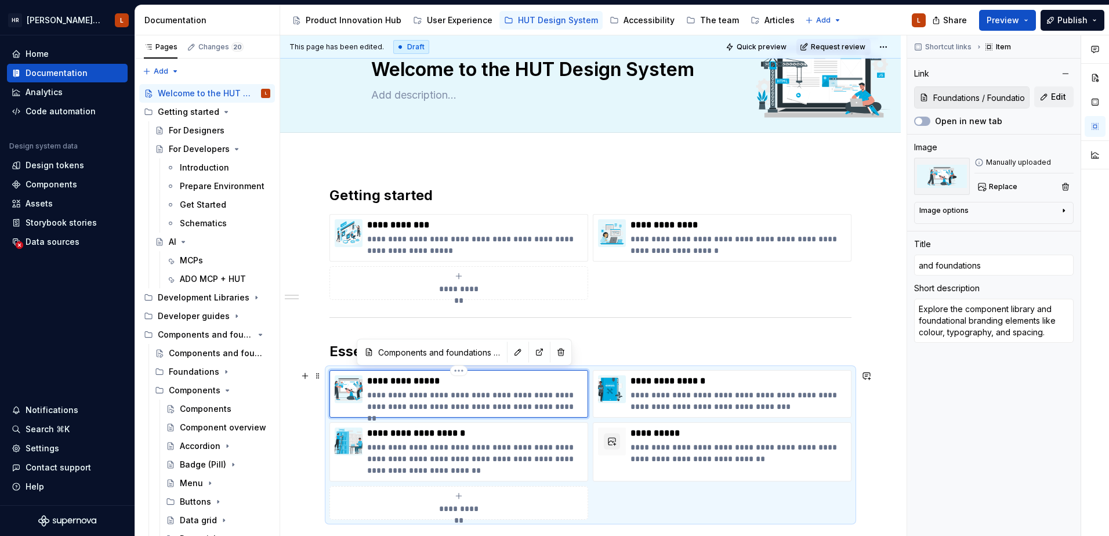
type input "nd foundations"
type textarea "*"
type input "d foundations"
type textarea "*"
type input "foundations"
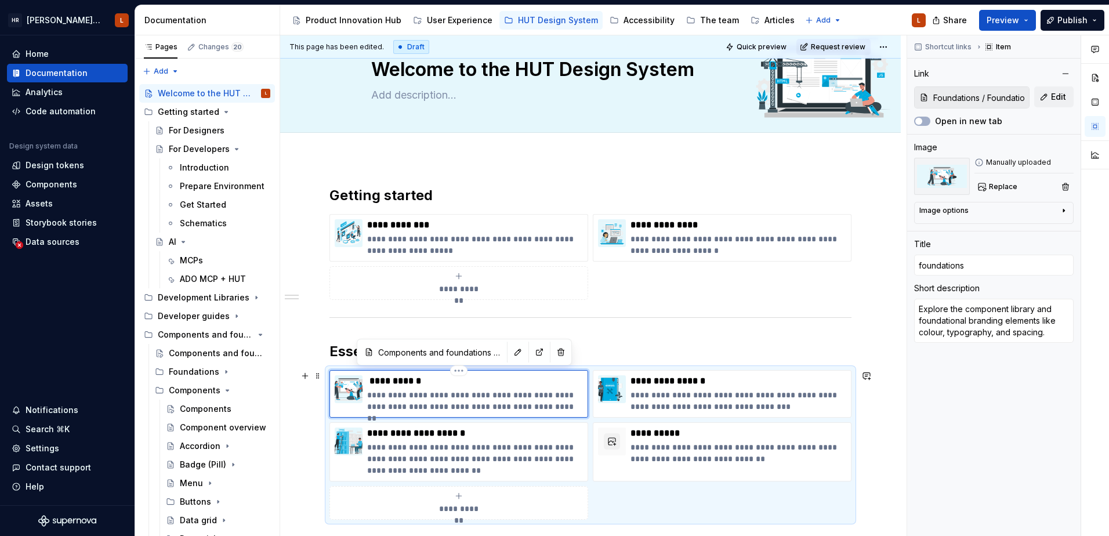
type textarea "*"
type input "foundations"
type textarea "*"
type input "Dfoundations"
type textarea "*"
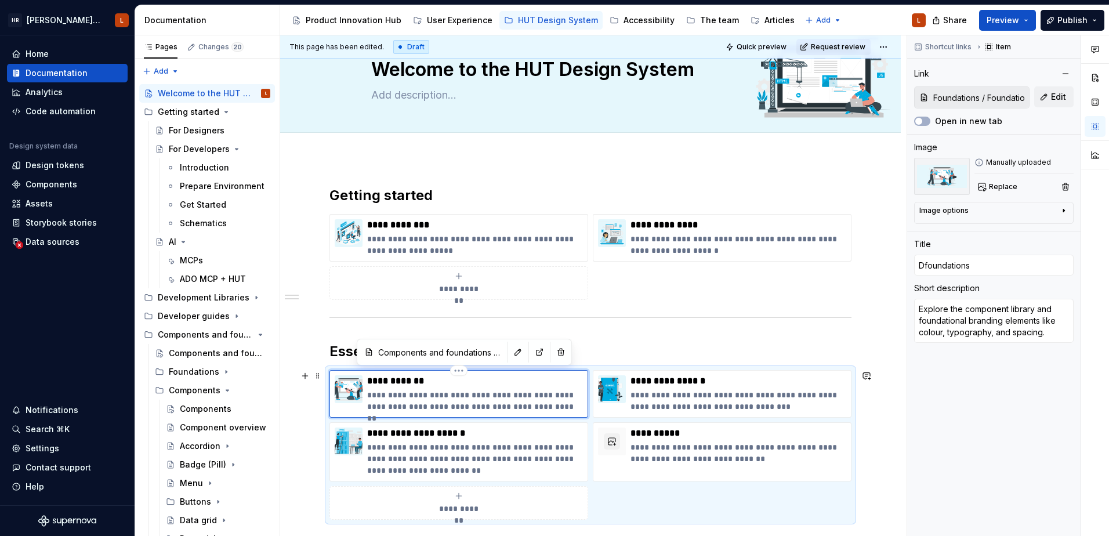
type input "Defoundations"
type textarea "*"
type input "Desfoundations"
type textarea "*"
type input "Desifoundations"
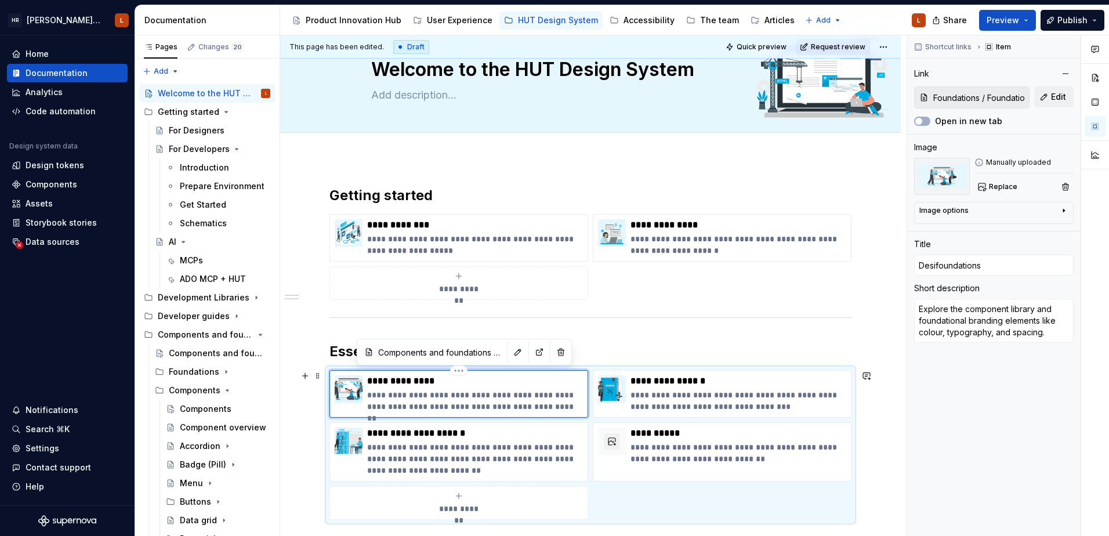
type textarea "*"
type input "Desigfoundations"
type textarea "*"
type input "Designfoundations"
type textarea "*"
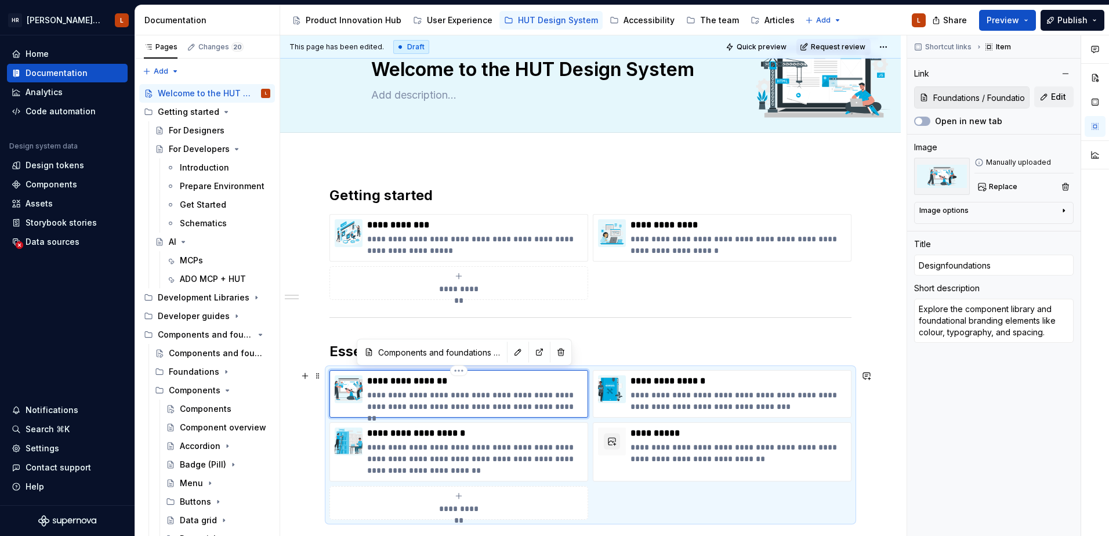
type input "Design foundations"
click at [614, 466] on div "**********" at bounding box center [590, 445] width 522 height 150
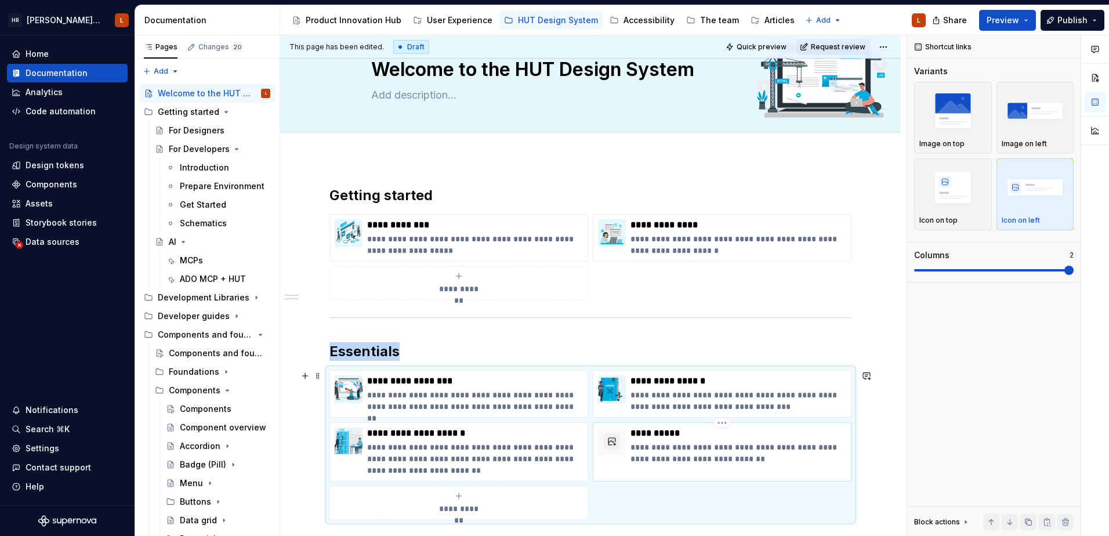
click at [644, 462] on p "**********" at bounding box center [738, 452] width 216 height 23
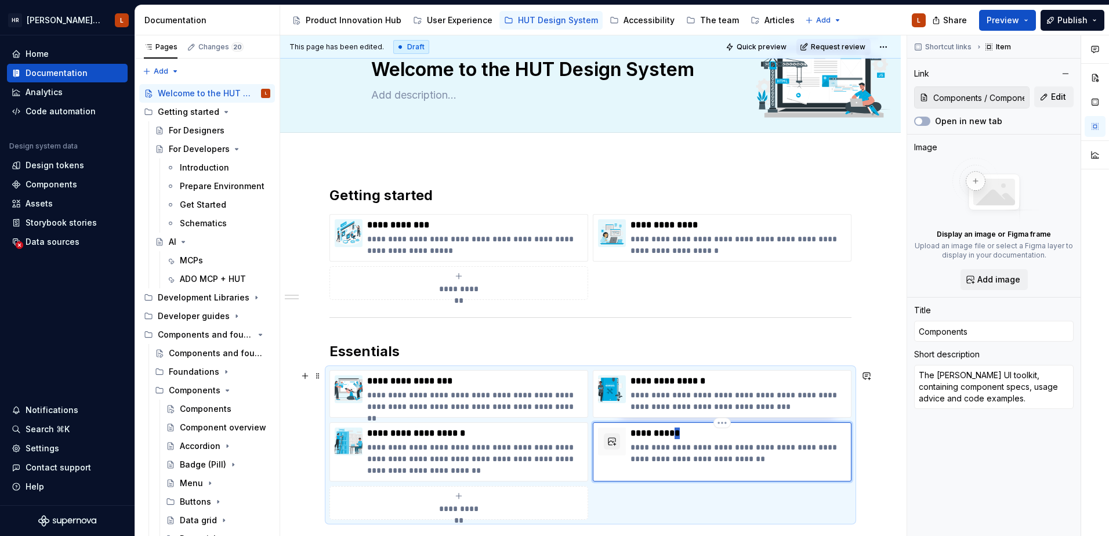
drag, startPoint x: 689, startPoint y: 438, endPoint x: 670, endPoint y: 449, distance: 22.4
click at [685, 440] on div "**********" at bounding box center [738, 445] width 216 height 37
click at [654, 466] on div "**********" at bounding box center [722, 451] width 259 height 59
click at [626, 466] on div "**********" at bounding box center [590, 445] width 522 height 150
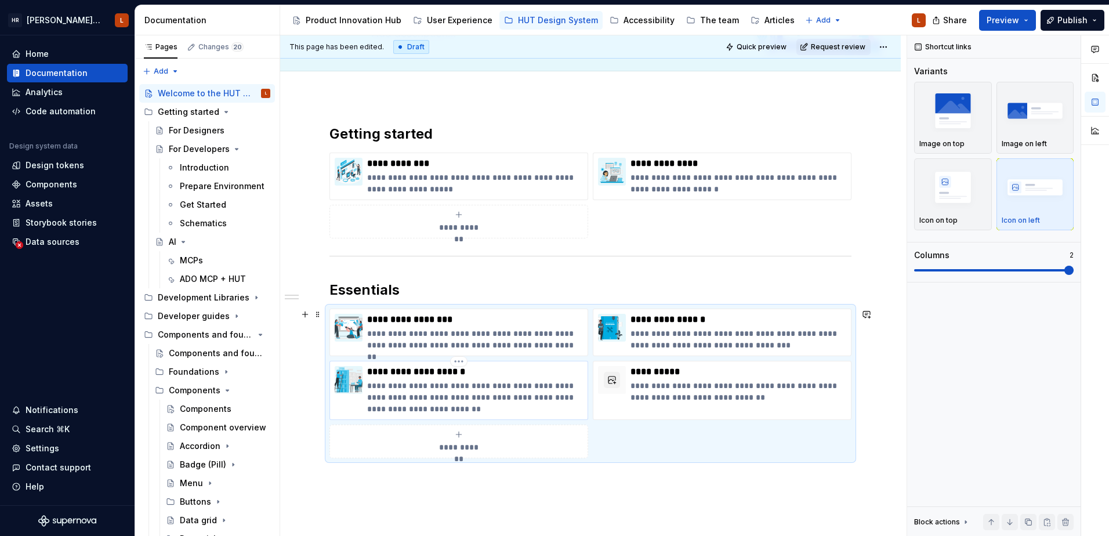
scroll to position [156, 0]
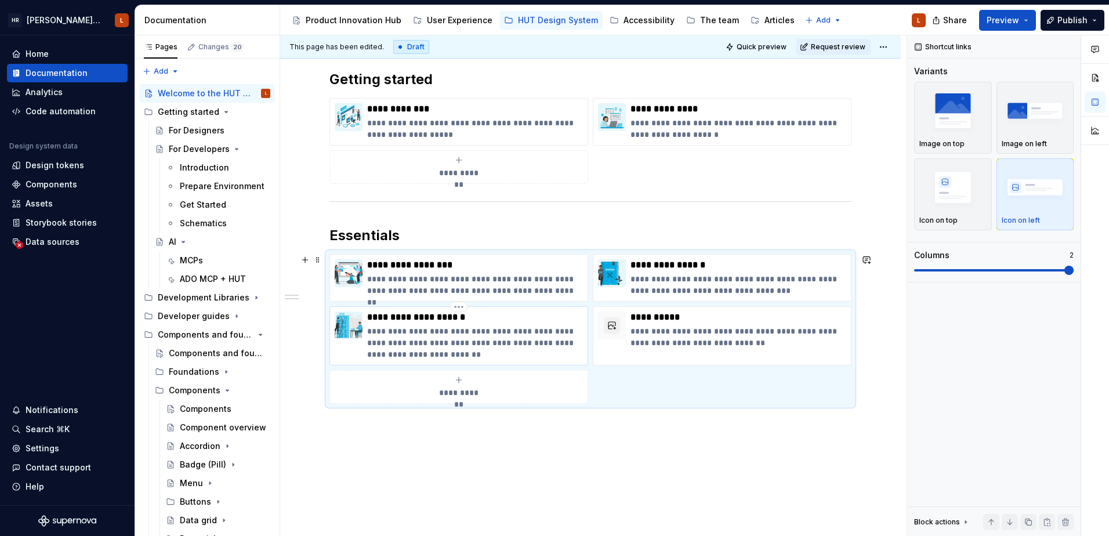
click at [493, 331] on p "**********" at bounding box center [475, 342] width 216 height 35
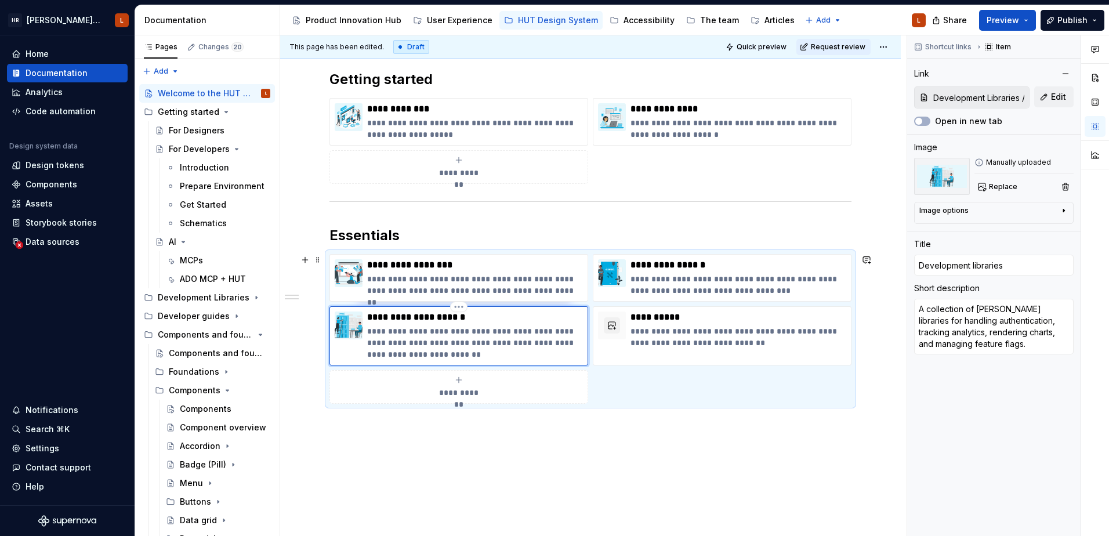
scroll to position [168, 0]
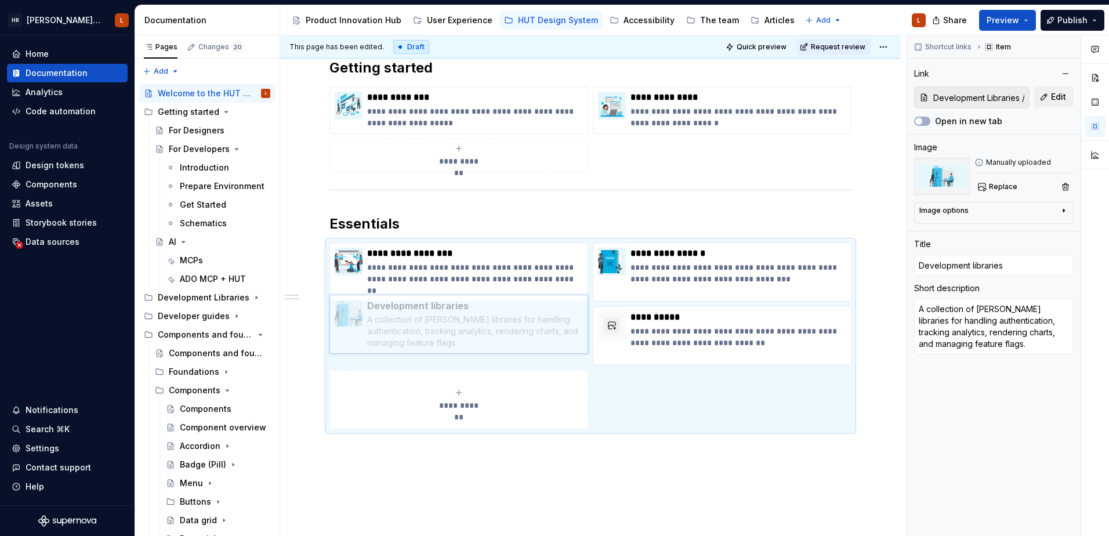
drag, startPoint x: 340, startPoint y: 328, endPoint x: 326, endPoint y: 331, distance: 13.6
click at [251, 326] on body "[PERSON_NAME] UI Toolkit (HUT) L Home Documentation Analytics Code automation D…" at bounding box center [554, 268] width 1109 height 536
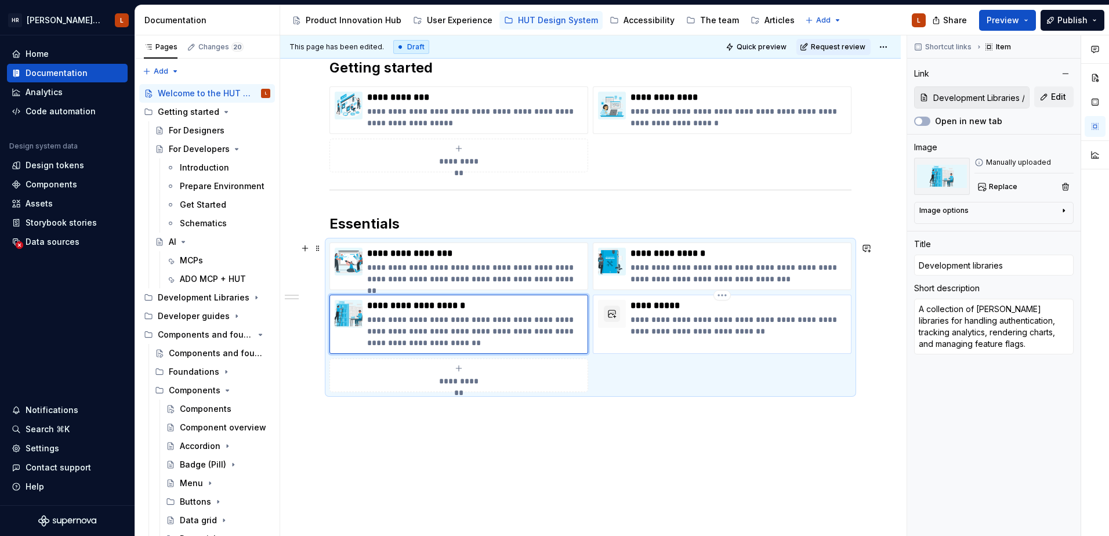
type textarea "*"
type input "Components / Components"
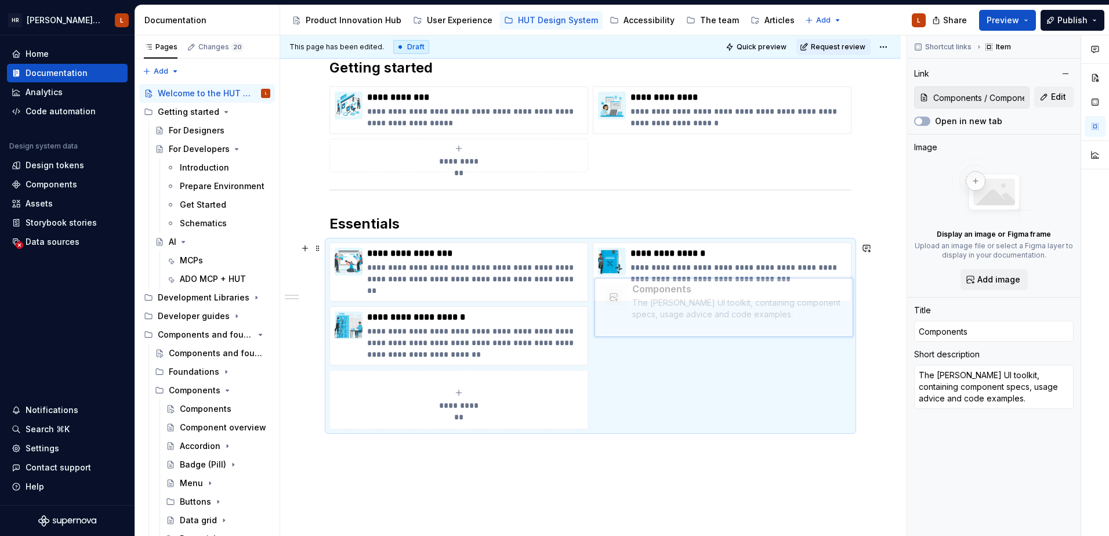
scroll to position [179, 0]
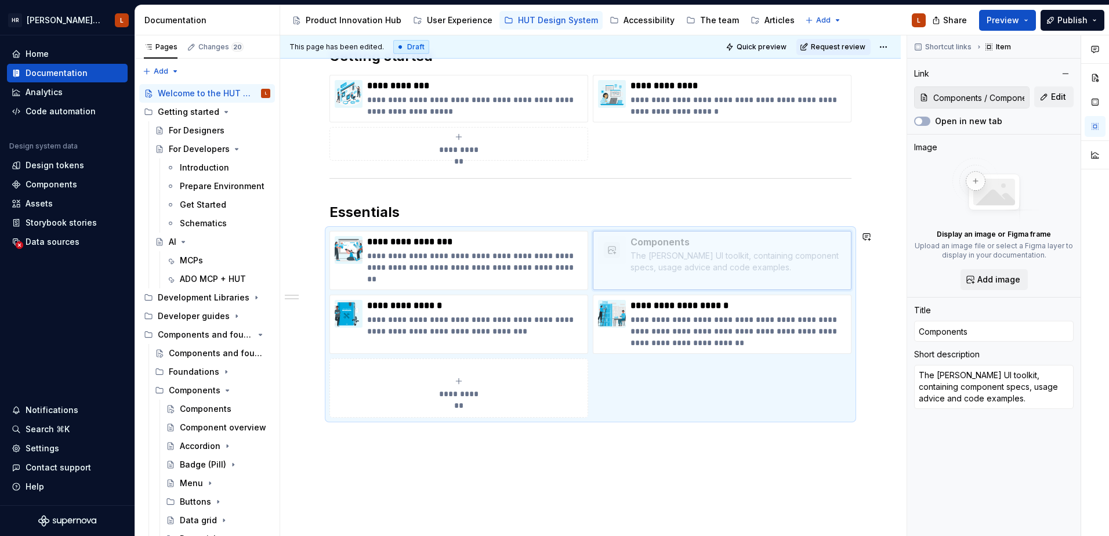
drag, startPoint x: 612, startPoint y: 337, endPoint x: 605, endPoint y: 269, distance: 68.8
click at [605, 269] on body "[PERSON_NAME] UI Toolkit (HUT) L Home Documentation Analytics Code automation D…" at bounding box center [554, 268] width 1109 height 536
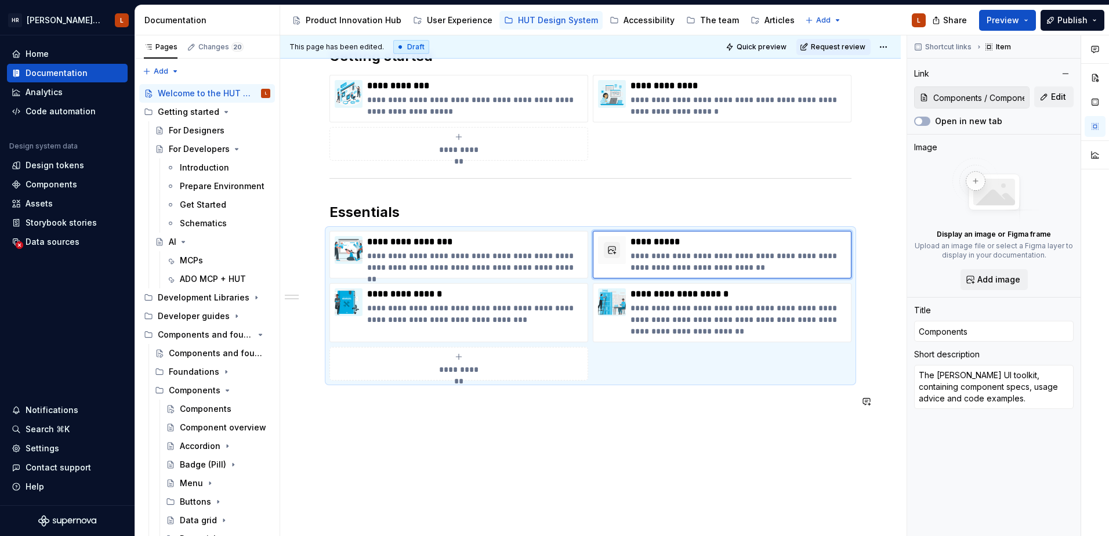
click at [553, 466] on div "**********" at bounding box center [590, 301] width 620 height 564
click at [581, 453] on div "**********" at bounding box center [590, 301] width 620 height 564
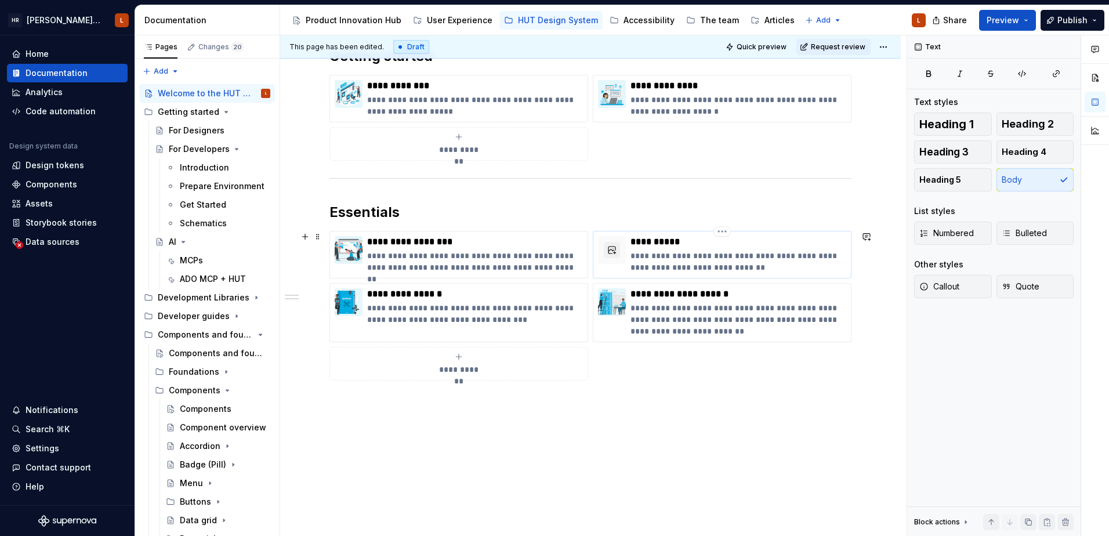
click at [646, 246] on p "**********" at bounding box center [738, 242] width 216 height 12
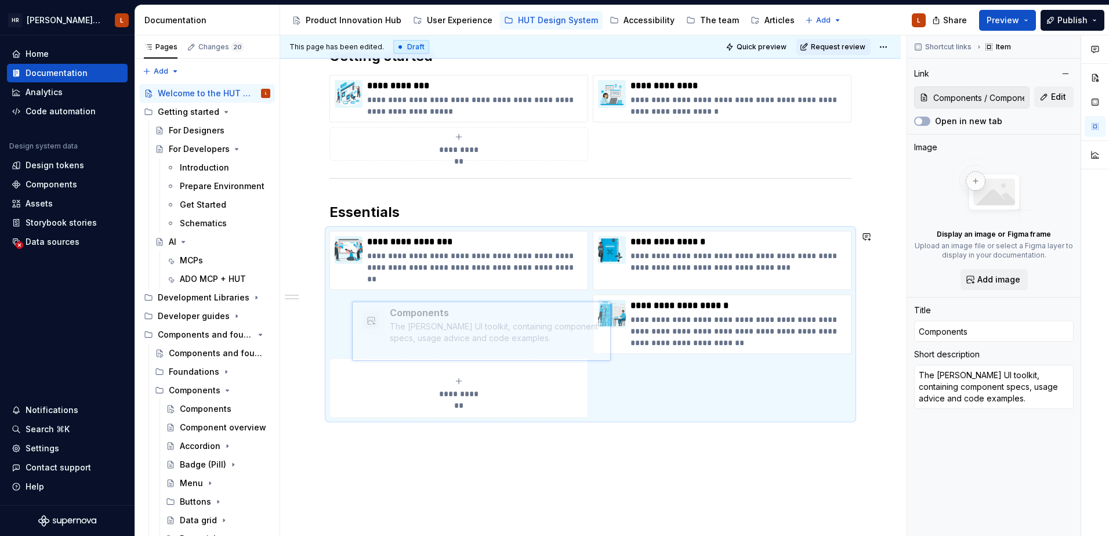
drag, startPoint x: 613, startPoint y: 237, endPoint x: 372, endPoint y: 308, distance: 250.8
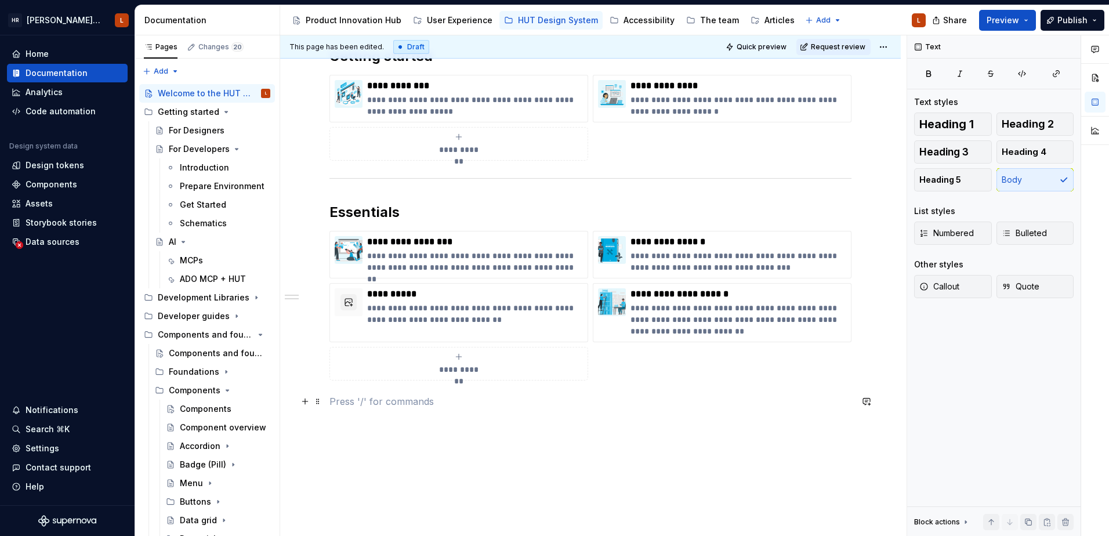
click at [571, 407] on p at bounding box center [590, 401] width 522 height 14
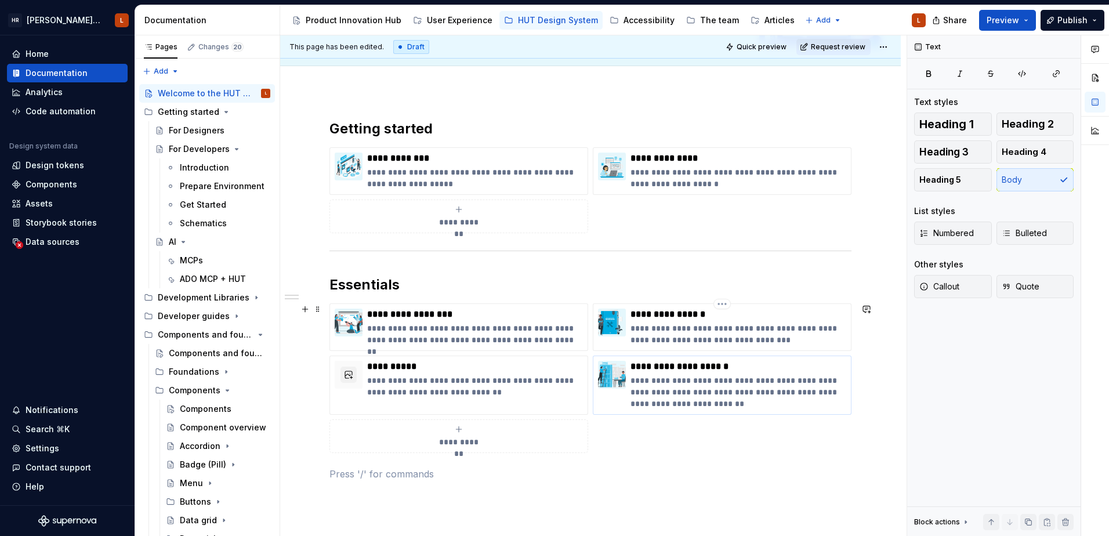
scroll to position [116, 0]
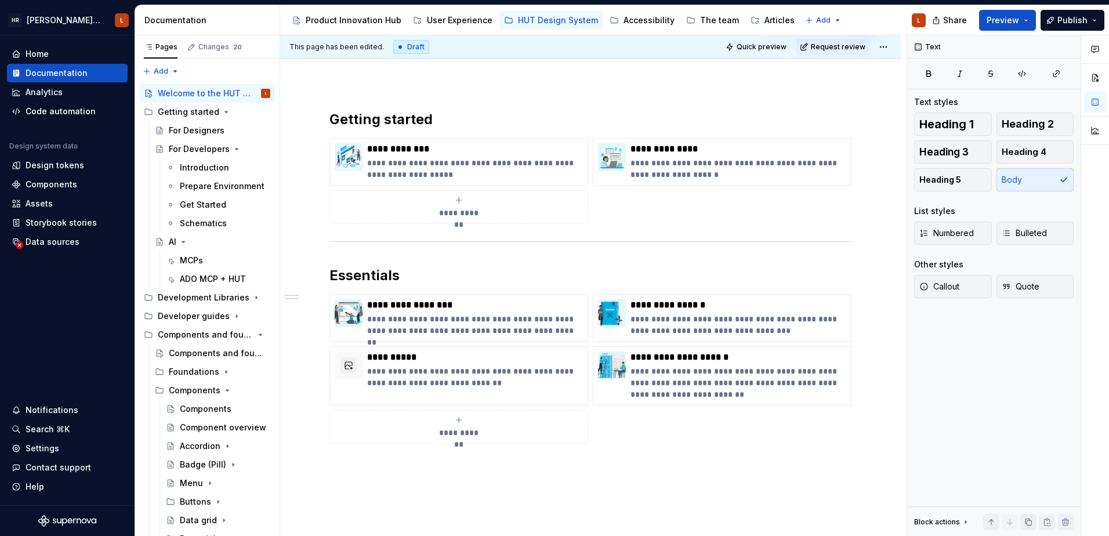
type textarea "*"
